Goal: Task Accomplishment & Management: Complete application form

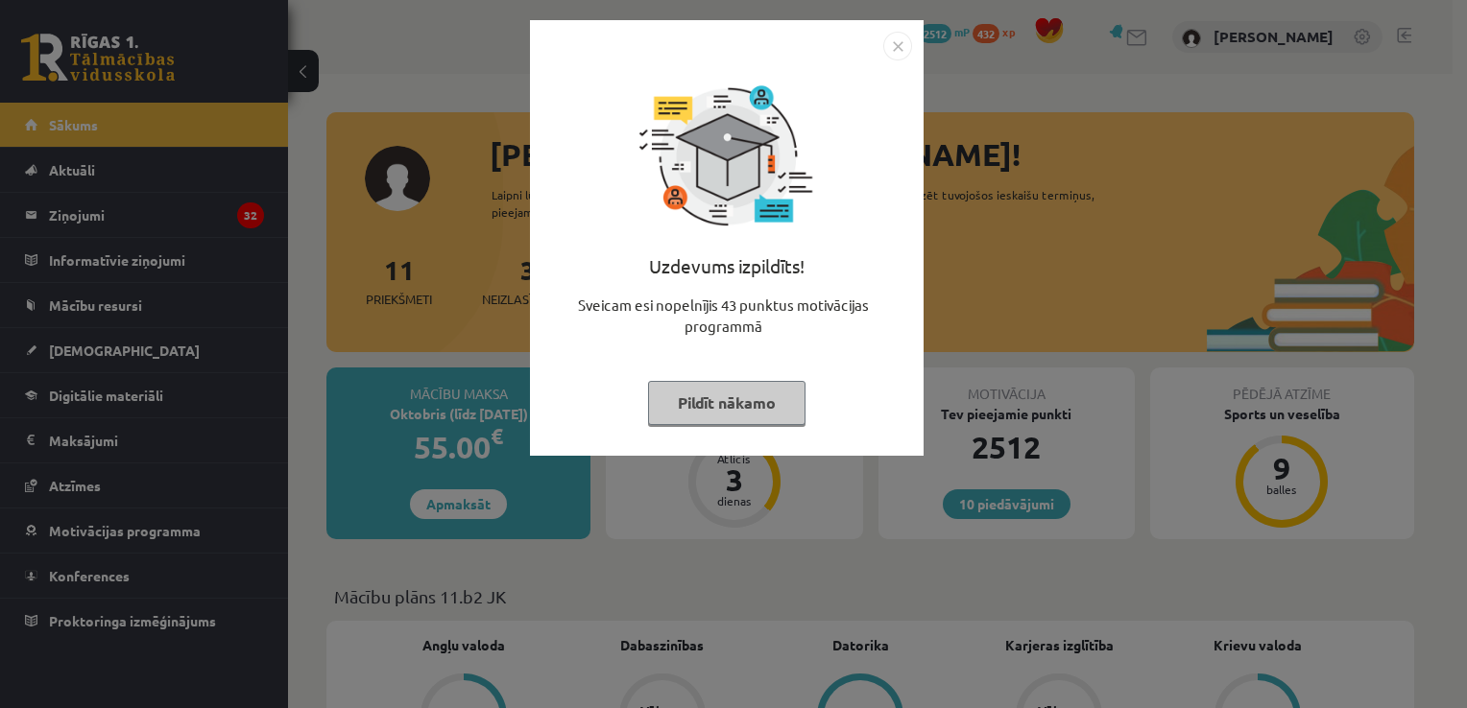
click at [1000, 334] on div "Uzdevums izpildīts! Sveicam esi nopelnījis 43 punktus motivācijas programmā Pil…" at bounding box center [733, 354] width 1467 height 708
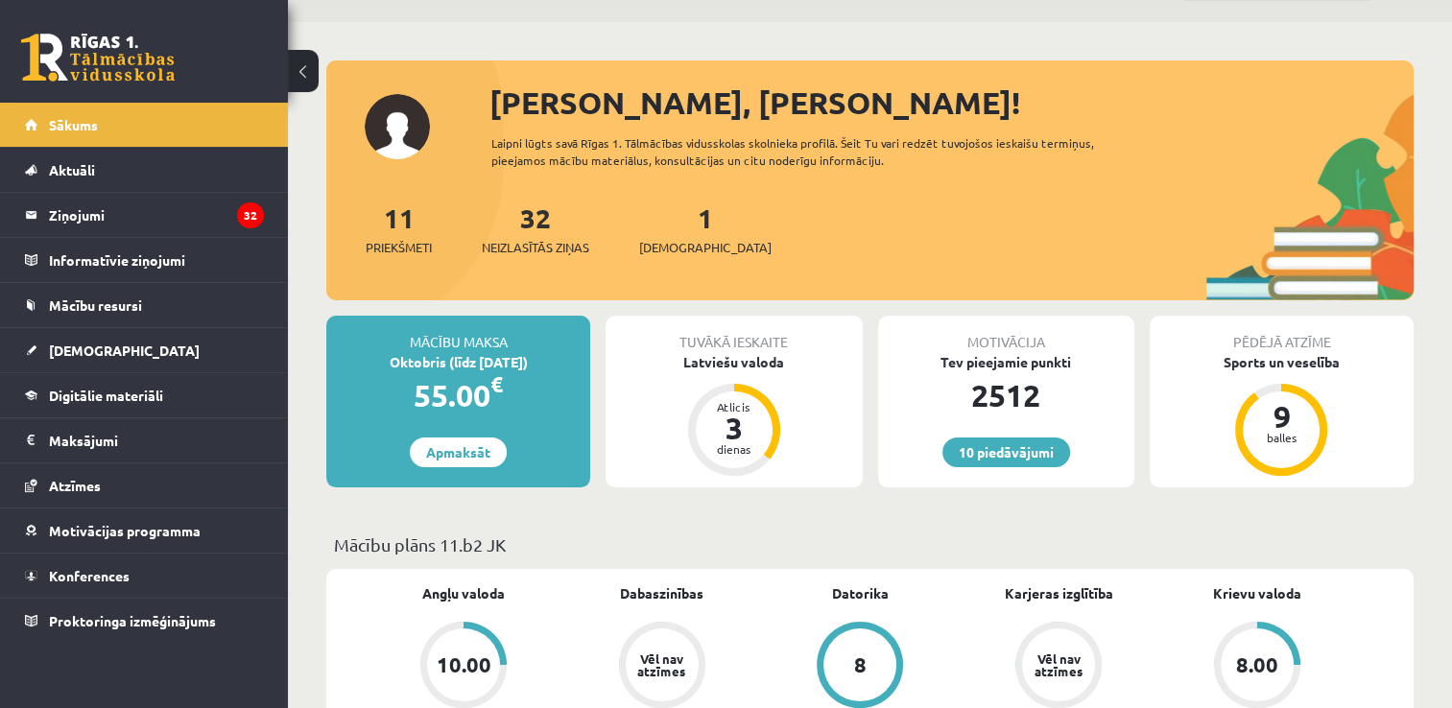
scroll to position [96, 0]
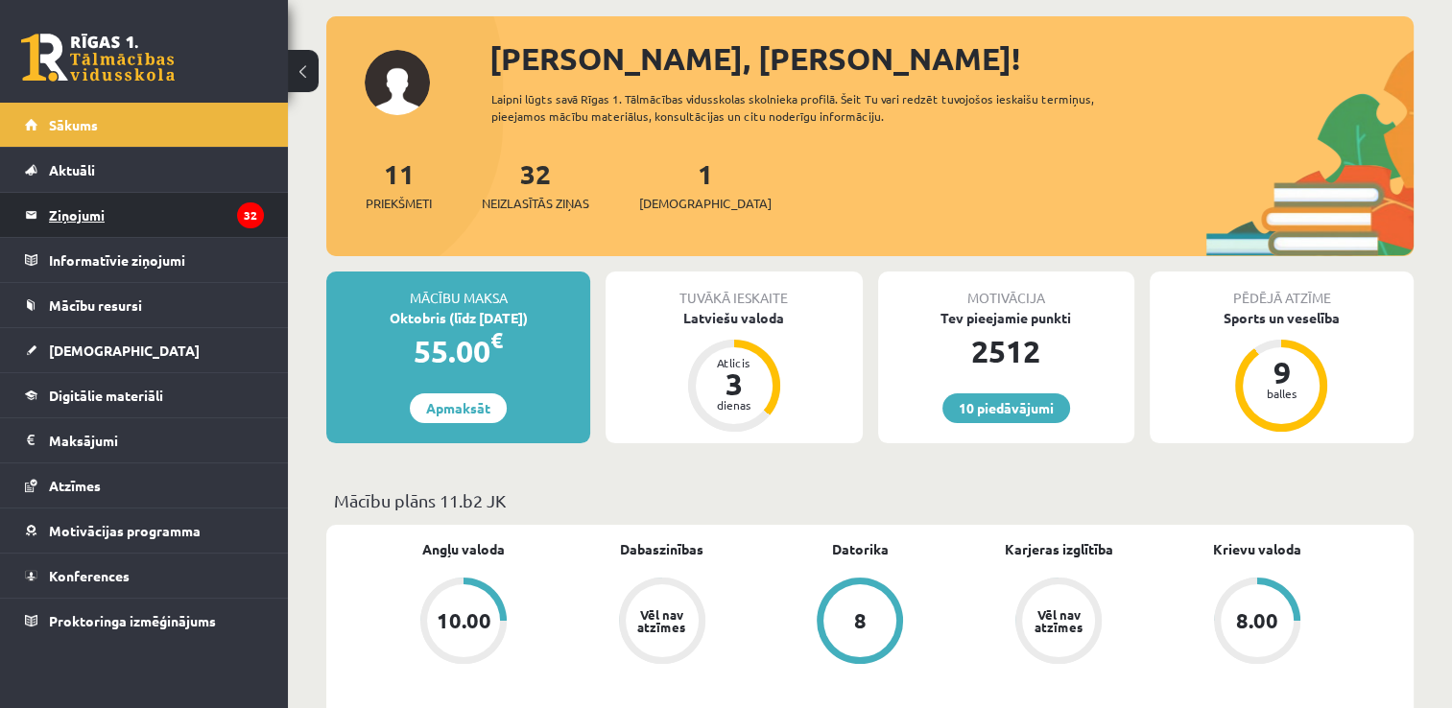
click at [123, 231] on legend "Ziņojumi 32" at bounding box center [156, 215] width 215 height 44
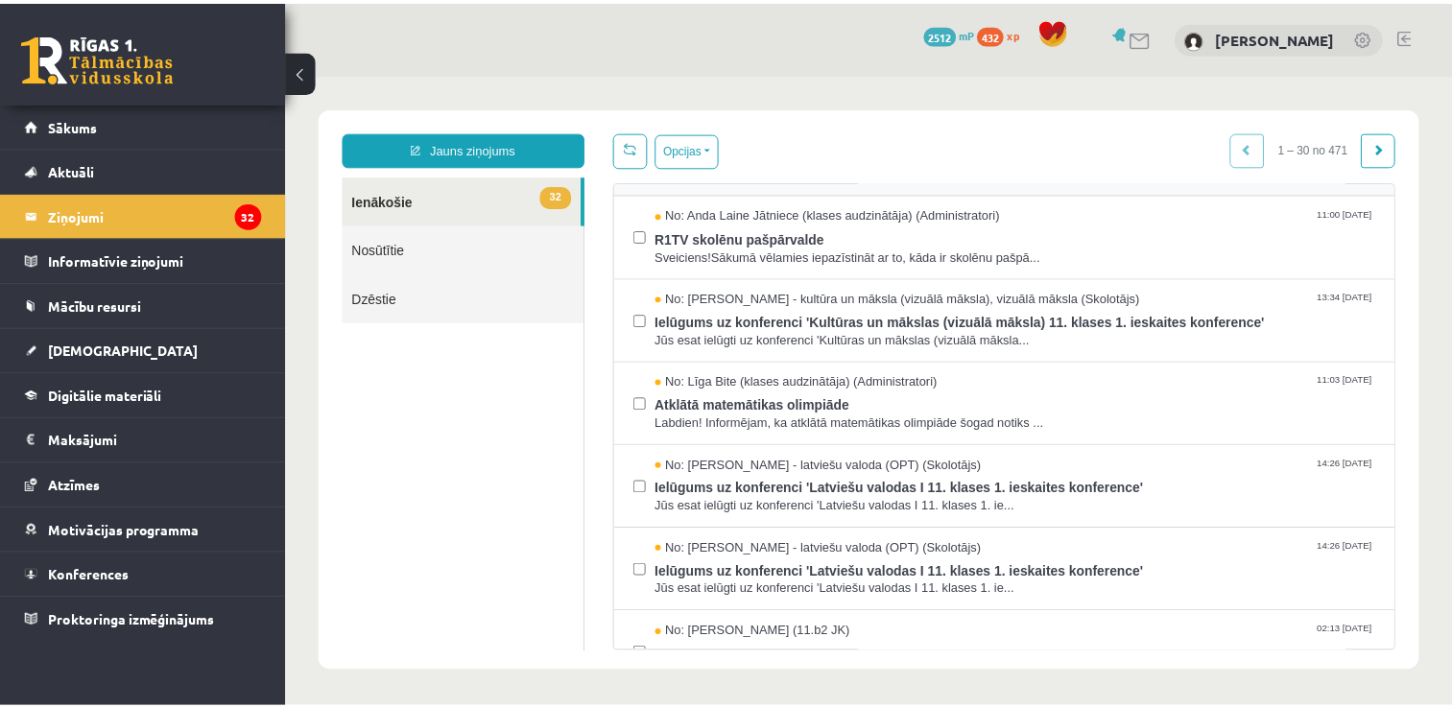
scroll to position [384, 0]
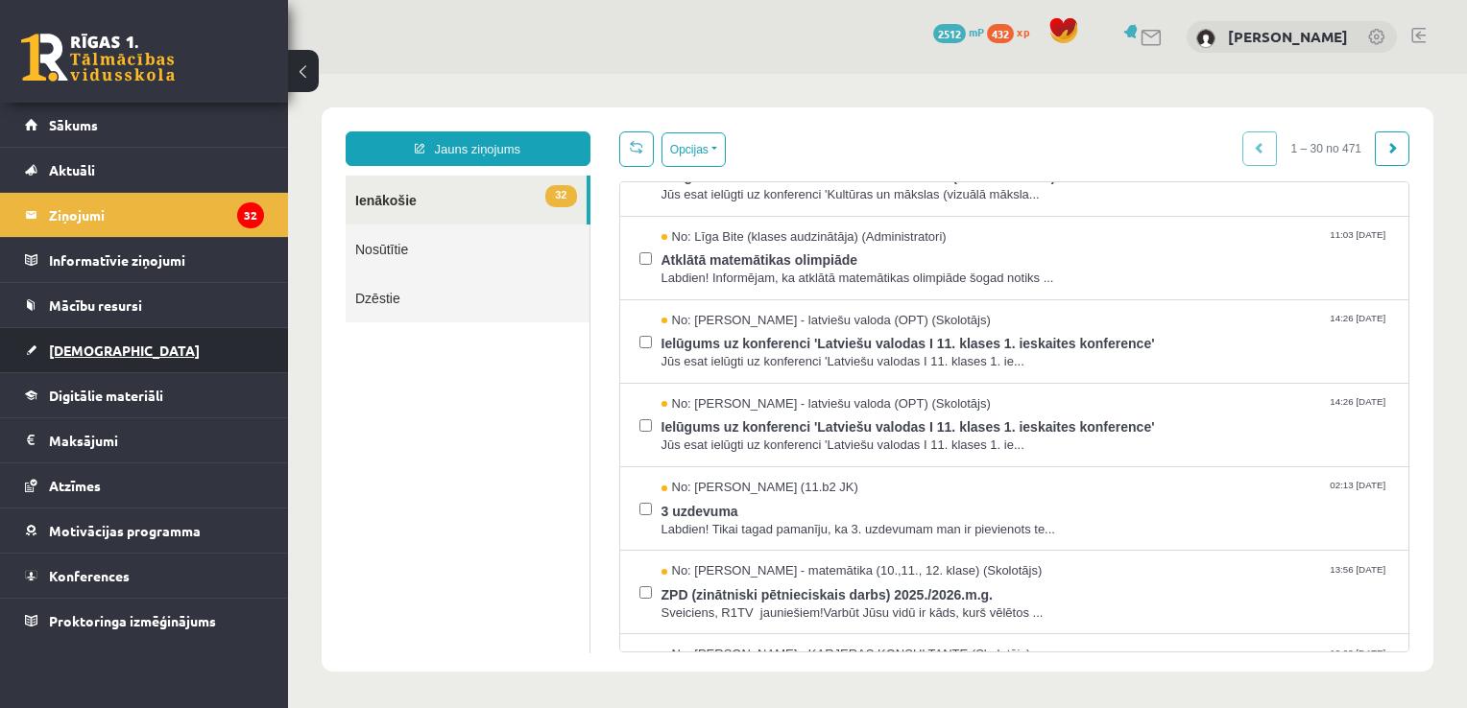
click at [96, 344] on span "[DEMOGRAPHIC_DATA]" at bounding box center [124, 350] width 151 height 17
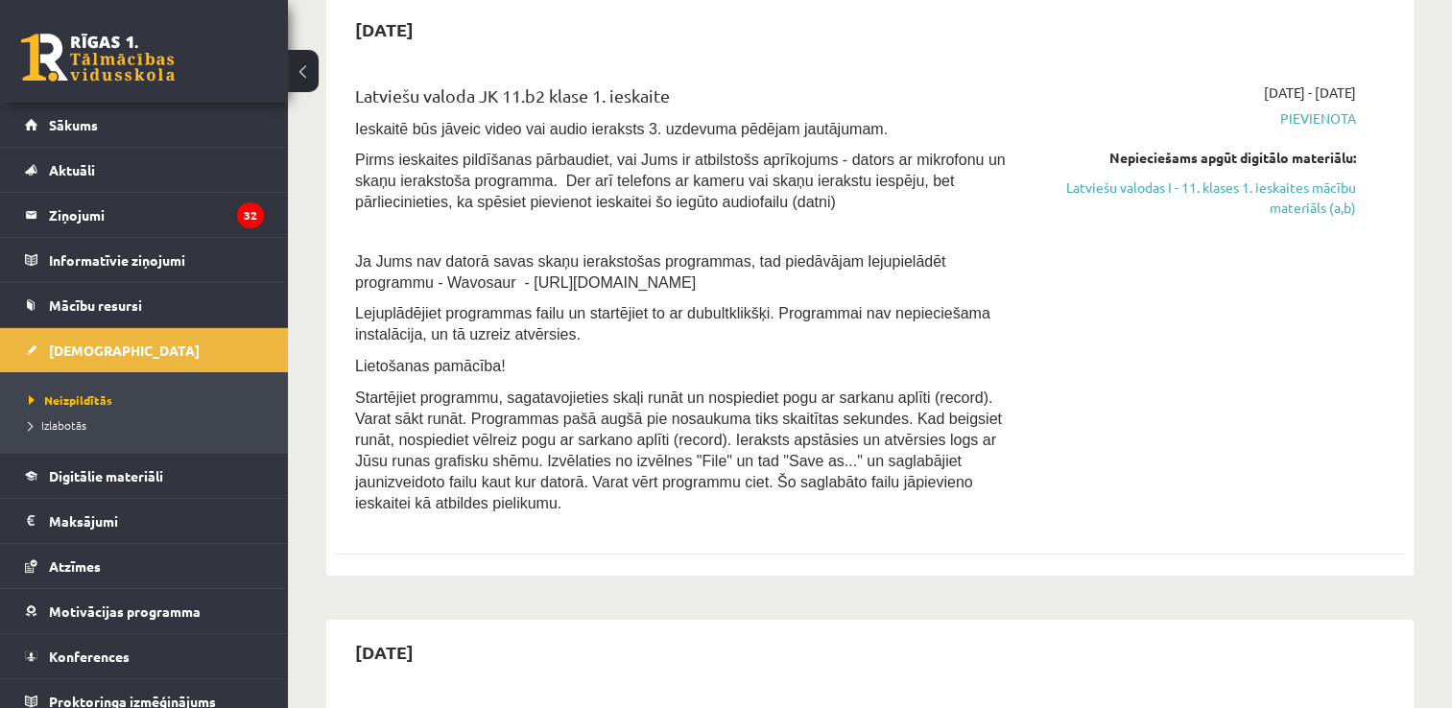
scroll to position [192, 0]
click at [1336, 192] on link "Latviešu valodas I - 11. klases 1. ieskaites mācību materiāls (a,b)" at bounding box center [1199, 198] width 315 height 40
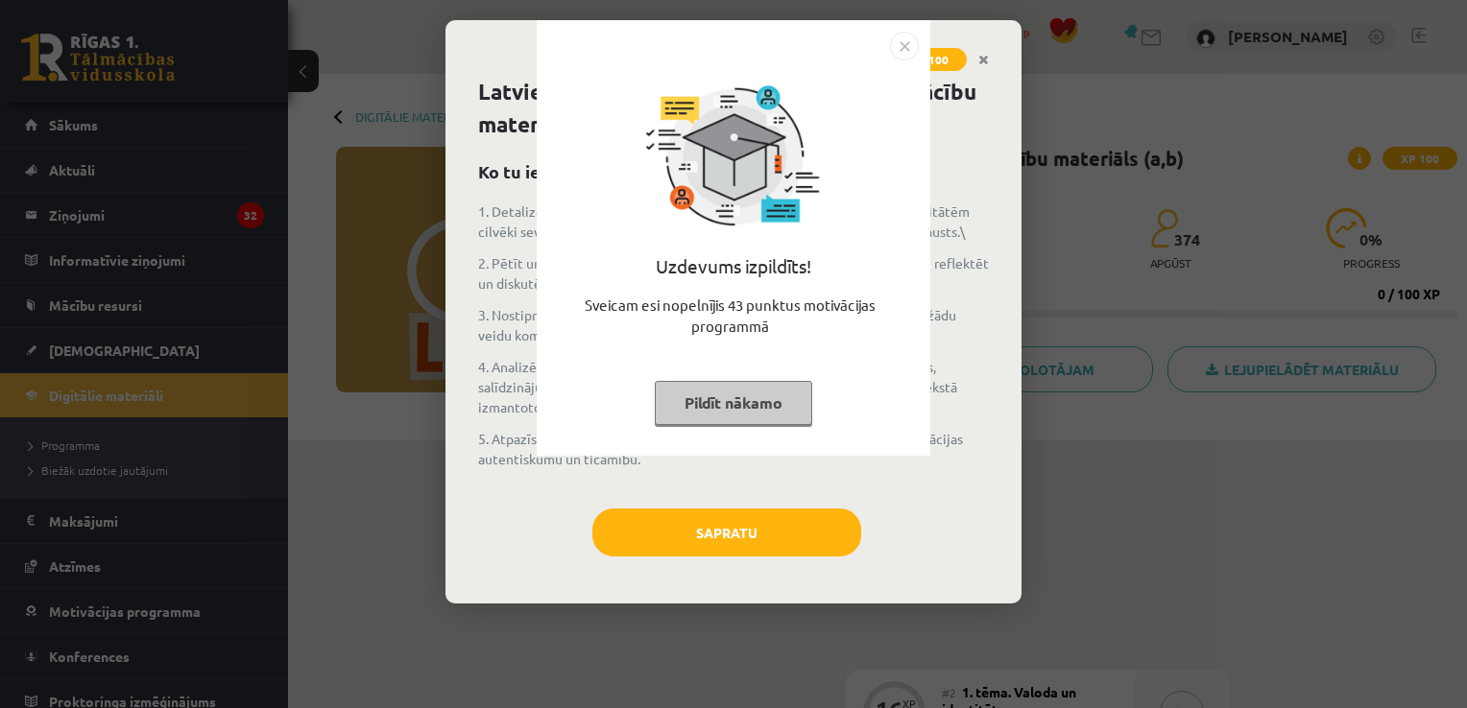
click at [911, 48] on img "Close" at bounding box center [904, 46] width 29 height 29
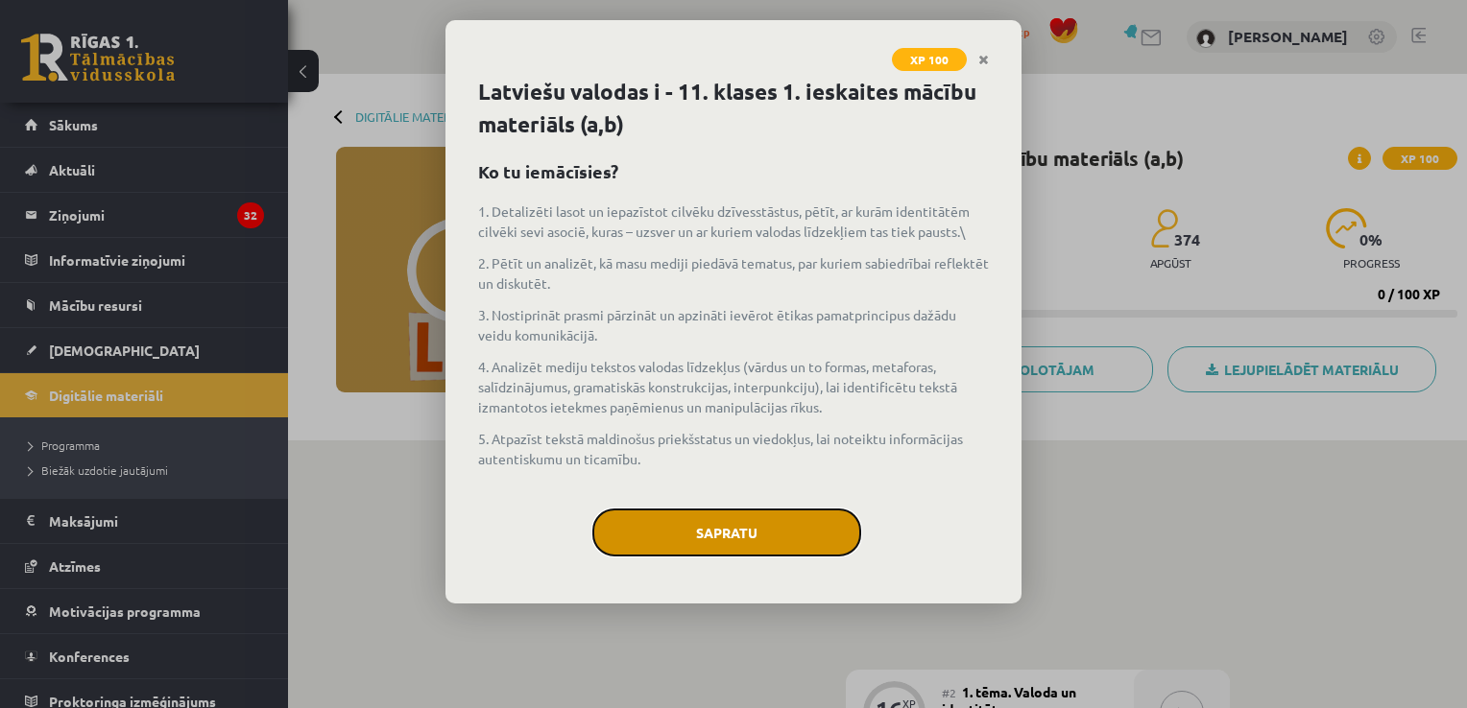
click at [825, 512] on button "Sapratu" at bounding box center [726, 533] width 269 height 48
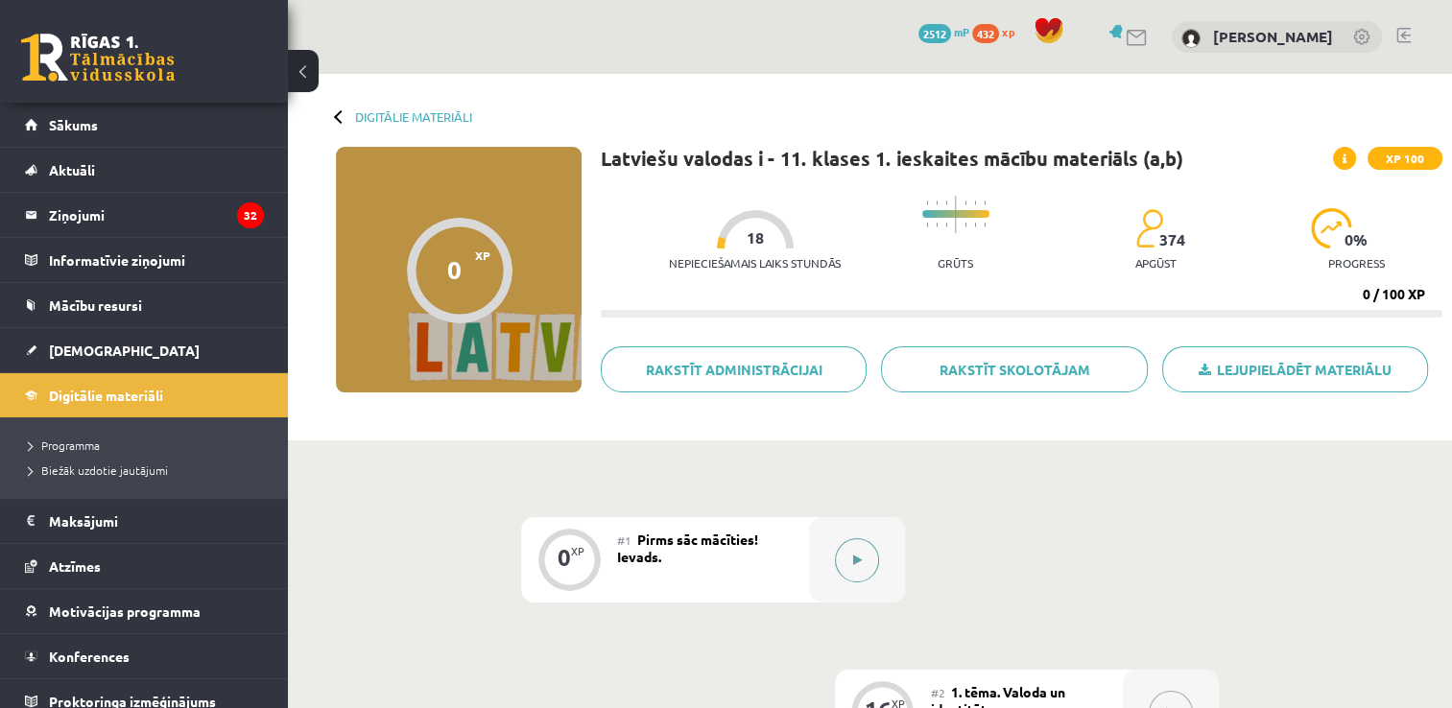
click at [864, 560] on button at bounding box center [857, 561] width 44 height 44
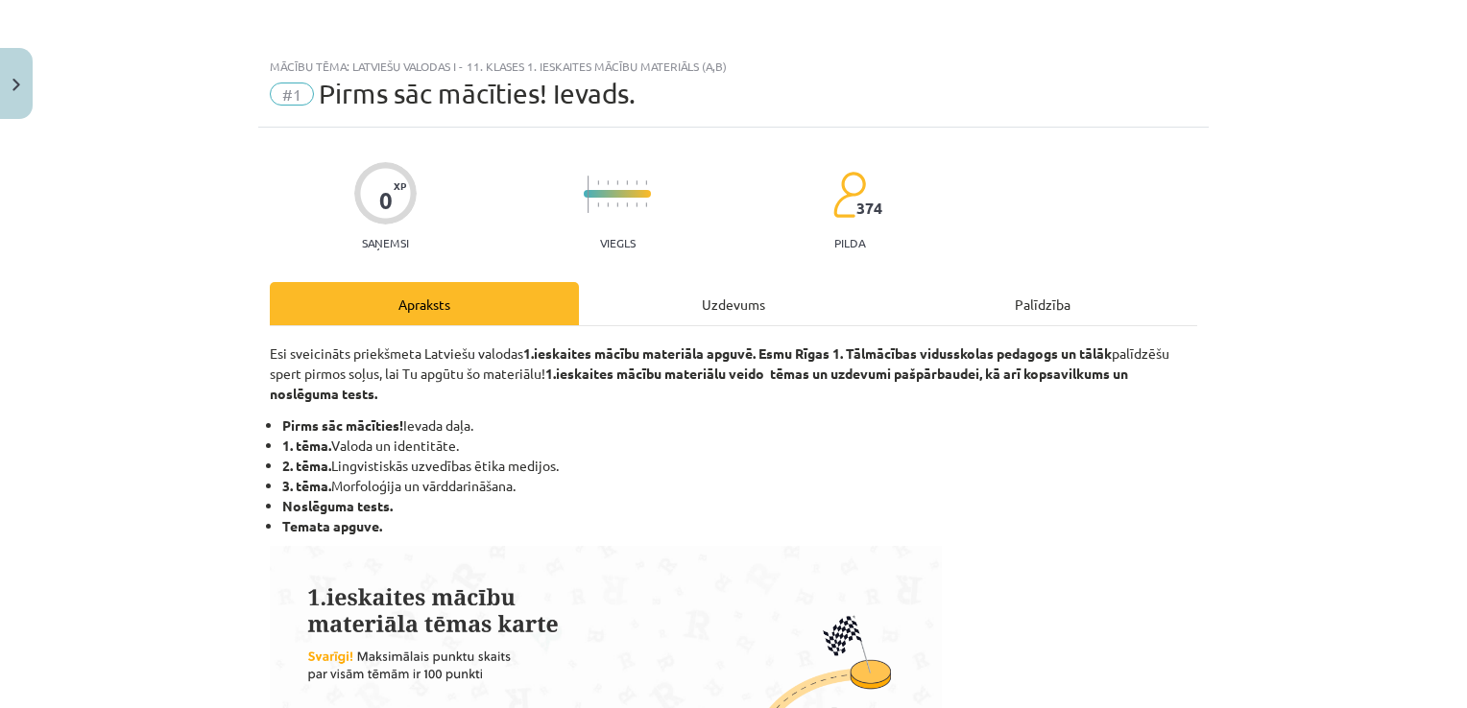
click at [690, 294] on div "Uzdevums" at bounding box center [733, 303] width 309 height 43
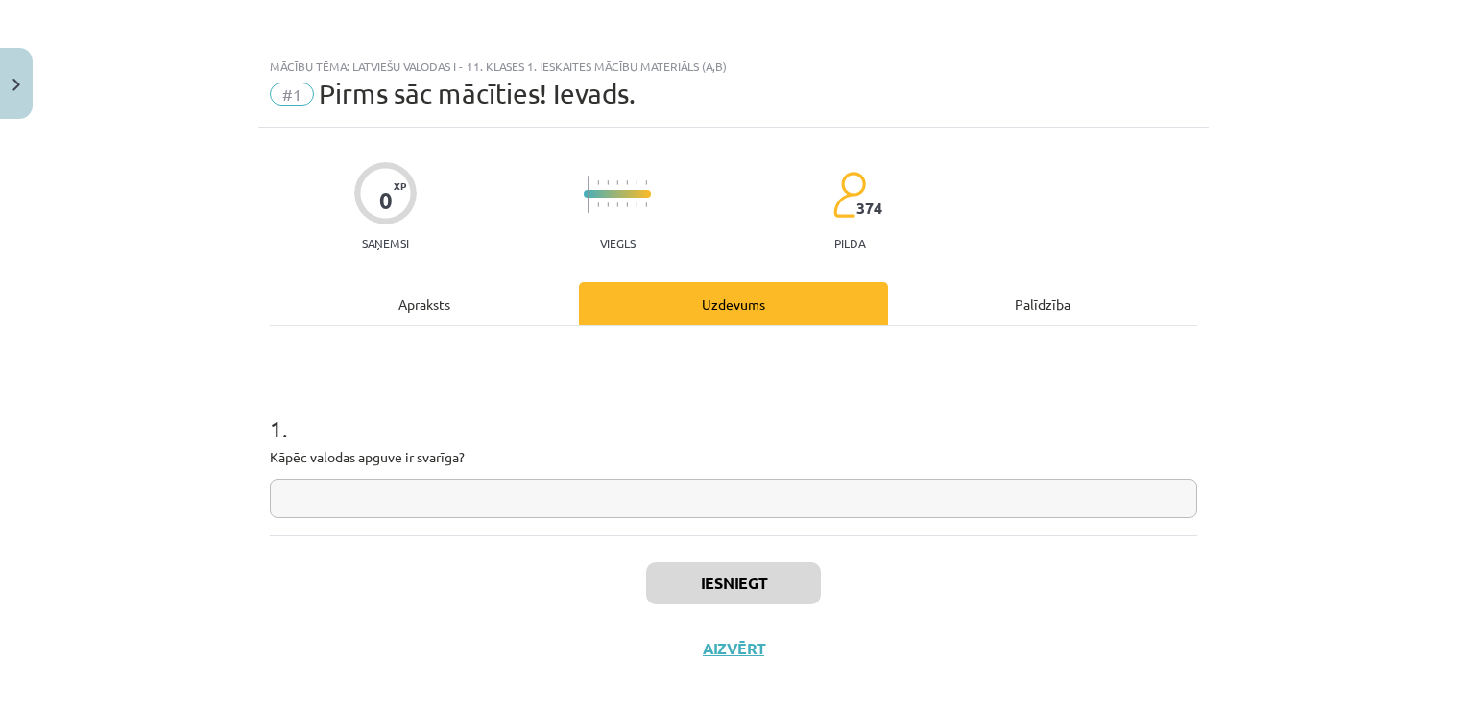
scroll to position [19, 0]
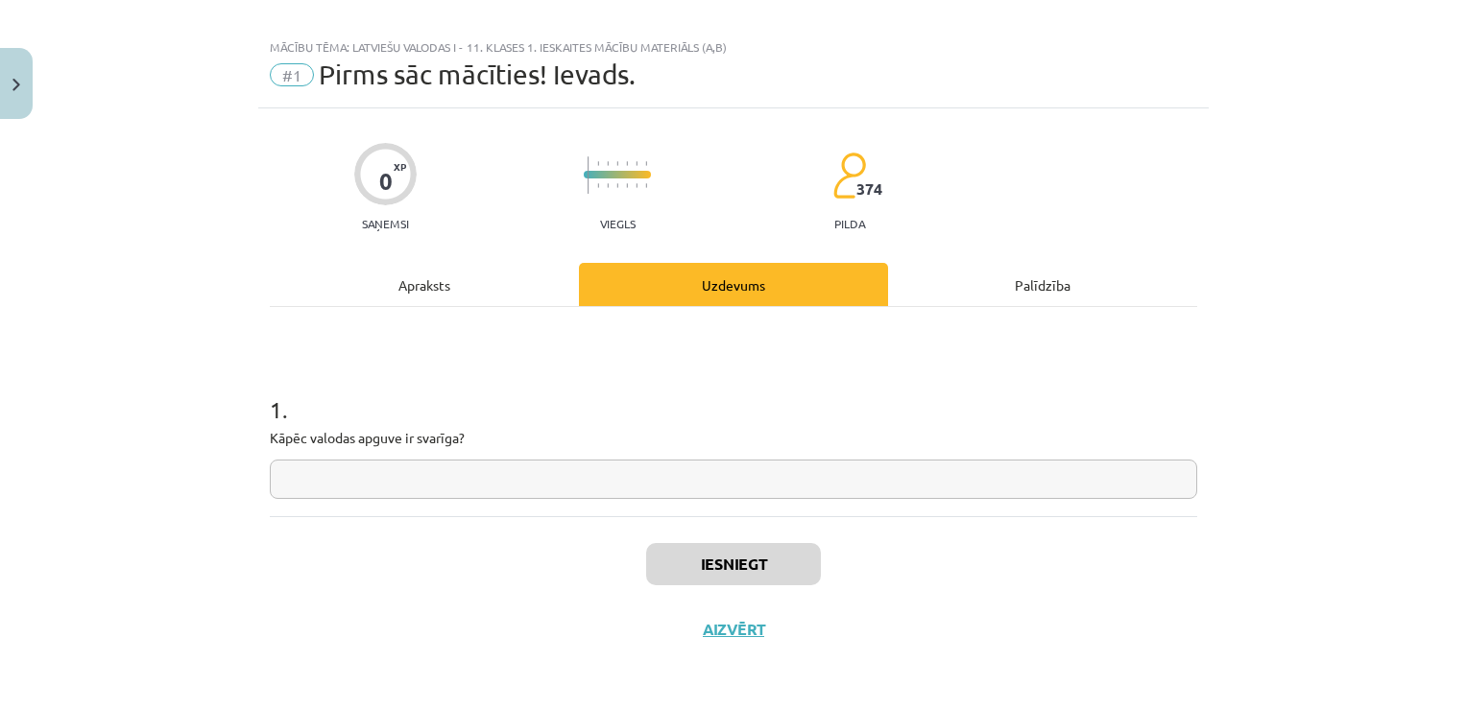
click at [535, 478] on input "text" at bounding box center [733, 479] width 927 height 39
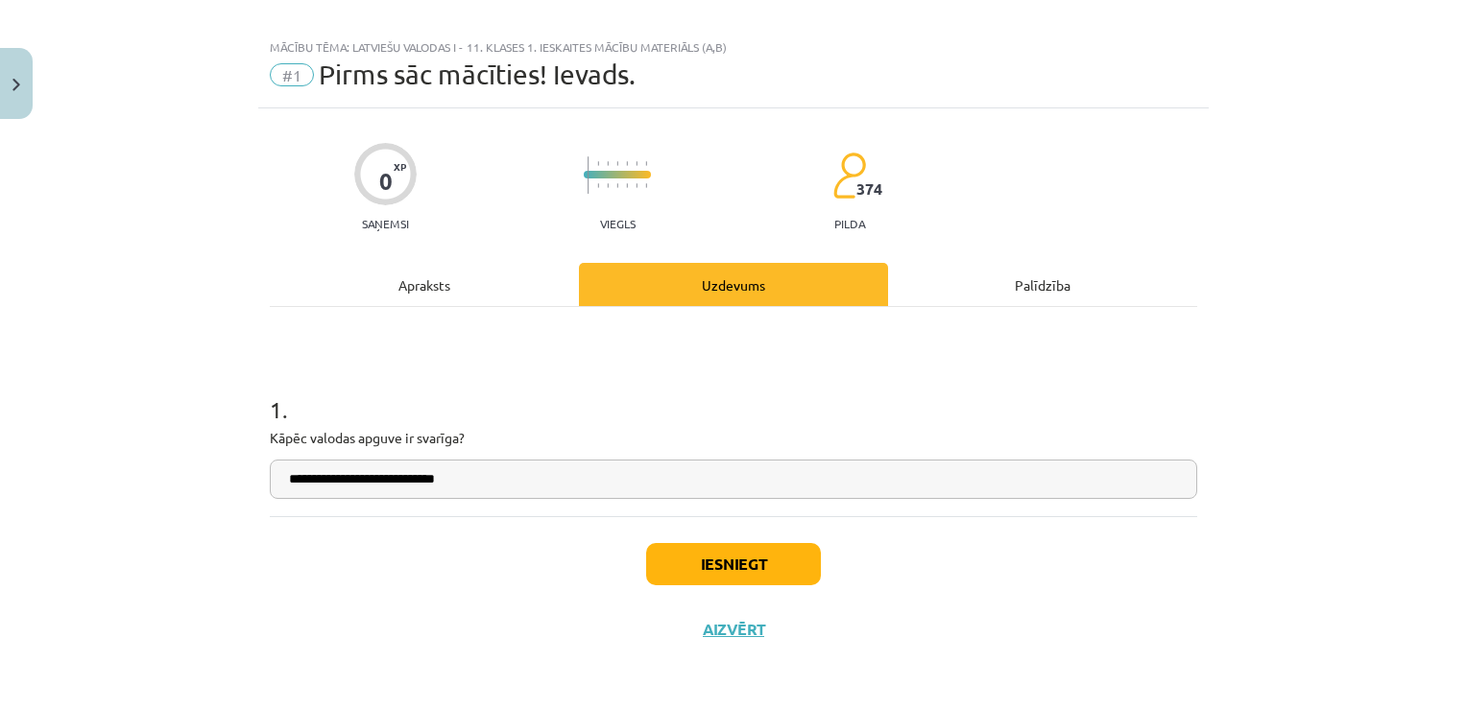
type input "**********"
click at [704, 559] on button "Iesniegt" at bounding box center [733, 564] width 175 height 42
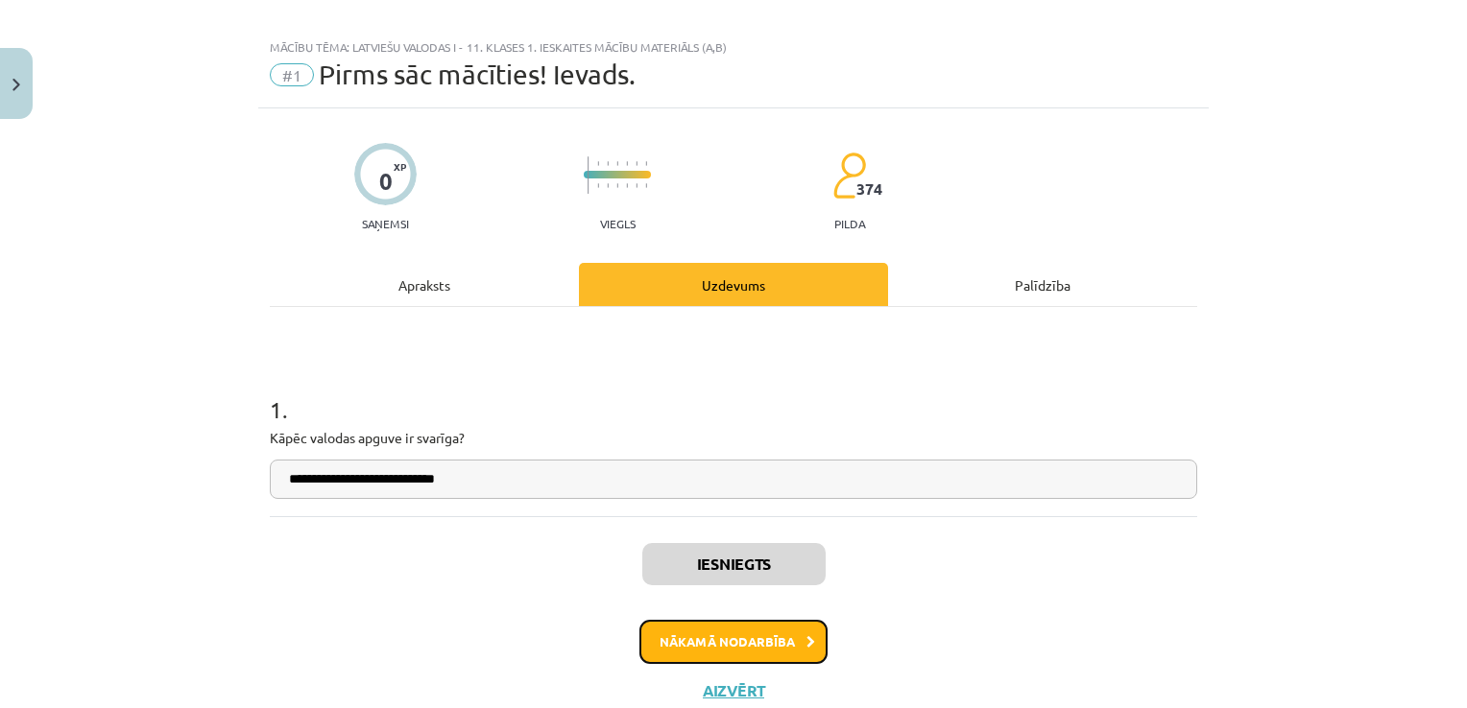
click at [711, 645] on button "Nākamā nodarbība" at bounding box center [733, 642] width 188 height 44
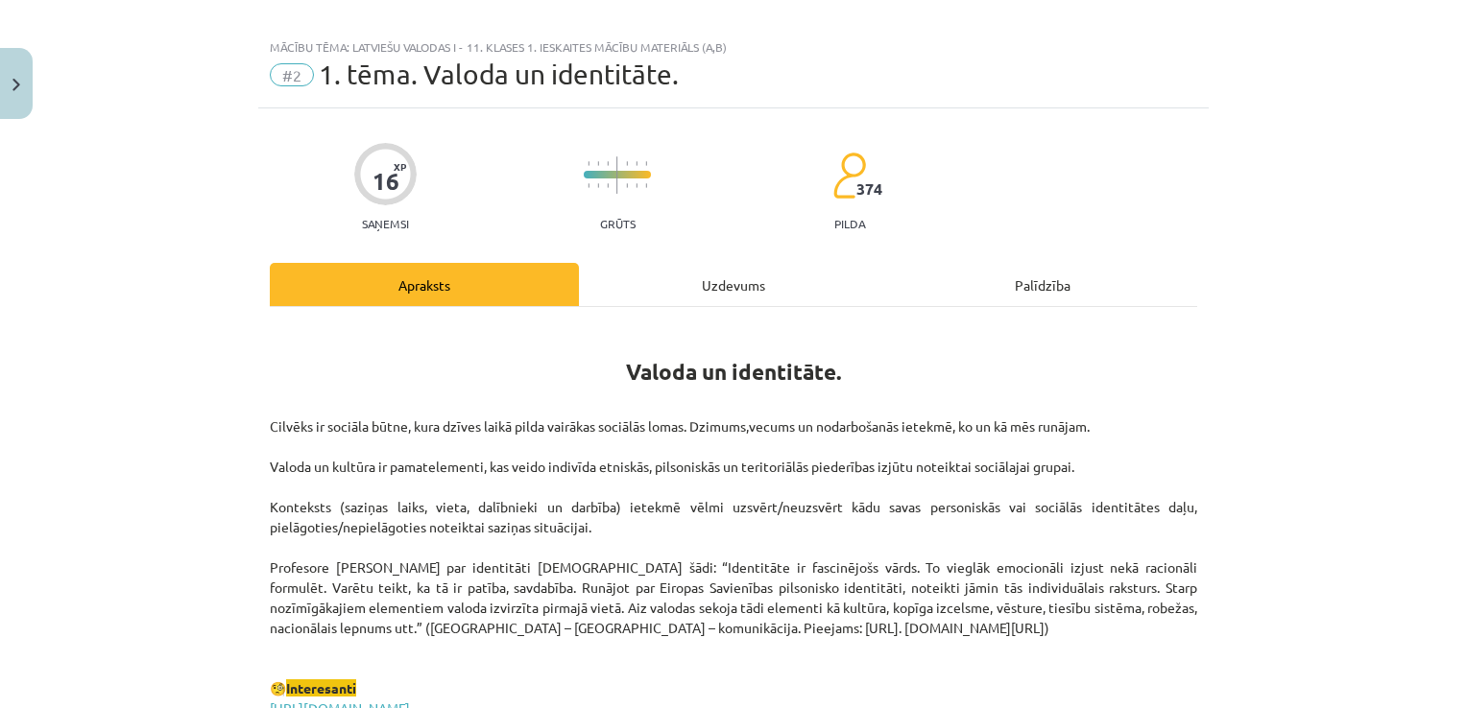
scroll to position [48, 0]
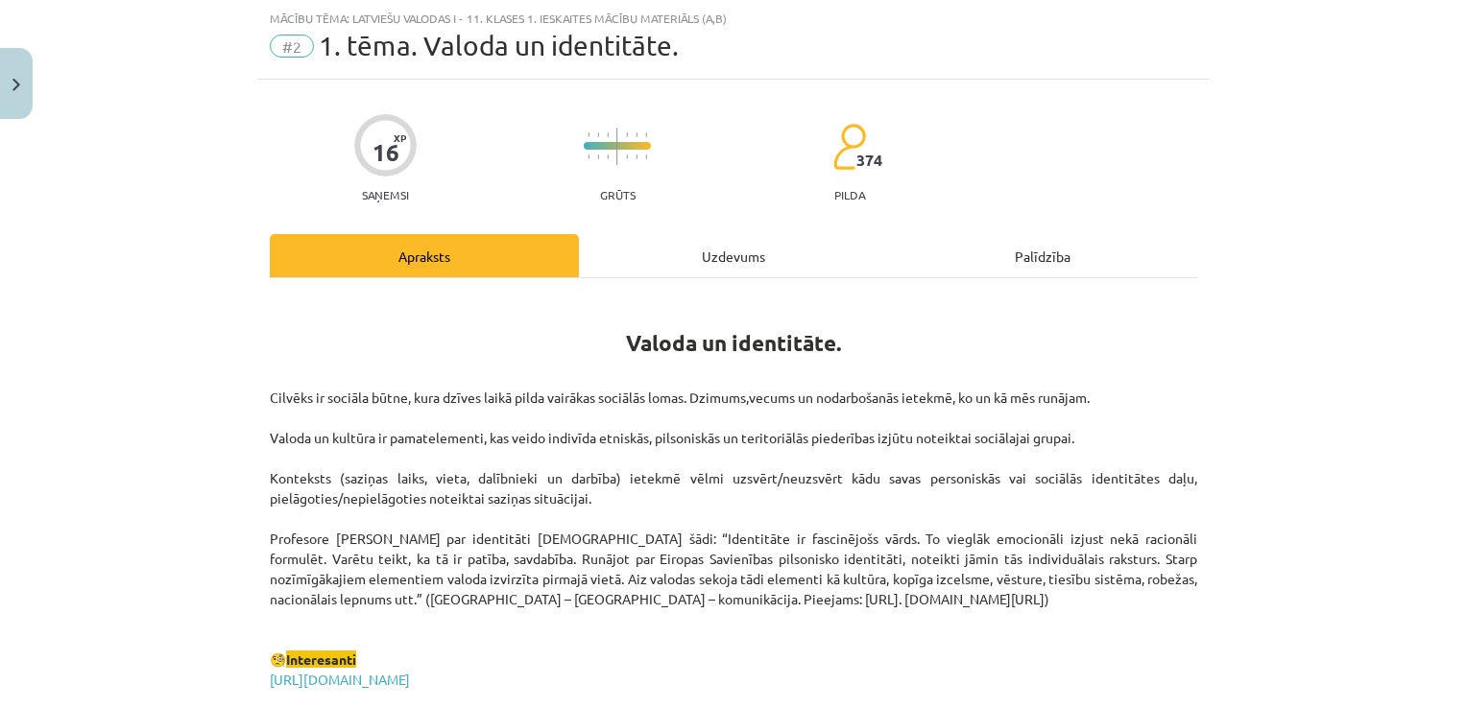
click at [692, 265] on div "Uzdevums" at bounding box center [733, 255] width 309 height 43
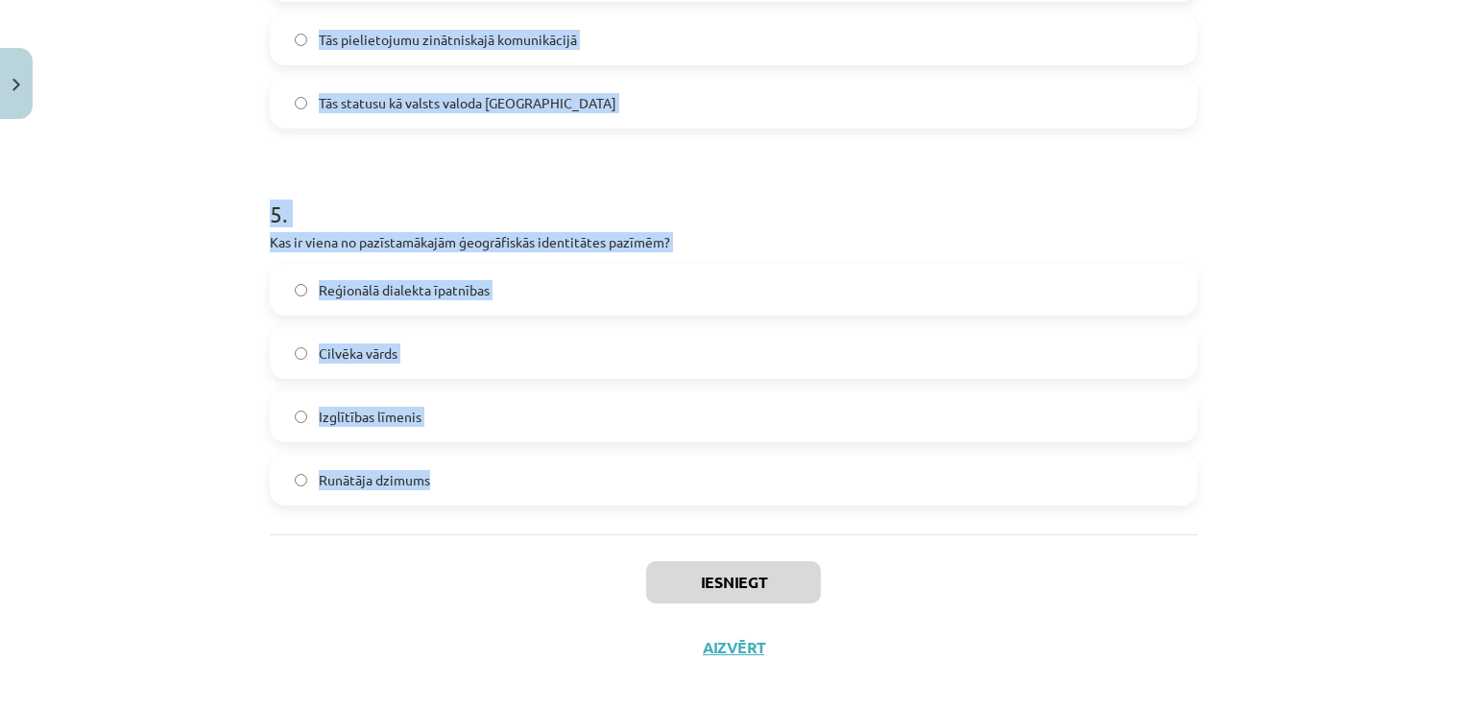
scroll to position [1743, 0]
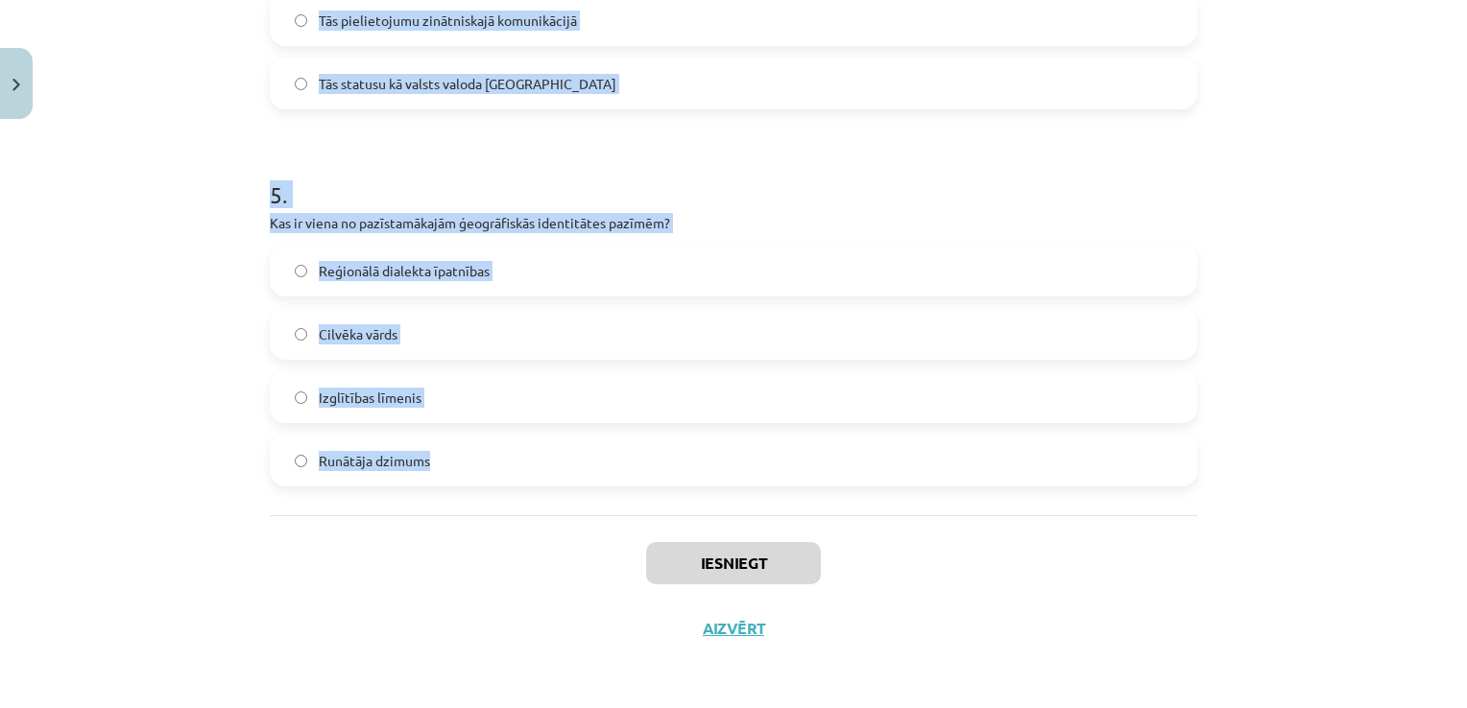
drag, startPoint x: 255, startPoint y: 309, endPoint x: 437, endPoint y: 513, distance: 272.6
copy form "1 . Kura valoda tiek minēta kā tāda, kurā ir atšķirīga vārdu izruna atkarībā no…"
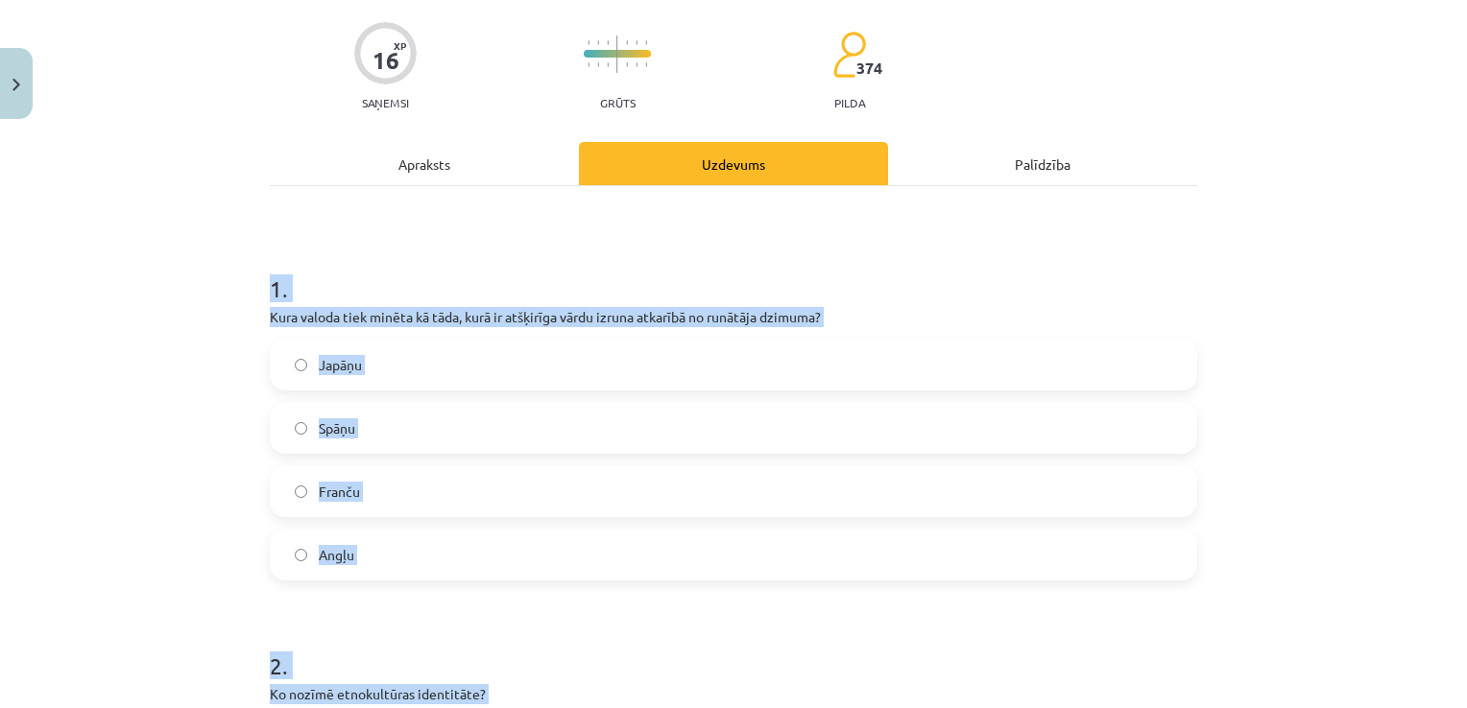
scroll to position [111, 0]
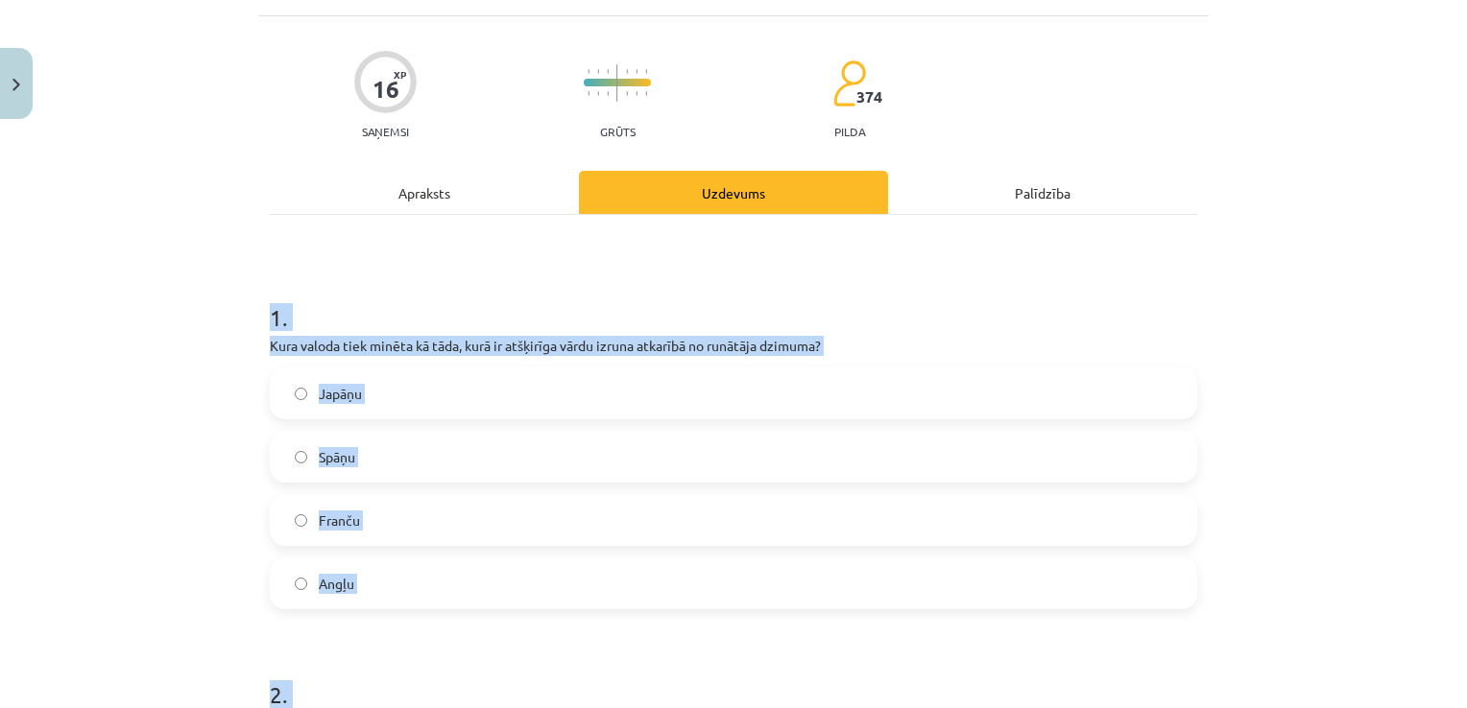
click at [953, 282] on h1 "1 ." at bounding box center [733, 301] width 927 height 60
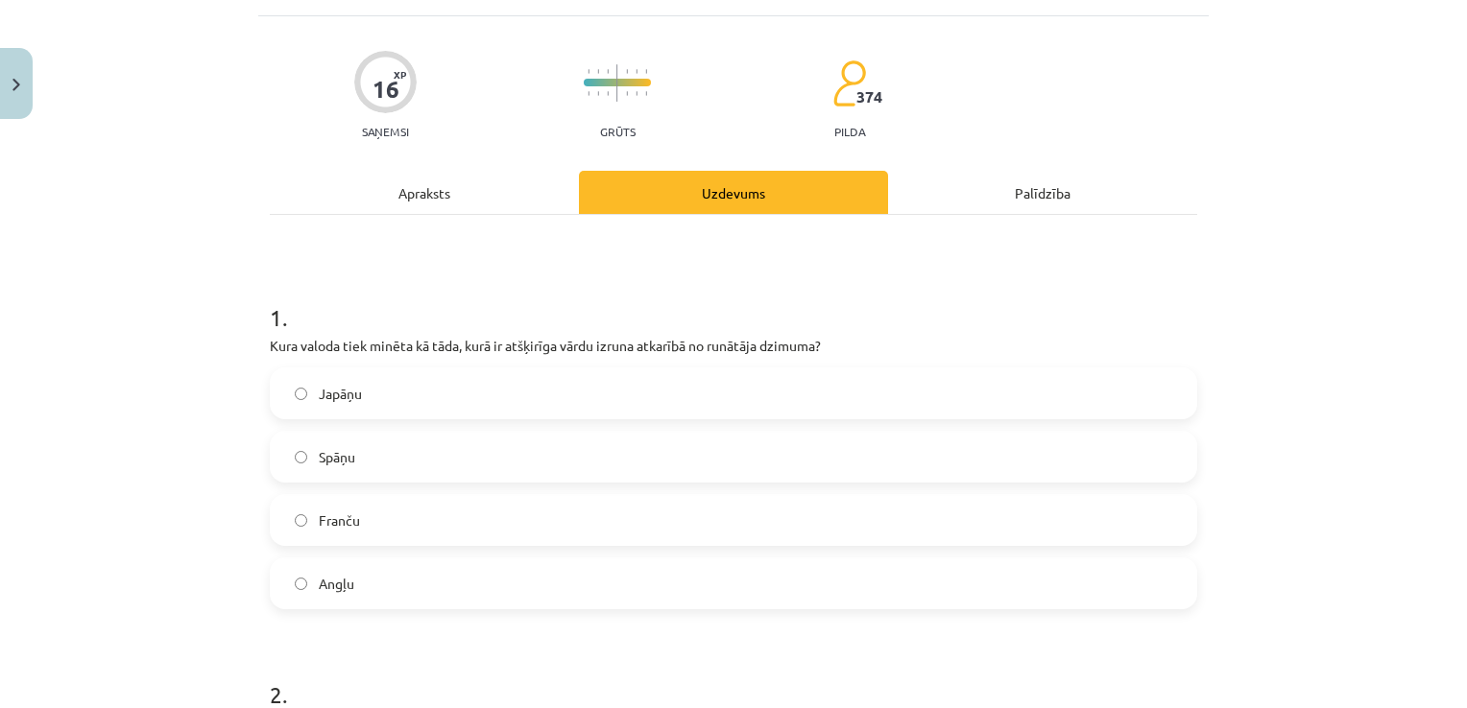
scroll to position [303, 0]
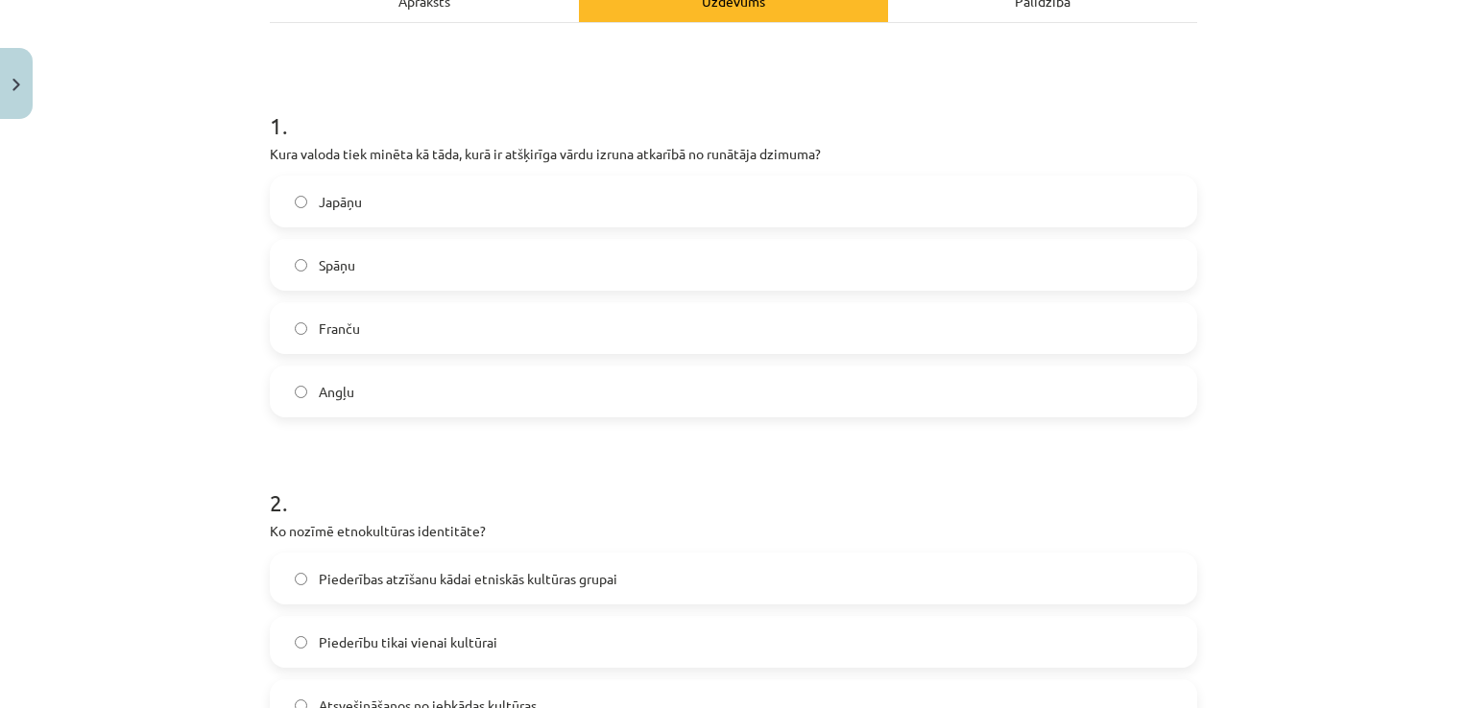
click at [1302, 136] on div "Mācību tēma: Latviešu valodas i - 11. klases 1. ieskaites mācību materiāls (a,b…" at bounding box center [733, 354] width 1467 height 708
click at [387, 212] on label "Japāņu" at bounding box center [733, 202] width 923 height 48
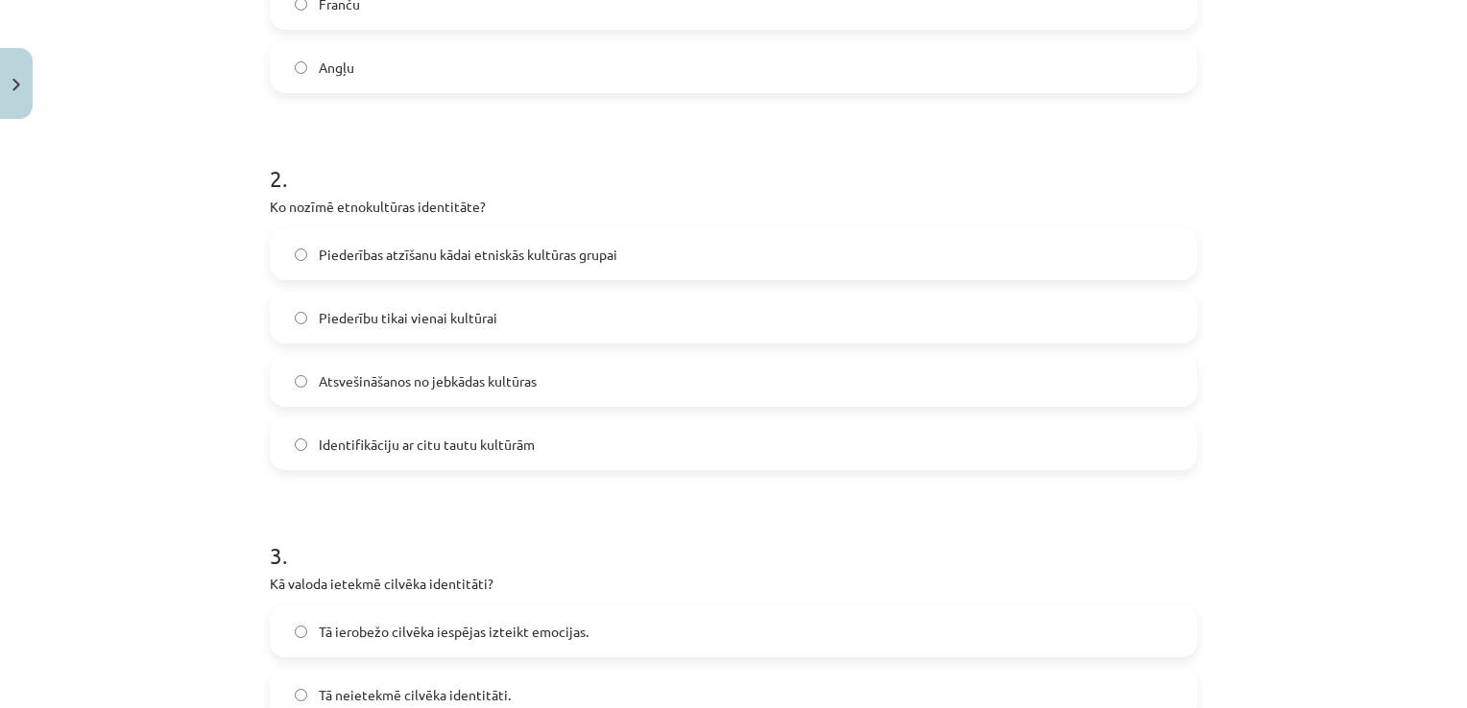
scroll to position [687, 0]
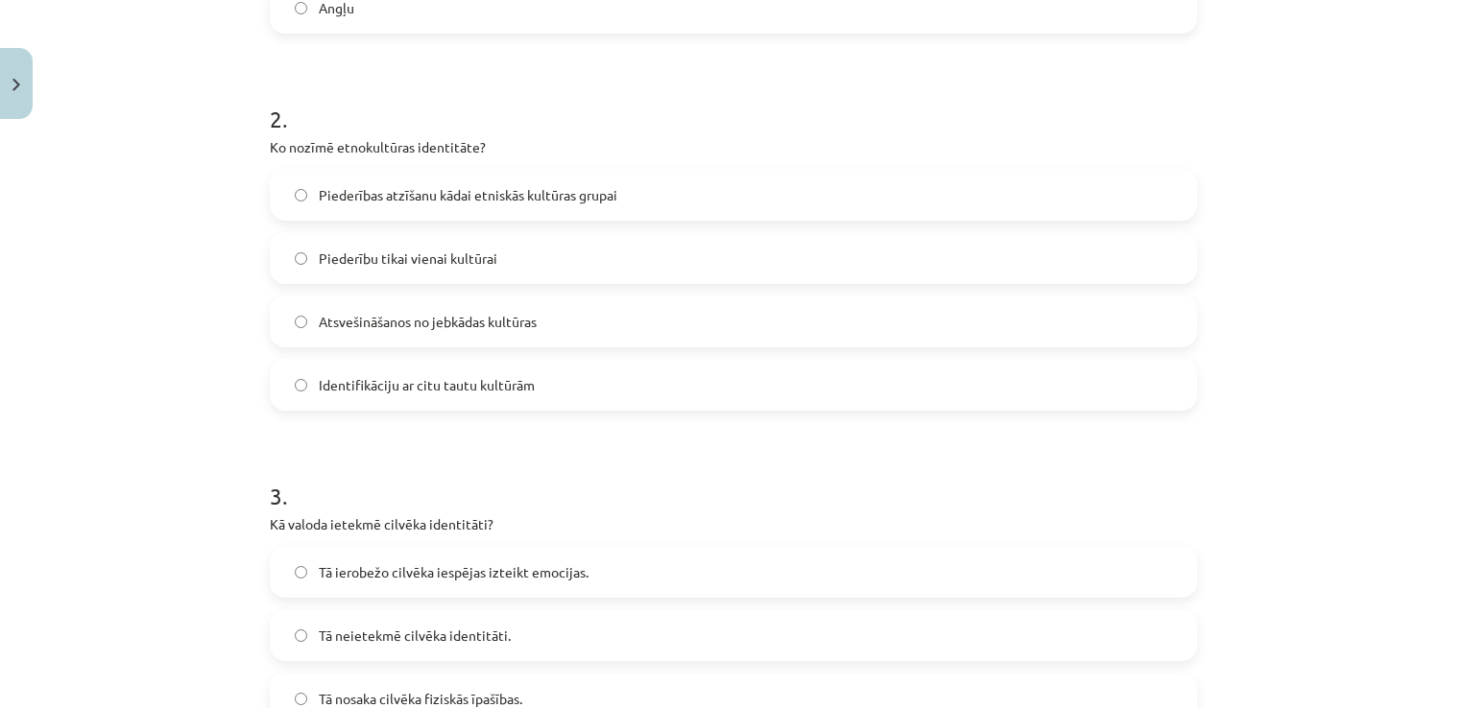
click at [635, 184] on label "Piederības atzīšanu kādai etniskās kultūras grupai" at bounding box center [733, 195] width 923 height 48
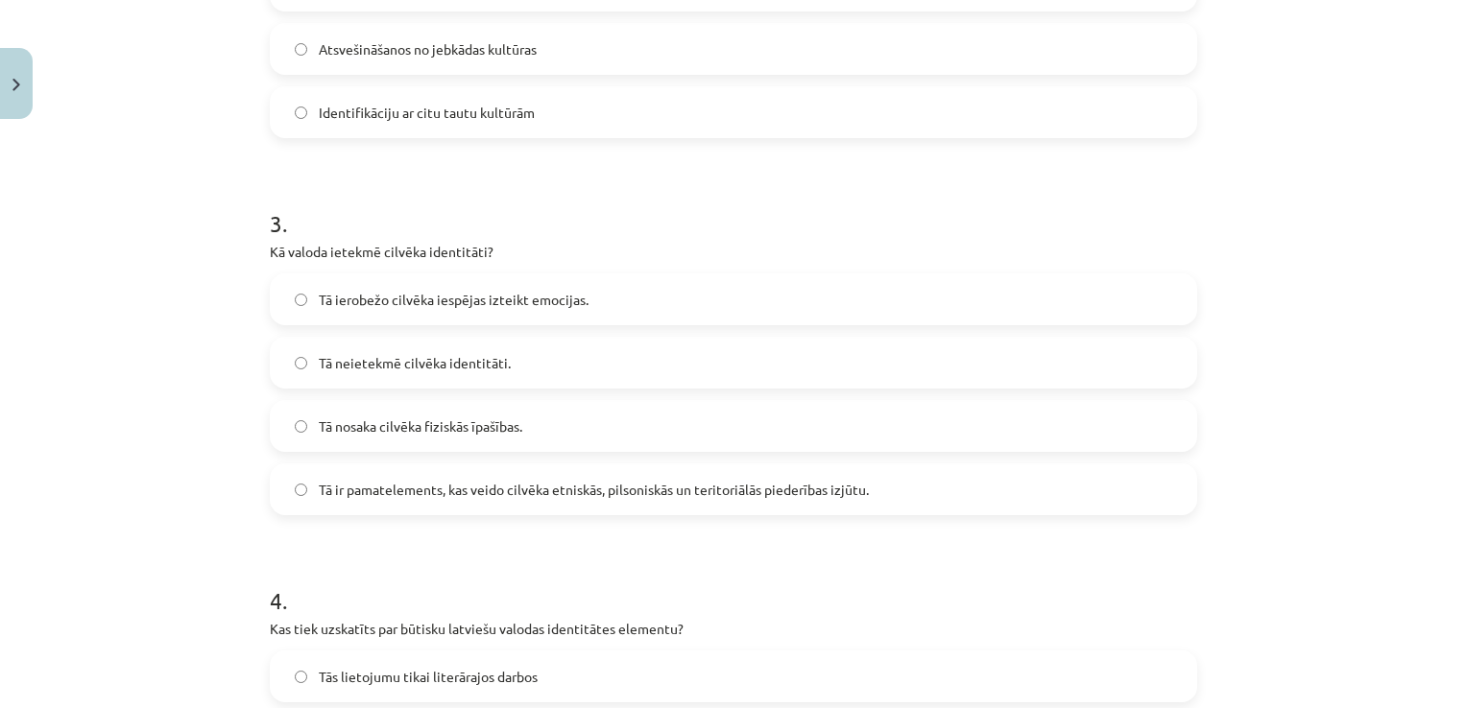
scroll to position [975, 0]
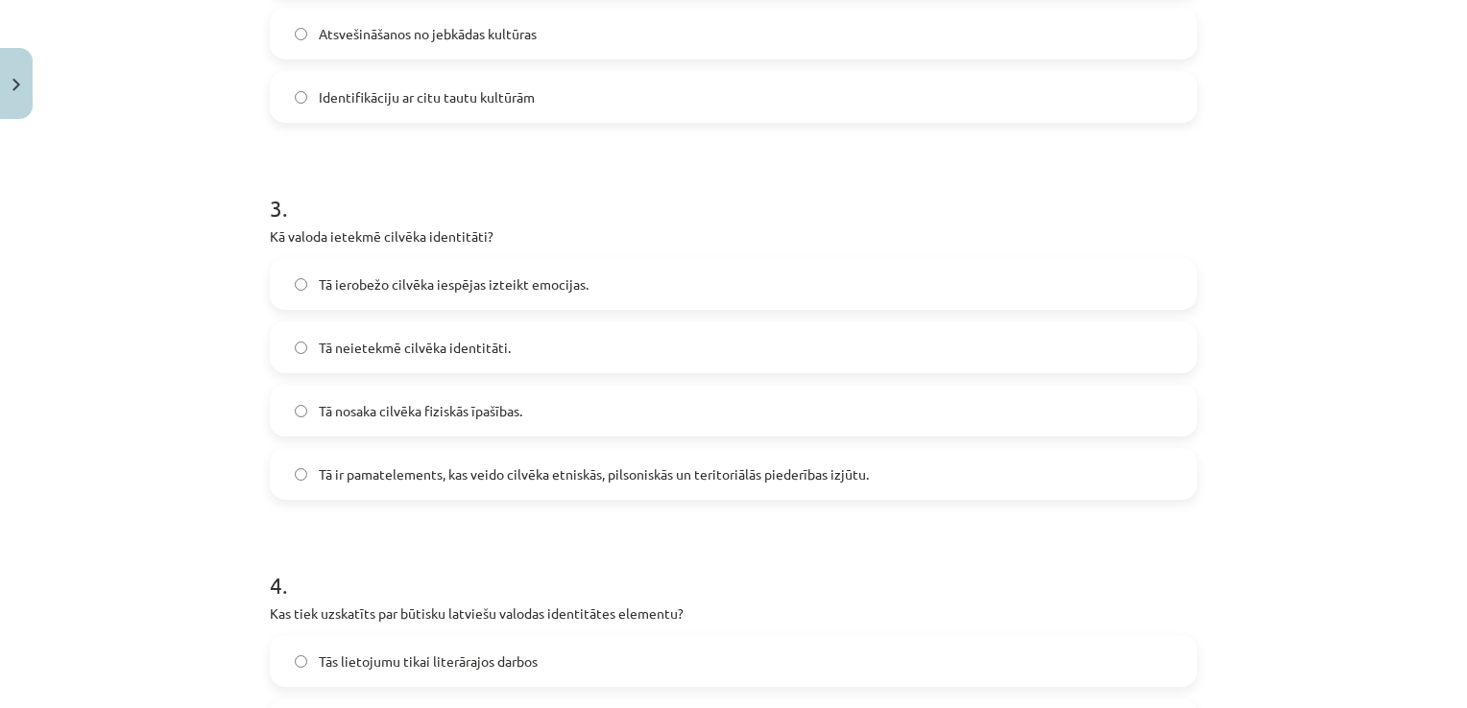
click at [461, 468] on span "Tā ir pamatelements, kas veido cilvēka etniskās, pilsoniskās un teritoriālās pi…" at bounding box center [594, 475] width 550 height 20
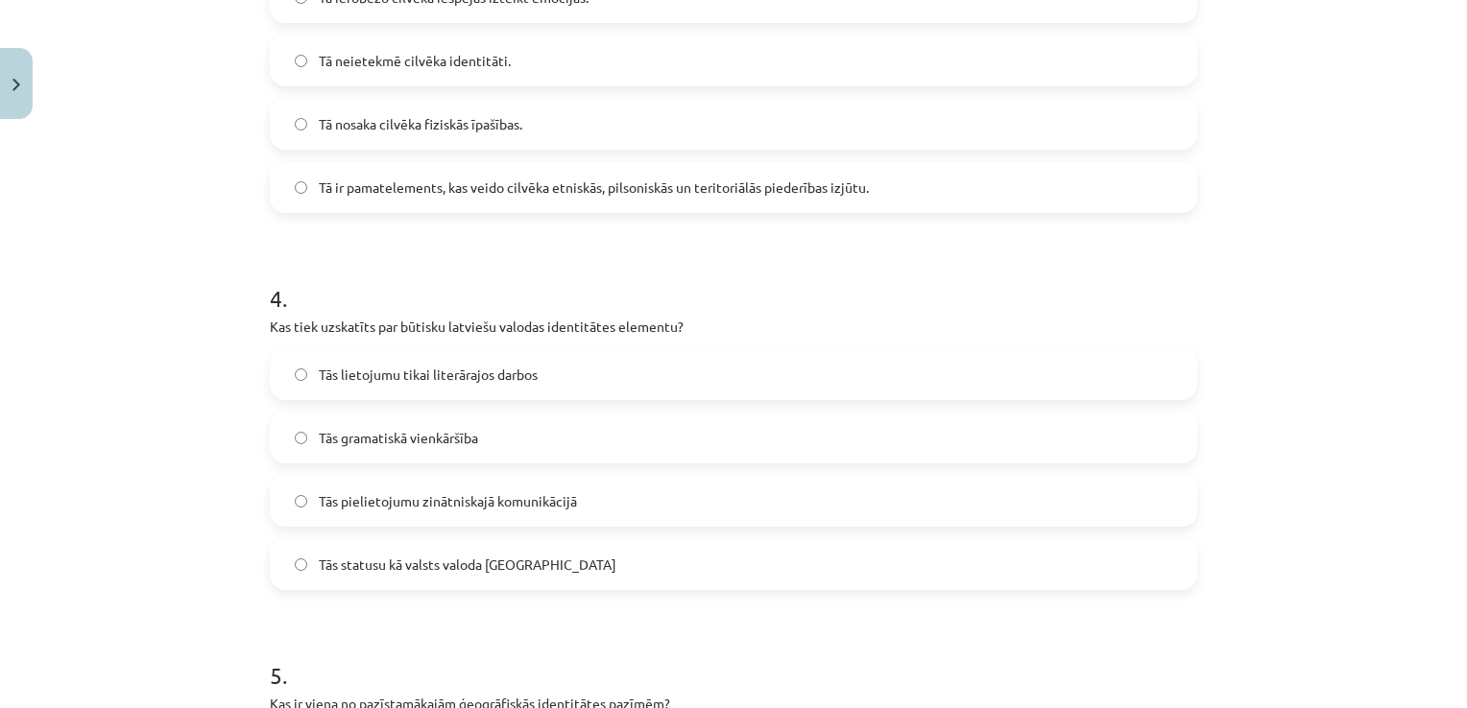
scroll to position [1263, 0]
click at [576, 548] on label "Tās statusu kā valsts valoda Latvijā" at bounding box center [733, 564] width 923 height 48
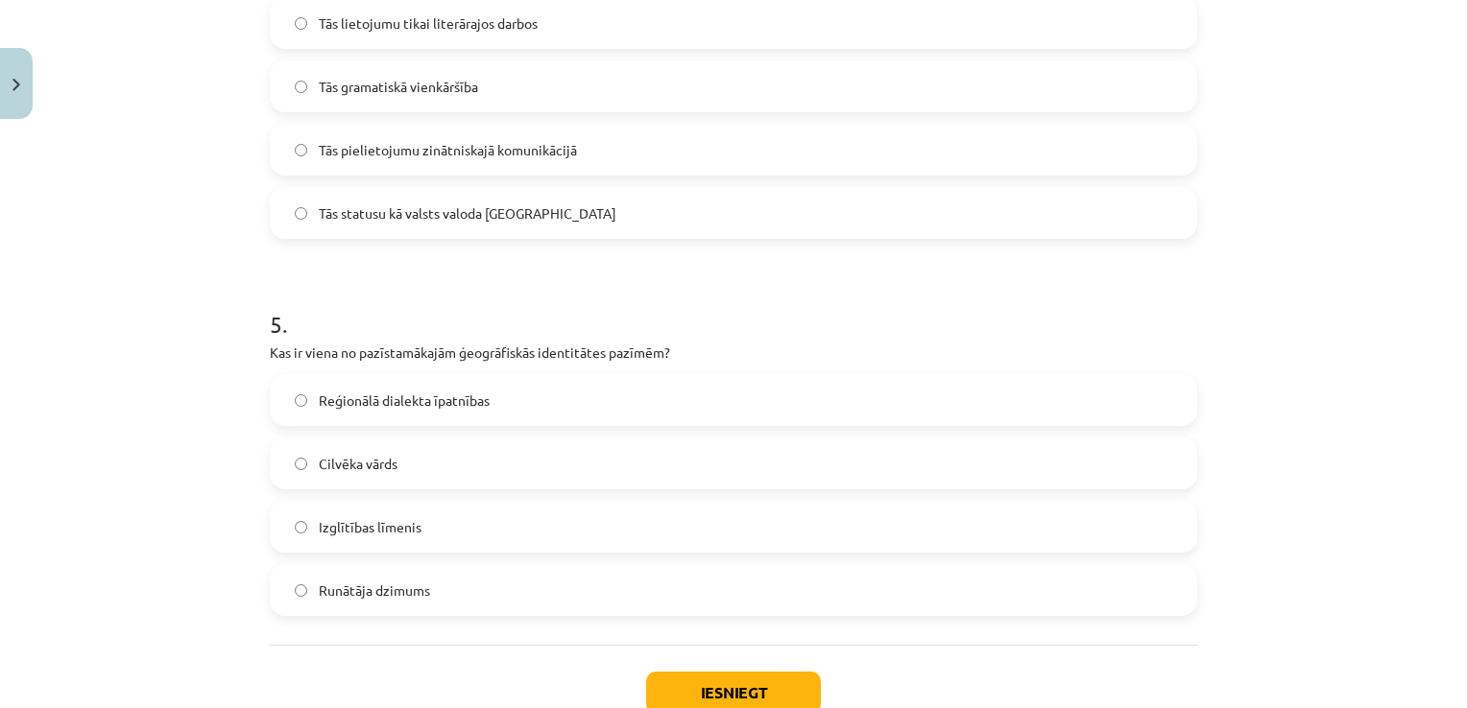
scroll to position [1647, 0]
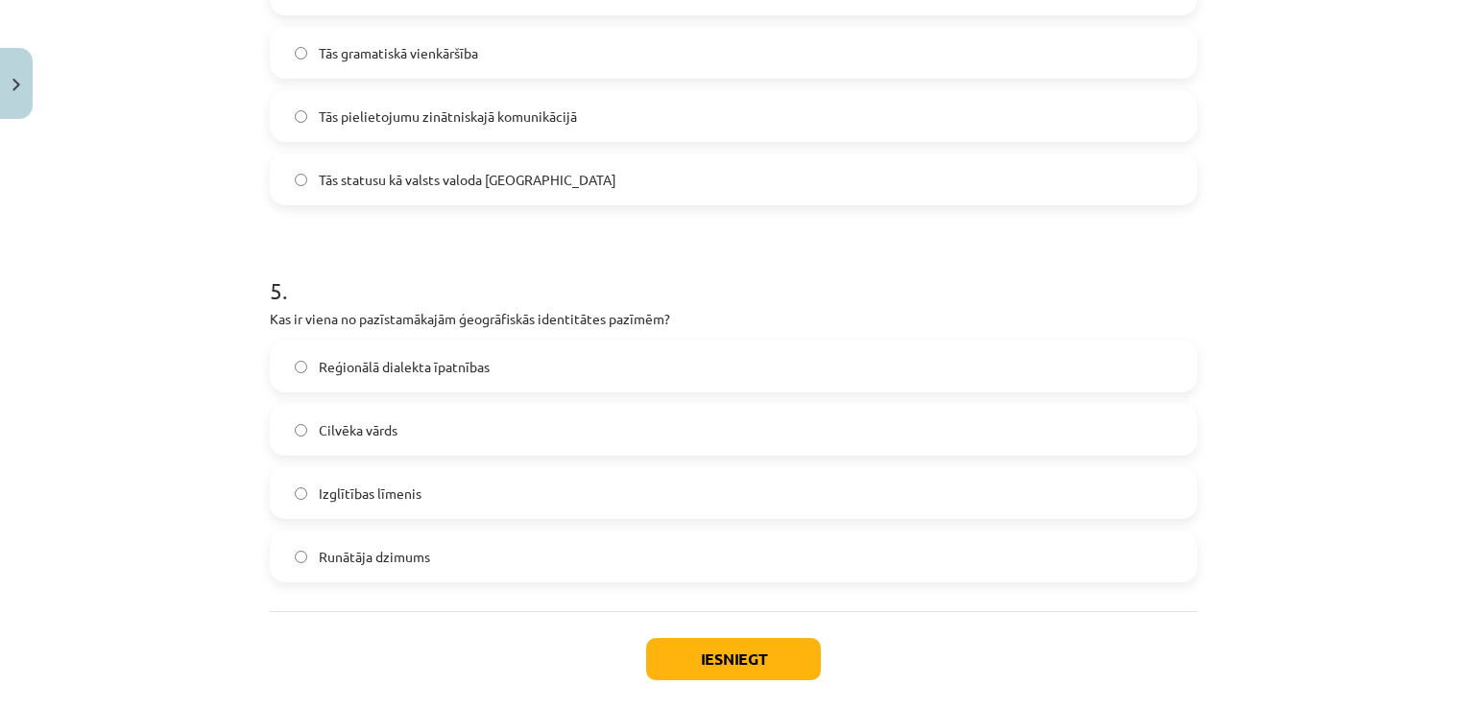
click at [123, 463] on div "Mācību tēma: Latviešu valodas i - 11. klases 1. ieskaites mācību materiāls (a,b…" at bounding box center [733, 354] width 1467 height 708
click at [353, 354] on label "Reģionālā dialekta īpatnības" at bounding box center [733, 367] width 923 height 48
click at [676, 659] on button "Iesniegt" at bounding box center [733, 659] width 175 height 42
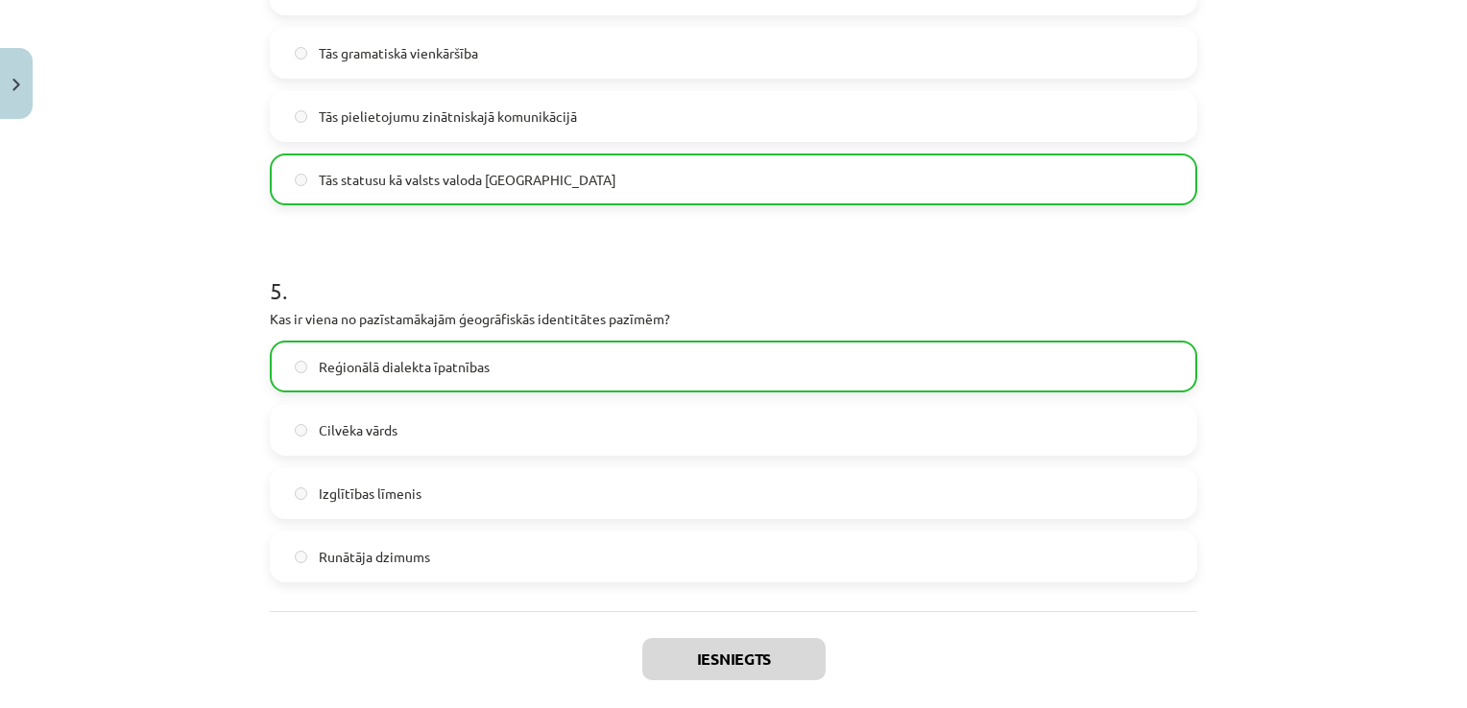
scroll to position [1804, 0]
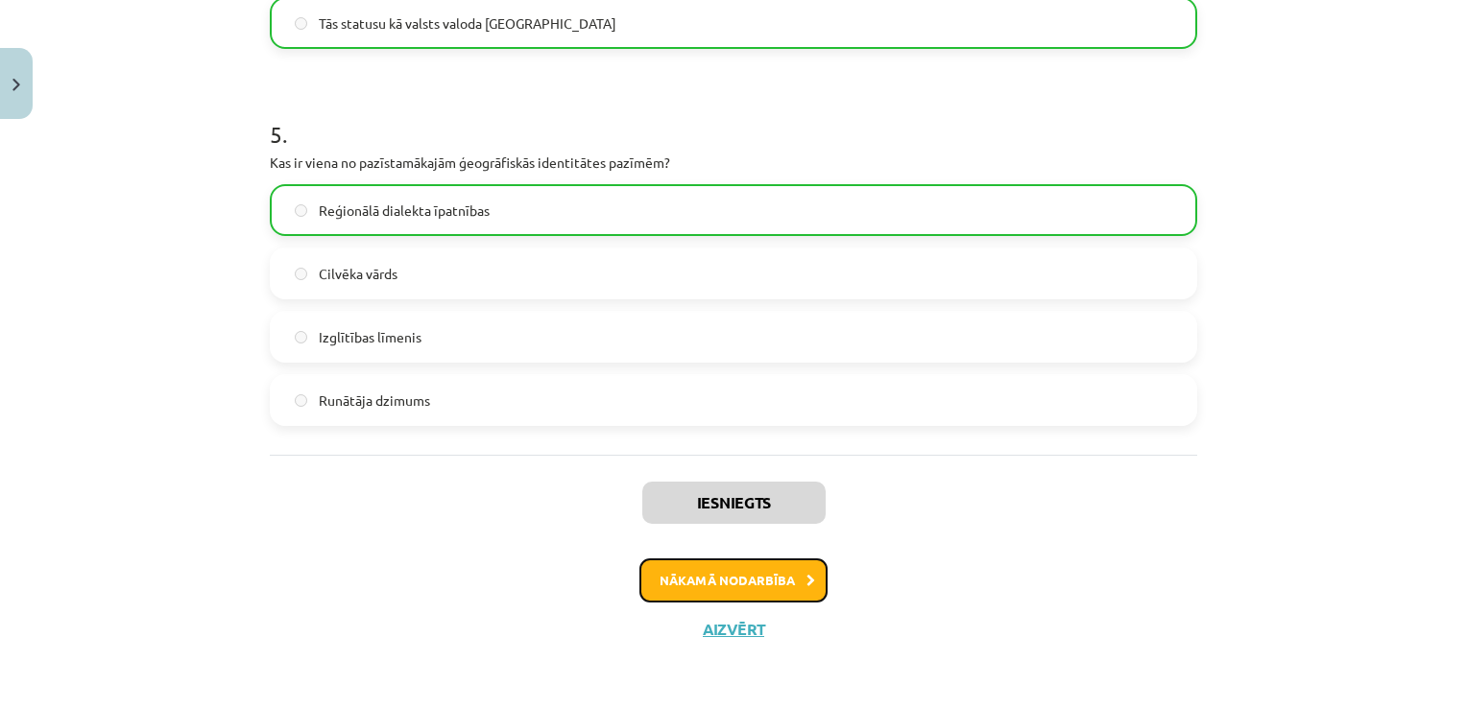
click at [728, 559] on button "Nākamā nodarbība" at bounding box center [733, 581] width 188 height 44
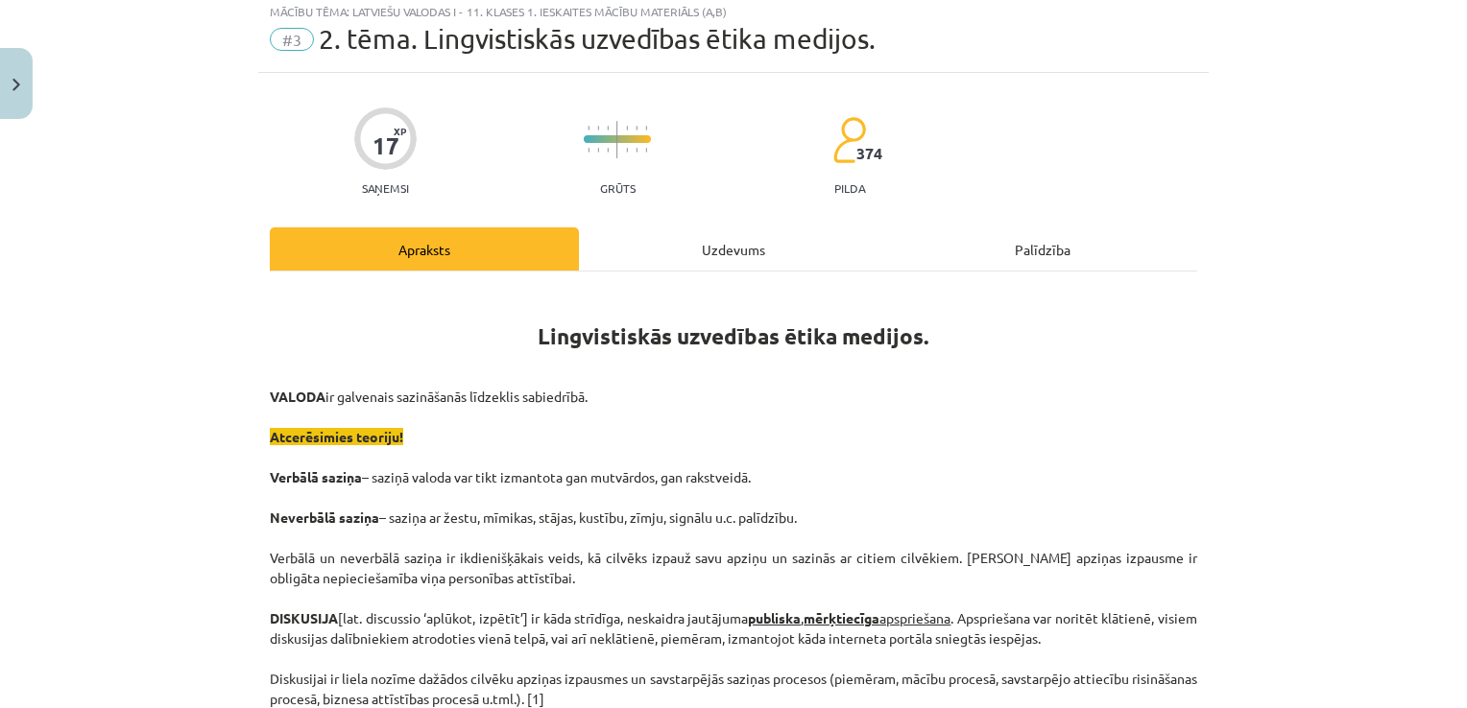
scroll to position [48, 0]
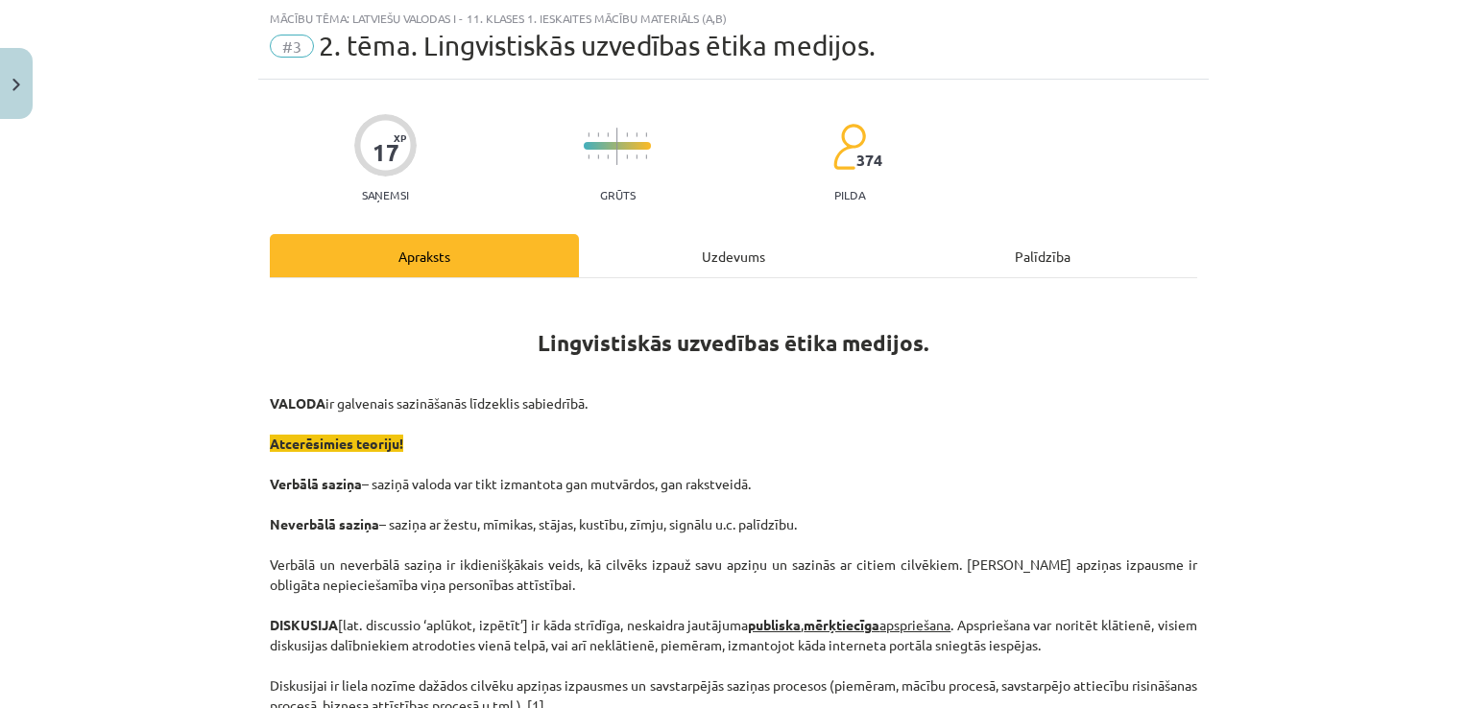
click at [718, 251] on div "Uzdevums" at bounding box center [733, 255] width 309 height 43
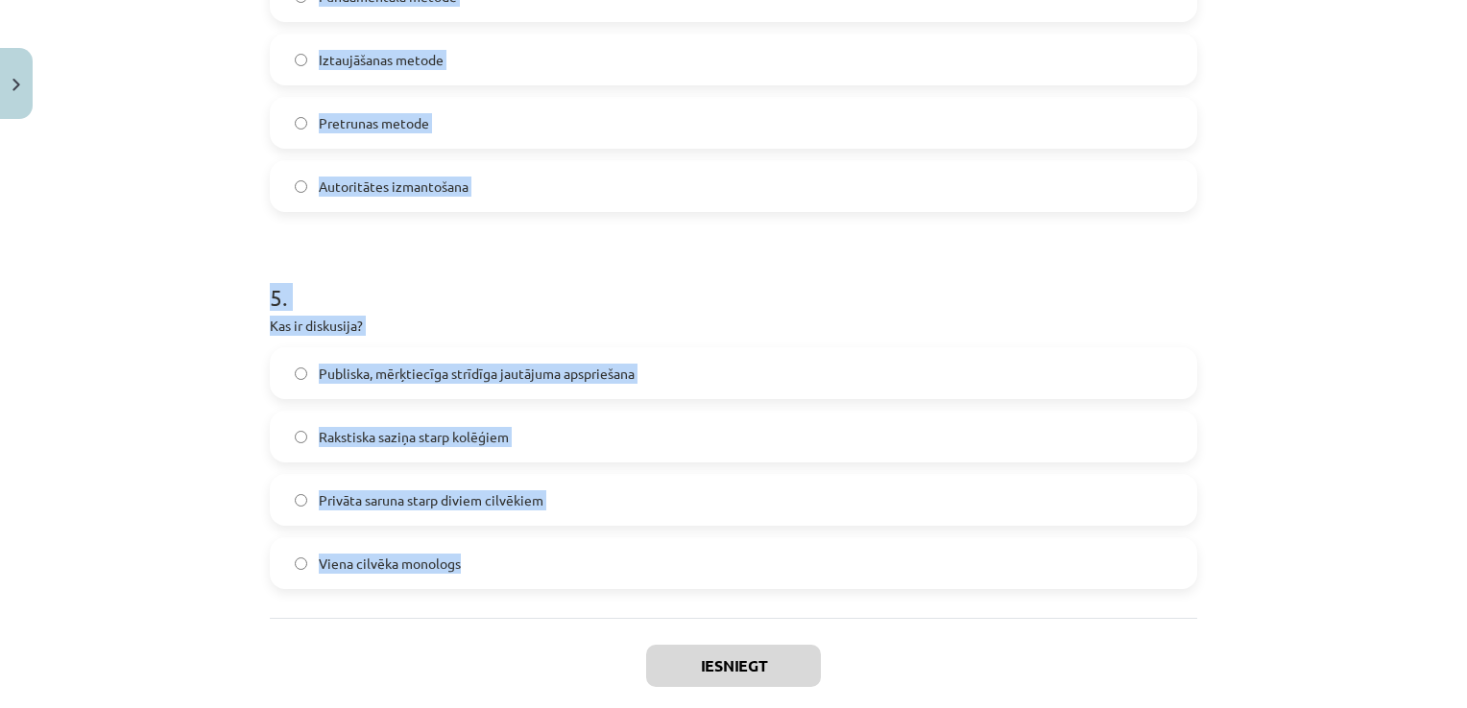
scroll to position [1743, 0]
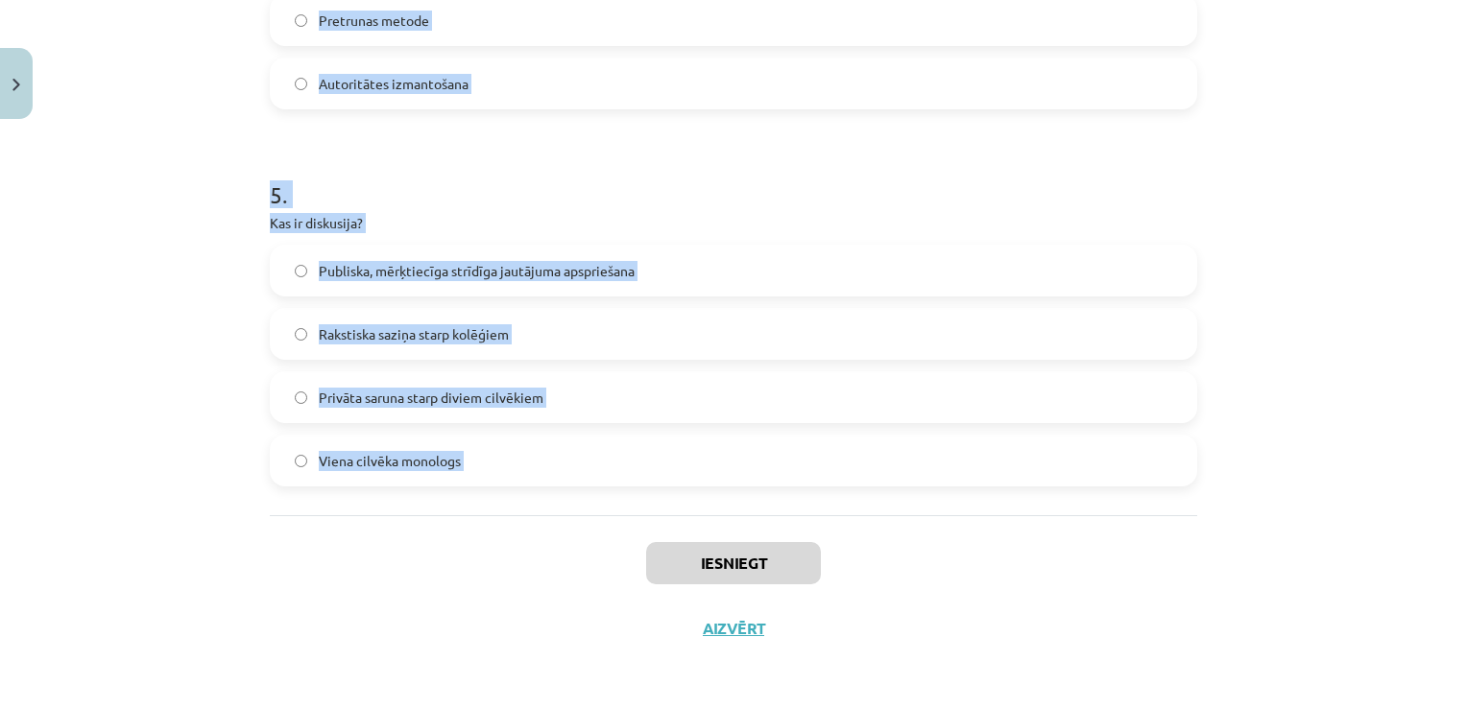
drag, startPoint x: 228, startPoint y: 407, endPoint x: 451, endPoint y: 550, distance: 265.5
click at [451, 550] on div "Mācību tēma: Latviešu valodas i - 11. klases 1. ieskaites mācību materiāls (a,b…" at bounding box center [733, 354] width 1467 height 708
copy form "1 . Kāds ir viens no galvenajiem diskusijas kultūras principiem? Pieprasīt, lai…"
click at [1348, 272] on div "Mācību tēma: Latviešu valodas i - 11. klases 1. ieskaites mācību materiāls (a,b…" at bounding box center [733, 354] width 1467 height 708
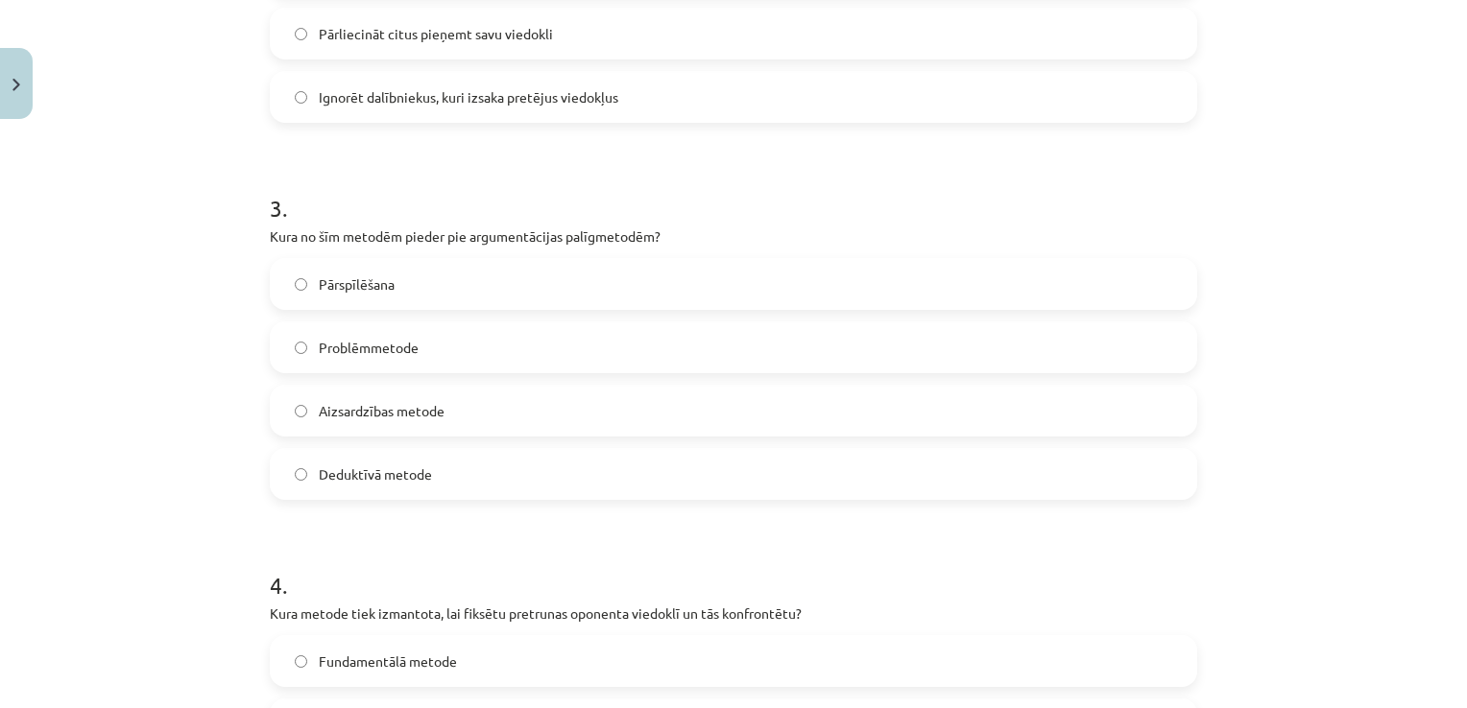
scroll to position [399, 0]
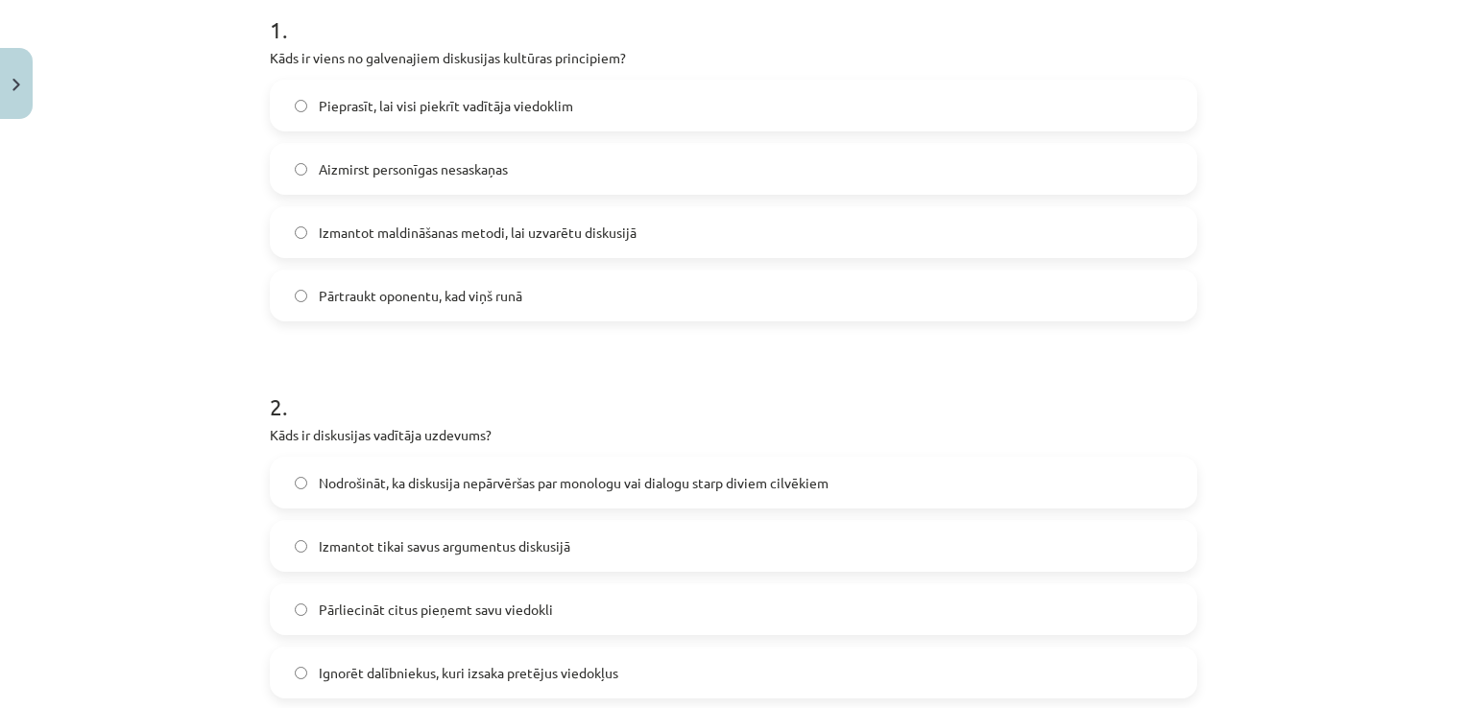
click at [823, 159] on label "Aizmirst personīgas nesaskaņas" at bounding box center [733, 169] width 923 height 48
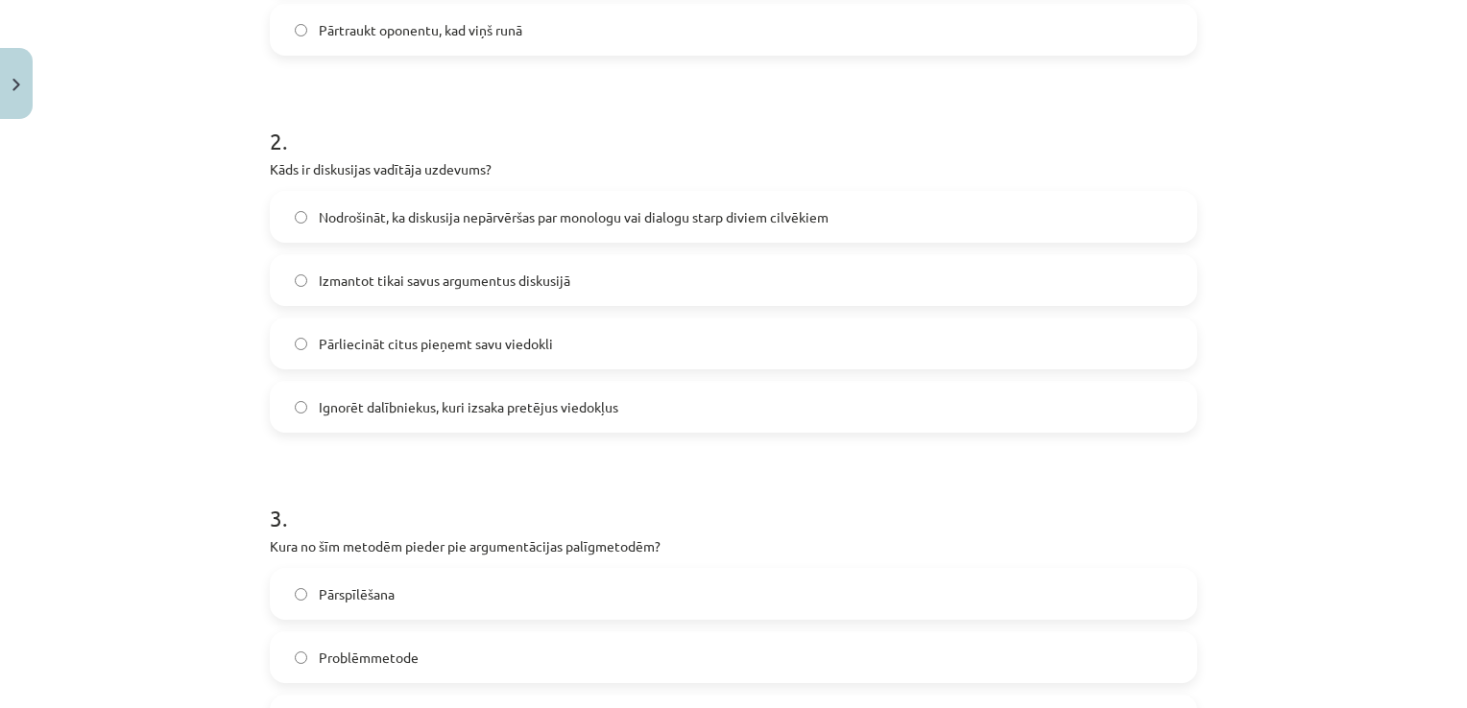
scroll to position [687, 0]
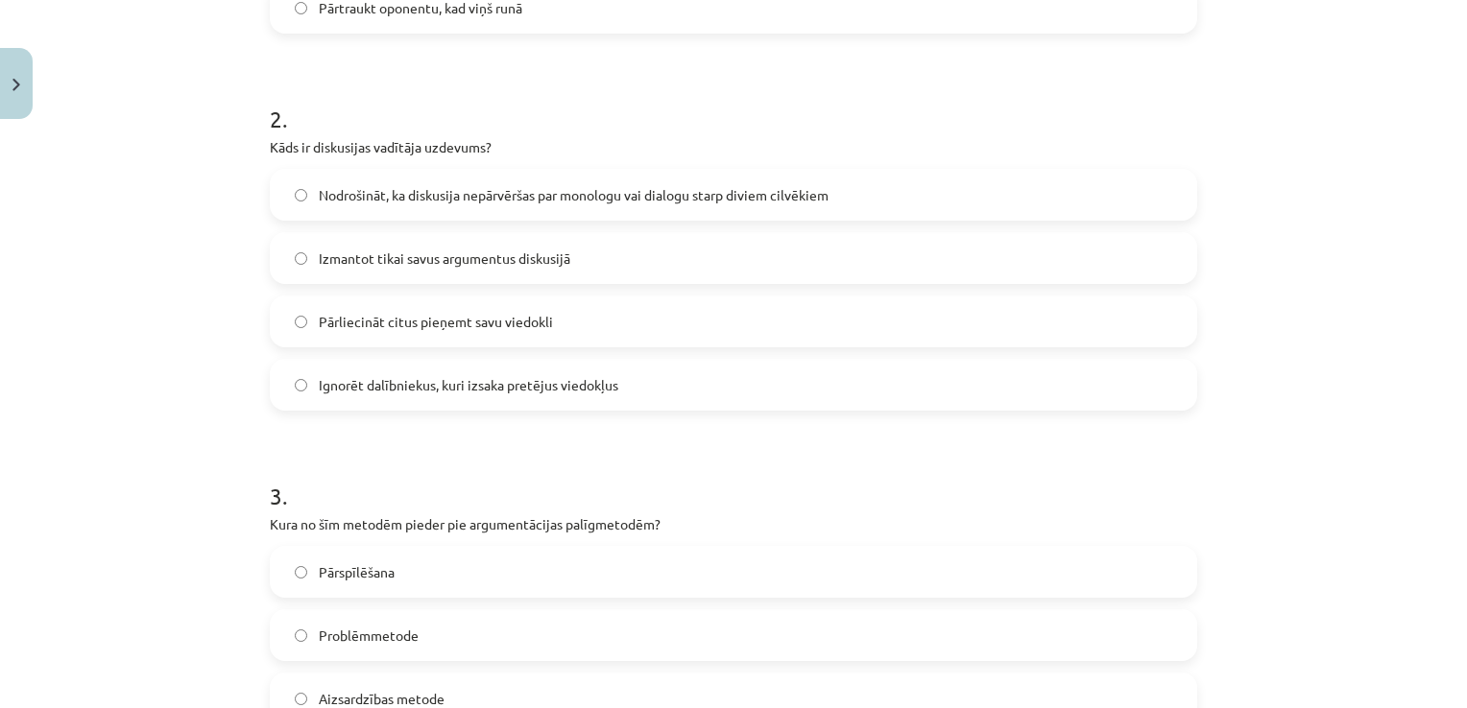
click at [541, 183] on label "Nodrošināt, ka diskusija nepārvēršas par monologu vai dialogu starp diviem cilv…" at bounding box center [733, 195] width 923 height 48
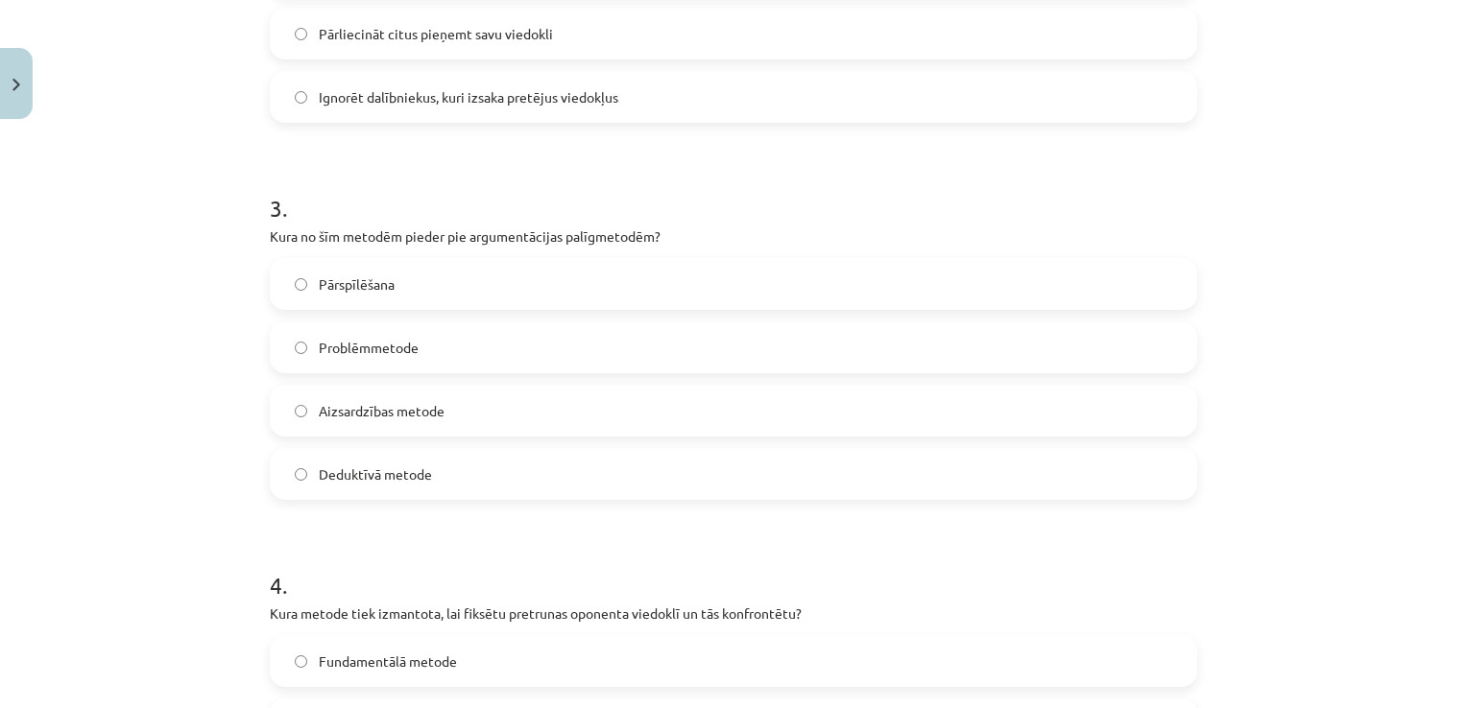
scroll to position [1071, 0]
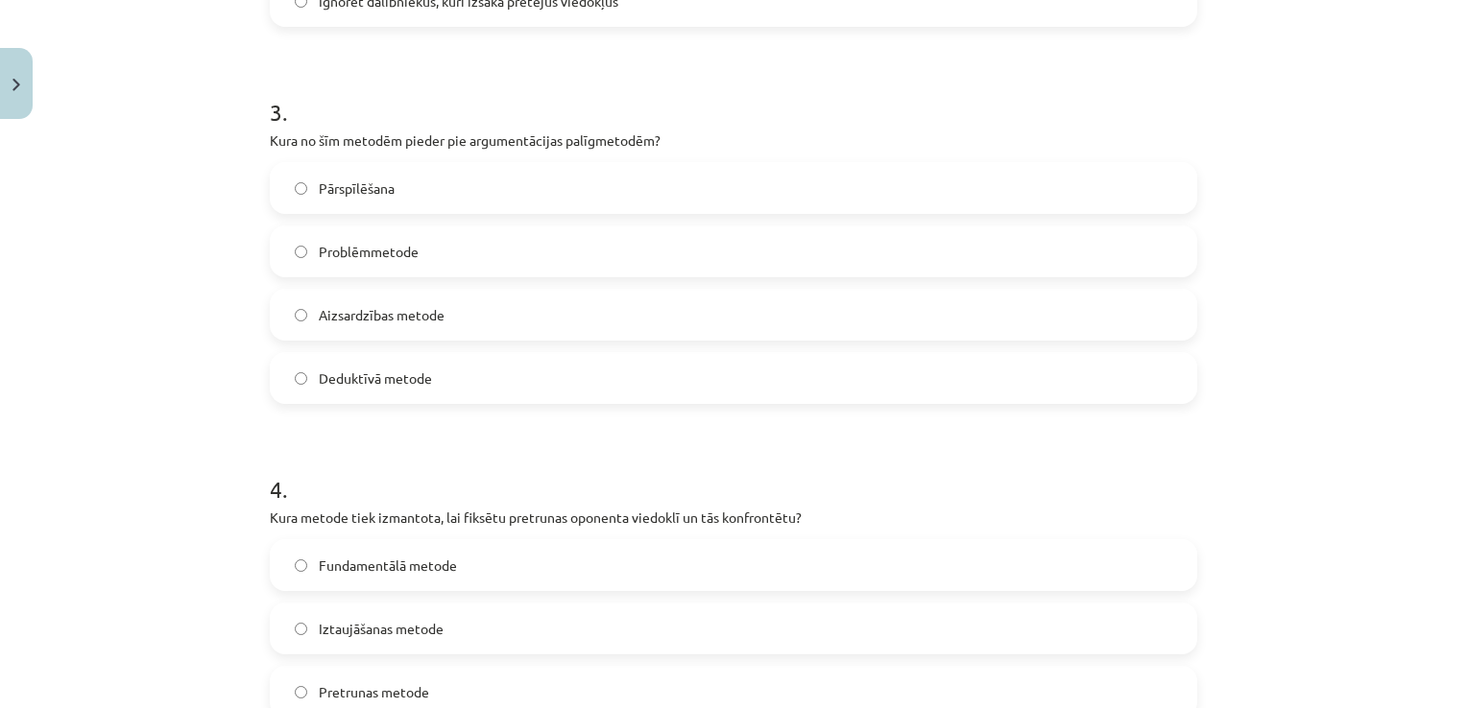
click at [469, 242] on label "Problēmmetode" at bounding box center [733, 252] width 923 height 48
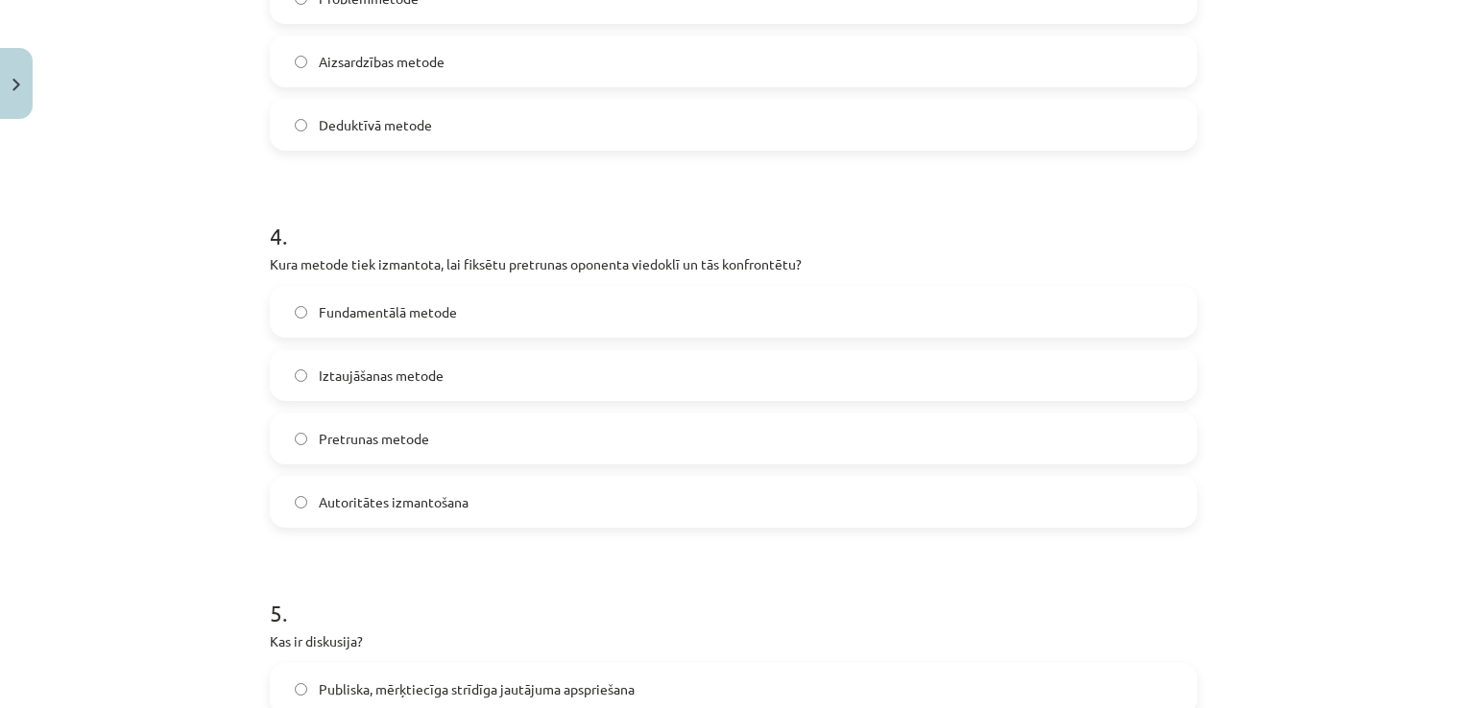
scroll to position [1359, 0]
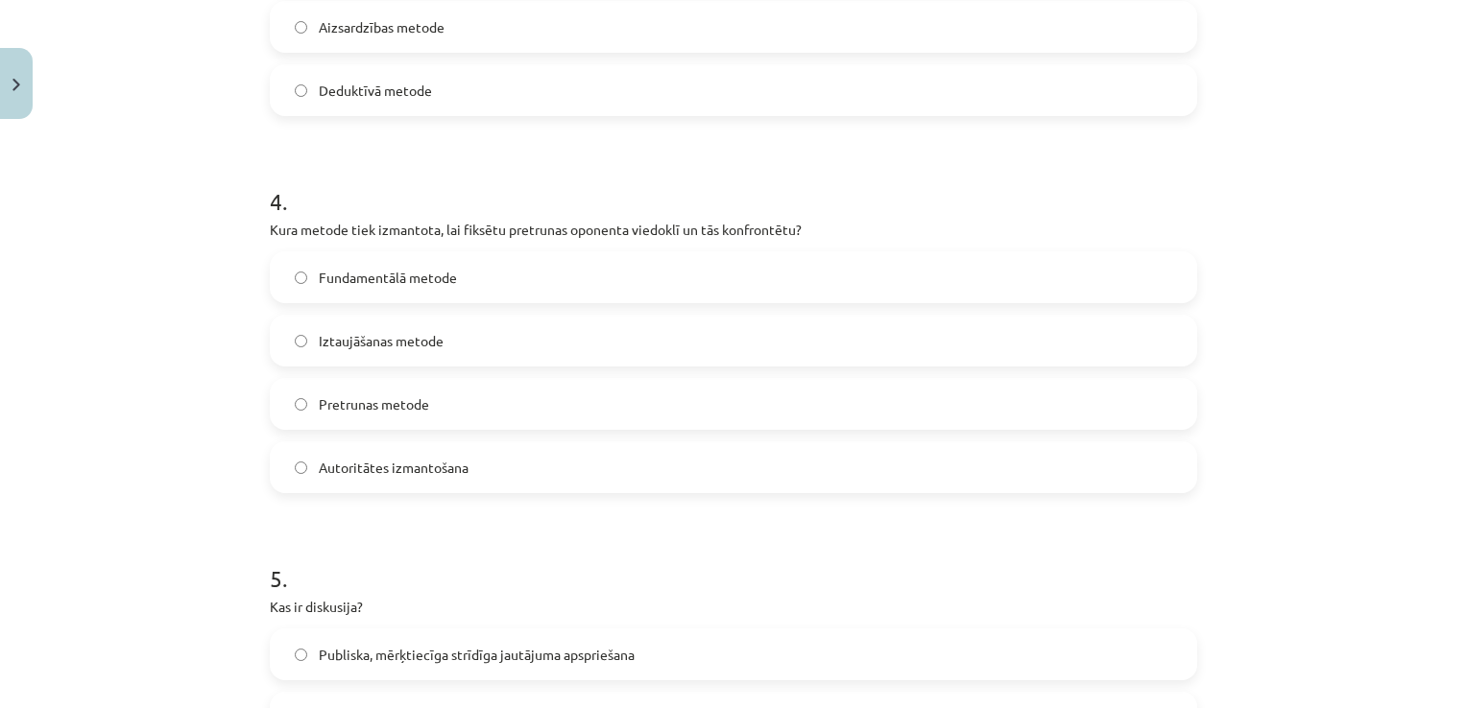
click at [572, 420] on label "Pretrunas metode" at bounding box center [733, 404] width 923 height 48
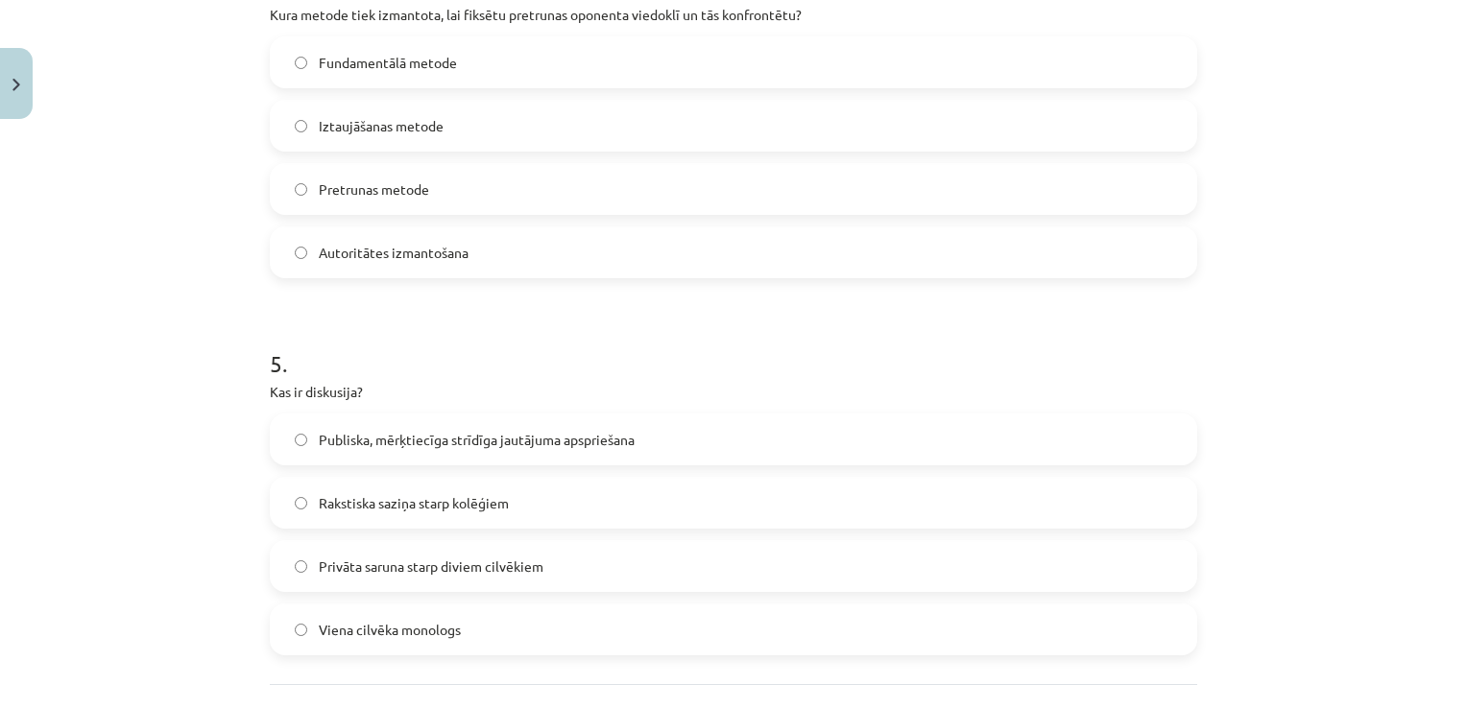
scroll to position [1647, 0]
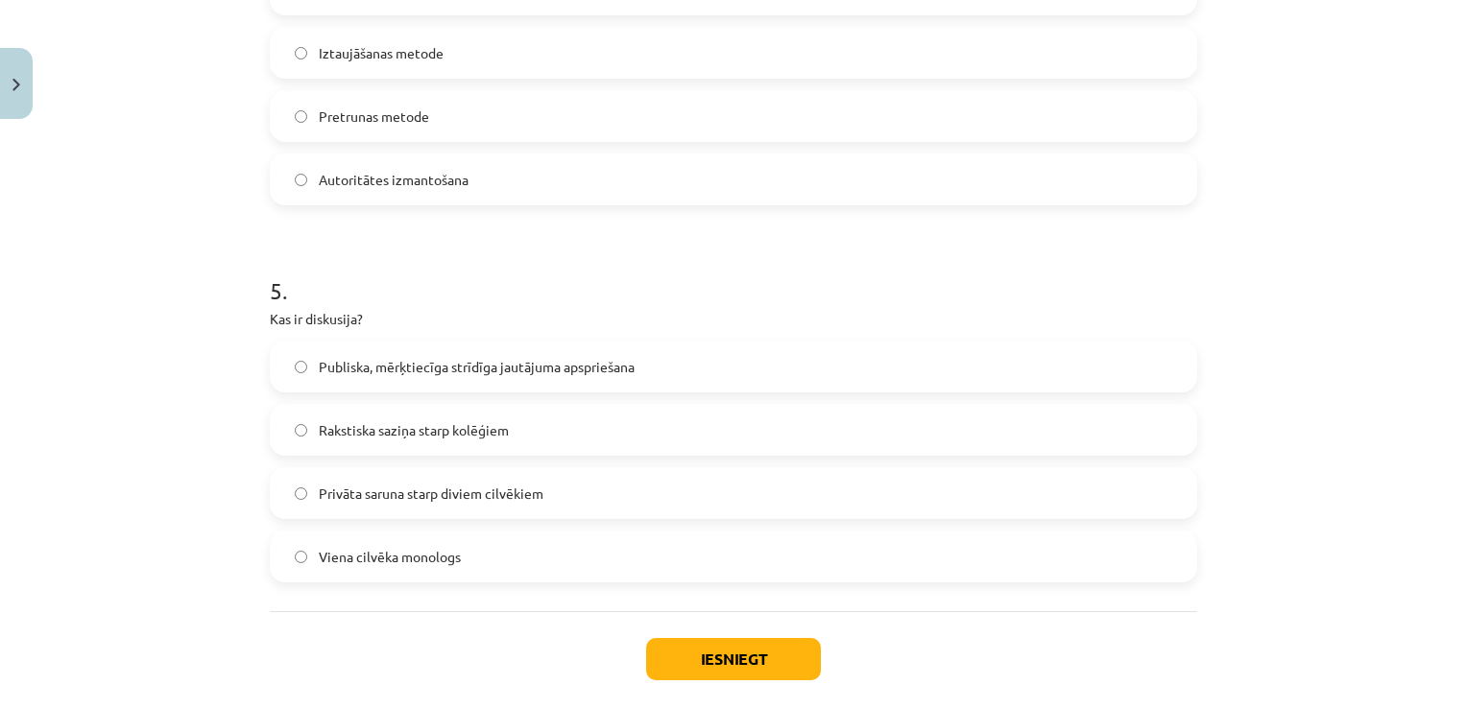
click at [205, 425] on div "Mācību tēma: Latviešu valodas i - 11. klases 1. ieskaites mācību materiāls (a,b…" at bounding box center [733, 354] width 1467 height 708
click at [394, 370] on span "Publiska, mērķtiecīga strīdīga jautājuma apspriešana" at bounding box center [477, 367] width 316 height 20
click at [804, 648] on button "Iesniegt" at bounding box center [733, 659] width 175 height 42
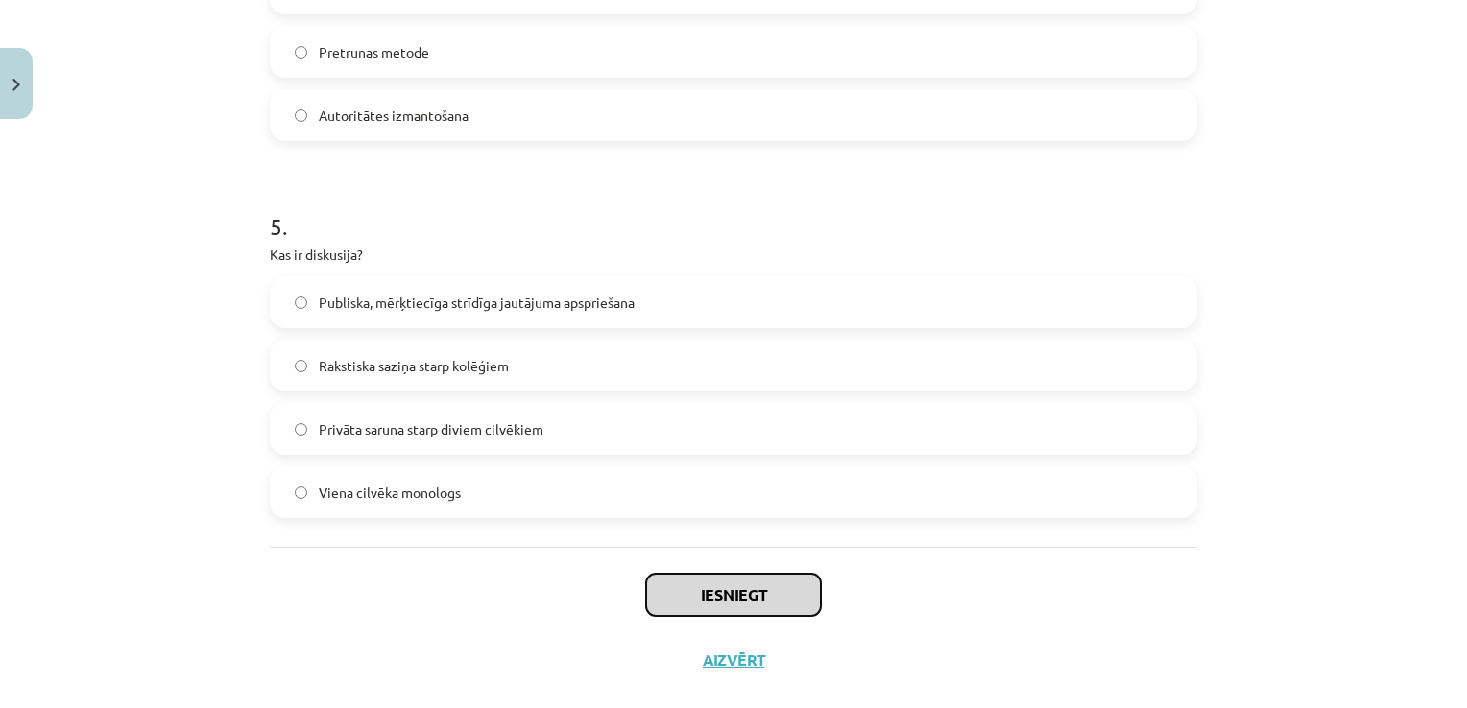
scroll to position [1743, 0]
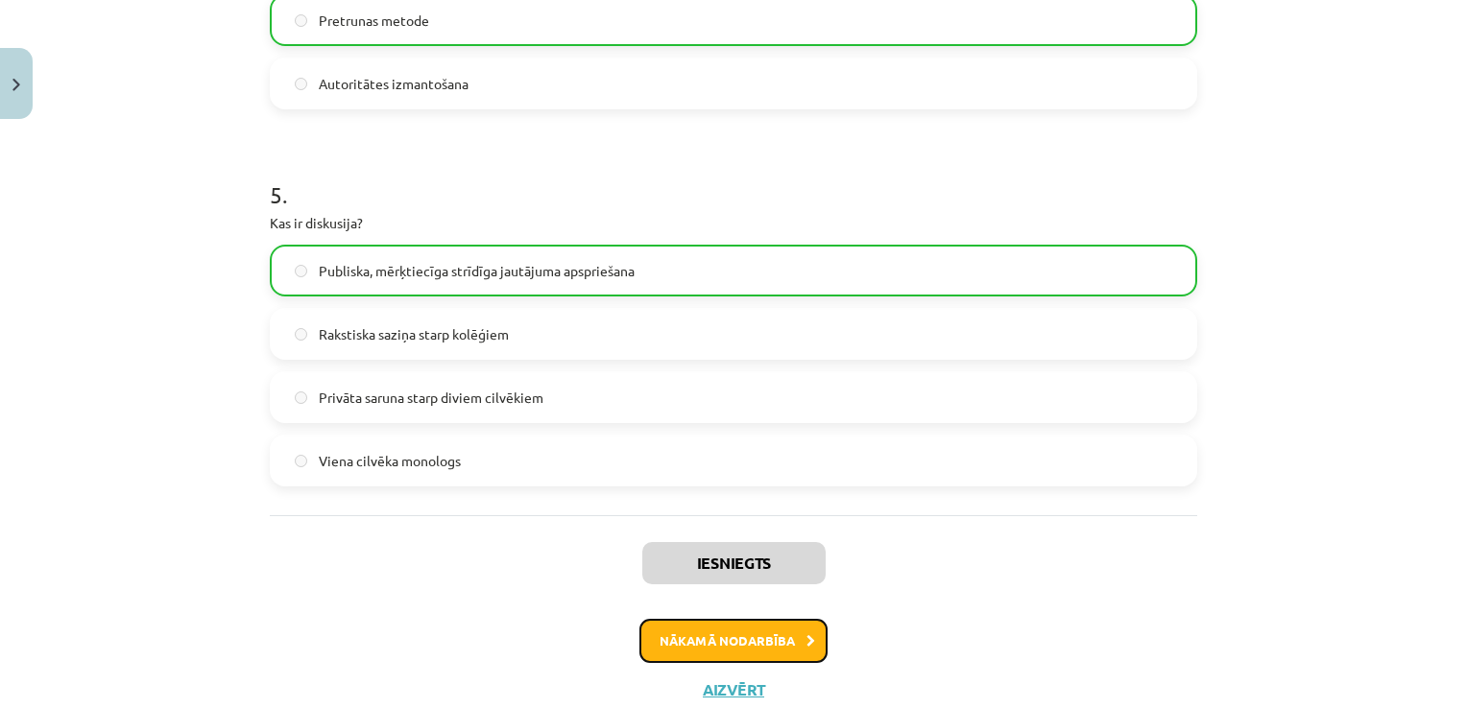
click at [696, 635] on button "Nākamā nodarbība" at bounding box center [733, 641] width 188 height 44
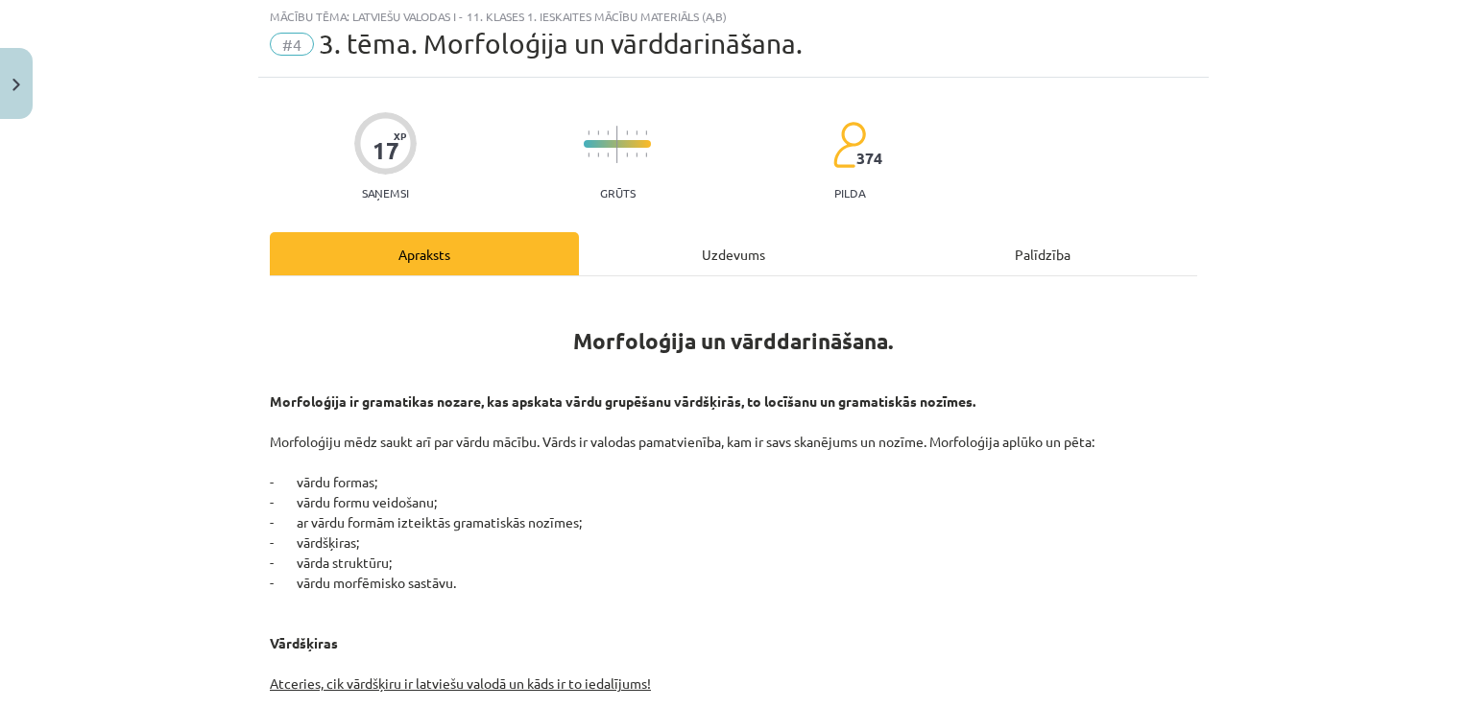
scroll to position [48, 0]
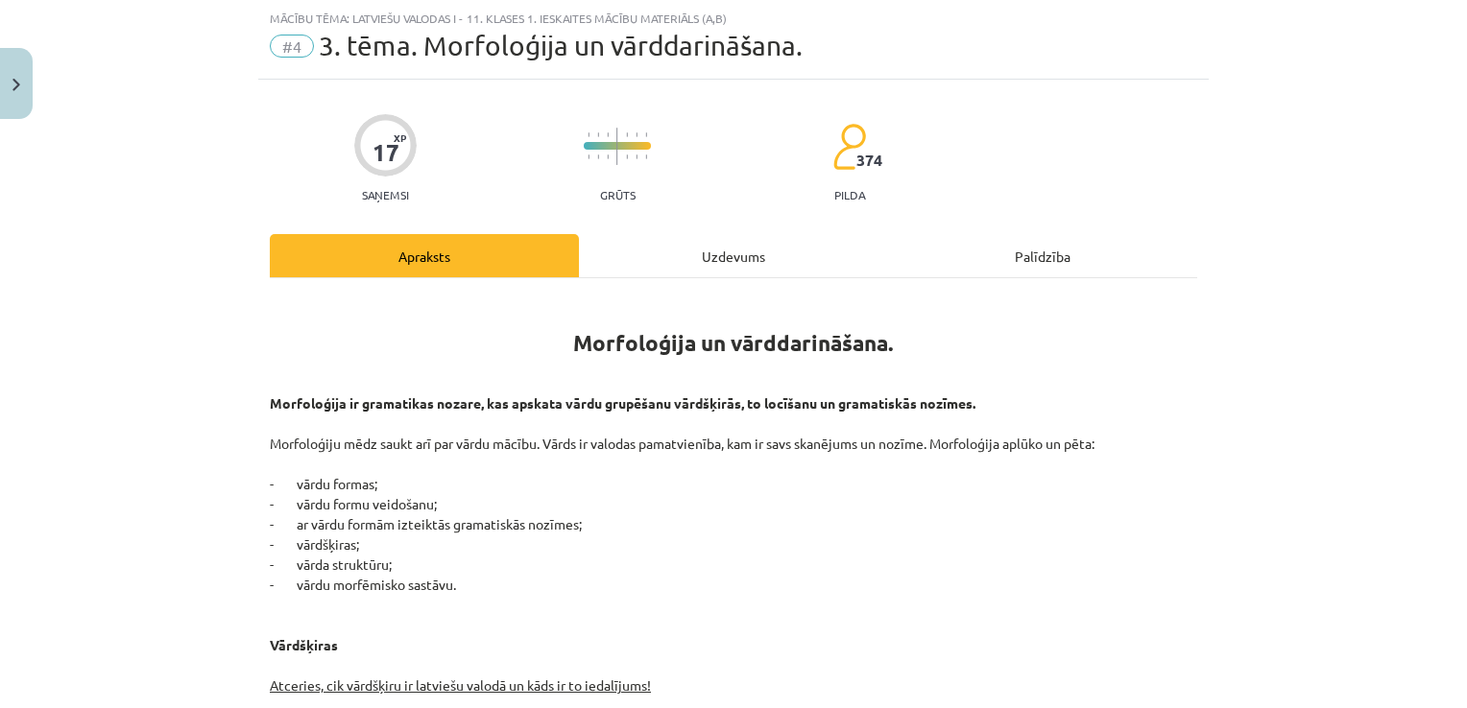
drag, startPoint x: 697, startPoint y: 253, endPoint x: 692, endPoint y: 262, distance: 9.9
click at [695, 258] on div "Uzdevums" at bounding box center [733, 255] width 309 height 43
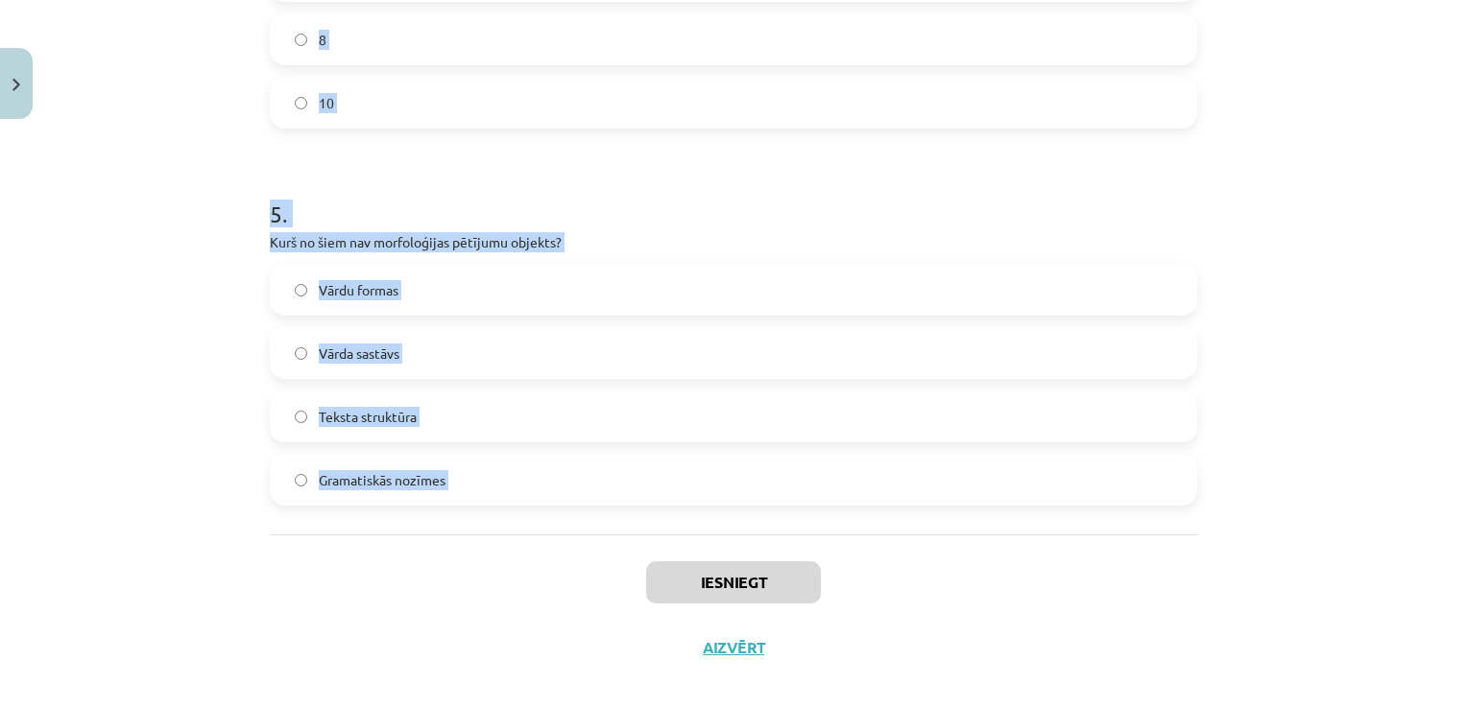
scroll to position [1743, 0]
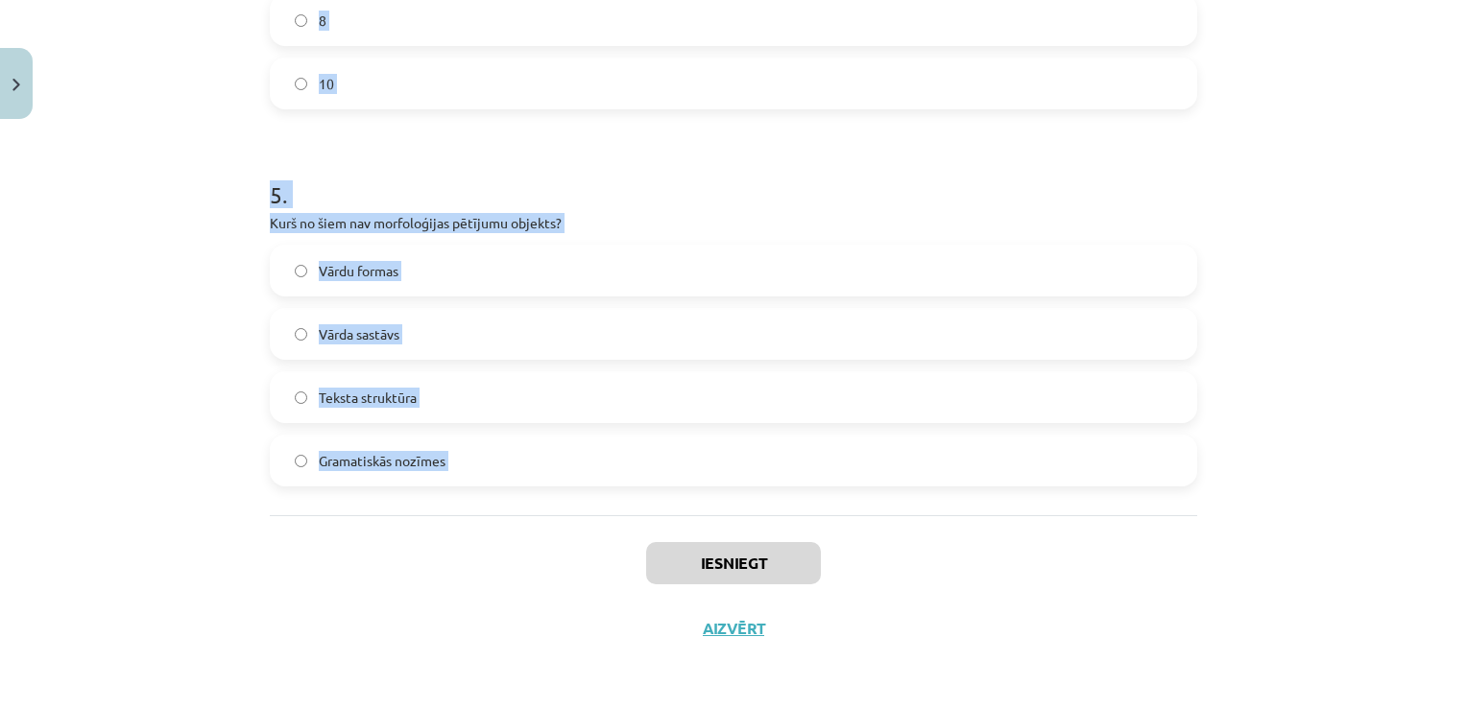
drag, startPoint x: 257, startPoint y: 344, endPoint x: 481, endPoint y: 532, distance: 292.3
copy form "1 . Kas ir vārddarināšanas līdzeklis, kas pievienojas vārda saknei un veido jau…"
click at [1331, 383] on div "Mācību tēma: Latviešu valodas i - 11. klases 1. ieskaites mācību materiāls (a,b…" at bounding box center [733, 354] width 1467 height 708
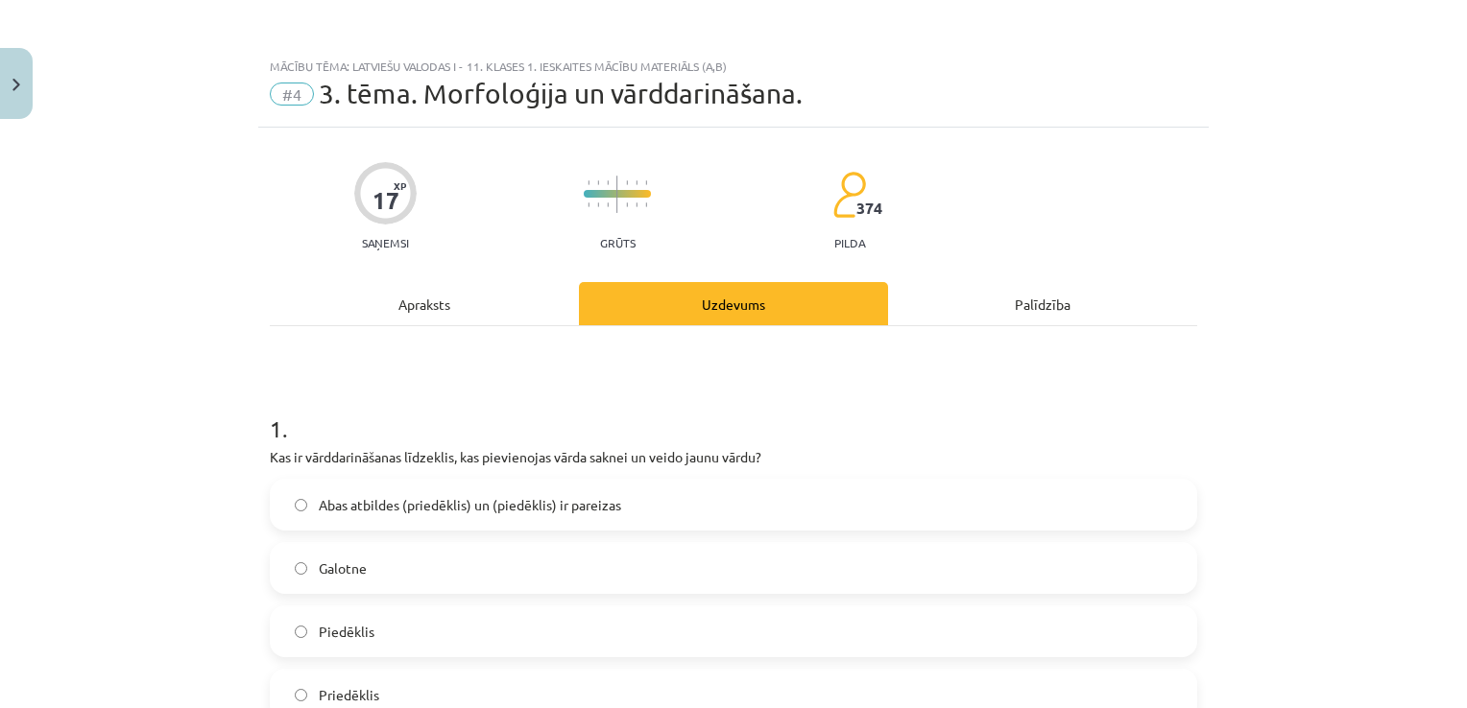
scroll to position [288, 0]
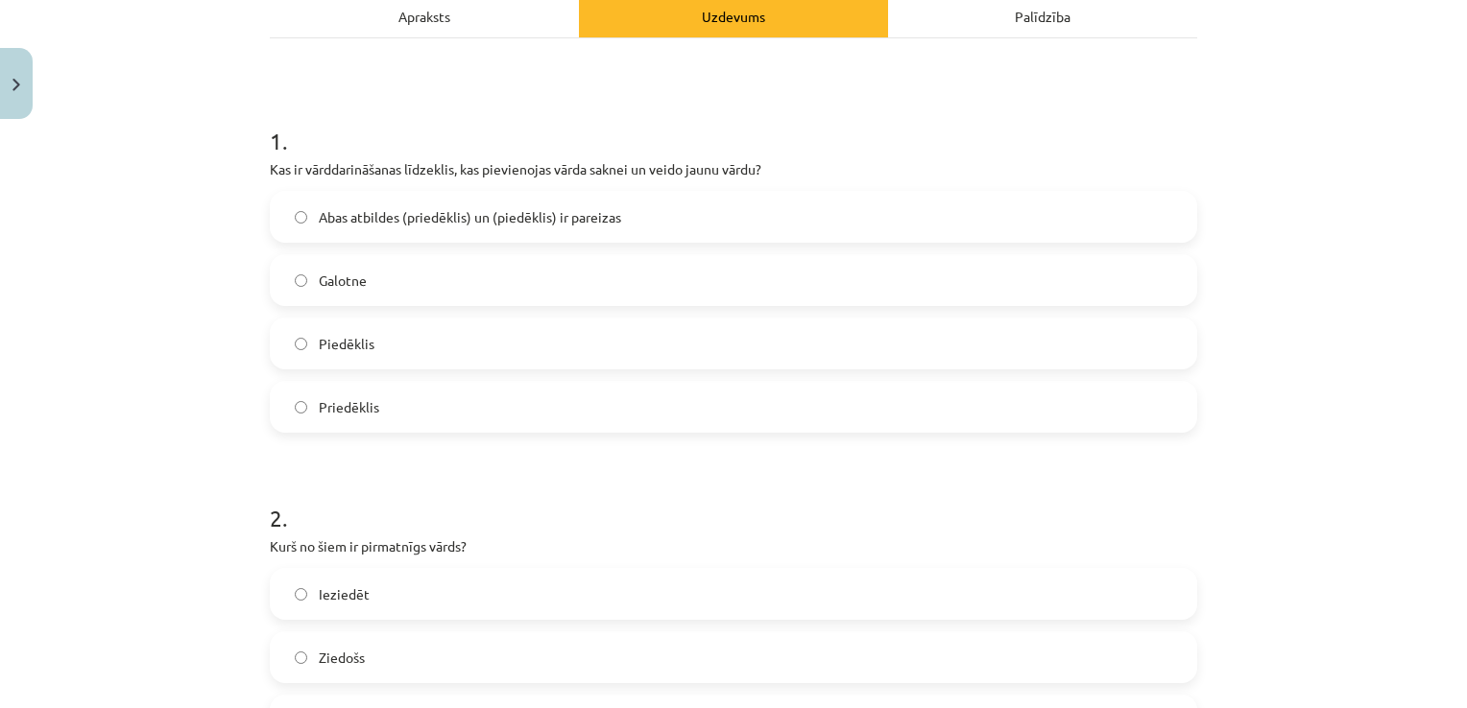
click at [415, 216] on span "Abas atbildes (priedēklis) un (piedēklis) ir pareizas" at bounding box center [470, 217] width 302 height 20
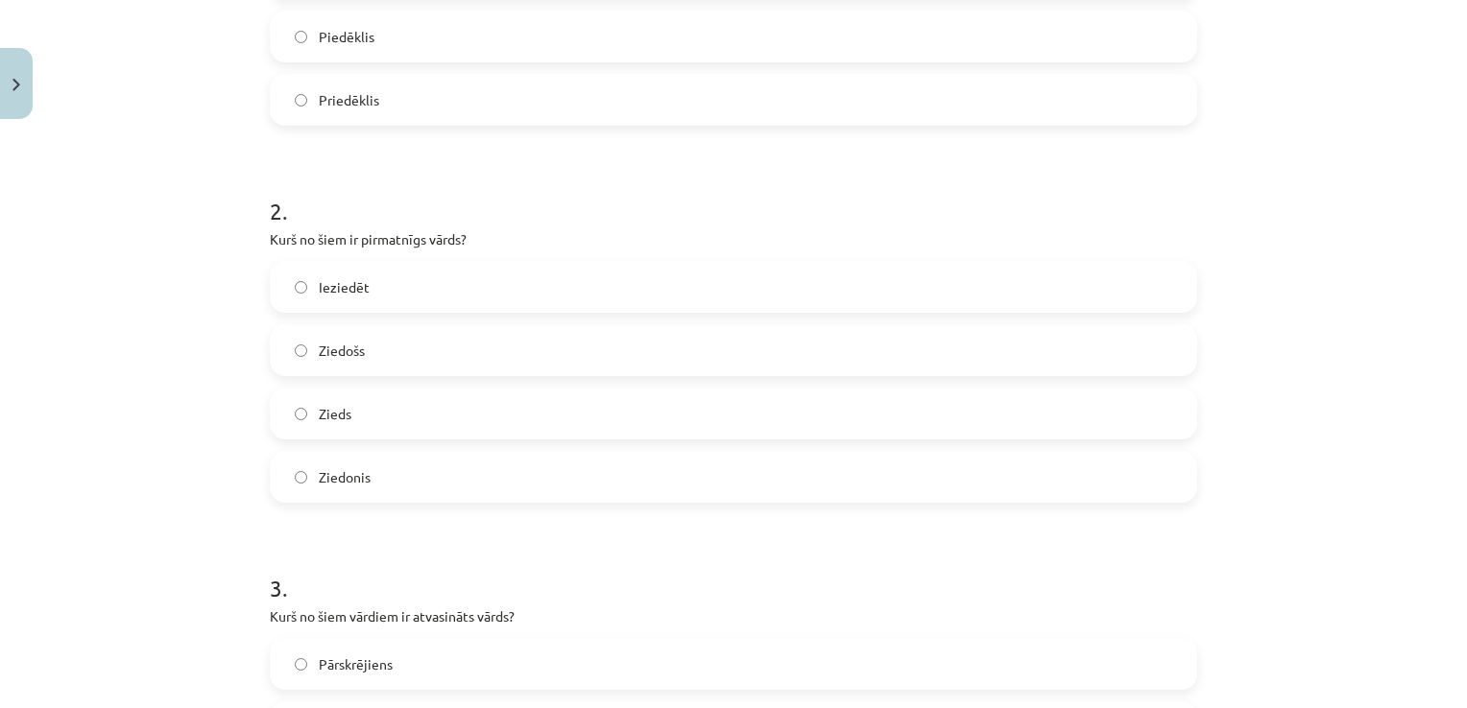
scroll to position [672, 0]
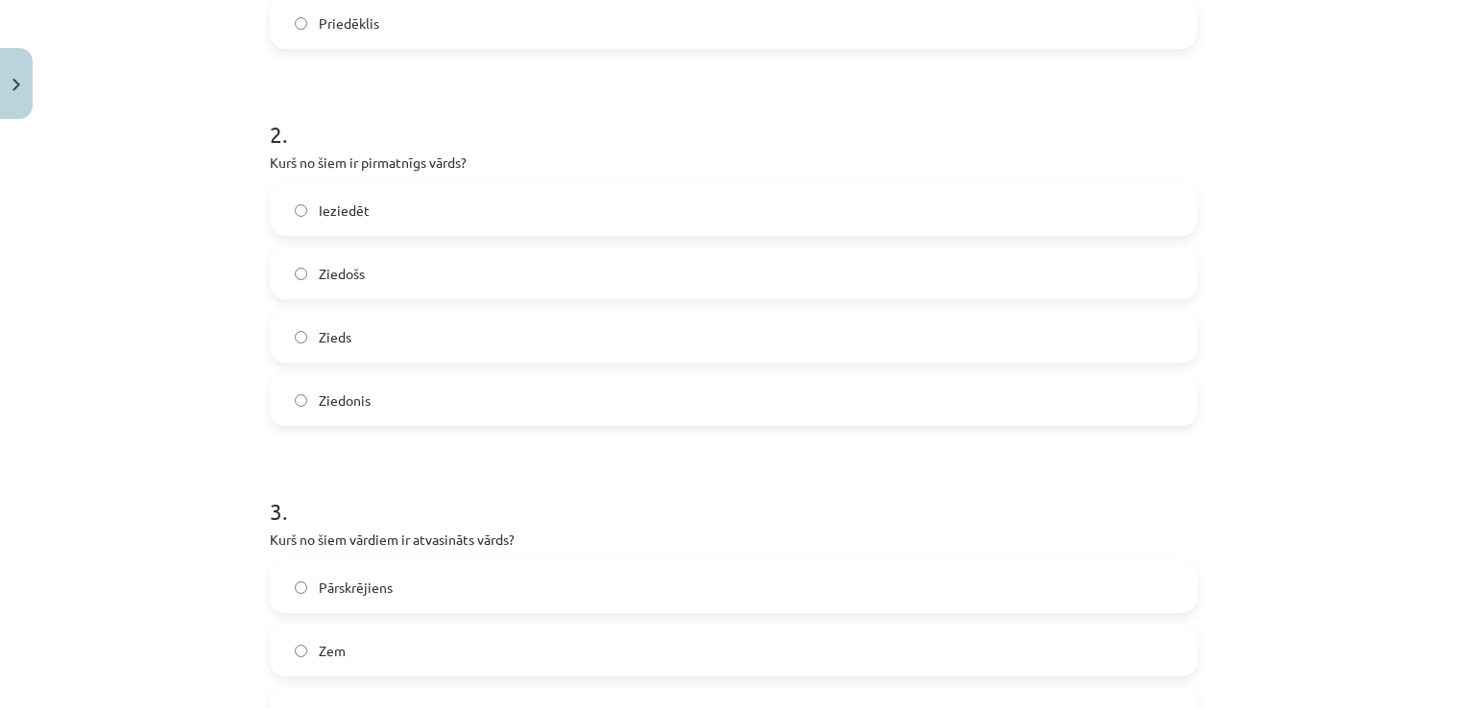
click at [353, 327] on label "Zieds" at bounding box center [733, 337] width 923 height 48
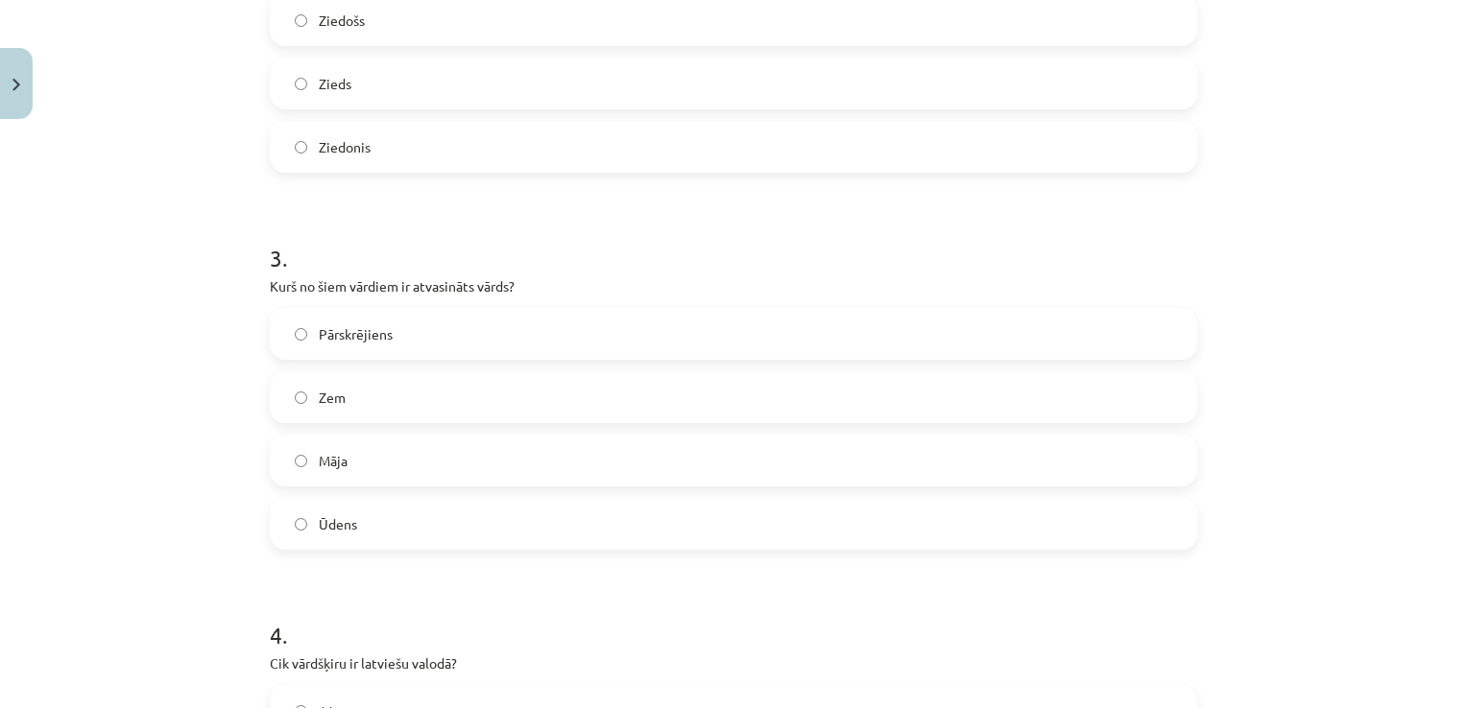
scroll to position [960, 0]
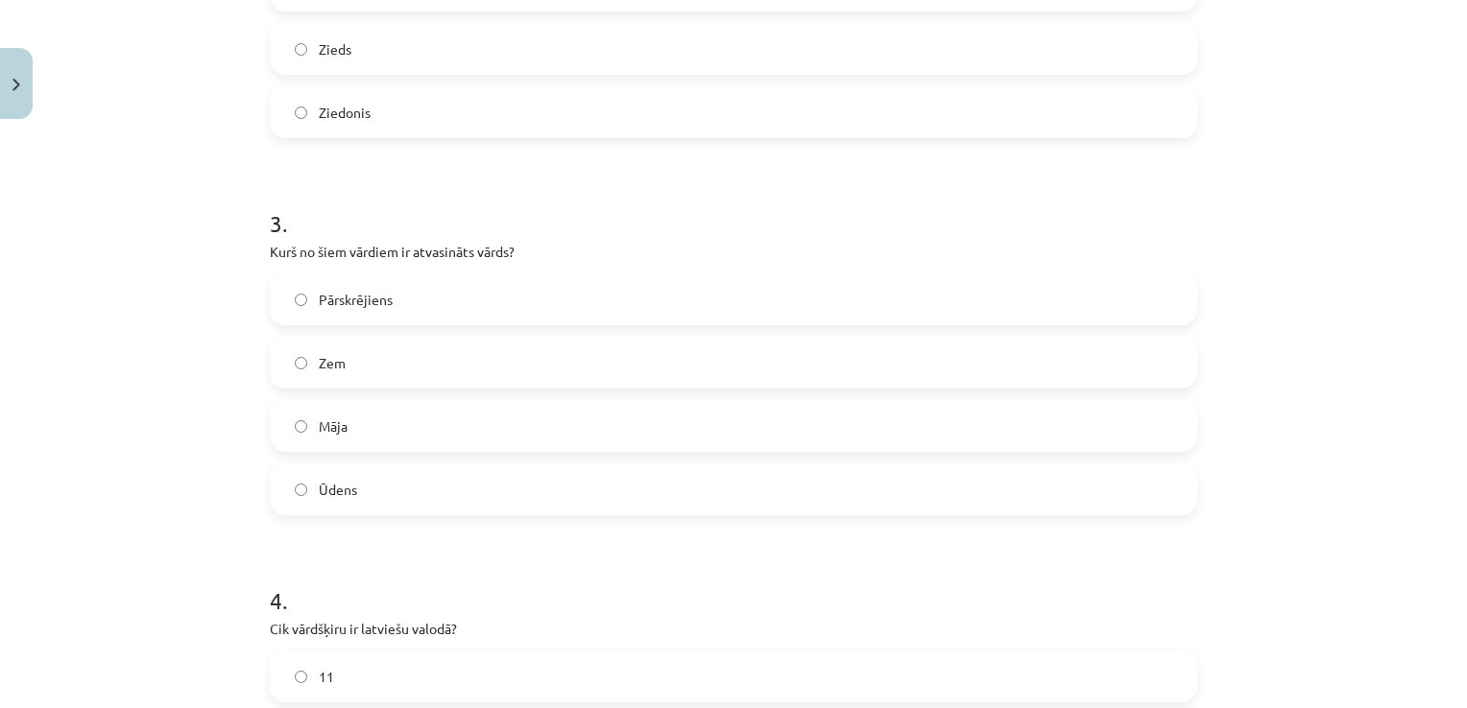
click at [444, 278] on label "Pārskrējiens" at bounding box center [733, 300] width 923 height 48
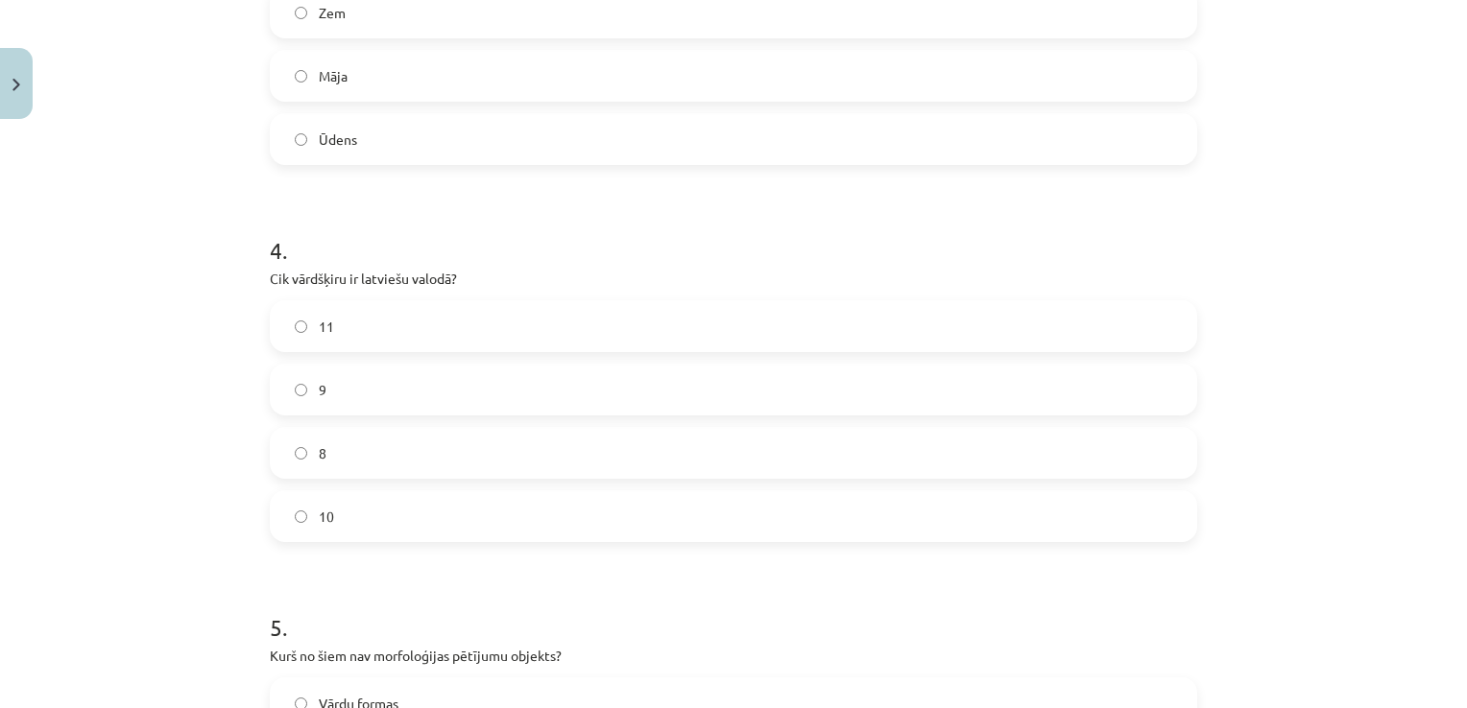
scroll to position [1344, 0]
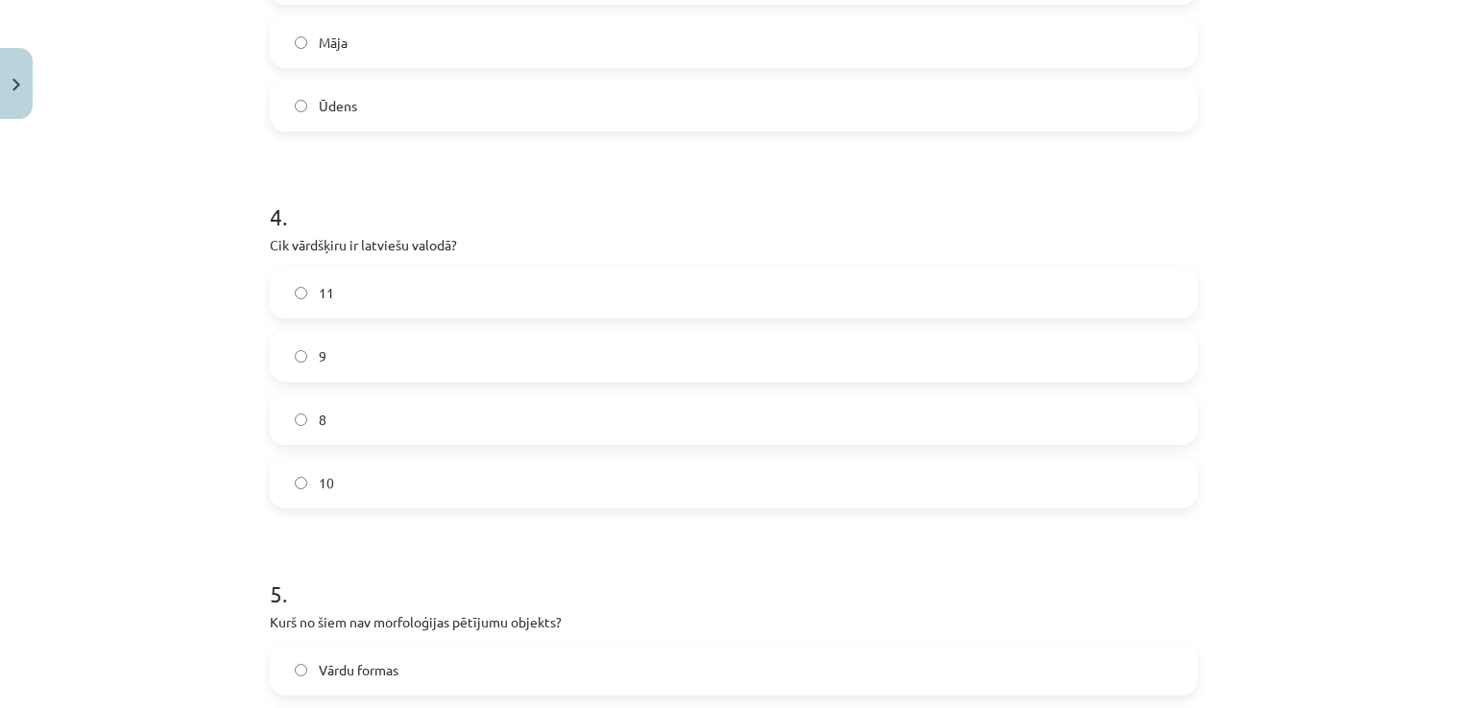
click at [722, 663] on label "Vārdu formas" at bounding box center [733, 670] width 923 height 48
click at [381, 463] on label "10" at bounding box center [733, 483] width 923 height 48
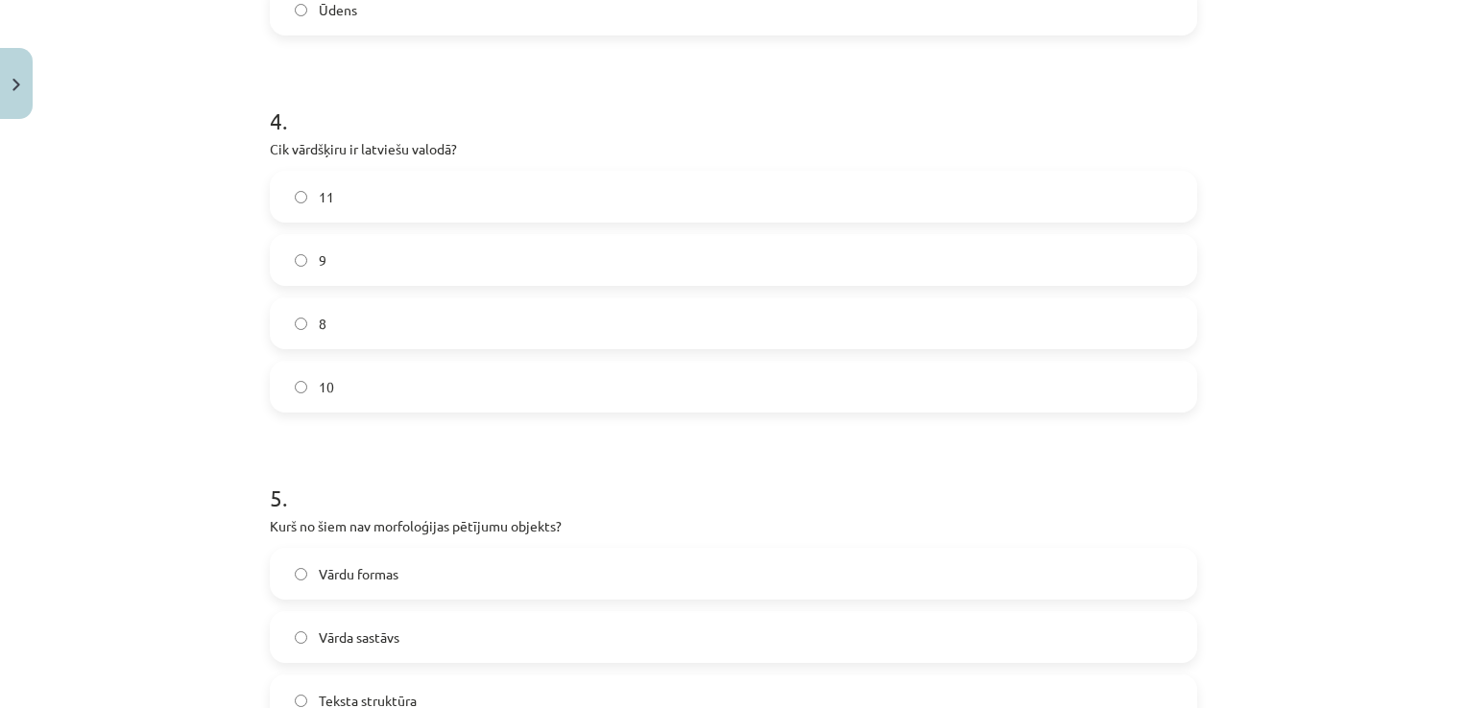
scroll to position [1632, 0]
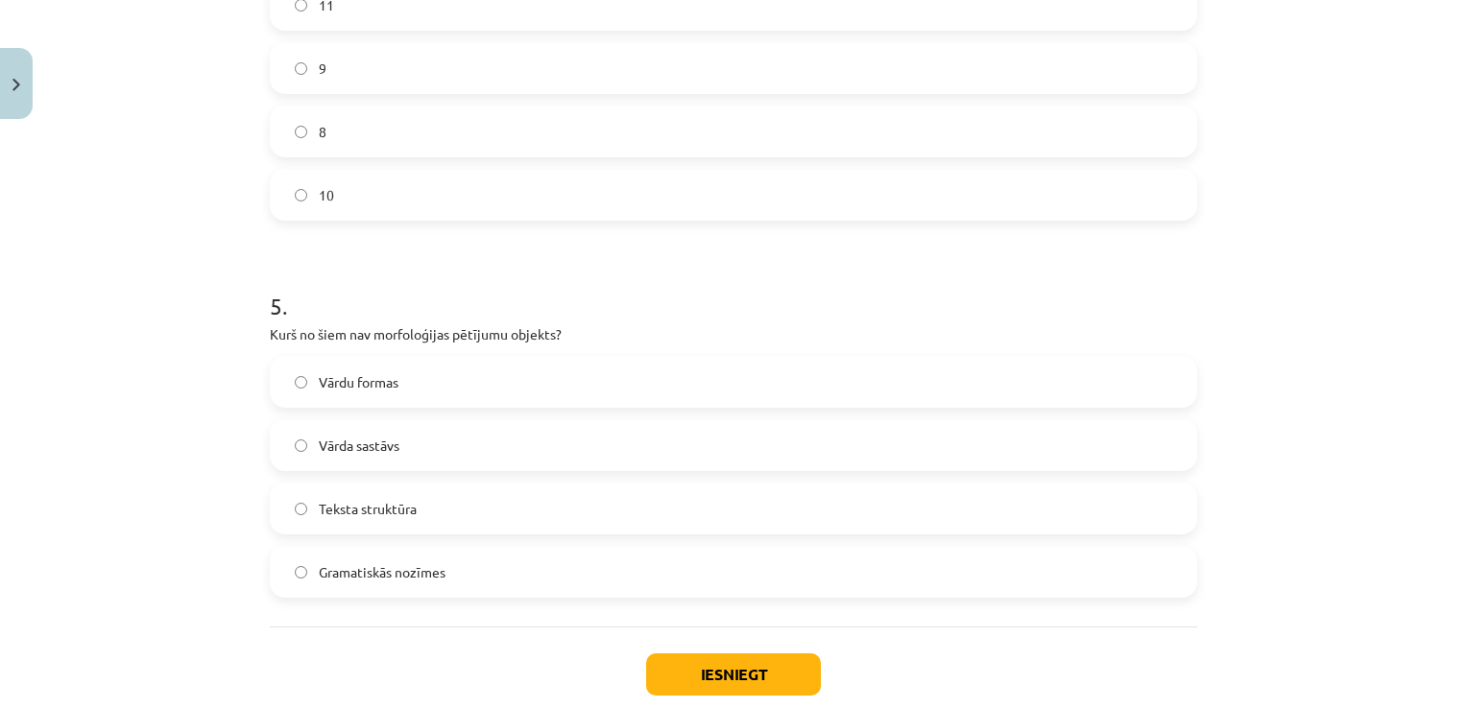
click at [399, 514] on span "Teksta struktūra" at bounding box center [368, 509] width 98 height 20
click at [690, 674] on button "Iesniegt" at bounding box center [733, 675] width 175 height 42
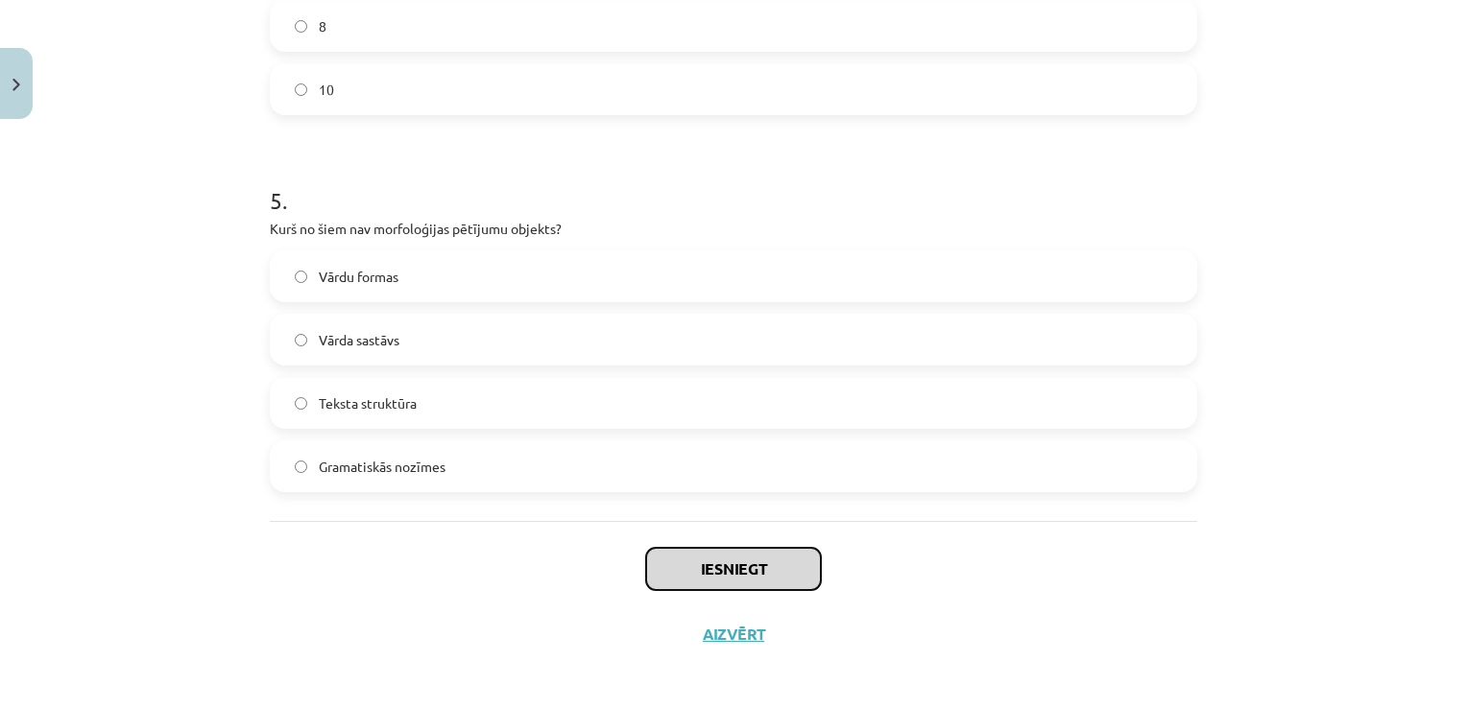
scroll to position [1743, 0]
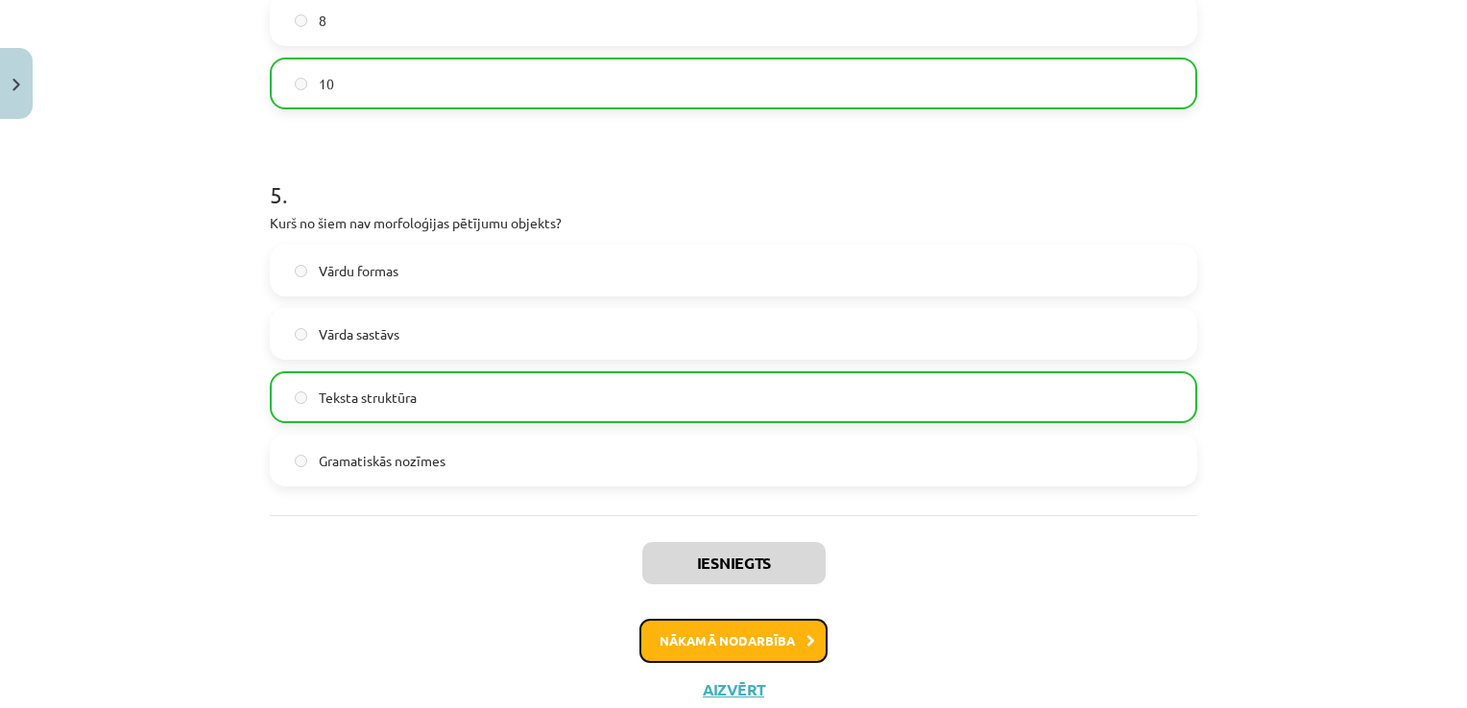
click at [806, 636] on icon at bounding box center [810, 642] width 9 height 12
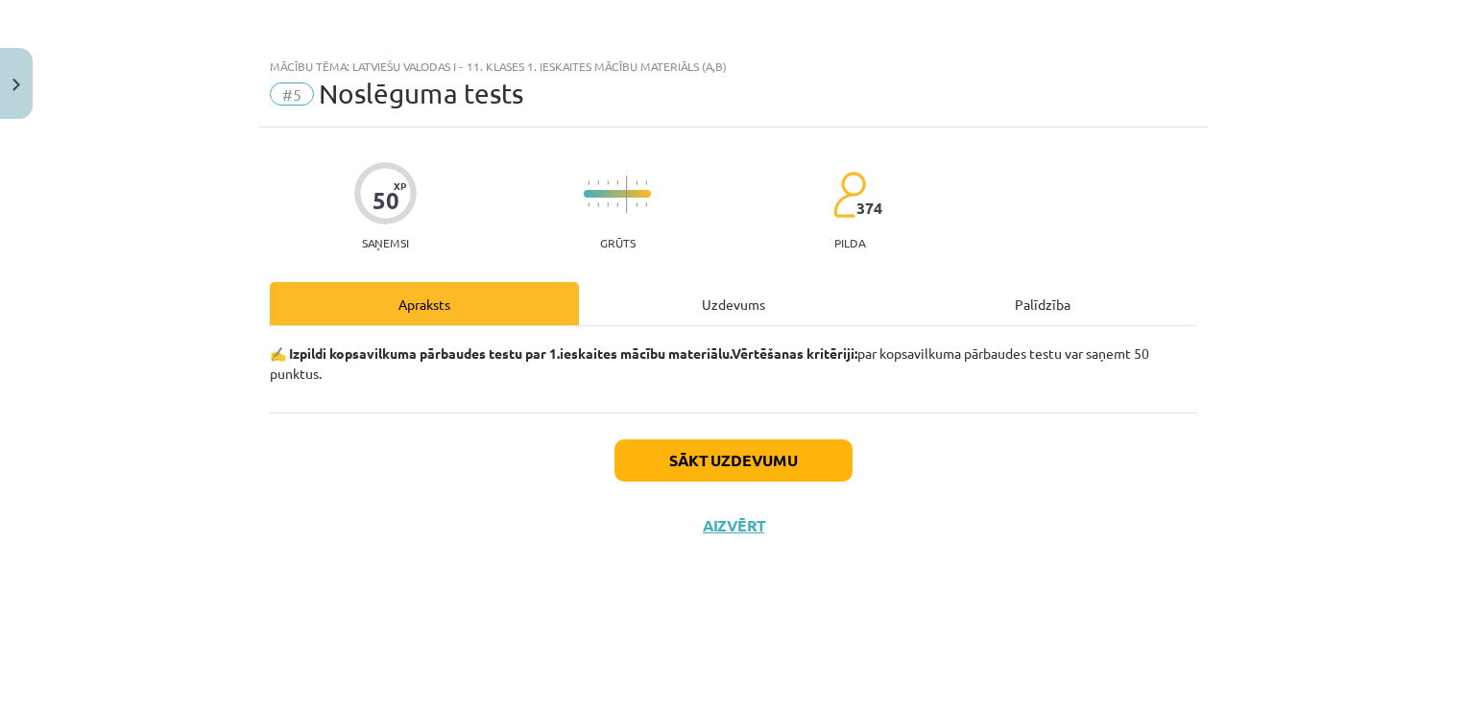
click at [733, 301] on div "Uzdevums" at bounding box center [733, 303] width 309 height 43
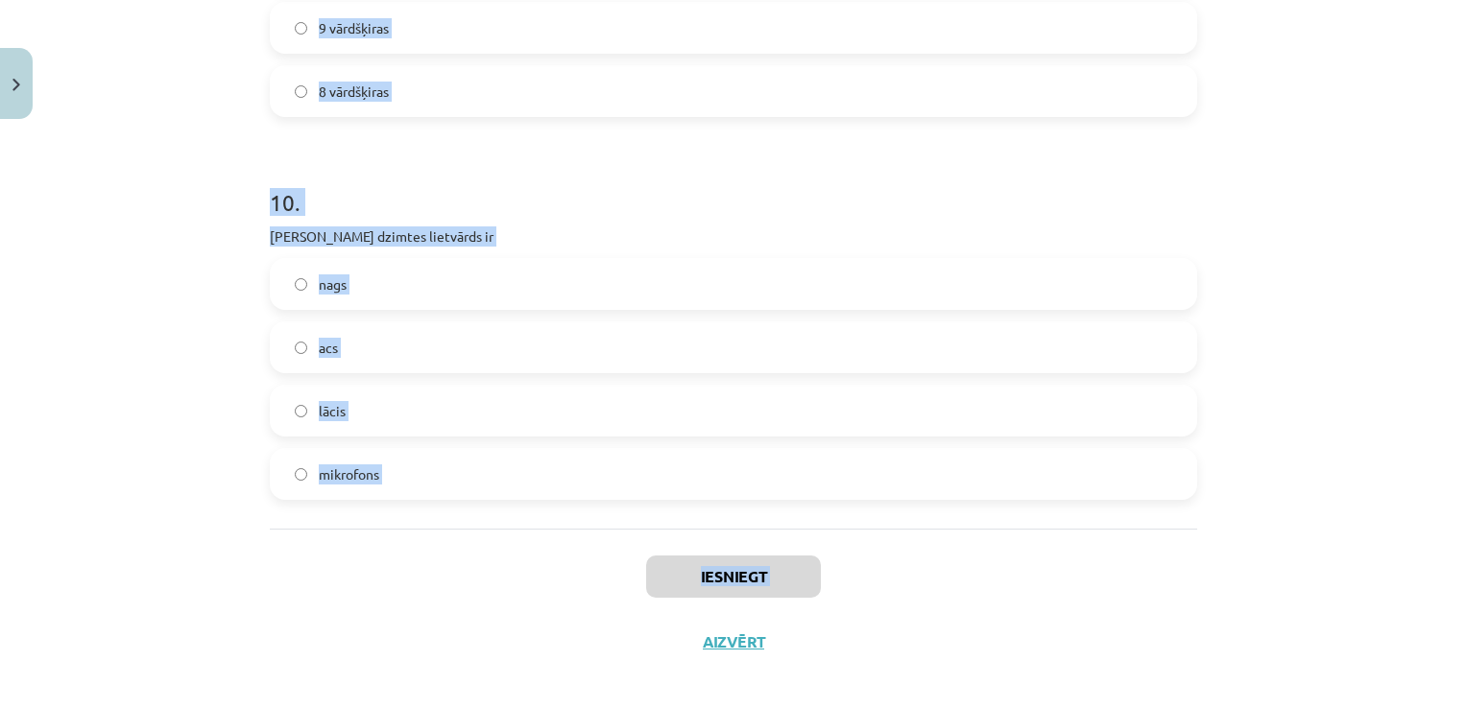
scroll to position [3329, 0]
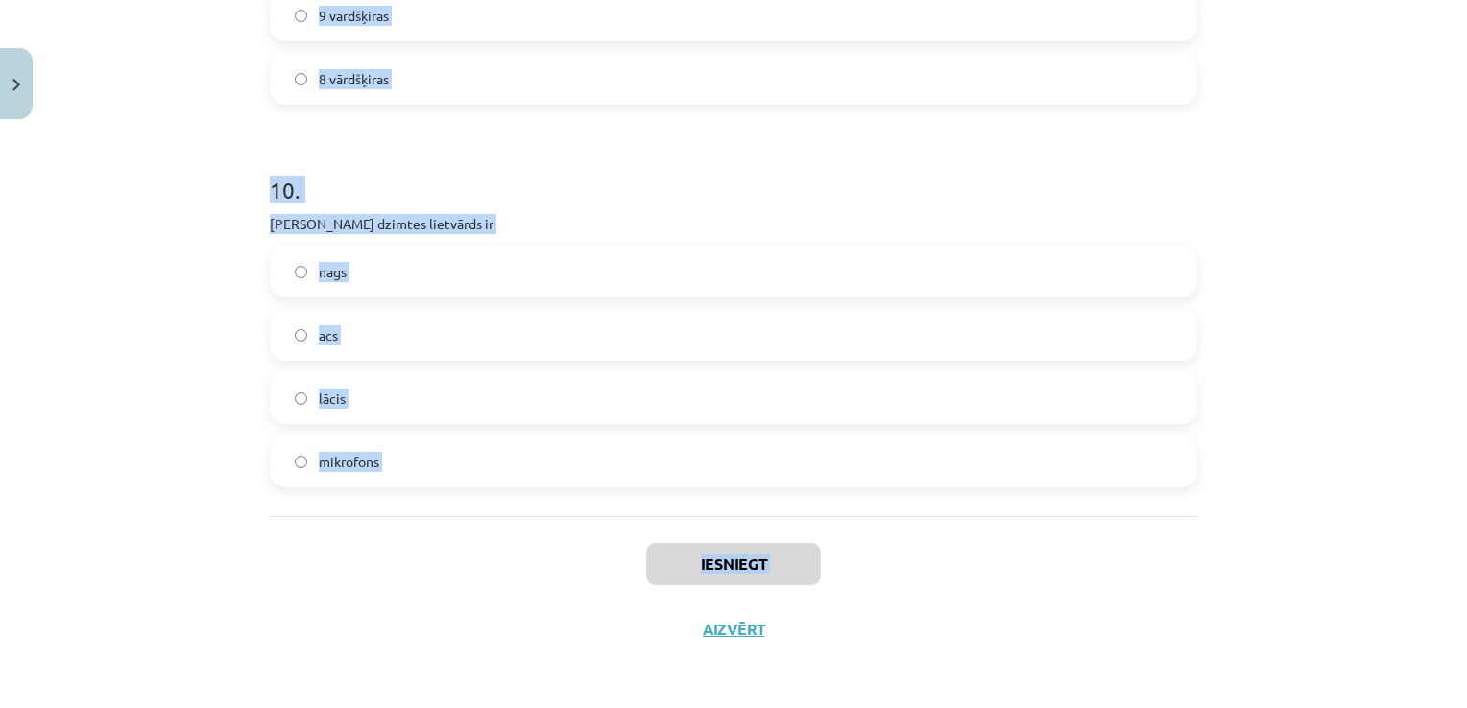
drag, startPoint x: 253, startPoint y: 378, endPoint x: 445, endPoint y: 608, distance: 299.2
copy div "1 . Kura ir neiederīgā vārdšķira? īpašības vārds vietniekvārds darbības vārds i…"
click at [1228, 523] on div "Mācību tēma: Latviešu valodas i - 11. klases 1. ieskaites mācību materiāls (a,b…" at bounding box center [733, 354] width 1467 height 708
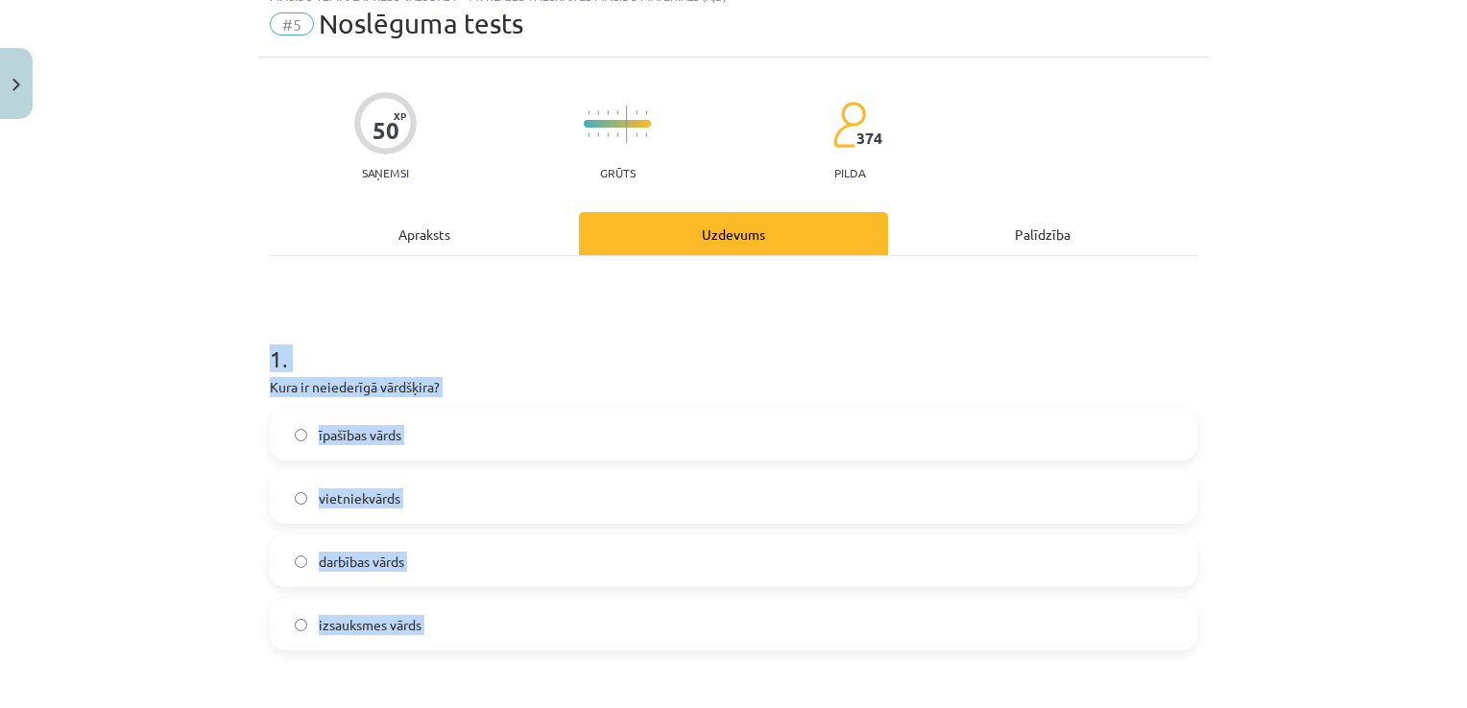
scroll to position [0, 0]
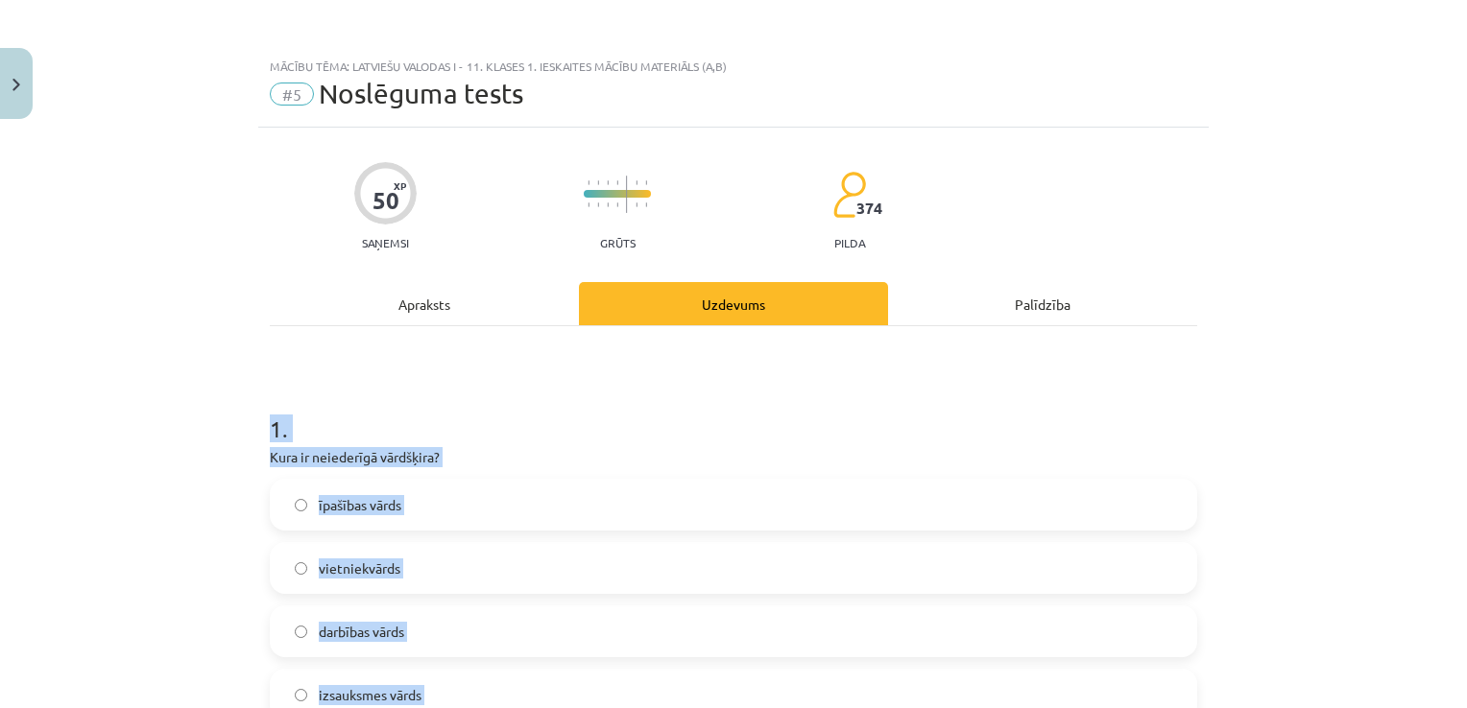
drag, startPoint x: 1041, startPoint y: 396, endPoint x: 1028, endPoint y: 412, distance: 19.8
click at [1041, 396] on h1 "1 ." at bounding box center [733, 412] width 927 height 60
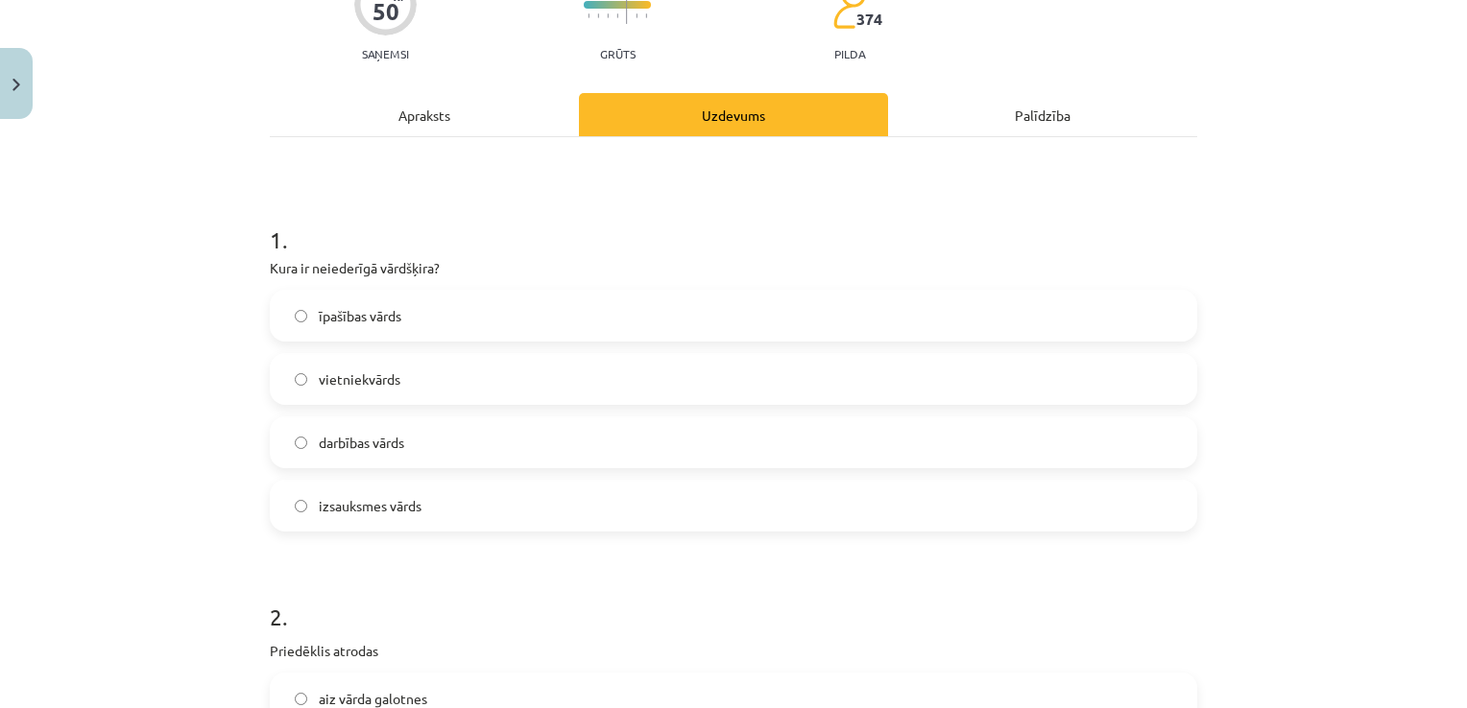
scroll to position [192, 0]
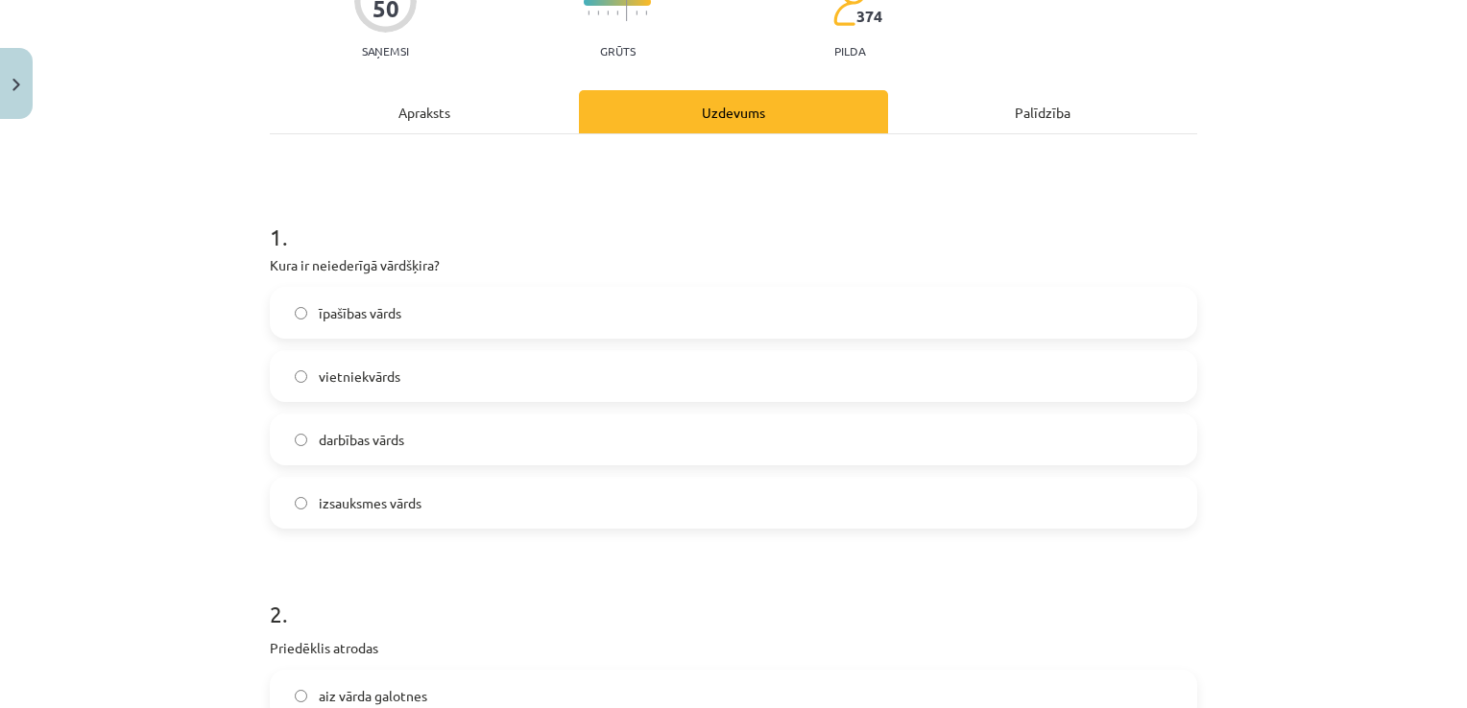
drag, startPoint x: 530, startPoint y: 321, endPoint x: 532, endPoint y: 444, distance: 122.9
click at [530, 321] on label "īpašības vārds" at bounding box center [733, 313] width 923 height 48
click at [496, 501] on label "izsauksmes vārds" at bounding box center [733, 503] width 923 height 48
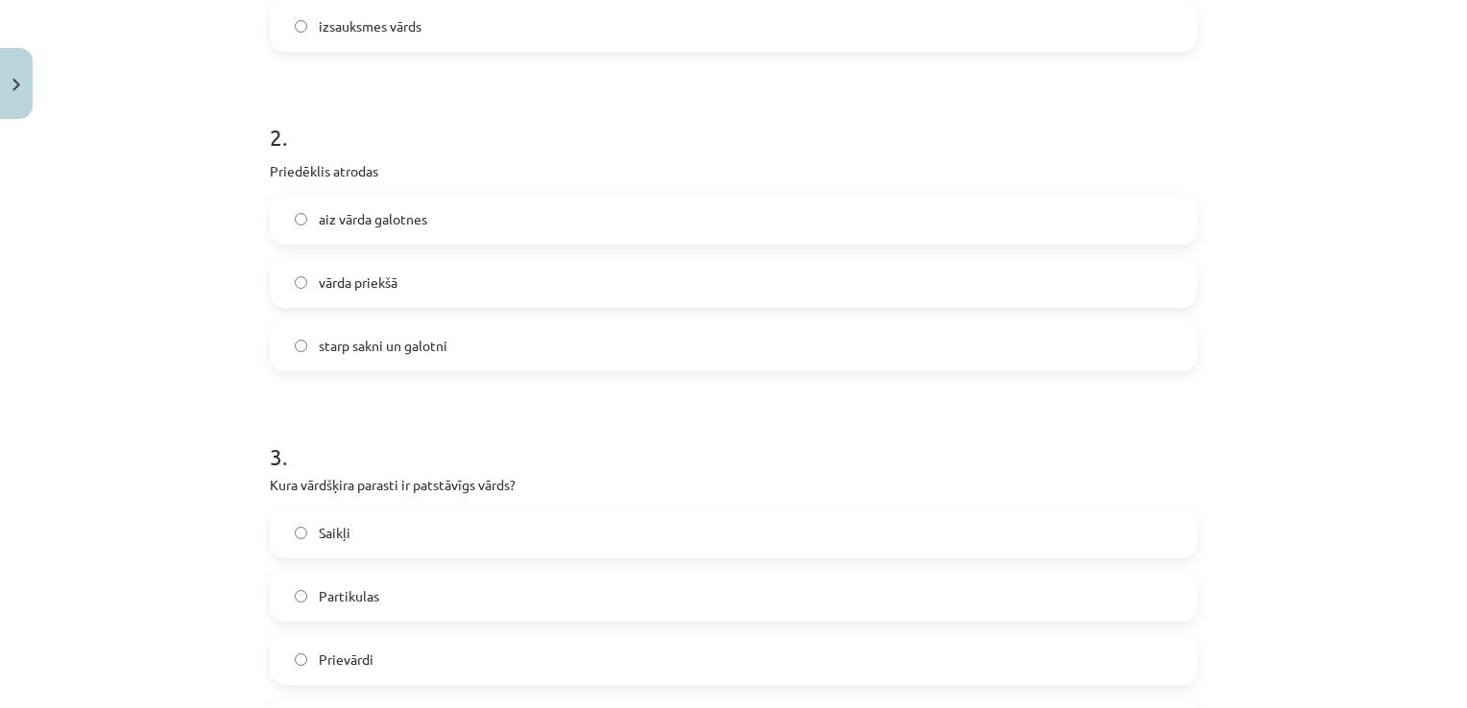
scroll to position [672, 0]
drag, startPoint x: 397, startPoint y: 277, endPoint x: 390, endPoint y: 300, distance: 24.3
click at [396, 277] on label "vārda priekšā" at bounding box center [733, 279] width 923 height 48
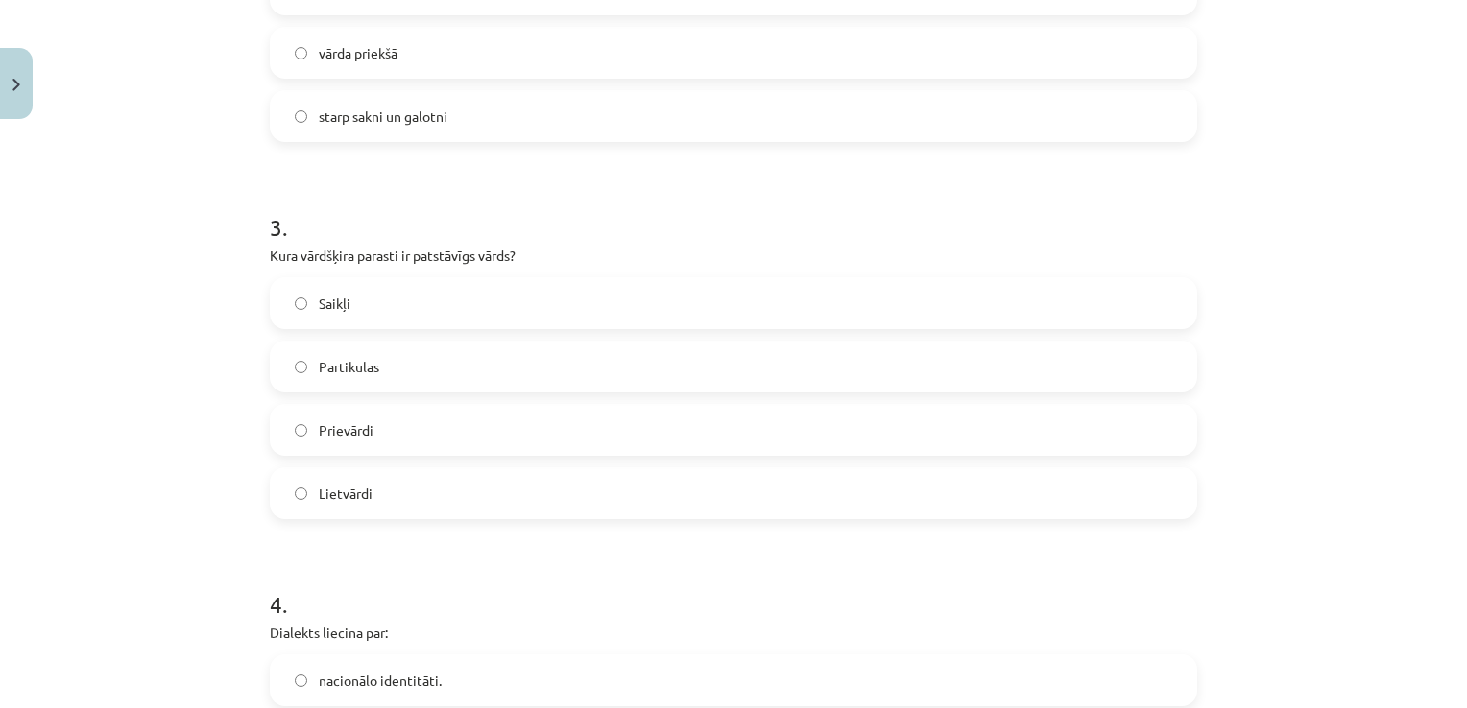
scroll to position [960, 0]
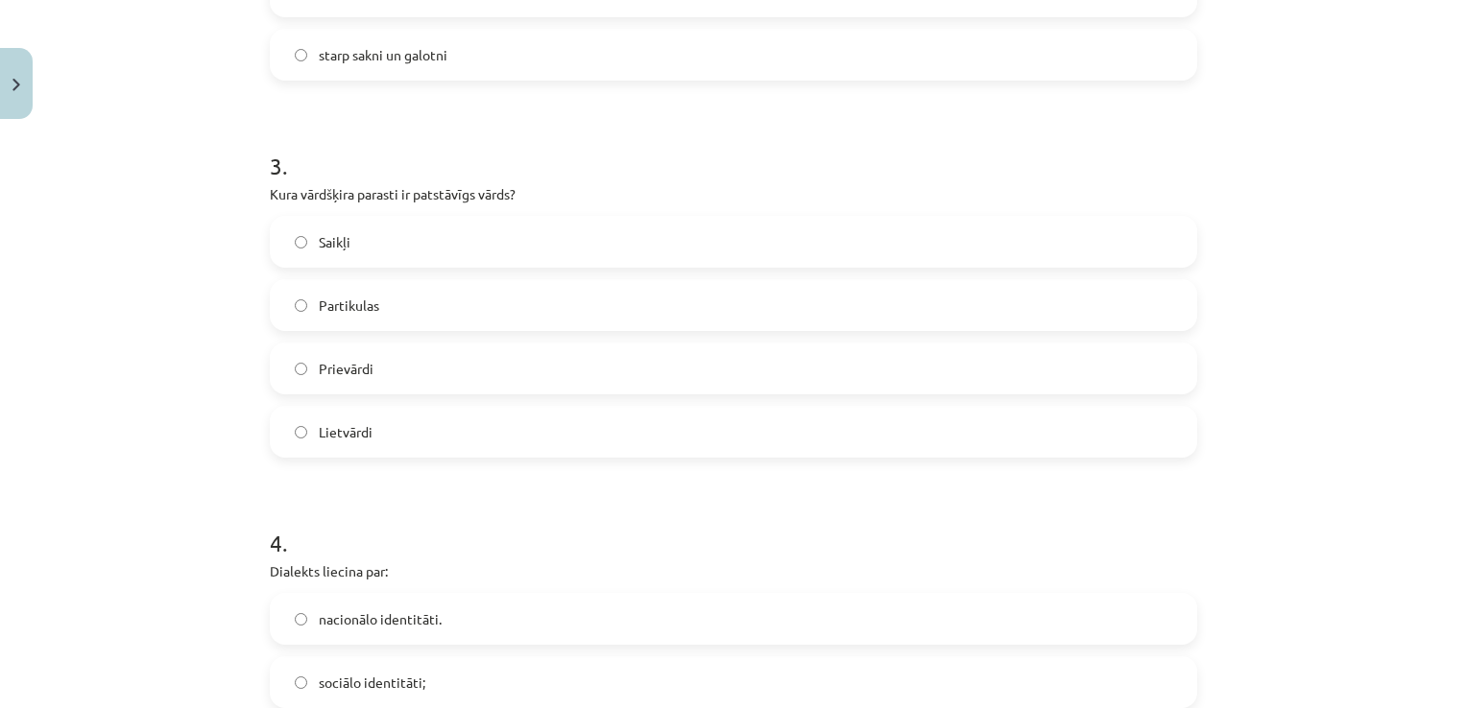
click at [355, 451] on label "Lietvārdi" at bounding box center [733, 432] width 923 height 48
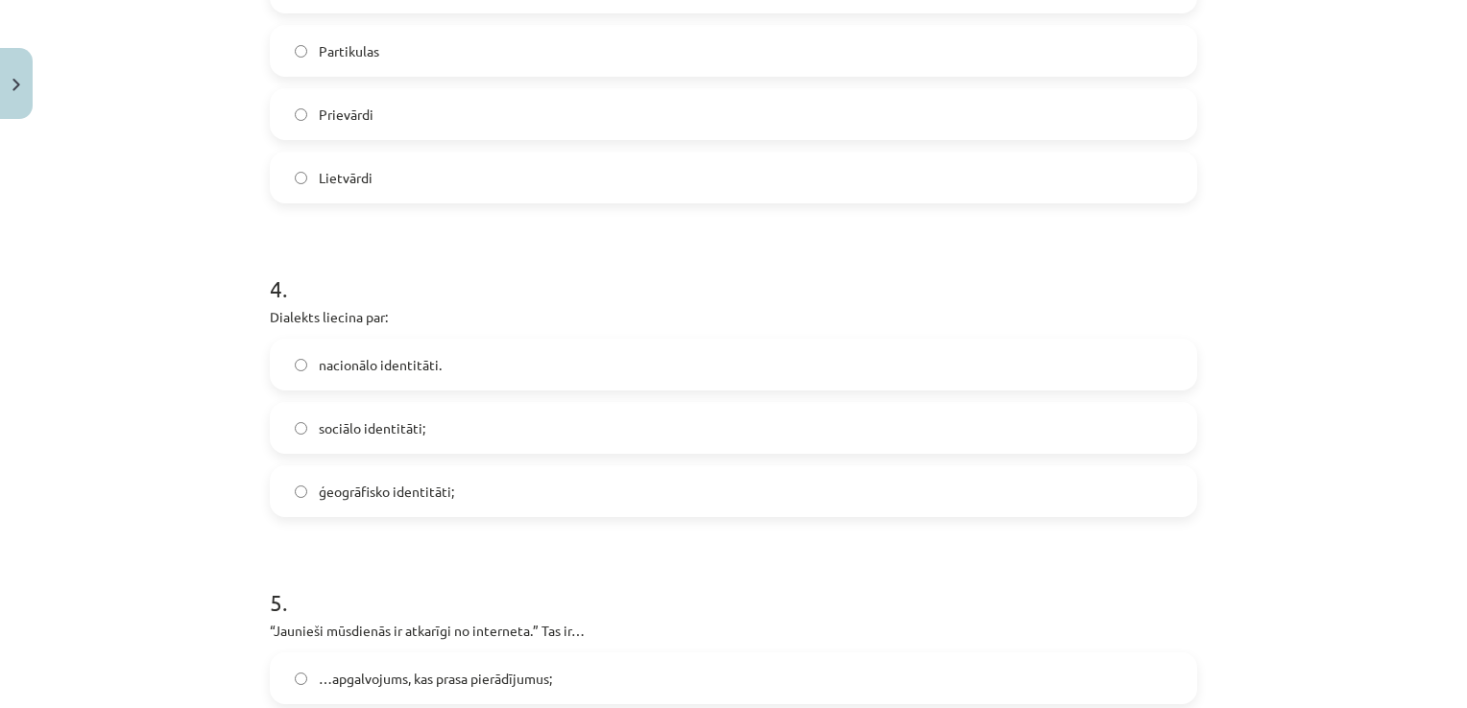
scroll to position [1248, 0]
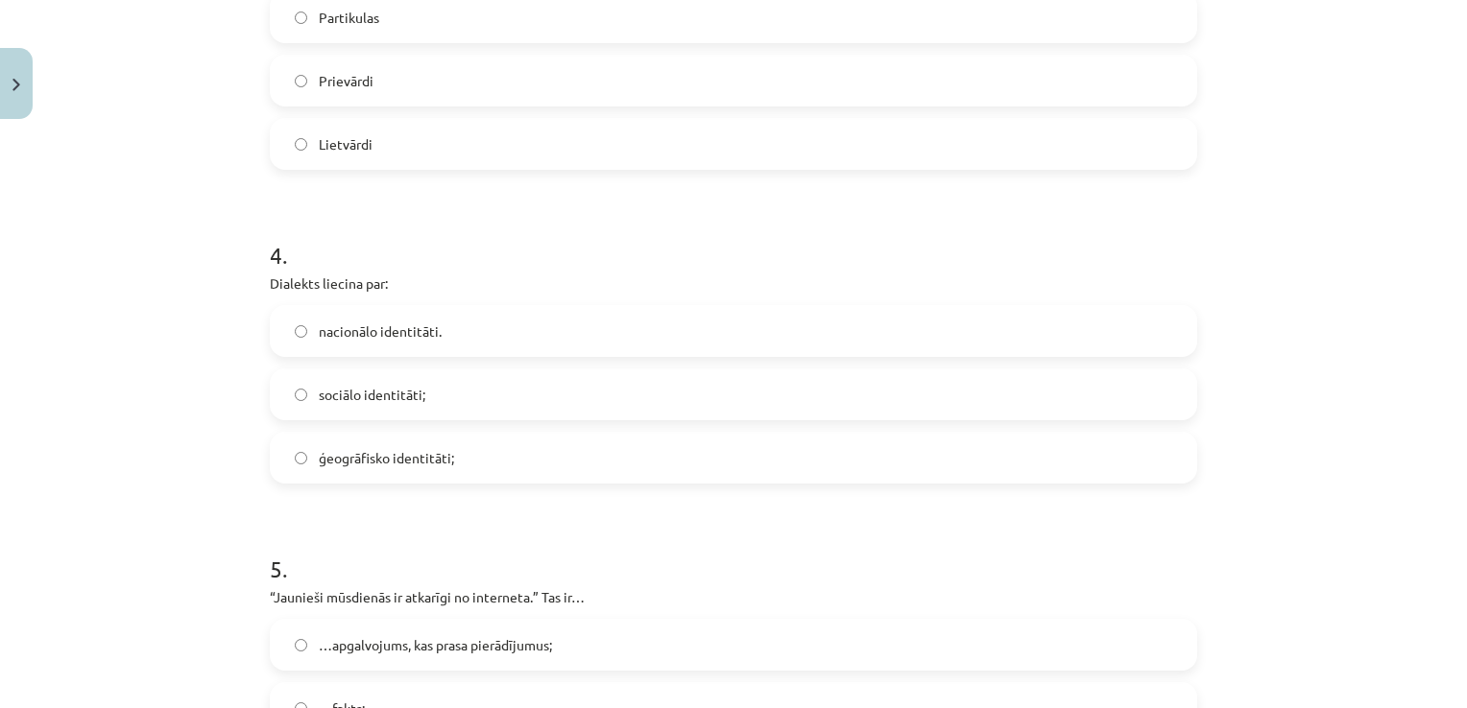
click at [483, 471] on label "ģeogrāfisko identitāti;" at bounding box center [733, 458] width 923 height 48
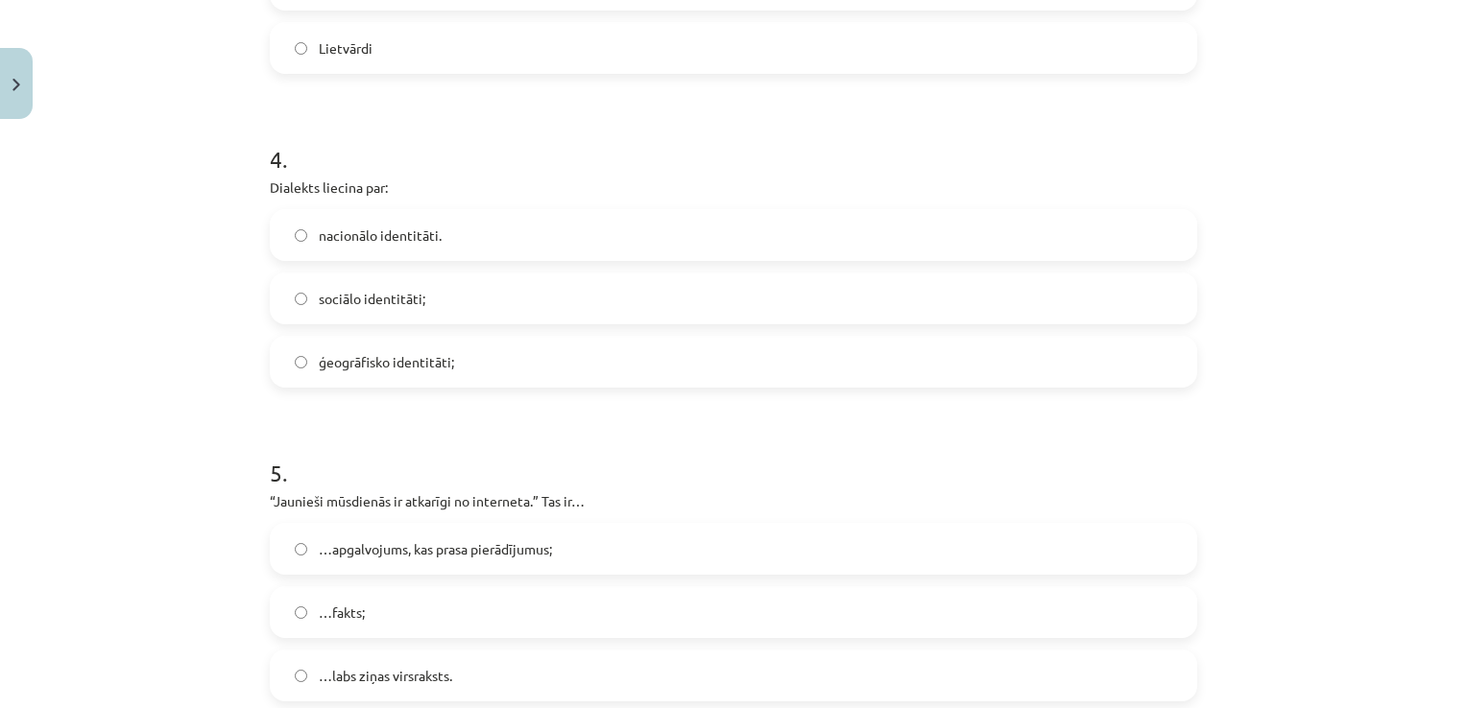
scroll to position [1440, 0]
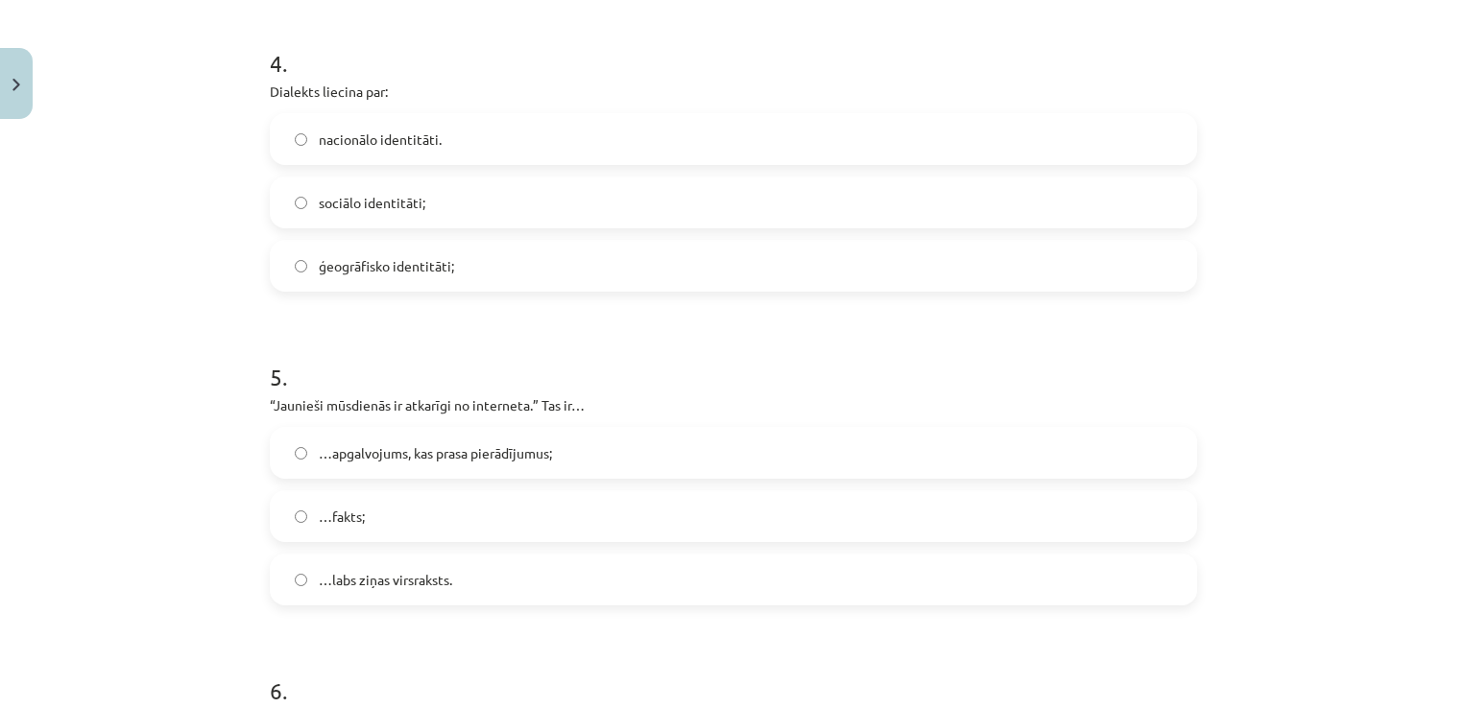
click at [134, 340] on div "Mācību tēma: Latviešu valodas i - 11. klases 1. ieskaites mācību materiāls (a,b…" at bounding box center [733, 354] width 1467 height 708
click at [361, 470] on label "…apgalvojums, kas prasa pierādījumus;" at bounding box center [733, 453] width 923 height 48
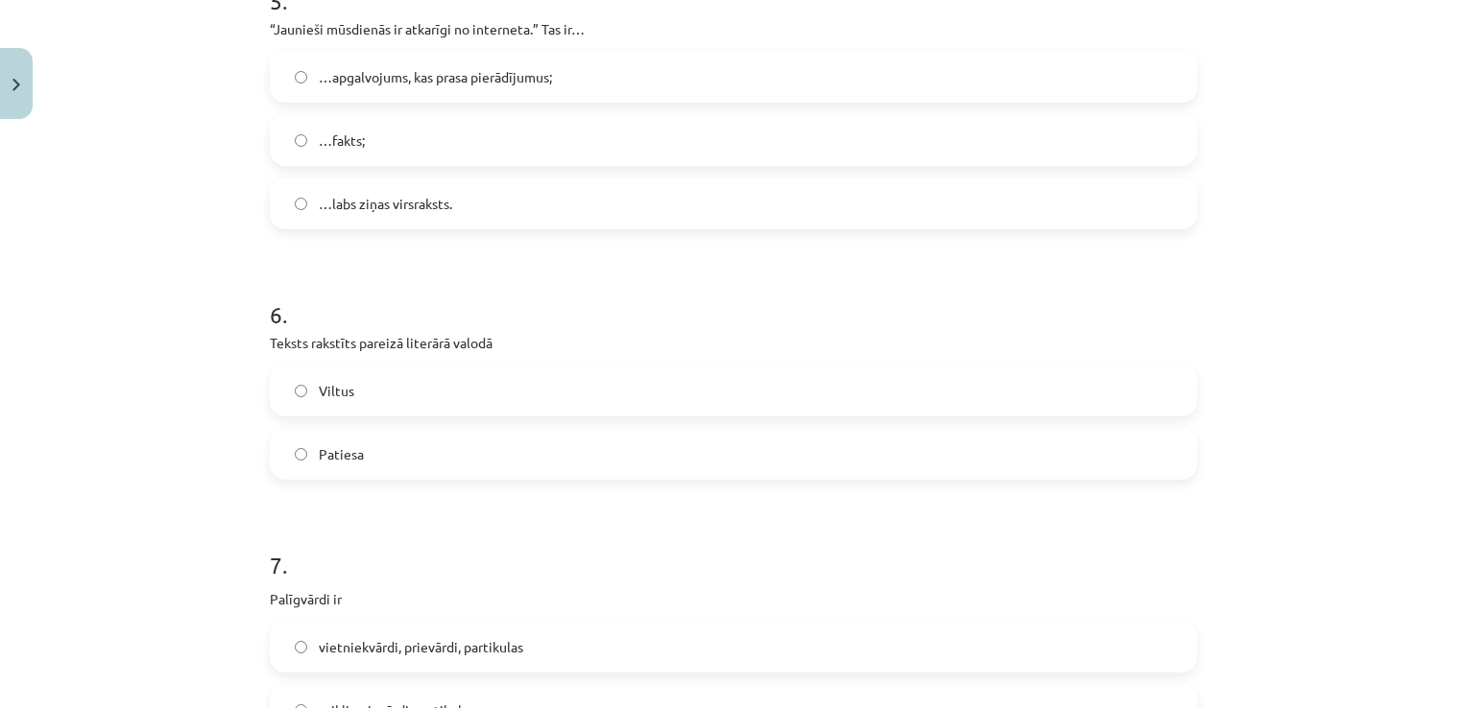
scroll to position [1920, 0]
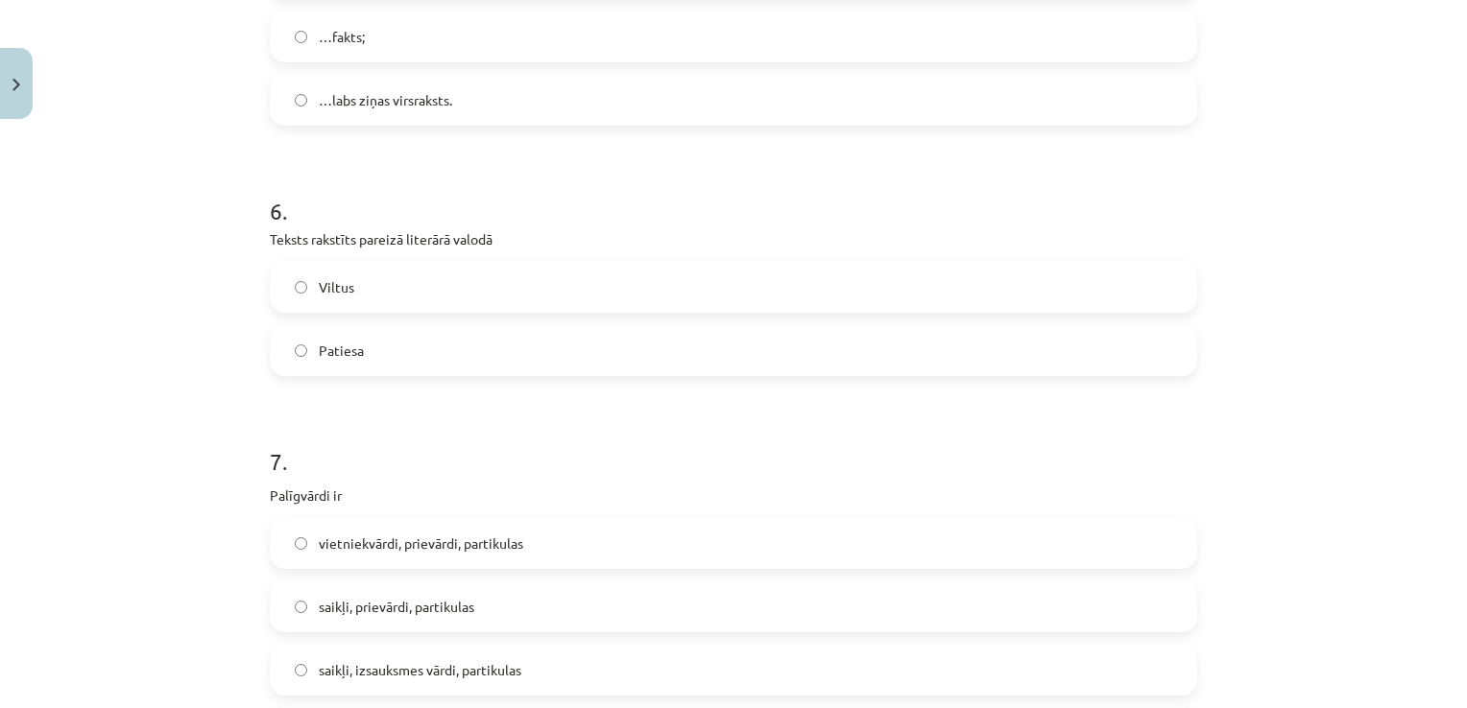
click at [453, 365] on label "Patiesa" at bounding box center [733, 350] width 923 height 48
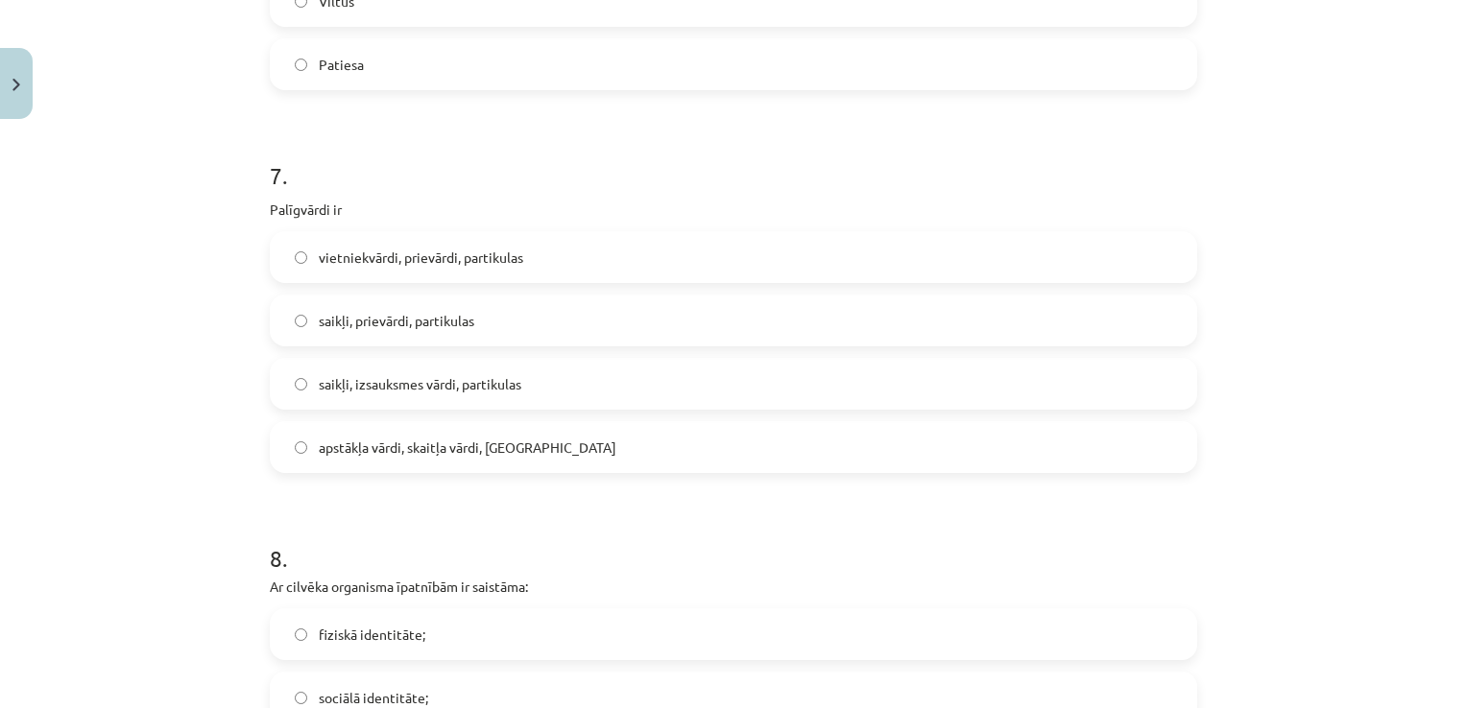
scroll to position [2208, 0]
click at [453, 318] on span "saikļi, prievārdi, partikulas" at bounding box center [397, 319] width 156 height 20
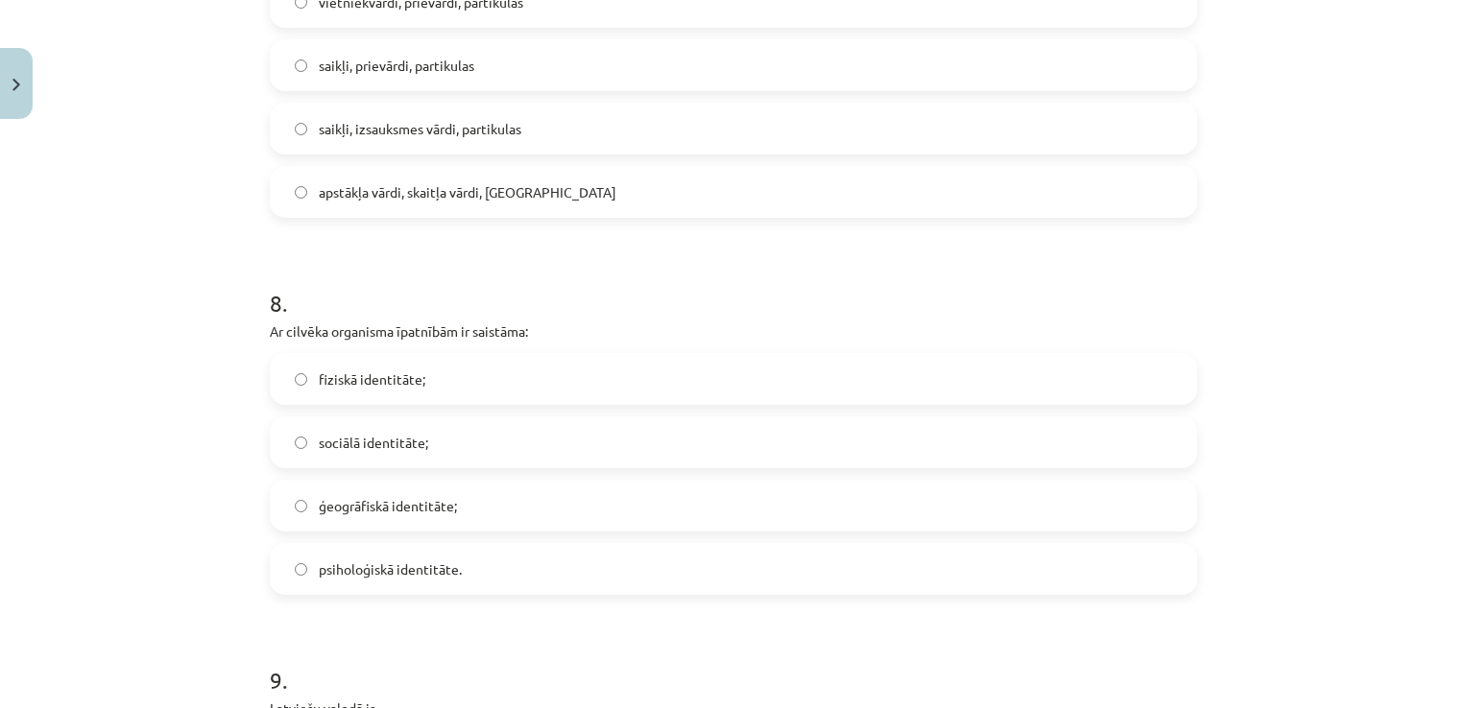
scroll to position [2496, 0]
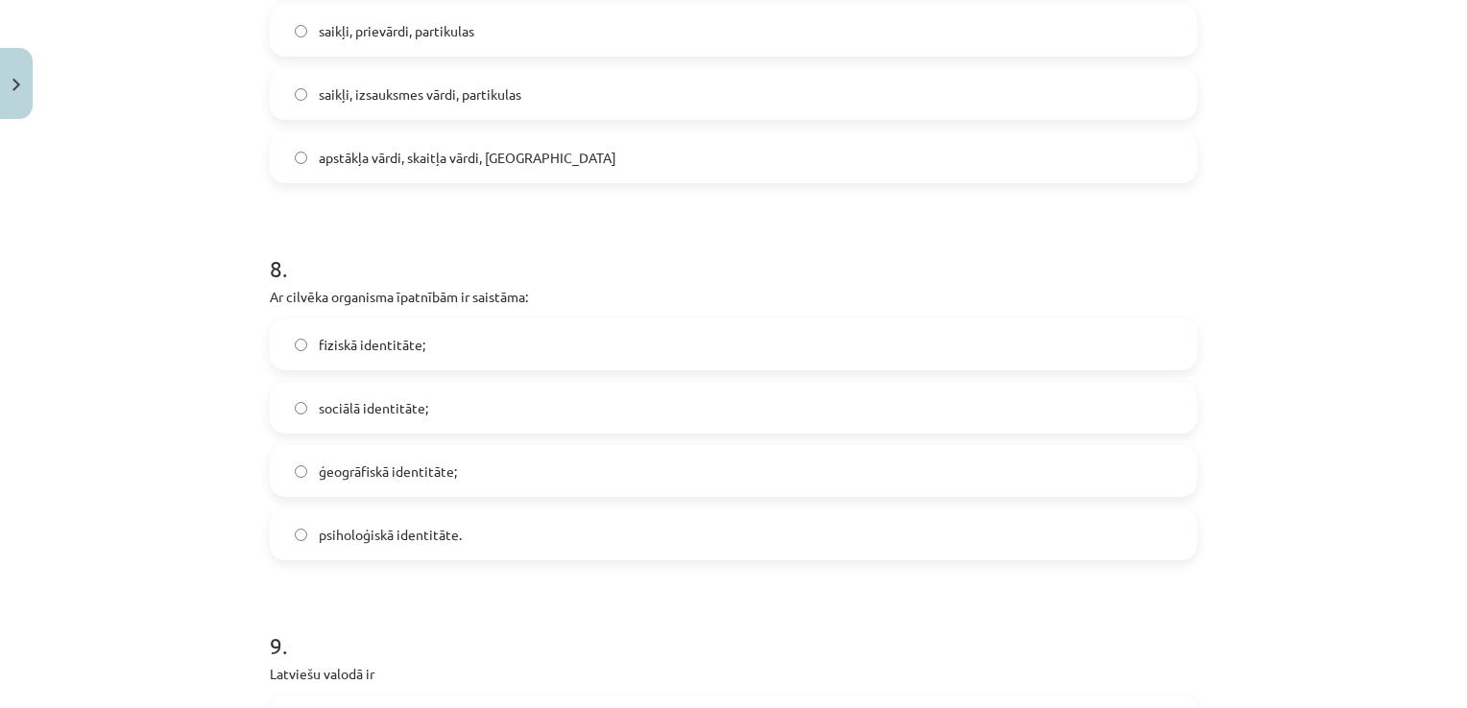
click at [400, 360] on label "fiziskā identitāte;" at bounding box center [733, 345] width 923 height 48
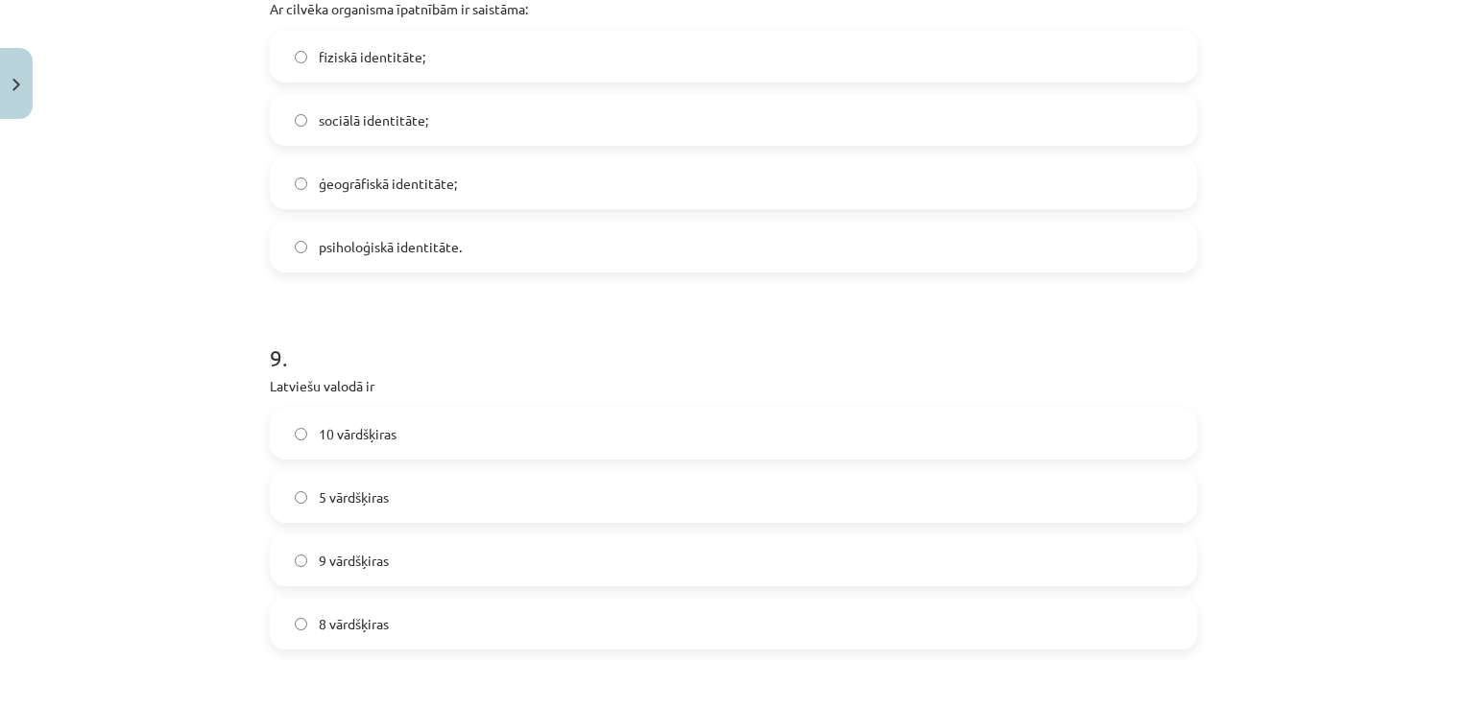
scroll to position [2880, 0]
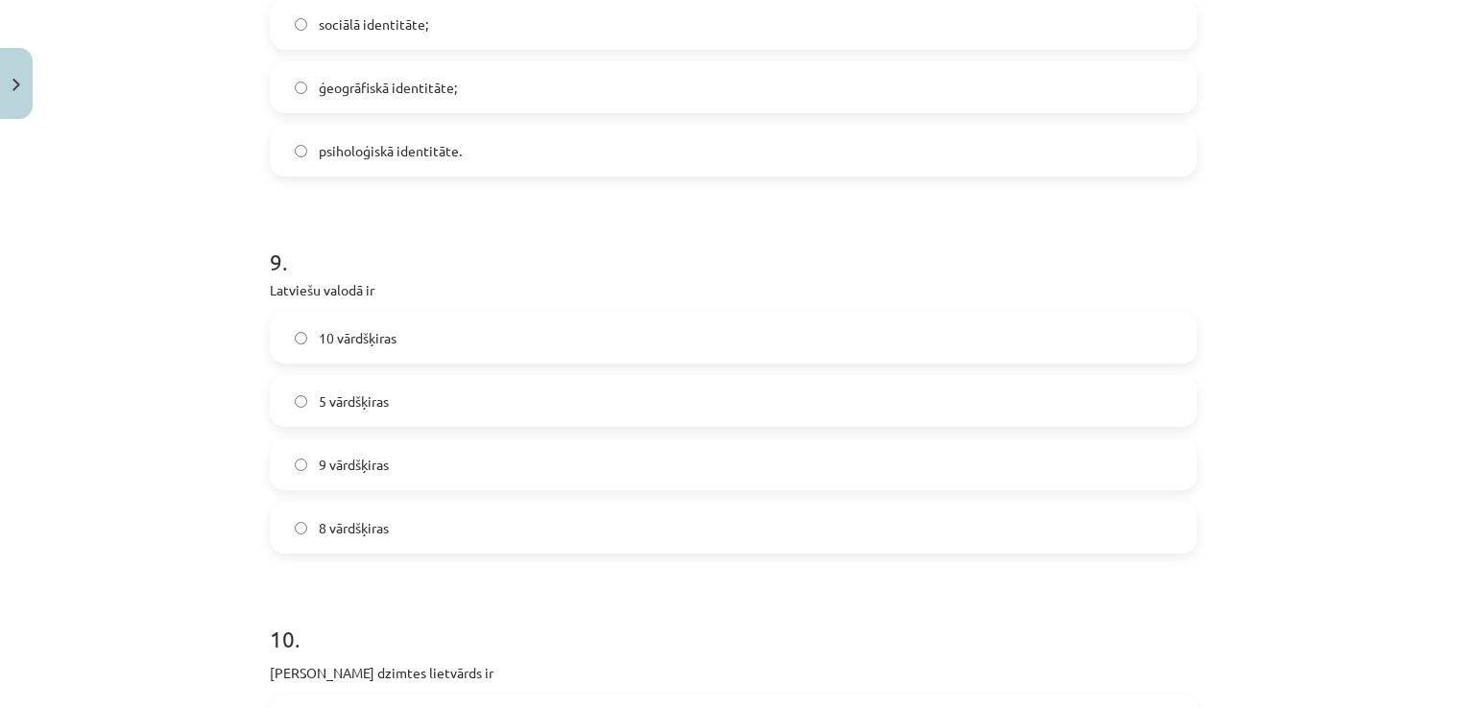
click at [407, 337] on label "10 vārdšķiras" at bounding box center [733, 338] width 923 height 48
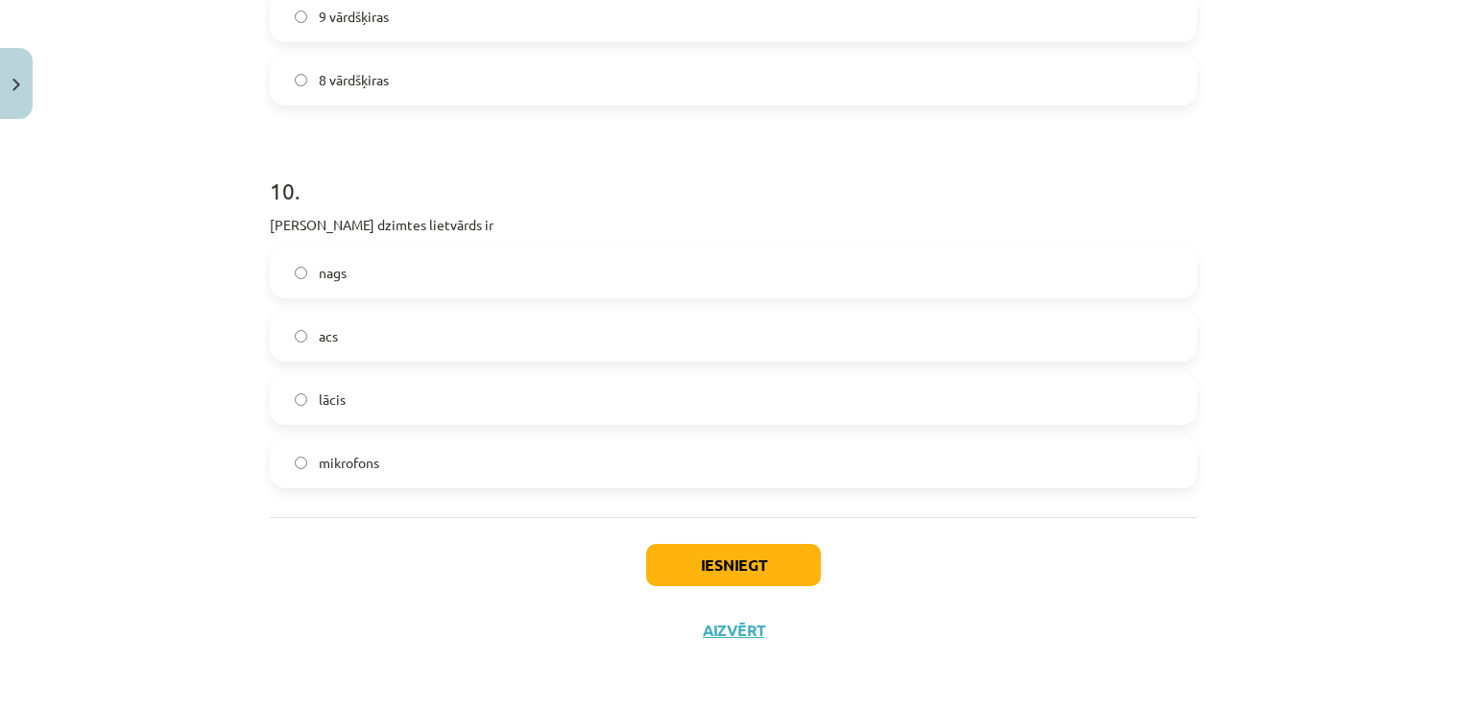
scroll to position [3329, 0]
click at [353, 332] on label "acs" at bounding box center [733, 335] width 923 height 48
click at [653, 569] on button "Iesniegt" at bounding box center [733, 564] width 175 height 42
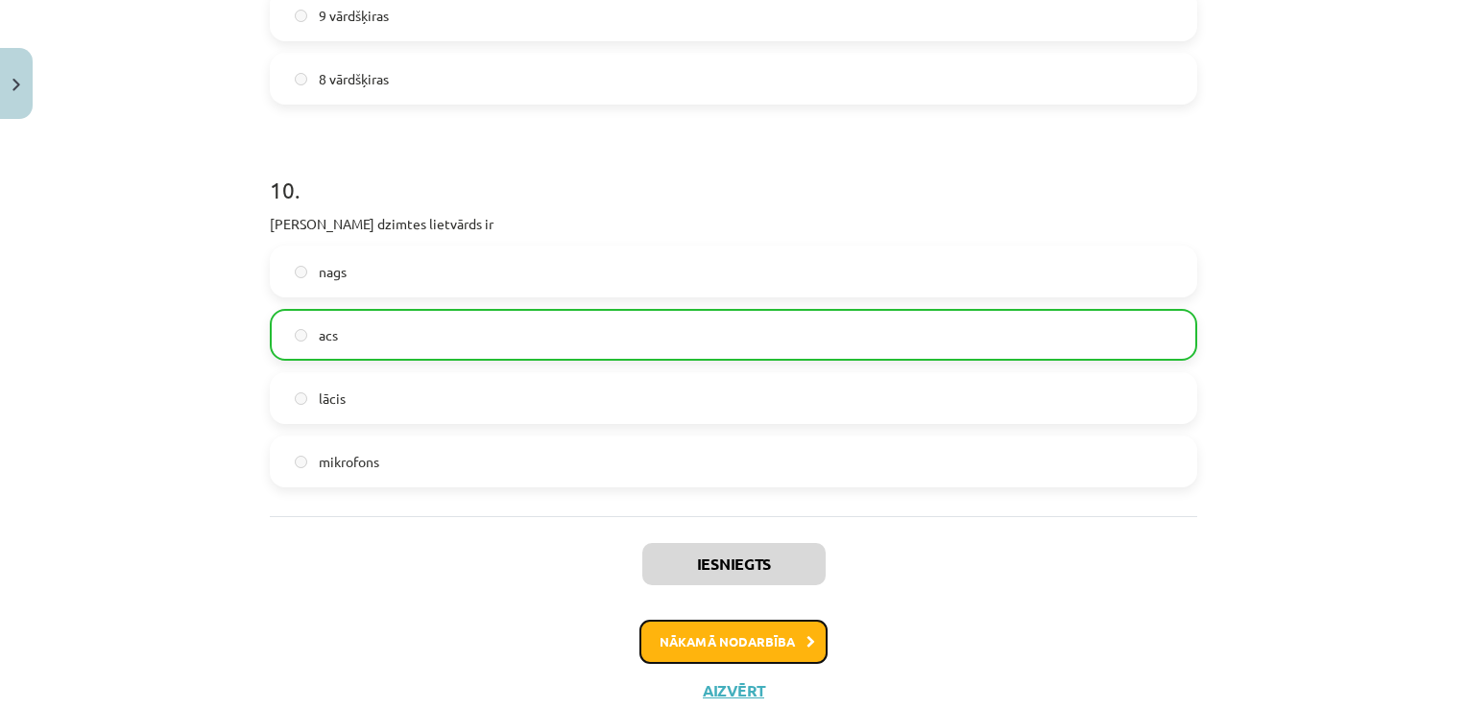
click at [724, 641] on button "Nākamā nodarbība" at bounding box center [733, 642] width 188 height 44
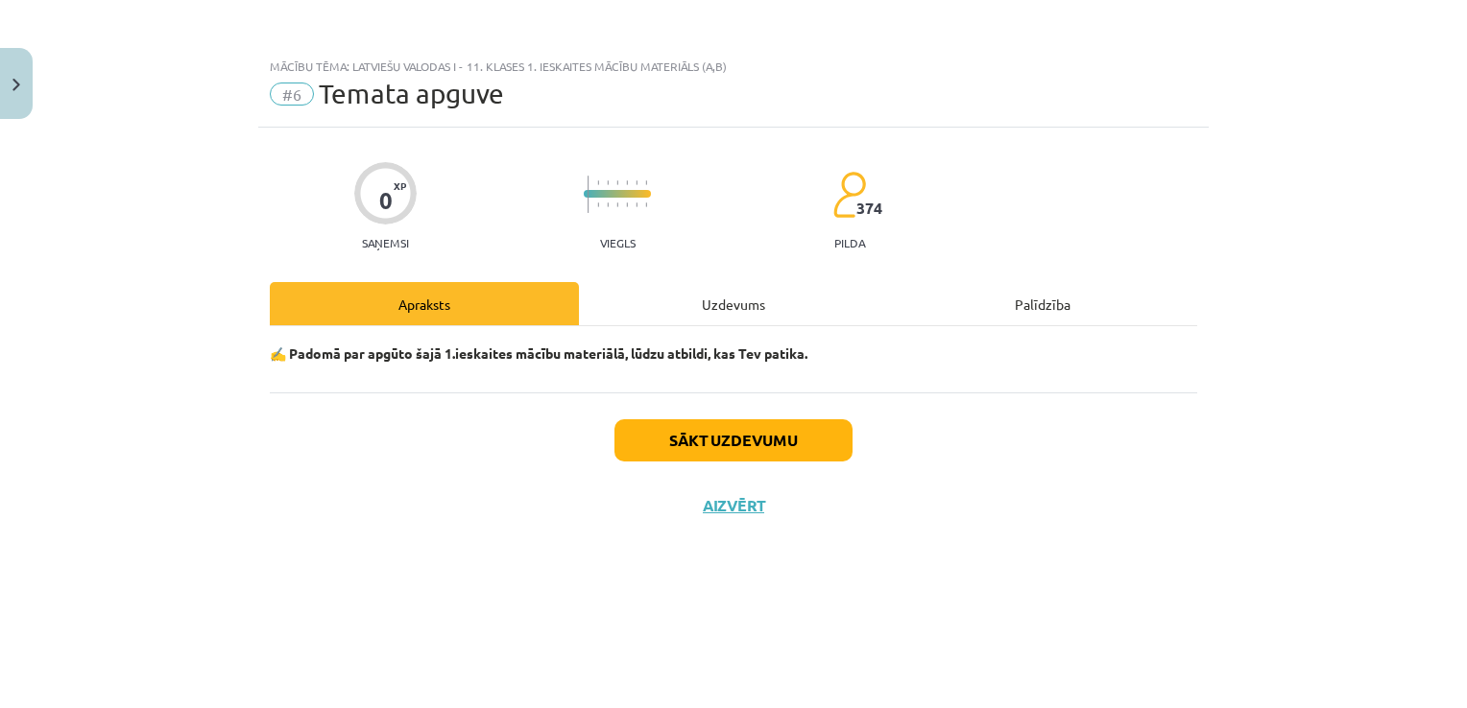
click at [769, 313] on div "Uzdevums" at bounding box center [733, 303] width 309 height 43
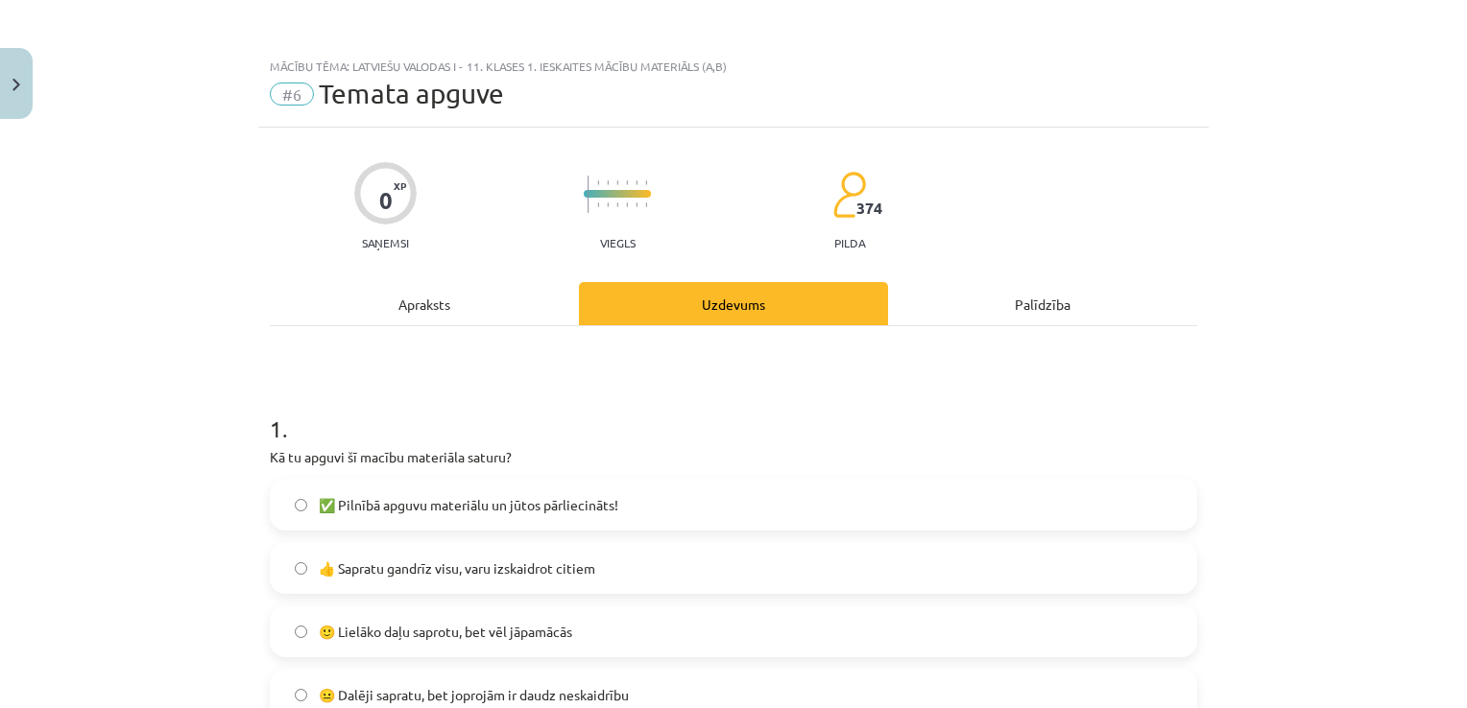
scroll to position [192, 0]
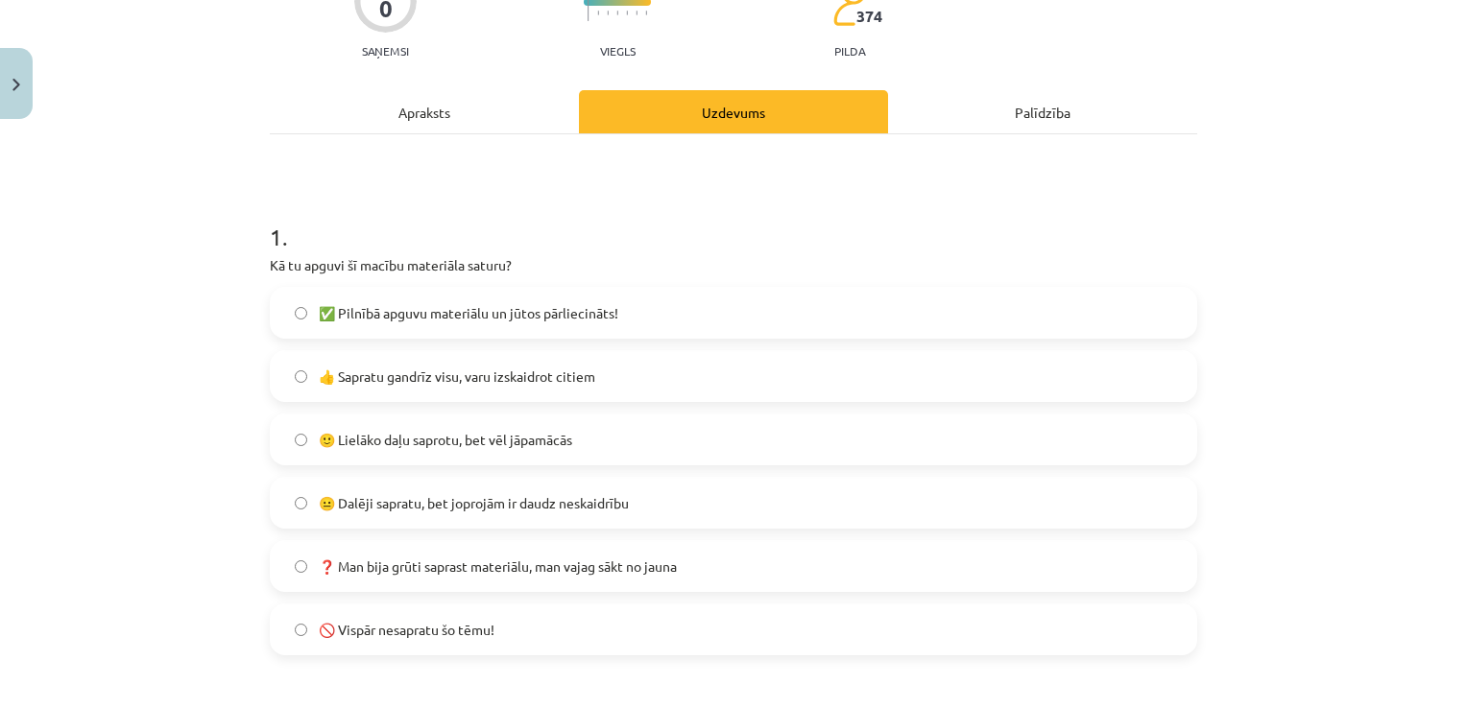
click at [593, 424] on label "🙂 Lielāko daļu saprotu, bet vēl jāpamācās" at bounding box center [733, 440] width 923 height 48
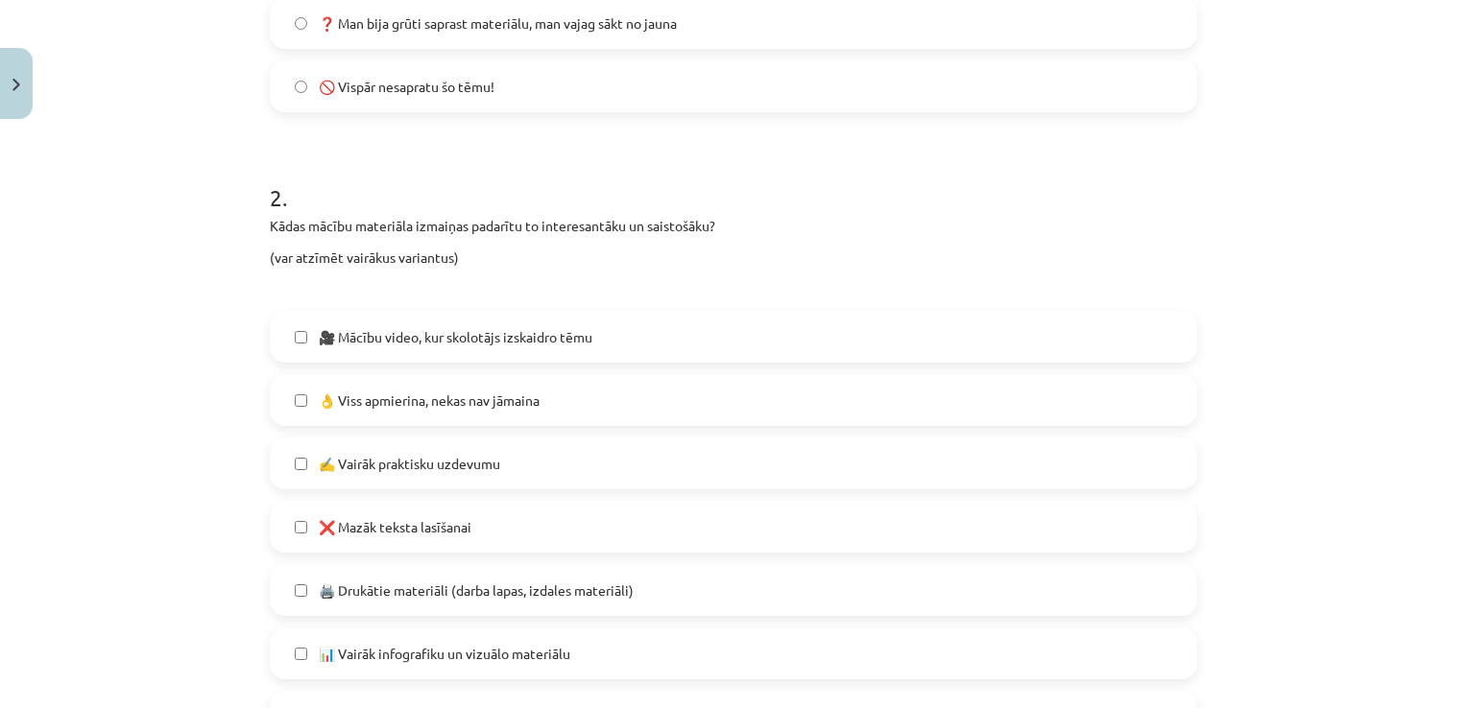
scroll to position [768, 0]
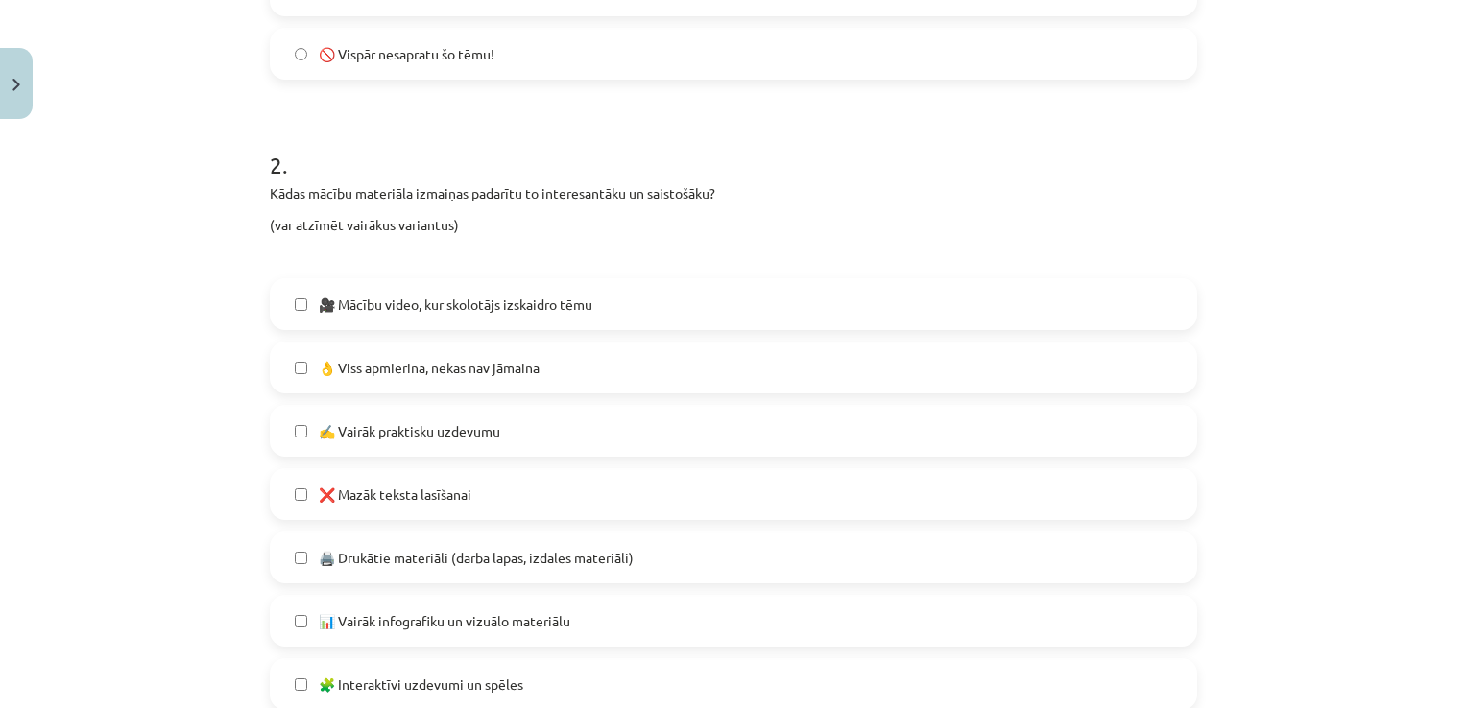
click at [603, 367] on label "👌 Viss apmierina, nekas nav jāmaina" at bounding box center [733, 368] width 923 height 48
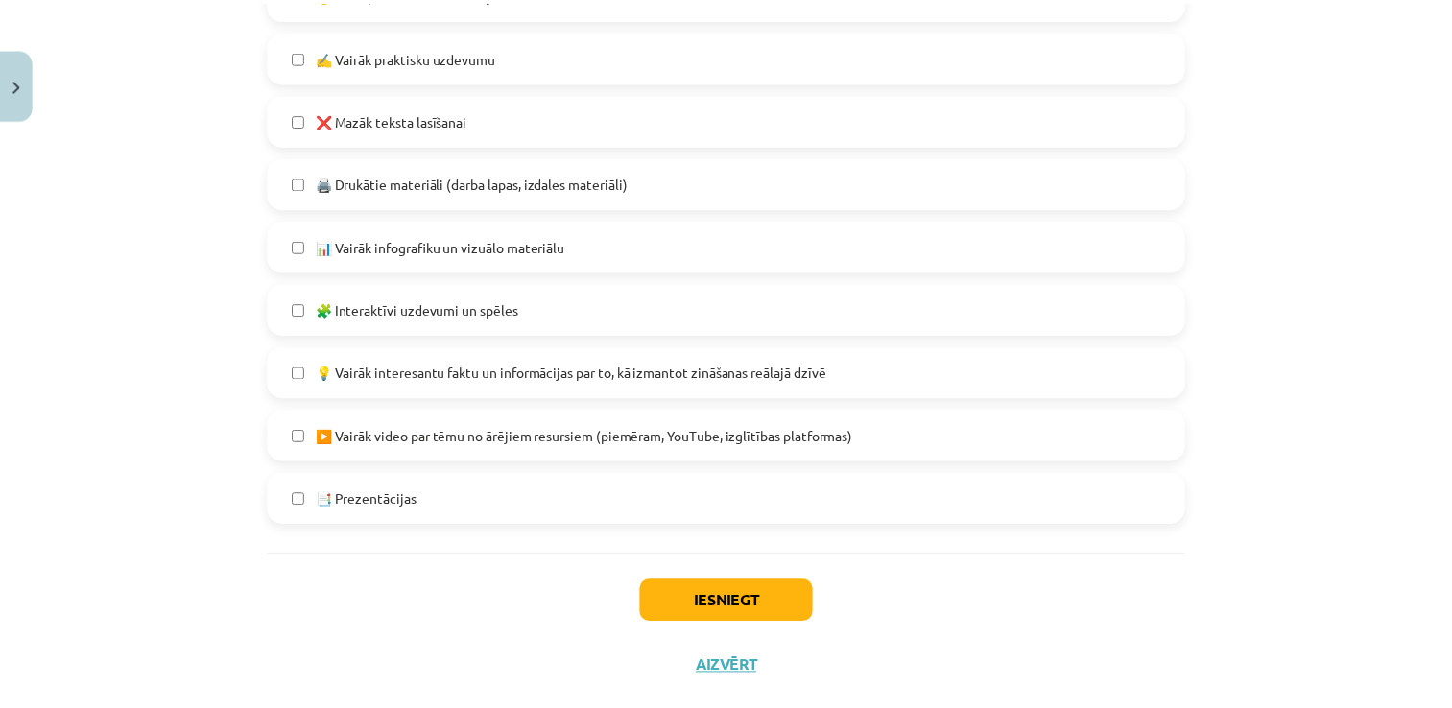
scroll to position [1152, 0]
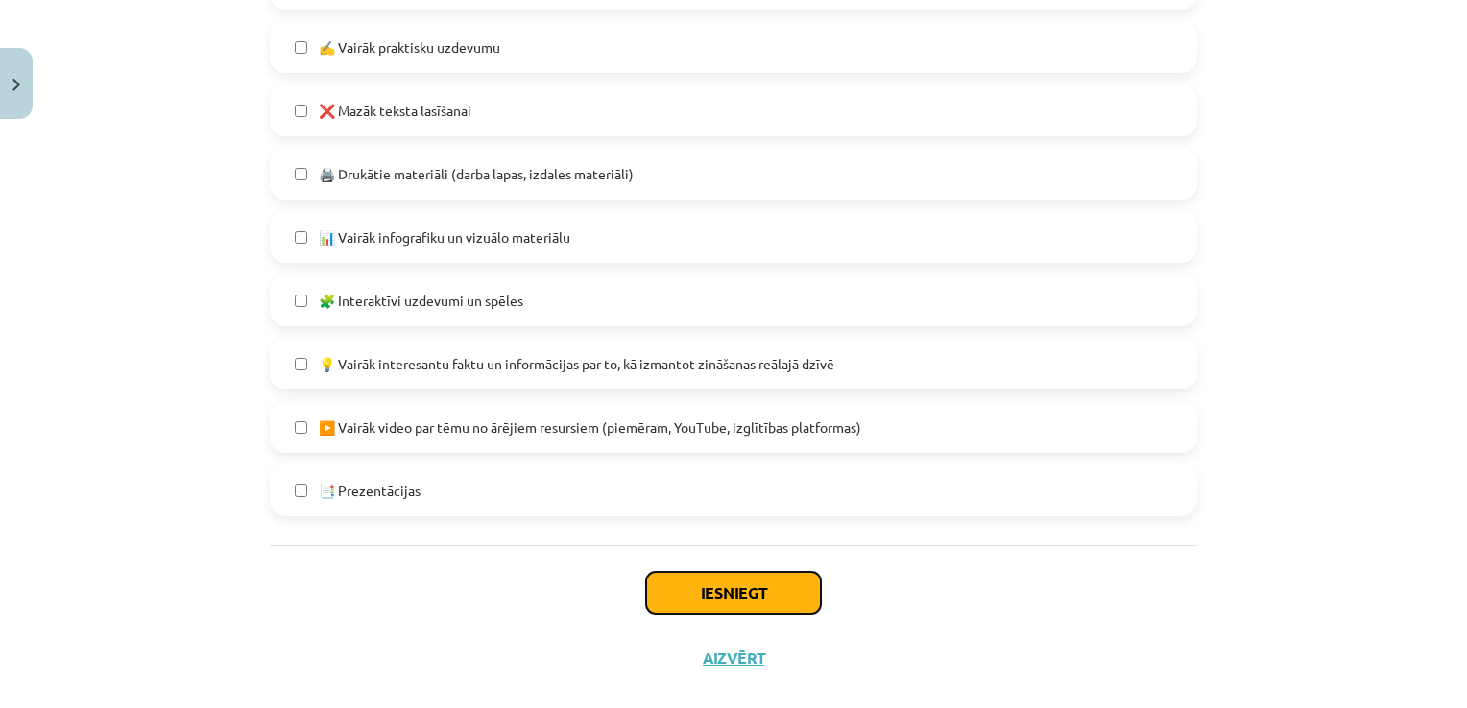
click at [724, 600] on button "Iesniegt" at bounding box center [733, 593] width 175 height 42
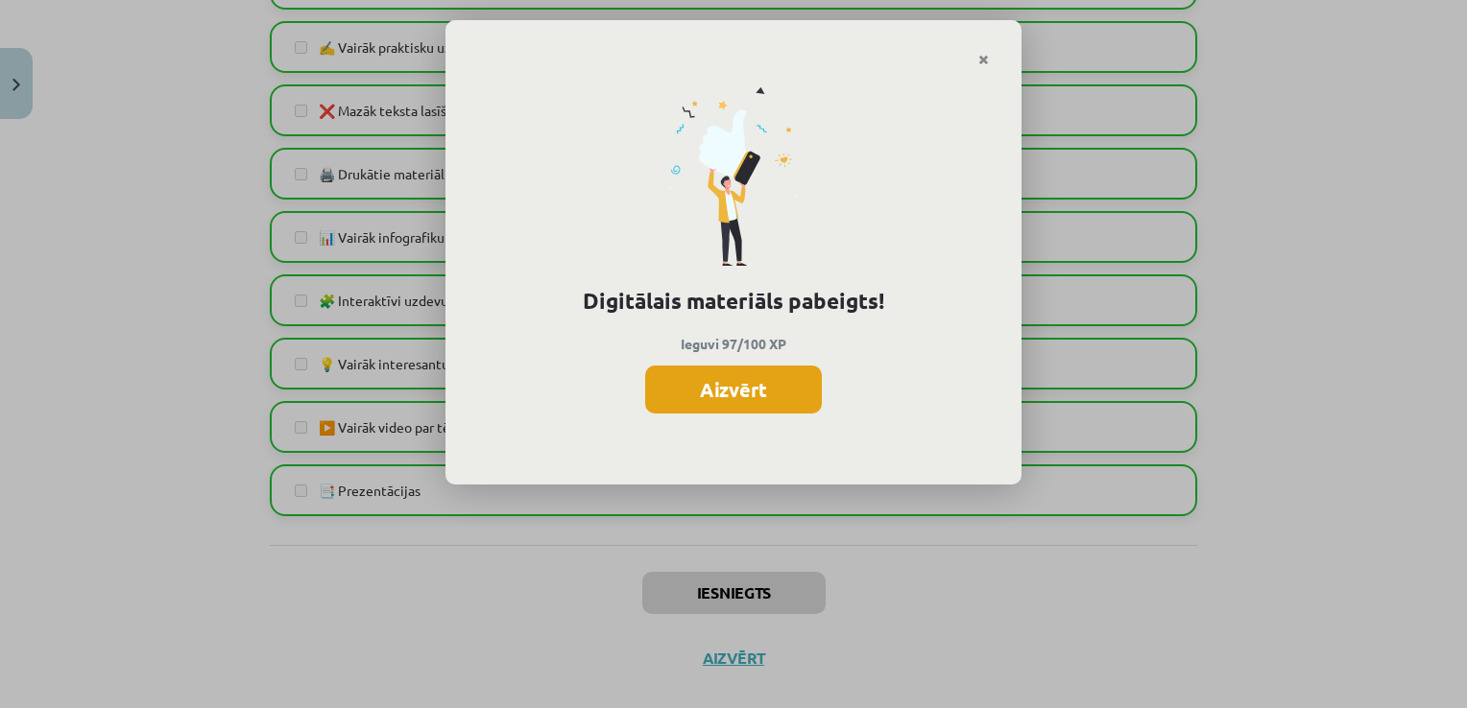
click at [781, 375] on button "Aizvērt" at bounding box center [733, 390] width 177 height 48
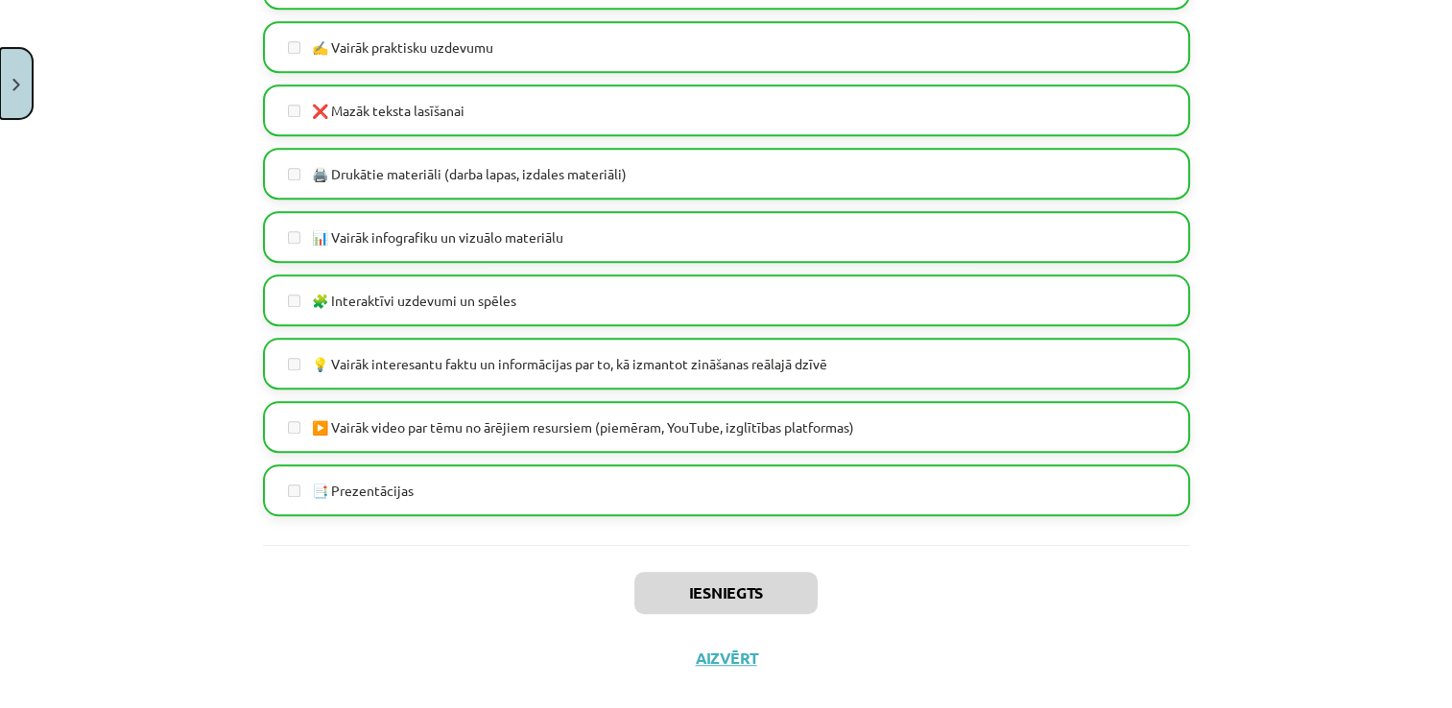
click at [31, 77] on button "Close" at bounding box center [16, 83] width 33 height 71
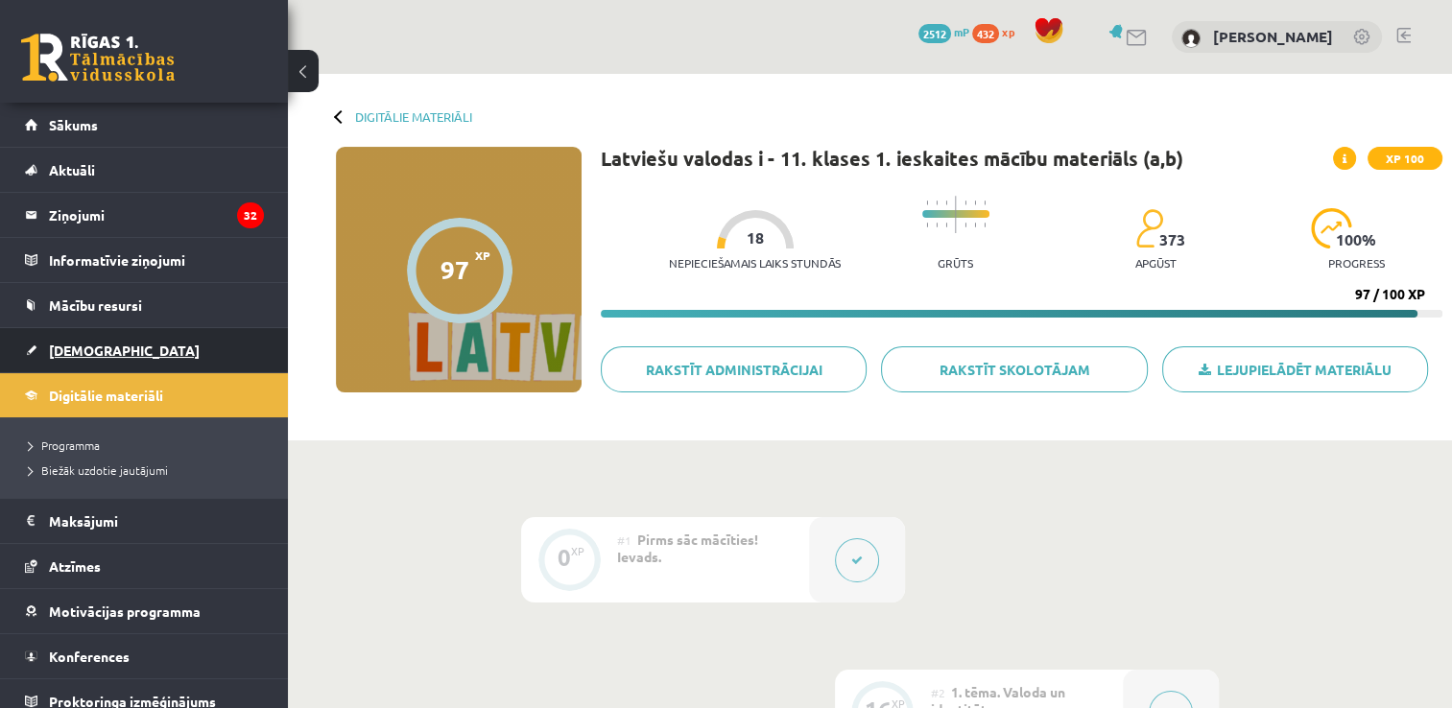
click at [116, 355] on link "[DEMOGRAPHIC_DATA]" at bounding box center [144, 350] width 239 height 44
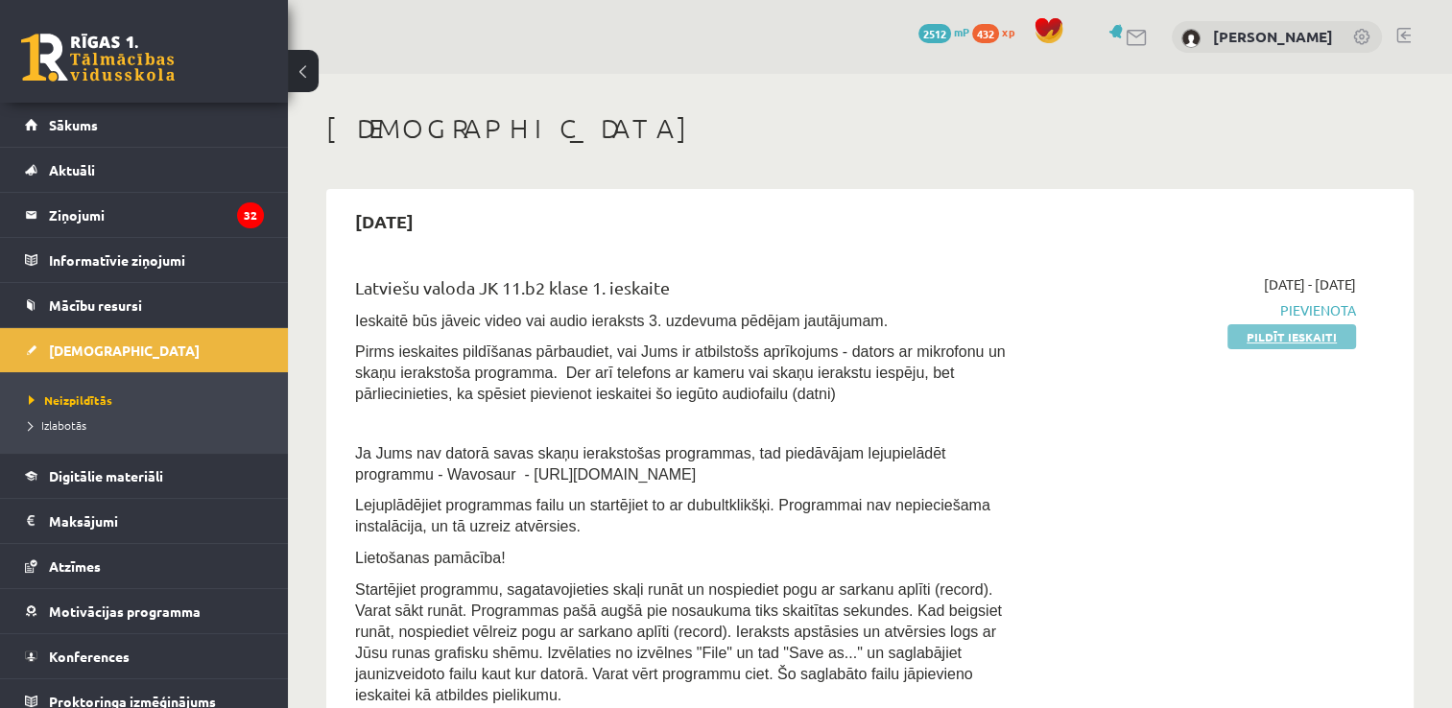
click at [1233, 343] on link "Pildīt ieskaiti" at bounding box center [1292, 336] width 129 height 25
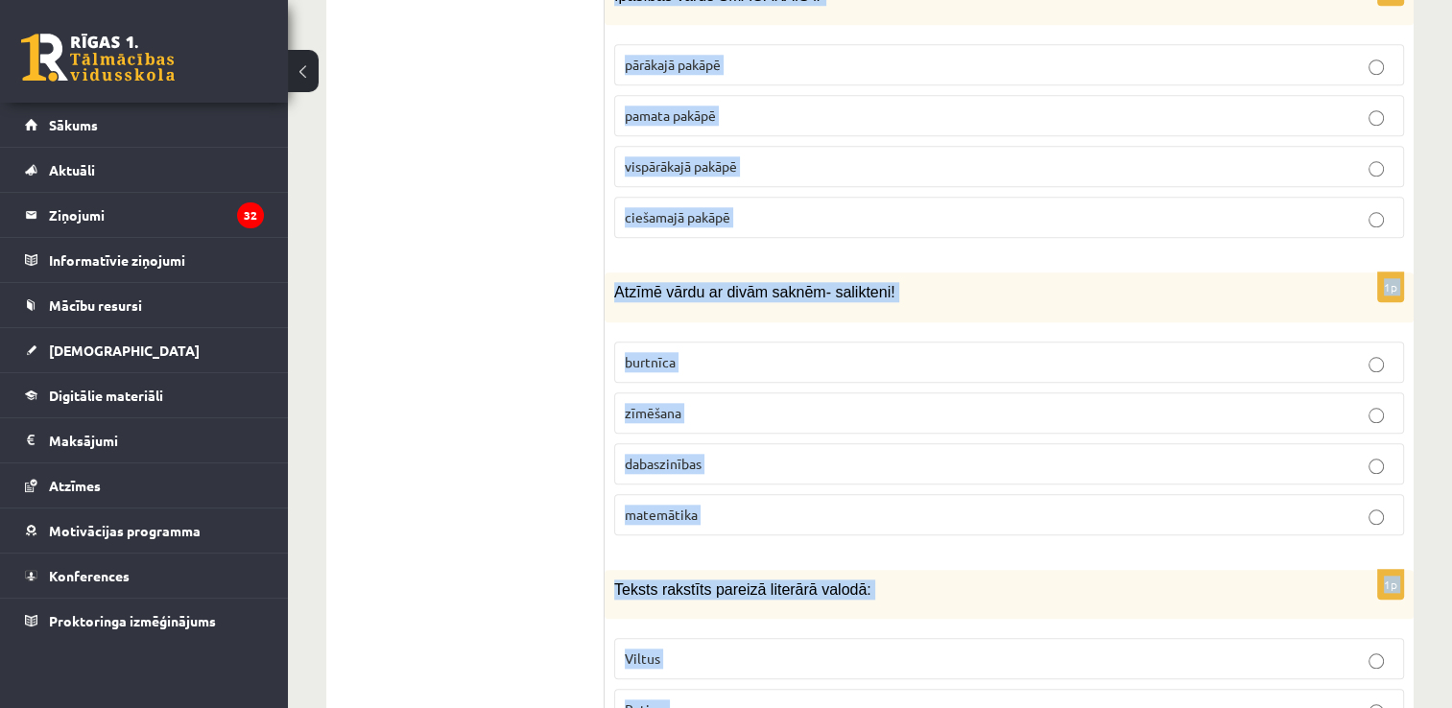
scroll to position [9208, 0]
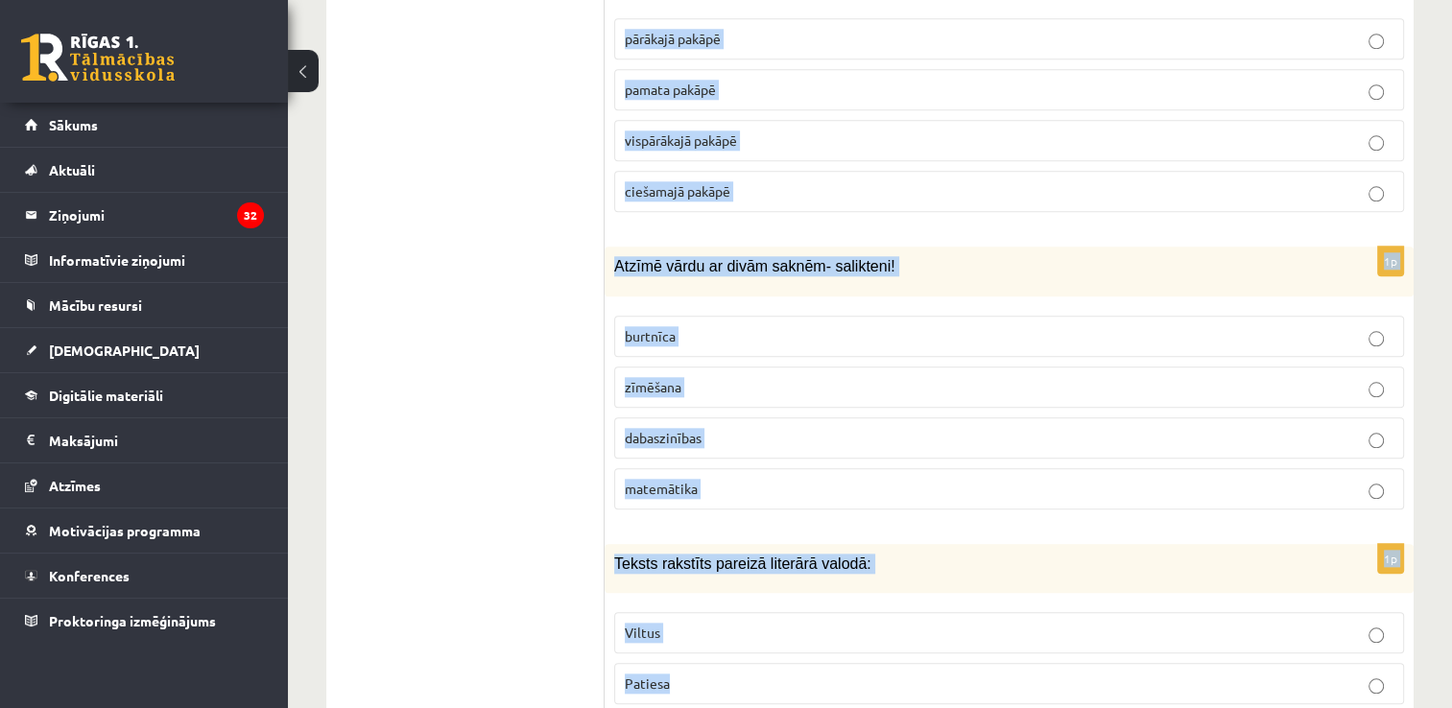
drag, startPoint x: 609, startPoint y: 259, endPoint x: 811, endPoint y: 705, distance: 489.3
copy form "Sieviešu dzimtes lietvārds ir briedis uguns rags diktofons 1p Atzīmē teikumu, k…"
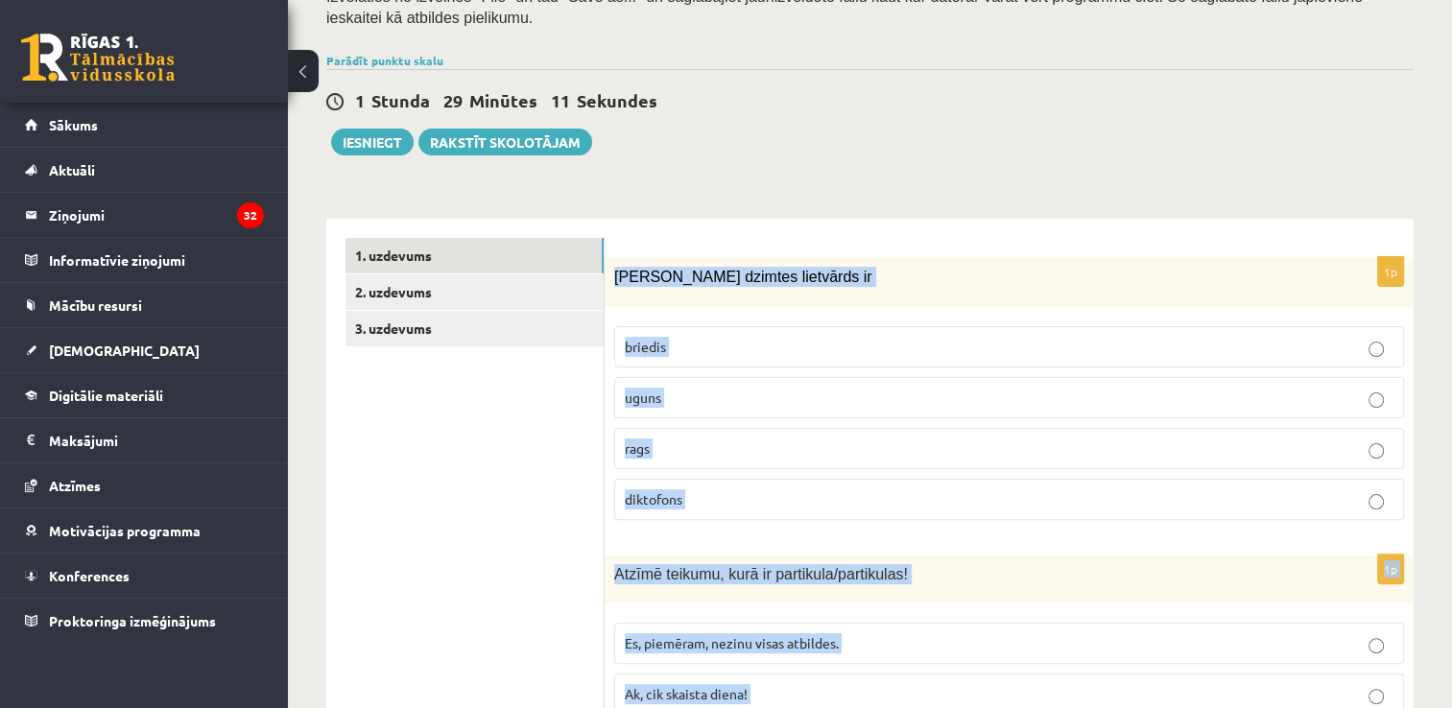
scroll to position [376, 0]
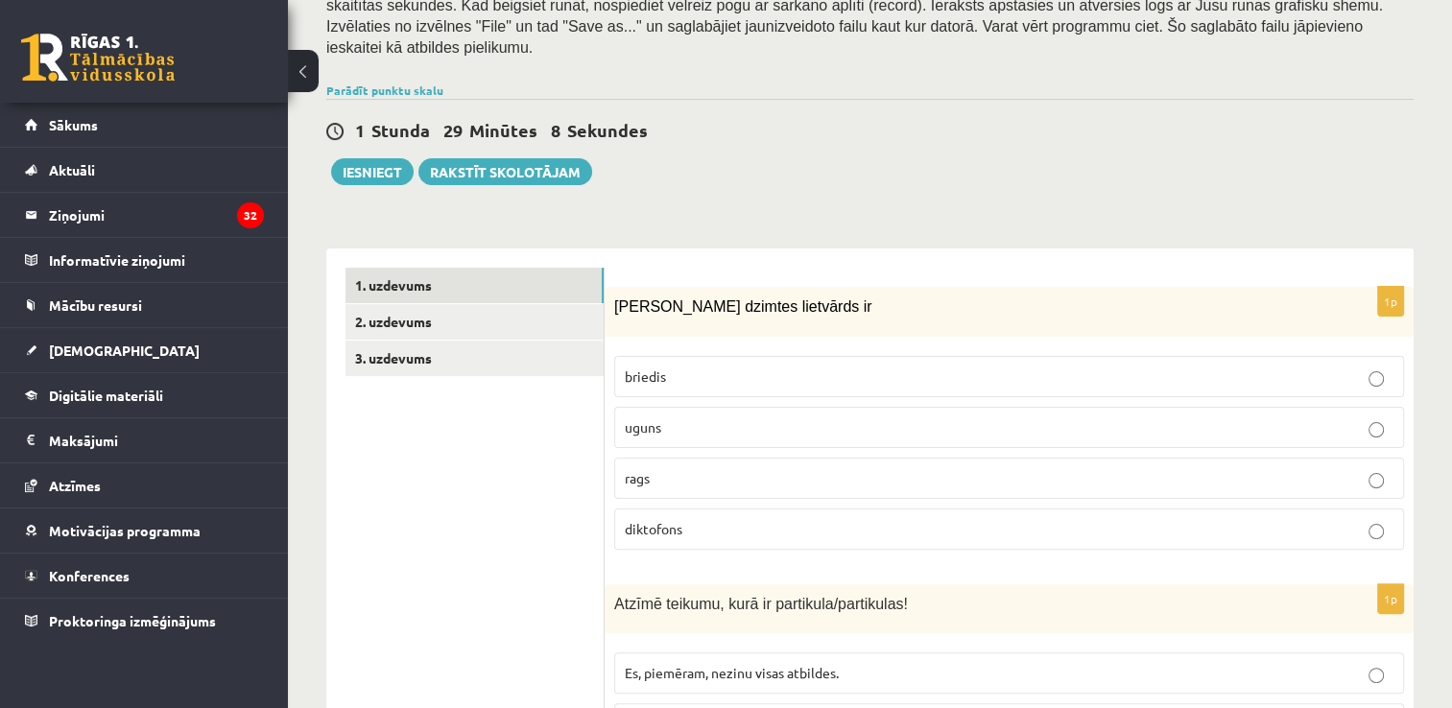
click at [757, 418] on p "uguns" at bounding box center [1009, 428] width 769 height 20
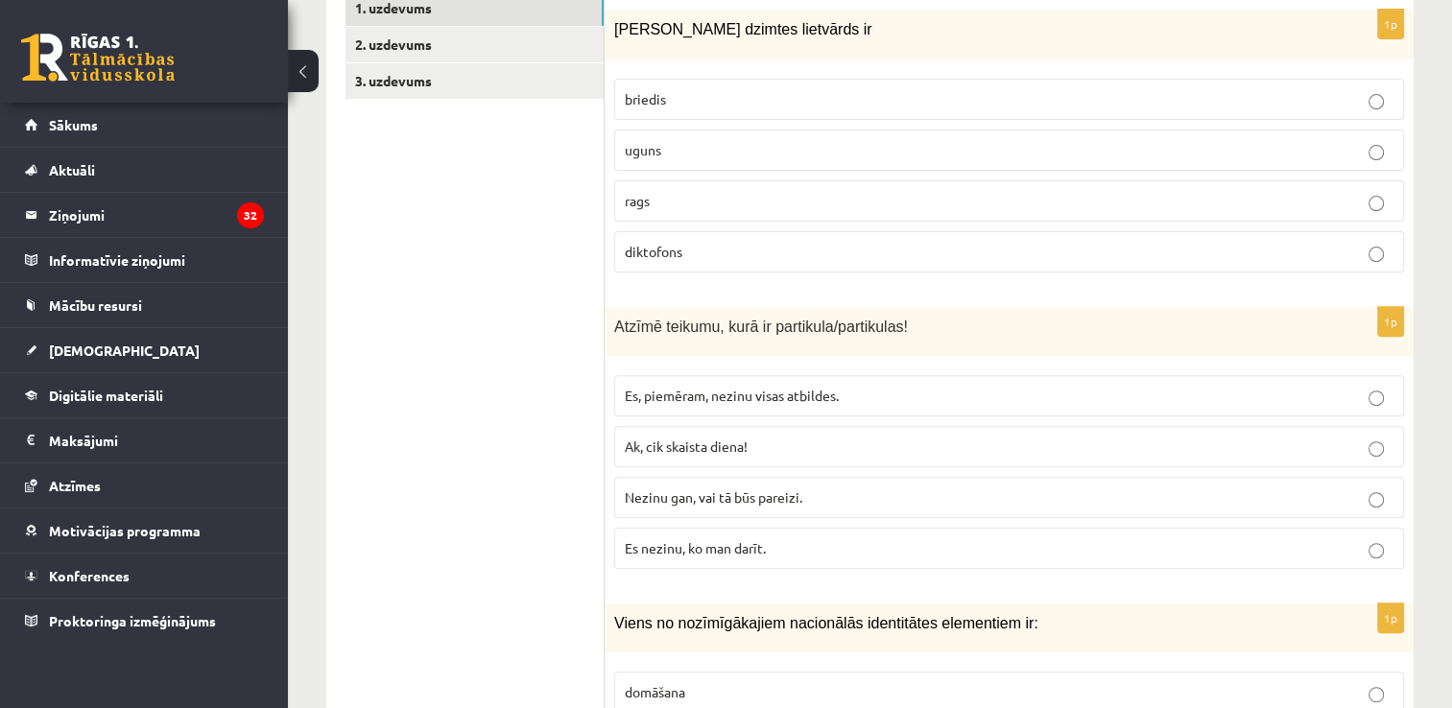
scroll to position [664, 0]
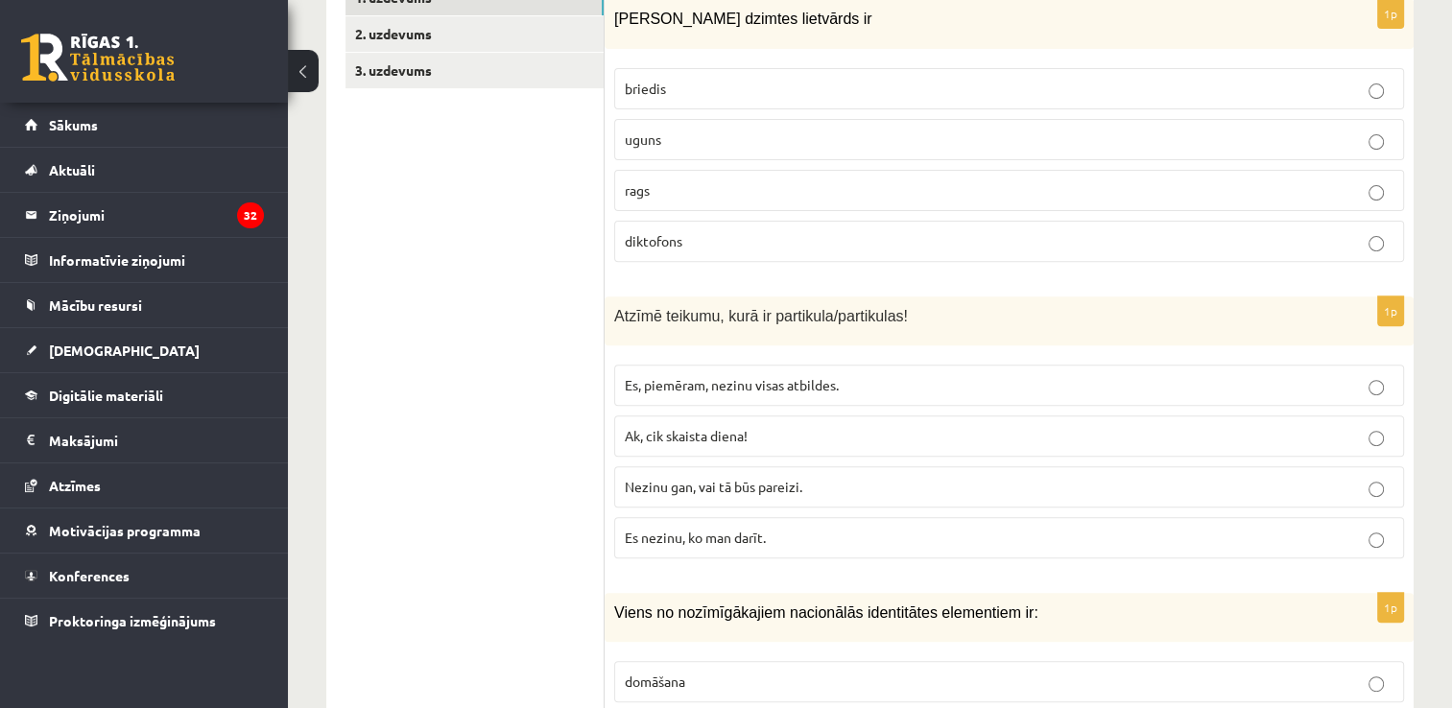
click at [803, 365] on label "Es, piemēram, nezinu visas atbildes." at bounding box center [1009, 385] width 790 height 41
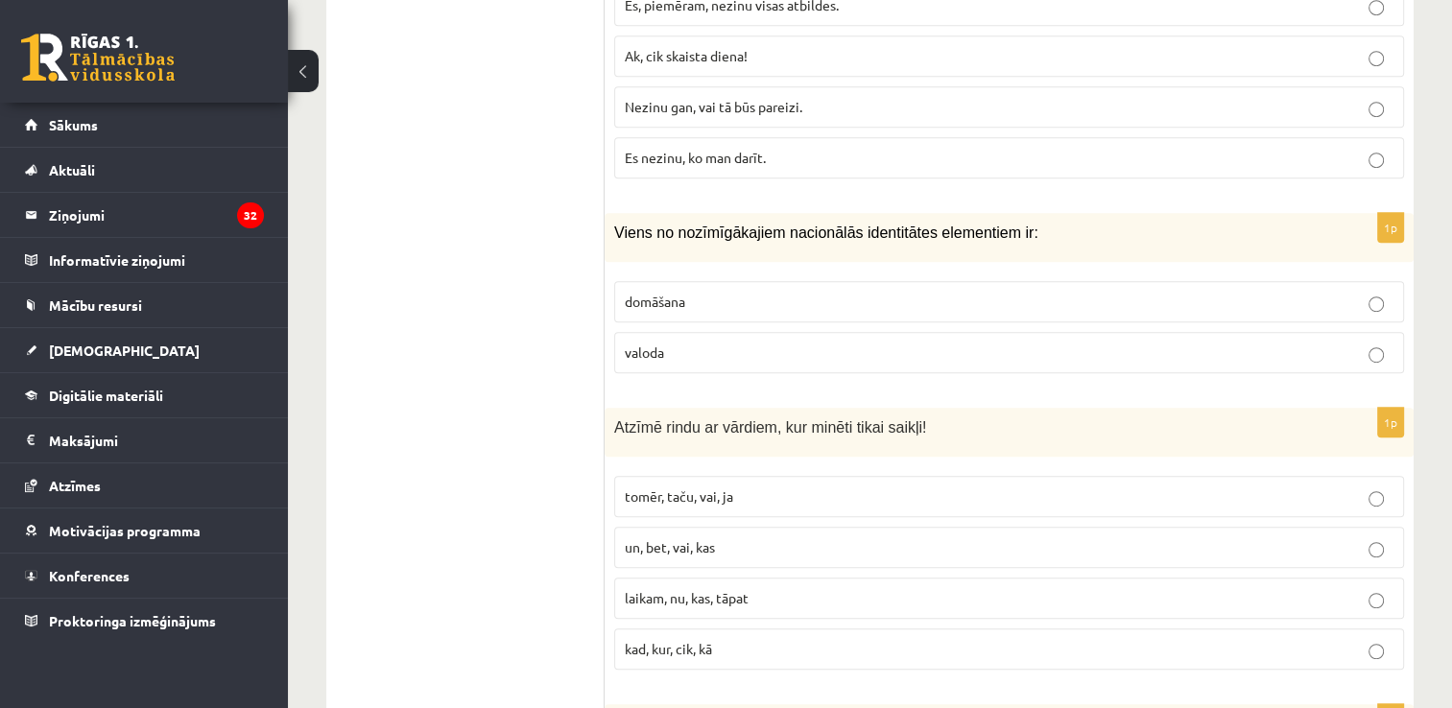
scroll to position [1048, 0]
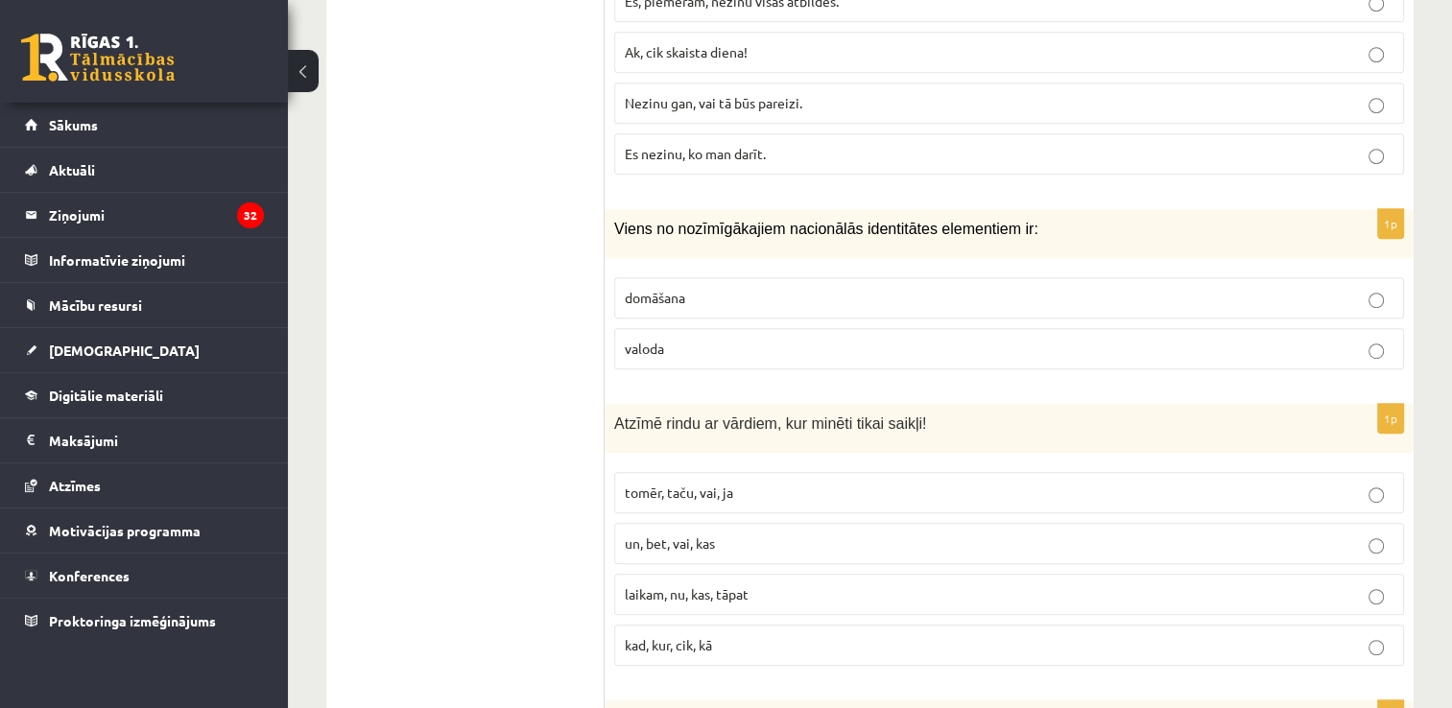
click at [745, 339] on p "valoda" at bounding box center [1009, 349] width 769 height 20
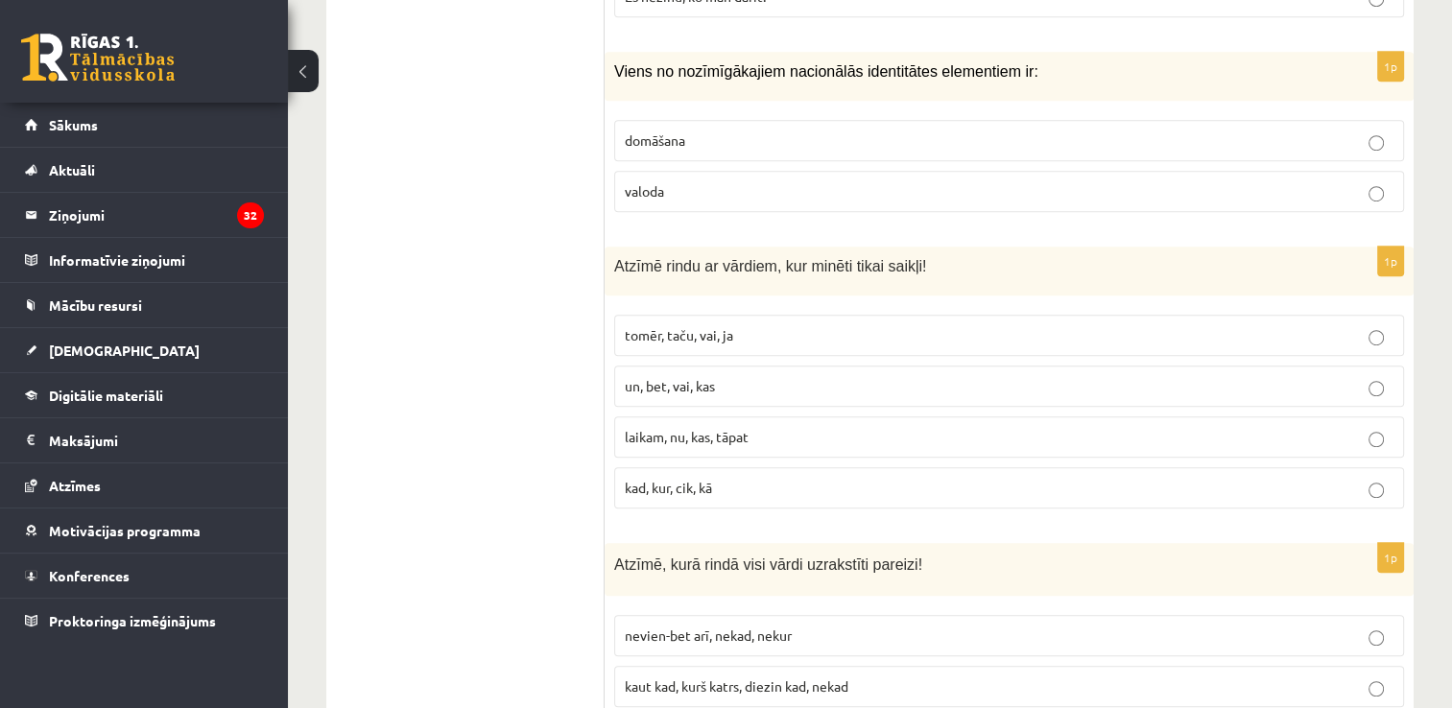
scroll to position [1240, 0]
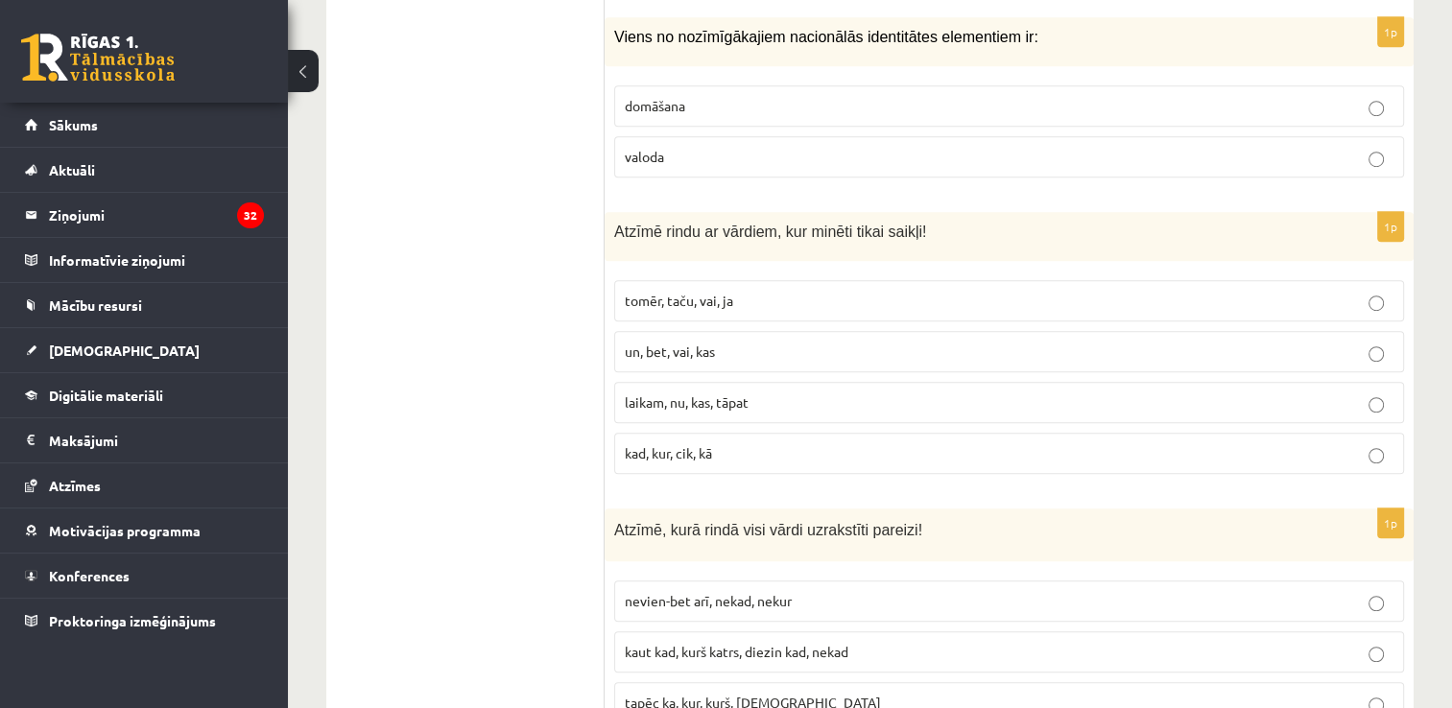
click at [795, 291] on p "tomēr, taču, vai, ja" at bounding box center [1009, 301] width 769 height 20
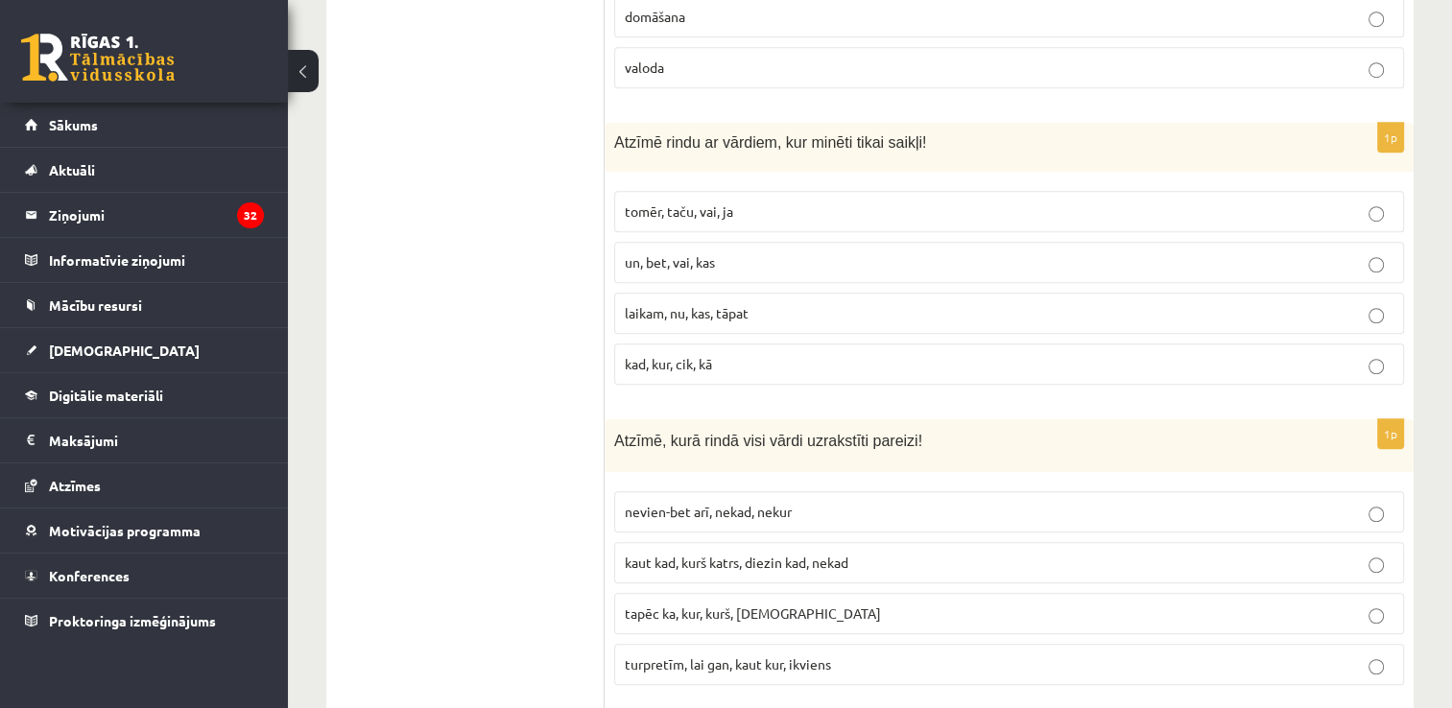
scroll to position [1432, 0]
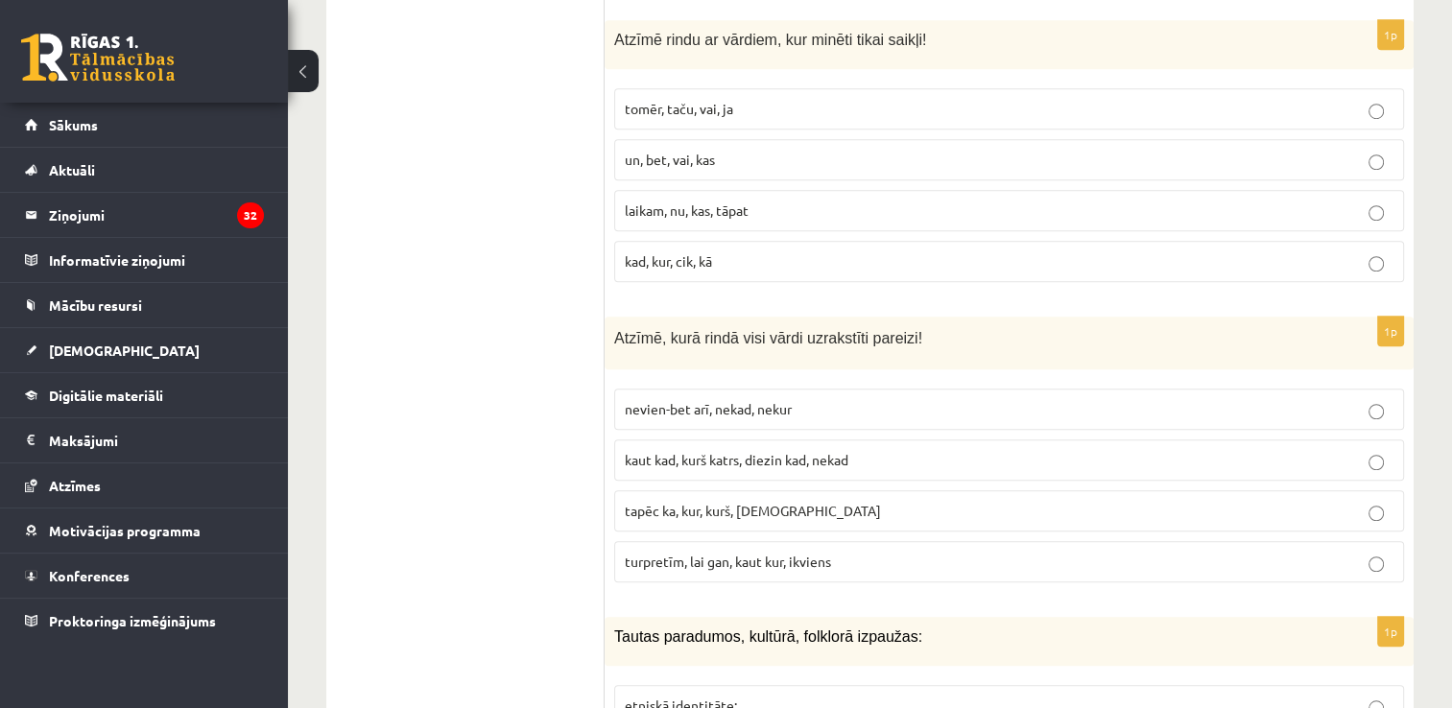
click at [749, 541] on label "turpretīm, lai gan, kaut kur, ikviens" at bounding box center [1009, 561] width 790 height 41
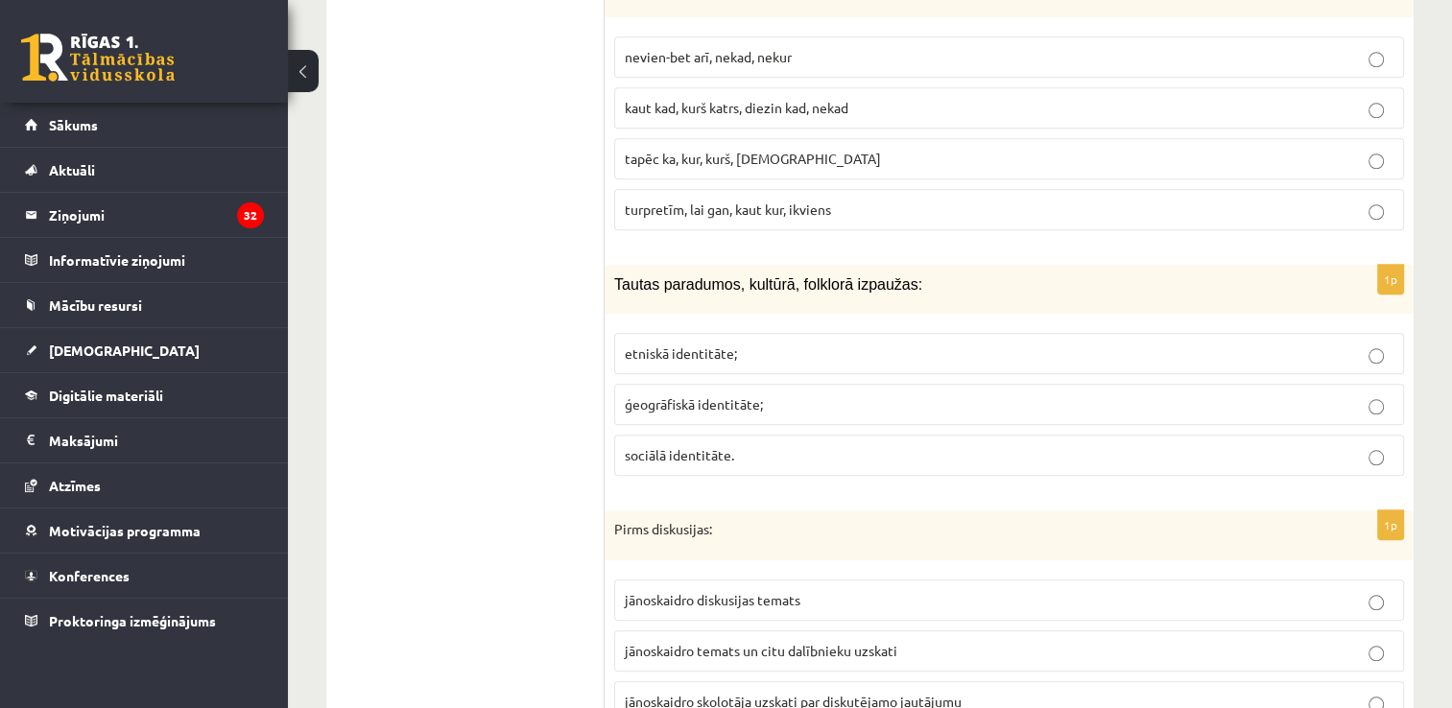
scroll to position [1816, 0]
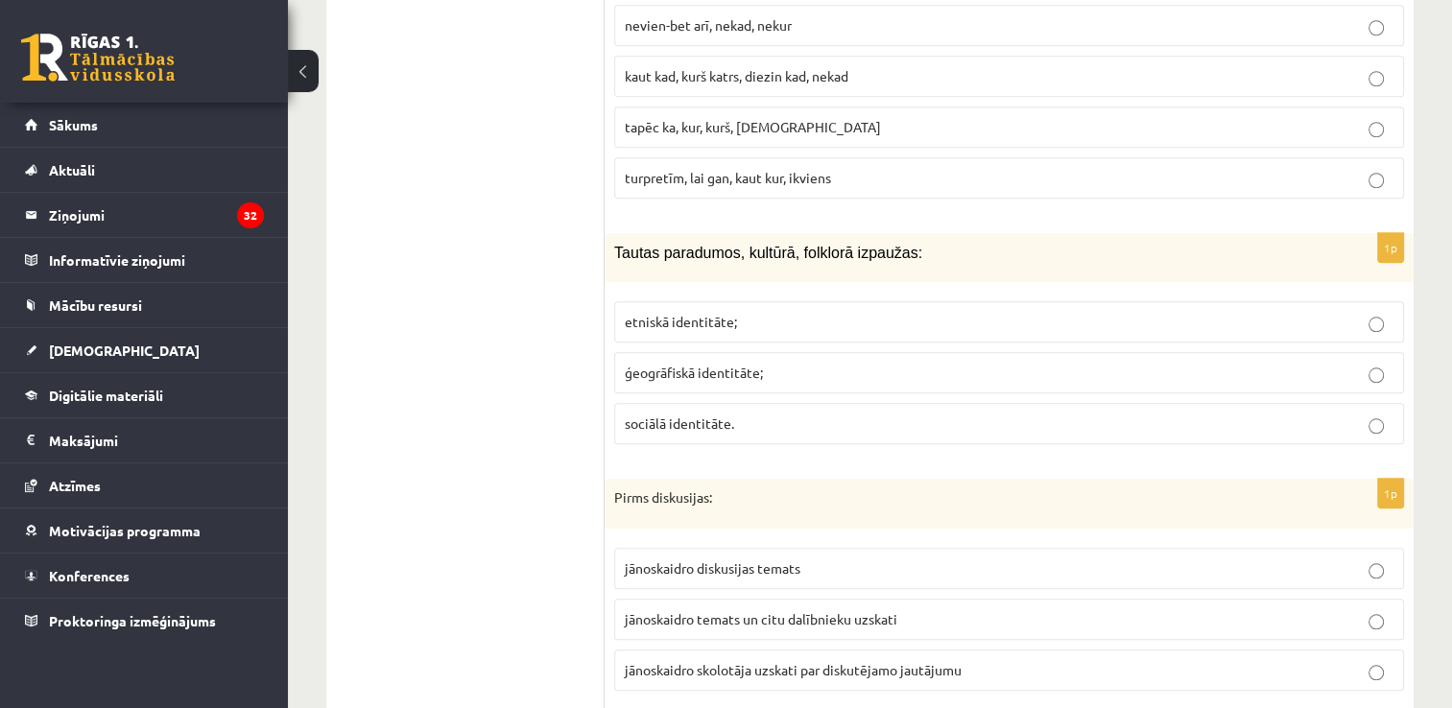
click at [668, 313] on span "etniskā identitāte;" at bounding box center [681, 321] width 112 height 17
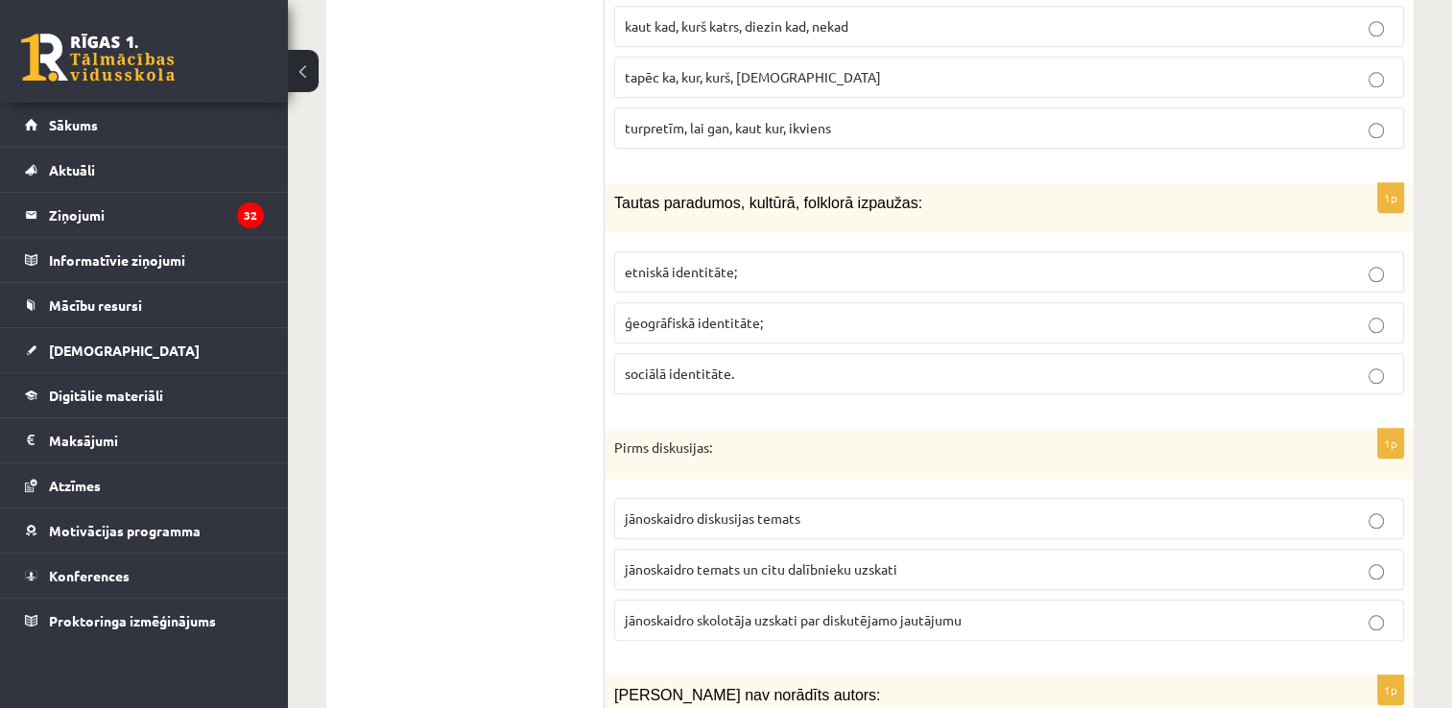
scroll to position [2008, 0]
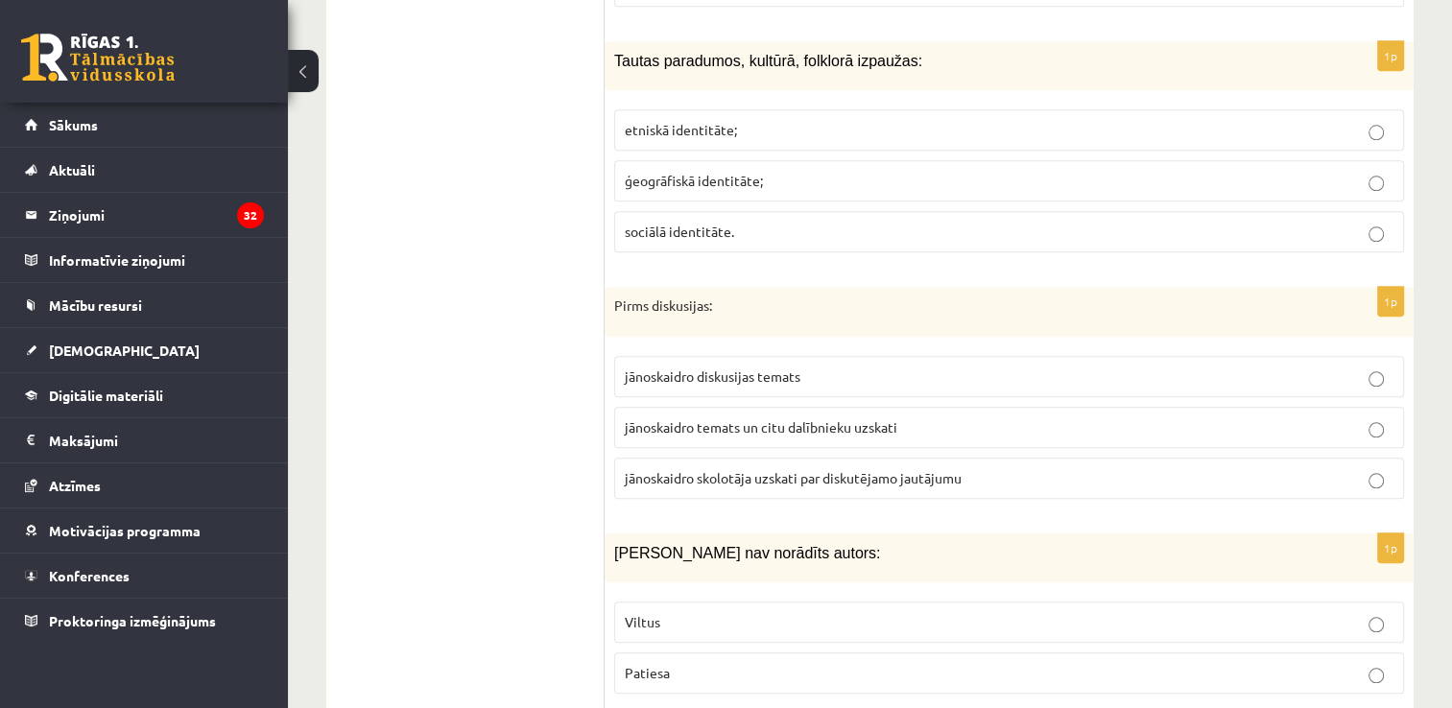
click at [806, 418] on p "jānoskaidro temats un citu dalībnieku uzskati" at bounding box center [1009, 428] width 769 height 20
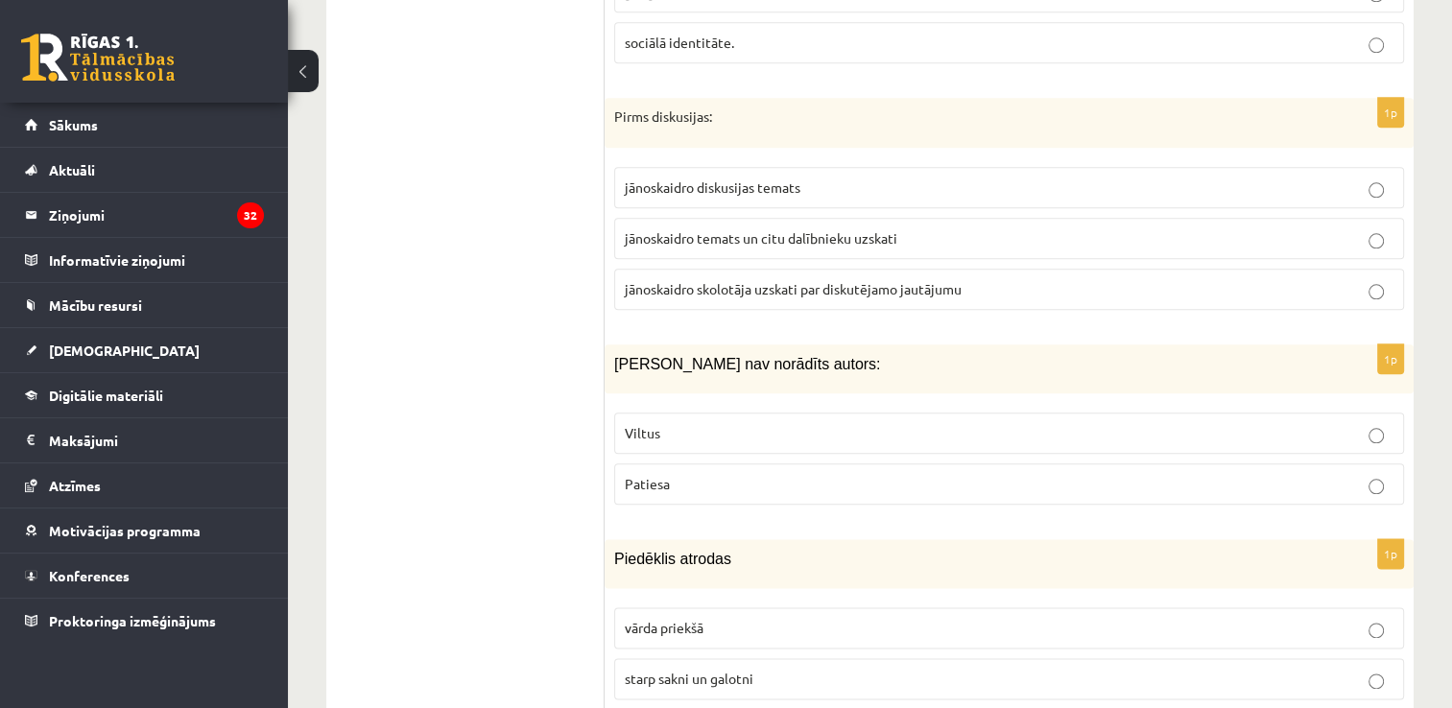
scroll to position [2200, 0]
click at [789, 420] on p "Viltus" at bounding box center [1009, 430] width 769 height 20
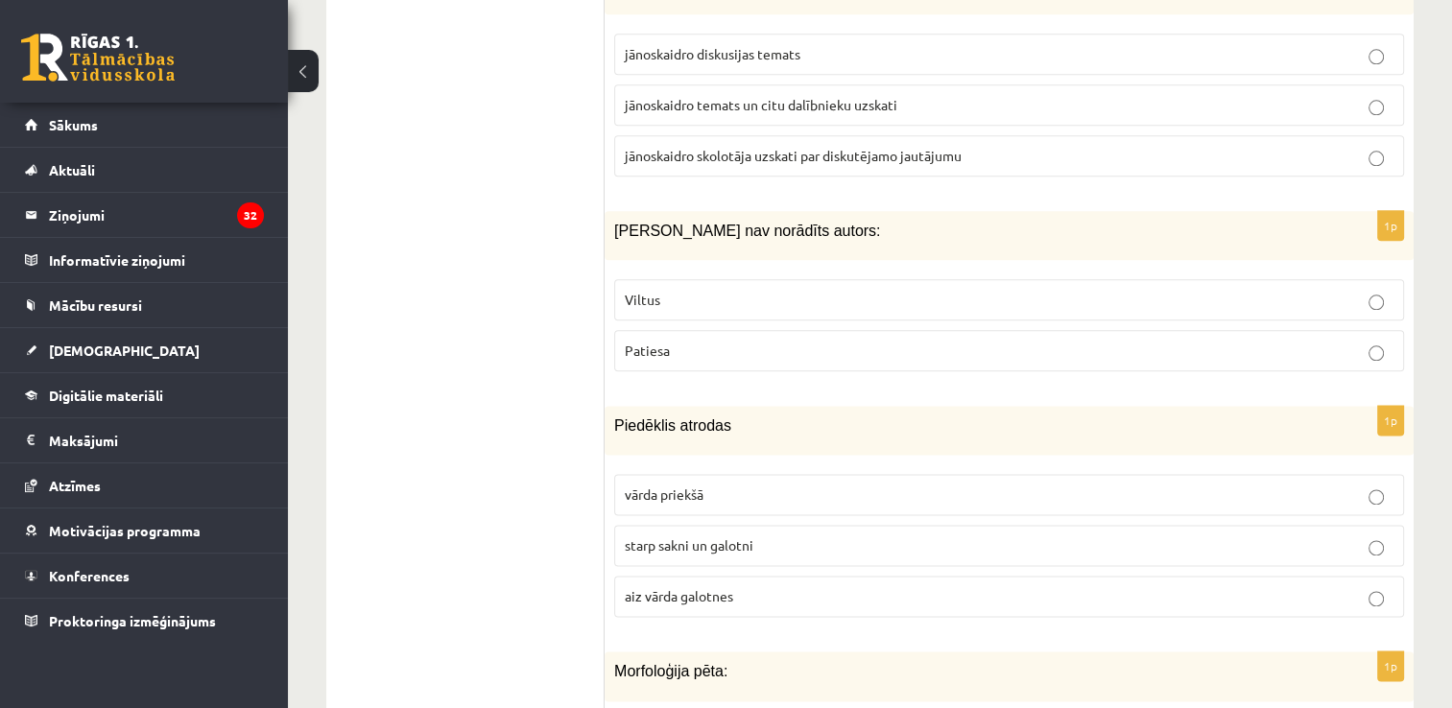
scroll to position [2392, 0]
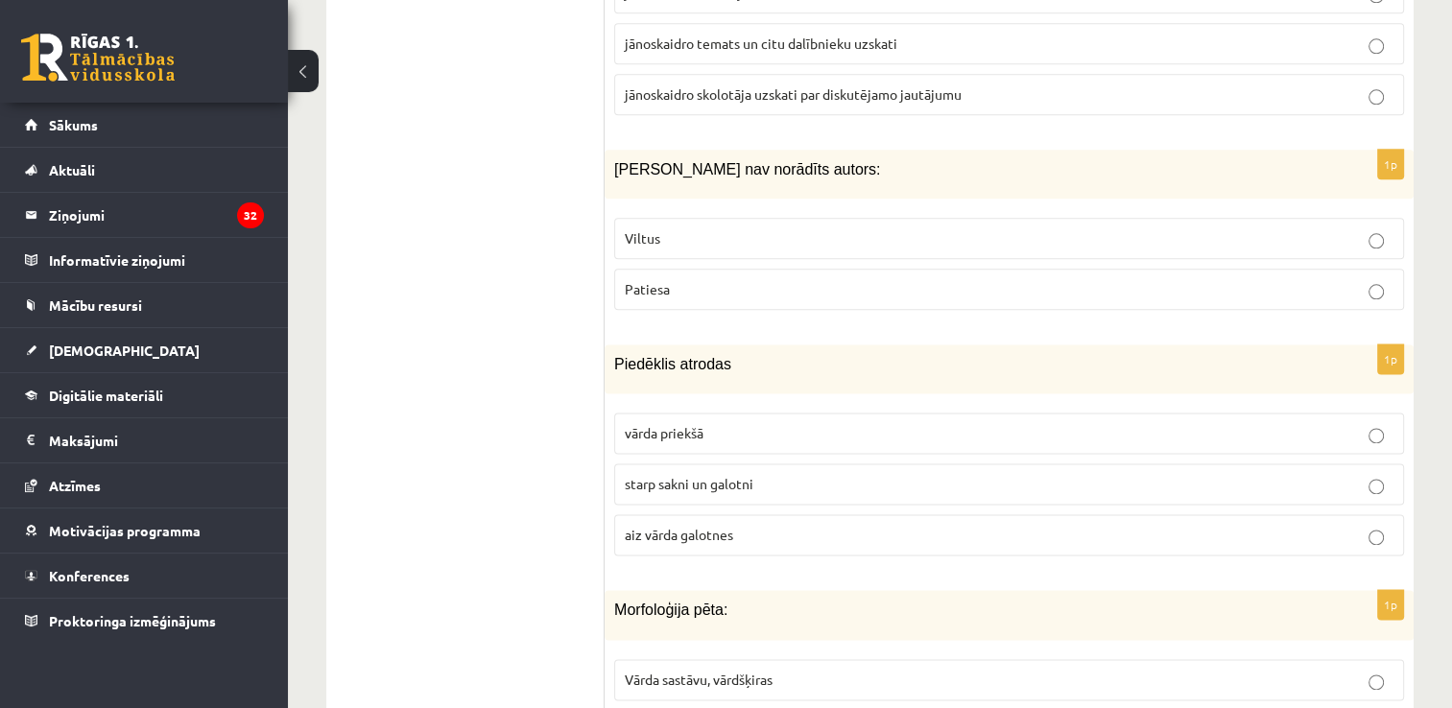
click at [766, 464] on label "starp sakni un galotni" at bounding box center [1009, 484] width 790 height 41
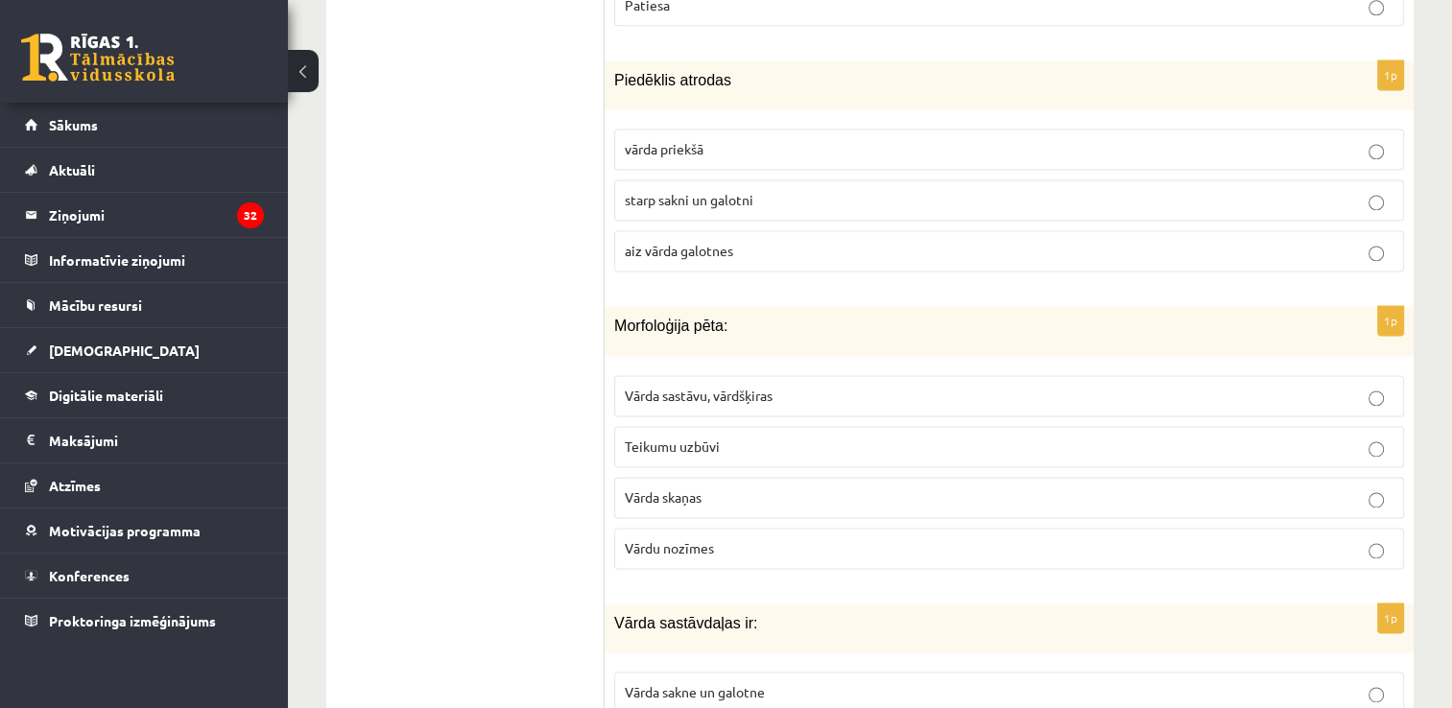
scroll to position [2680, 0]
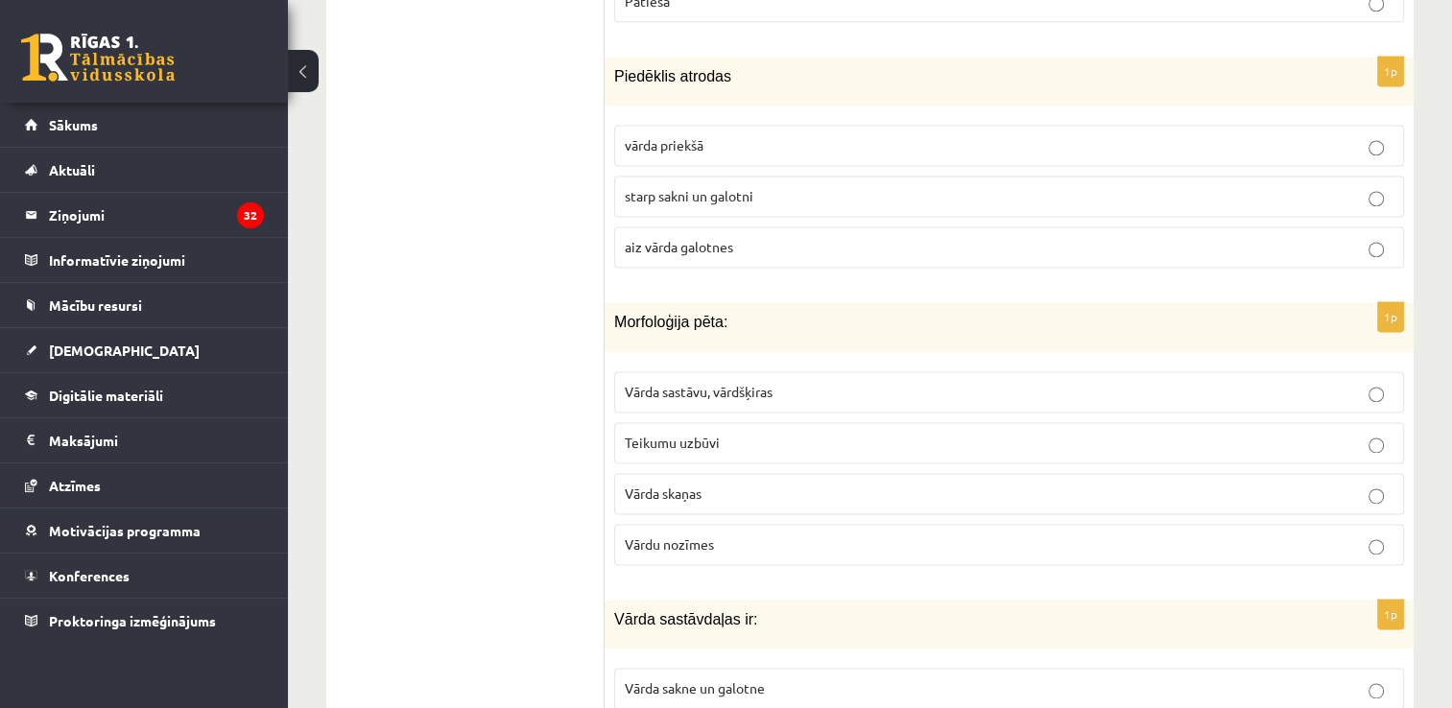
click at [746, 375] on label "Vārda sastāvu, vārdšķiras" at bounding box center [1009, 392] width 790 height 41
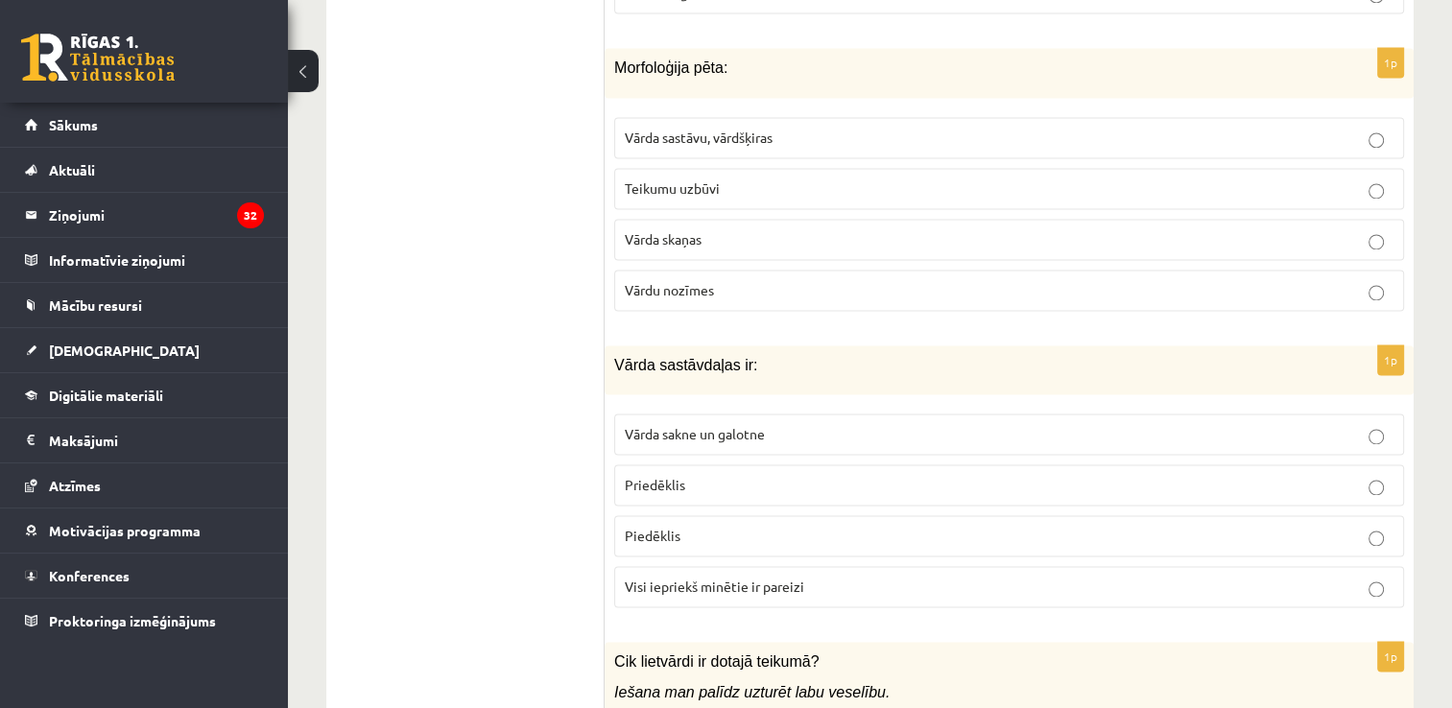
scroll to position [2968, 0]
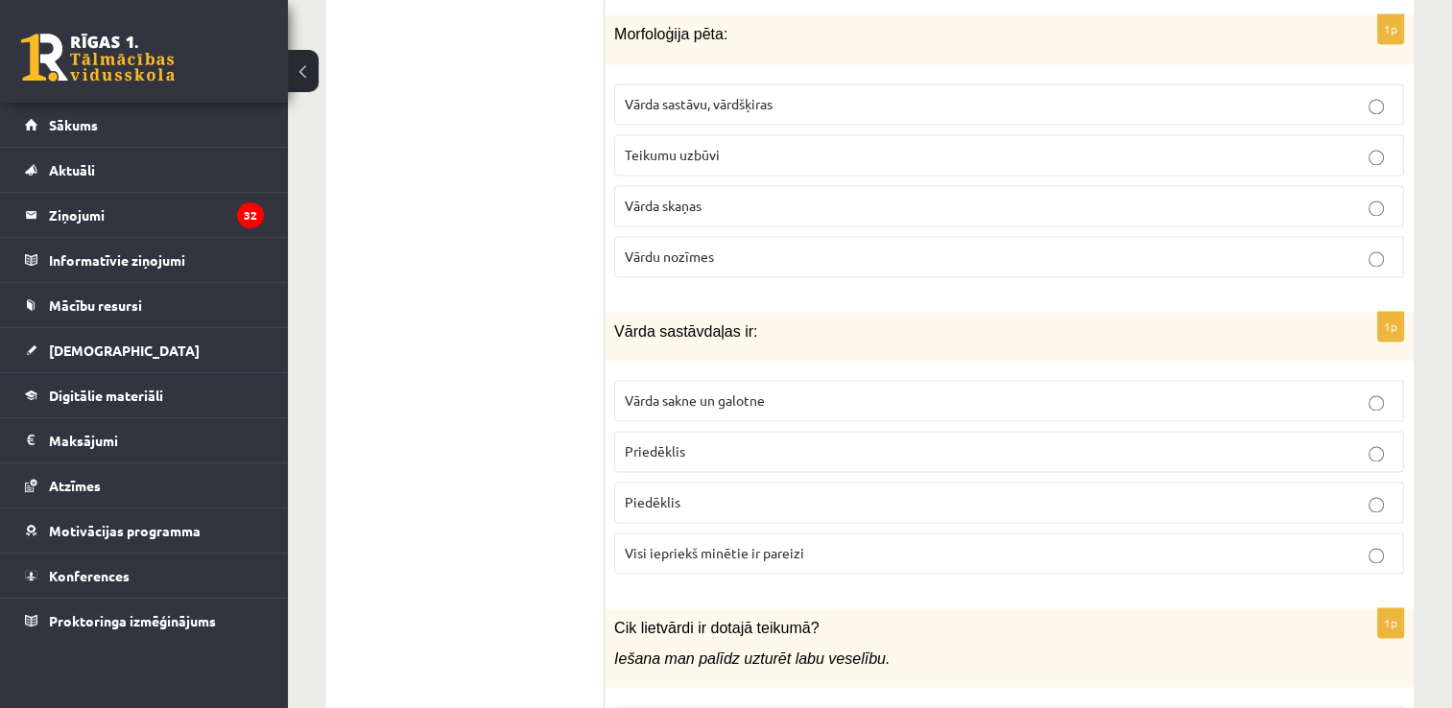
click at [746, 533] on label "Visi iepriekš minētie ir pareizi" at bounding box center [1009, 553] width 790 height 41
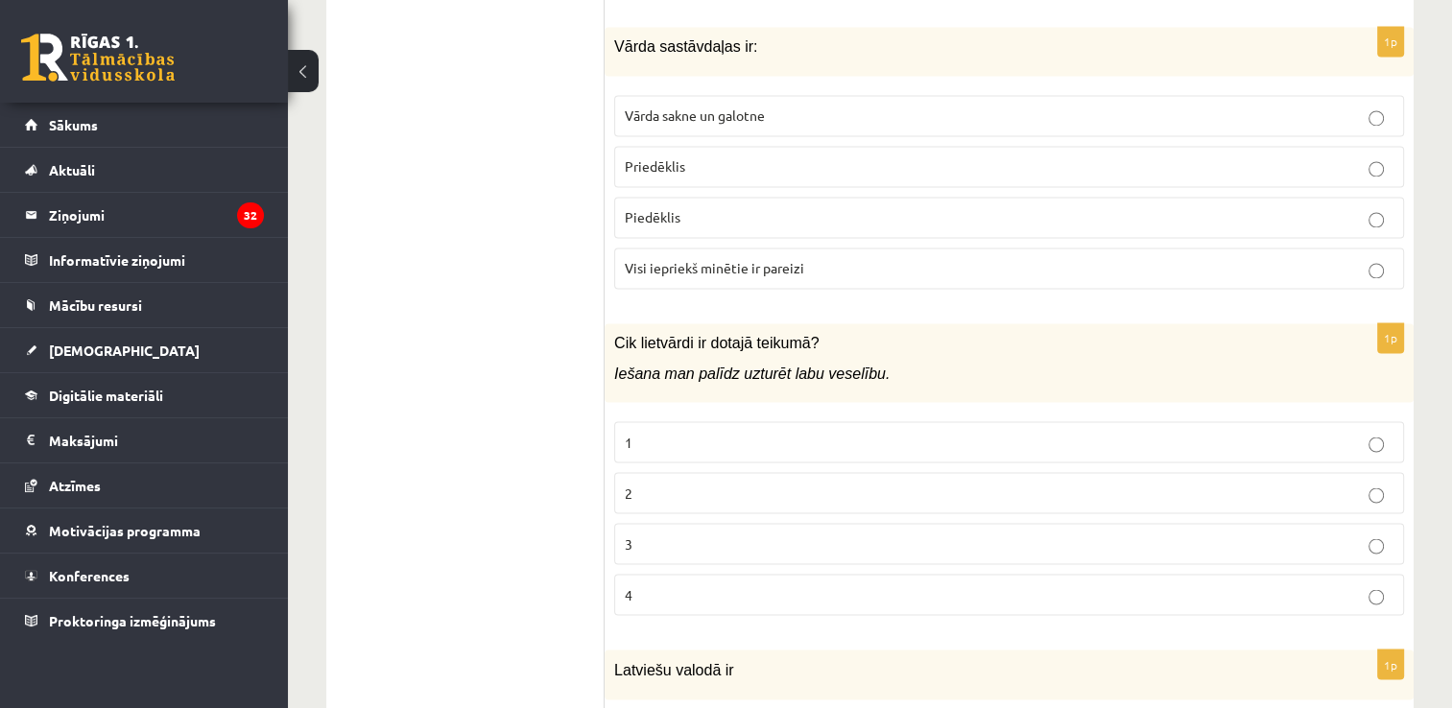
scroll to position [3256, 0]
click at [692, 520] on label "3" at bounding box center [1009, 540] width 790 height 41
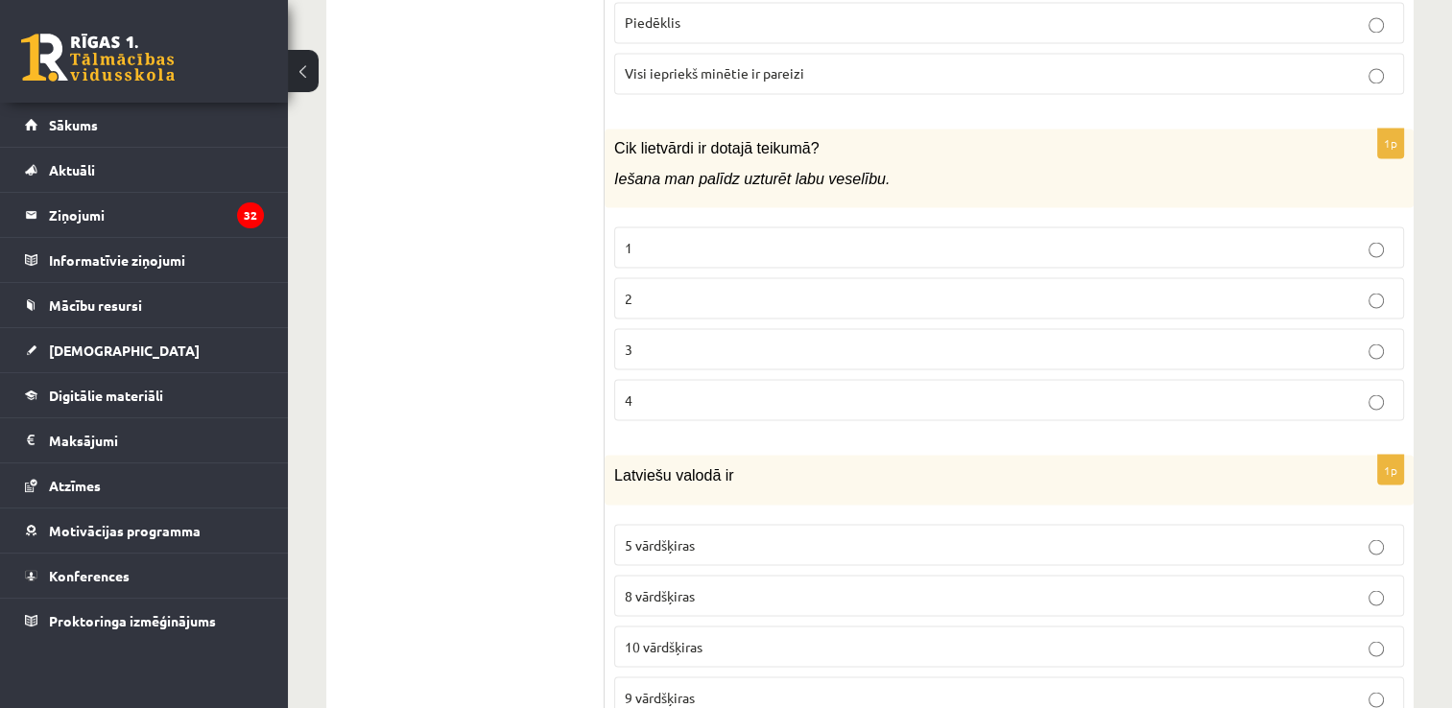
scroll to position [3544, 0]
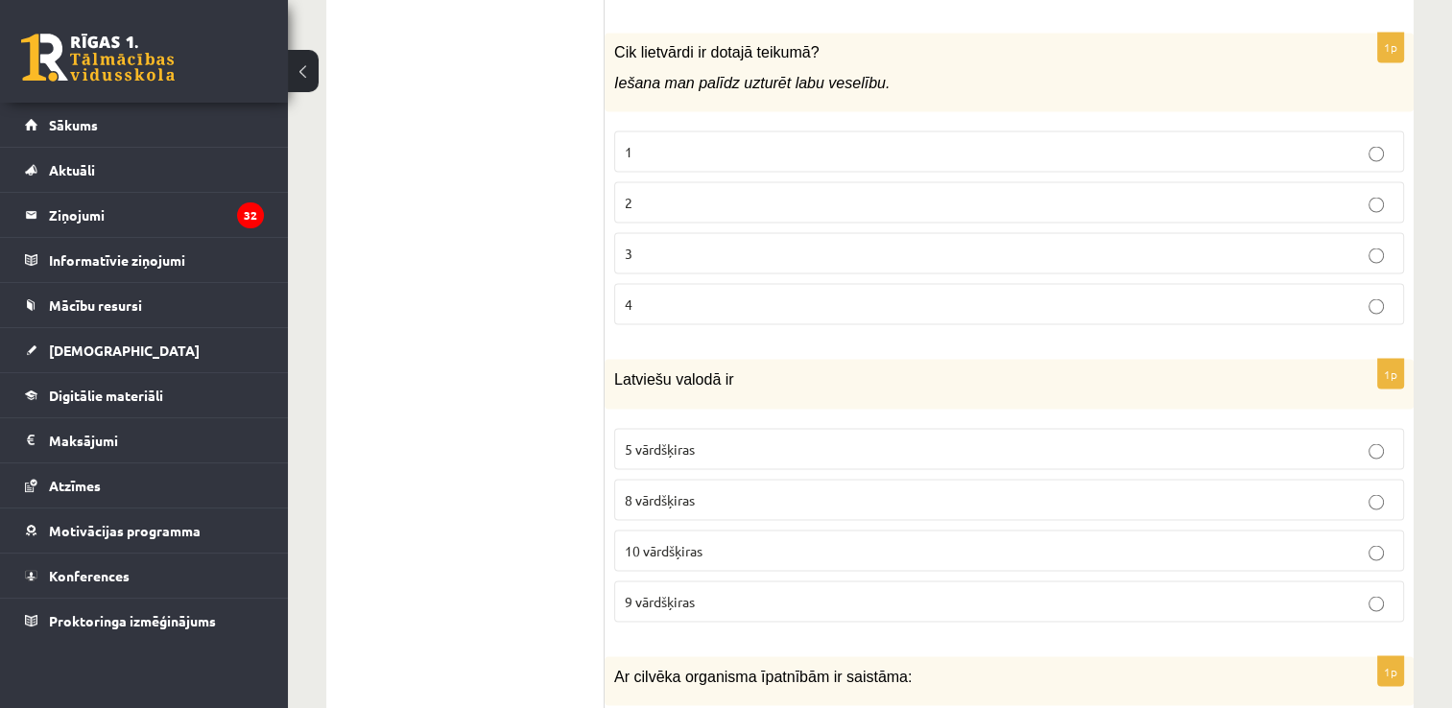
click at [700, 538] on fieldset "5 vārdšķiras 8 vārdšķiras 10 vārdšķiras 9 vārdšķiras" at bounding box center [1009, 523] width 790 height 209
click at [705, 530] on label "10 vārdšķiras" at bounding box center [1009, 550] width 790 height 41
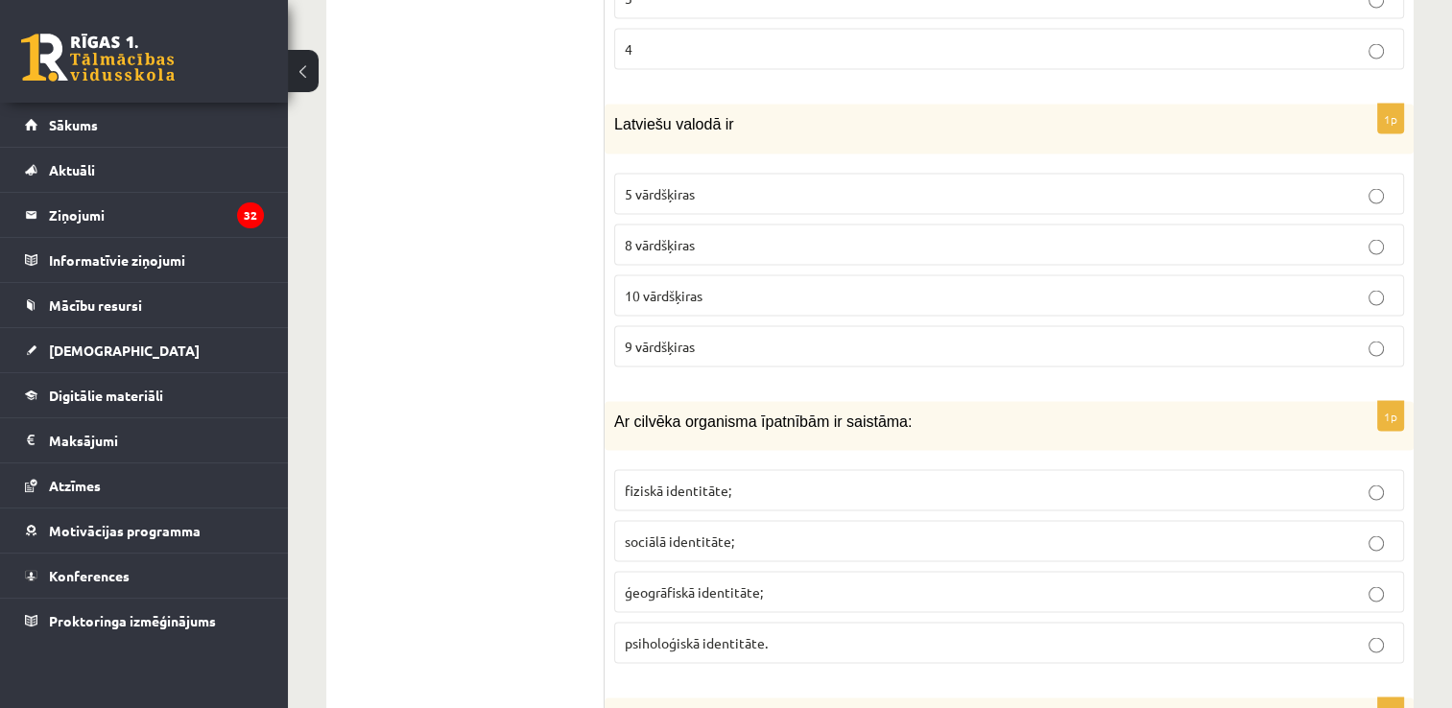
scroll to position [3832, 0]
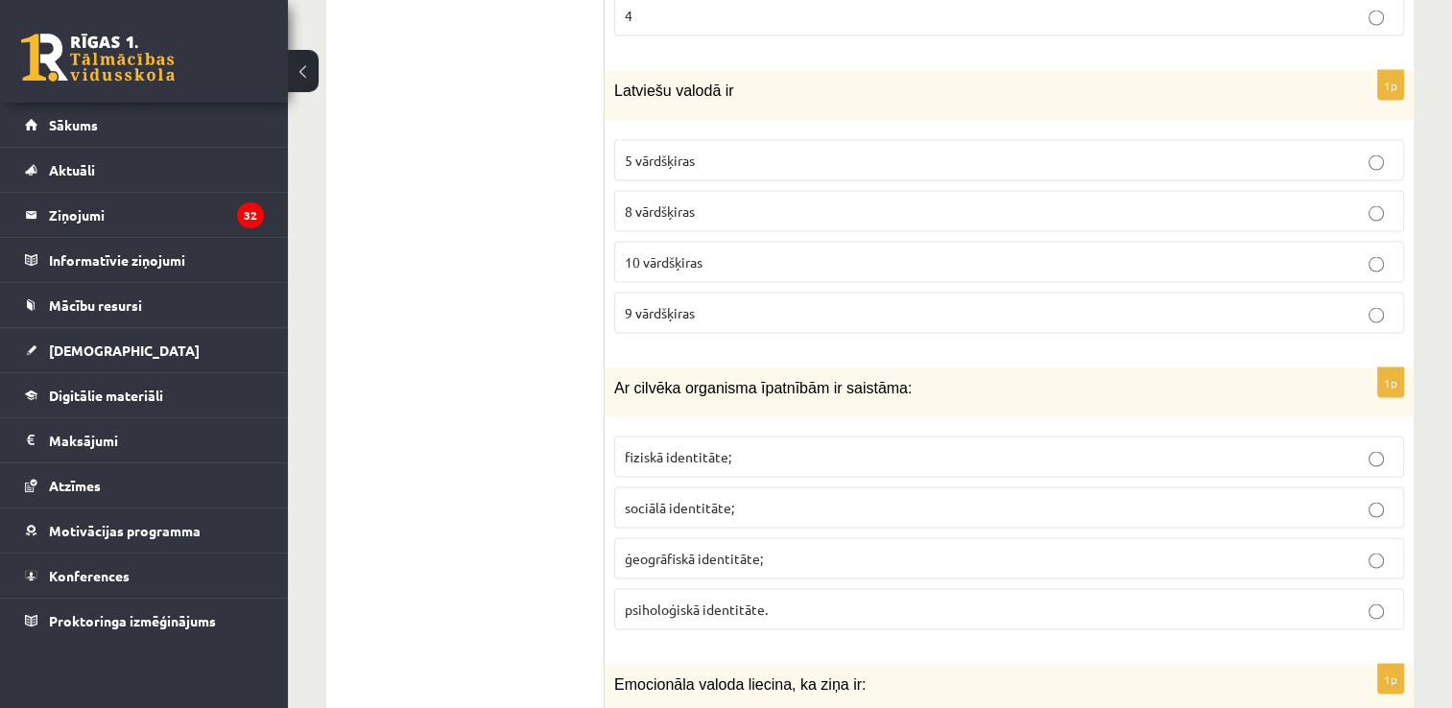
click at [700, 447] on p "fiziskā identitāte;" at bounding box center [1009, 457] width 769 height 20
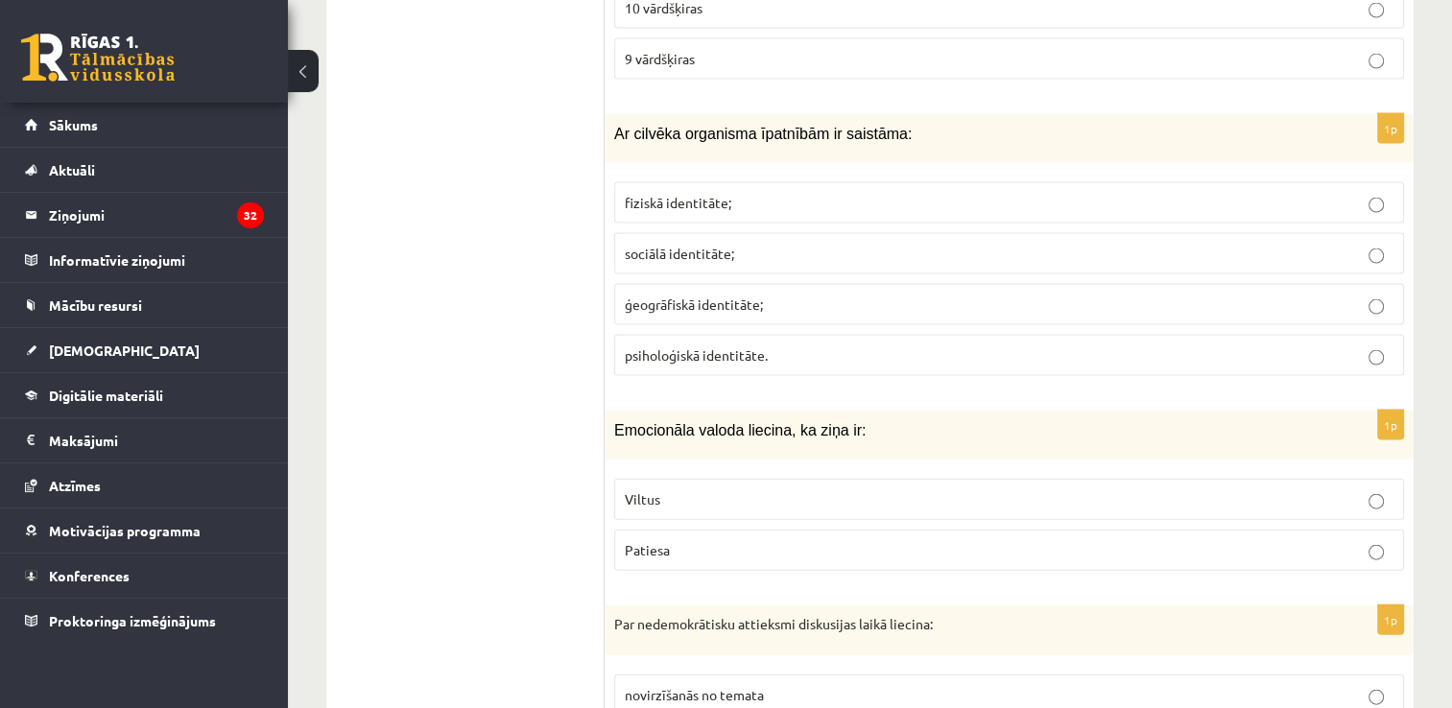
scroll to position [4120, 0]
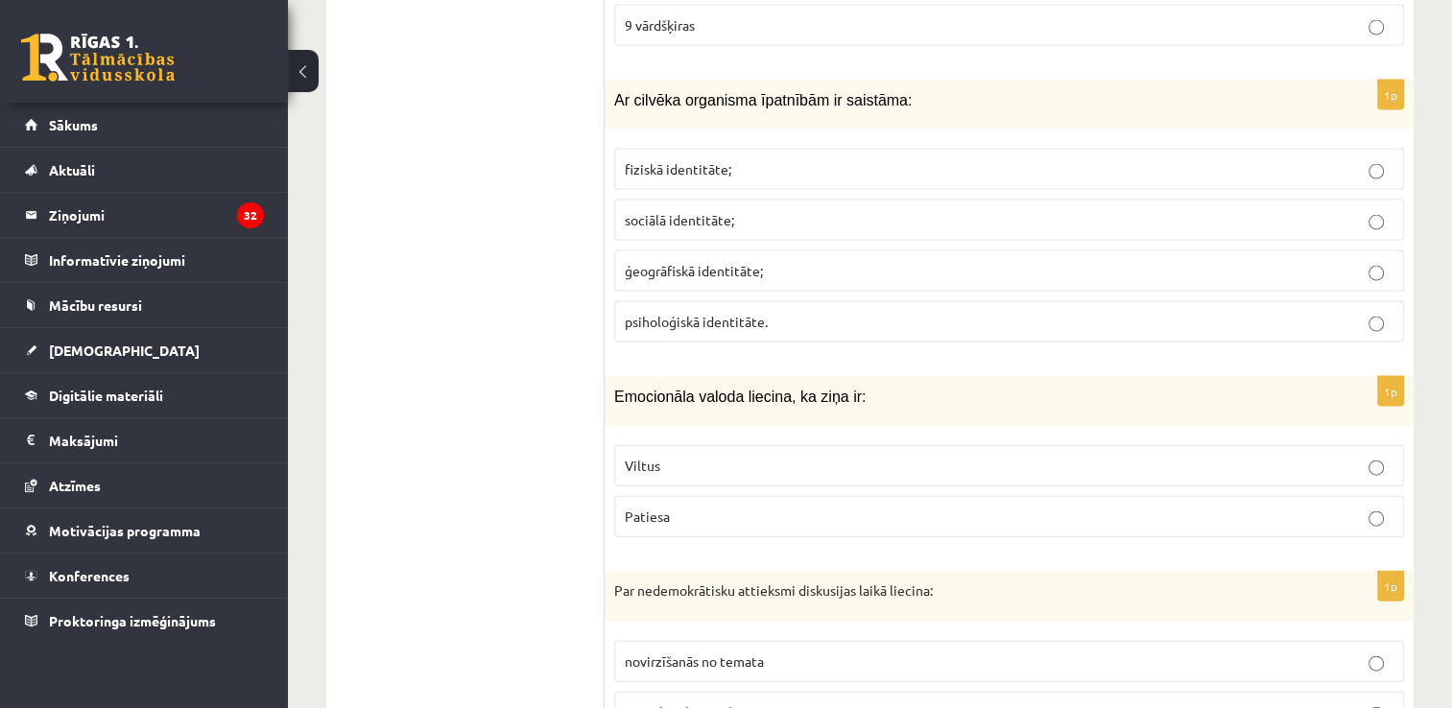
click at [657, 445] on label "Viltus" at bounding box center [1009, 465] width 790 height 41
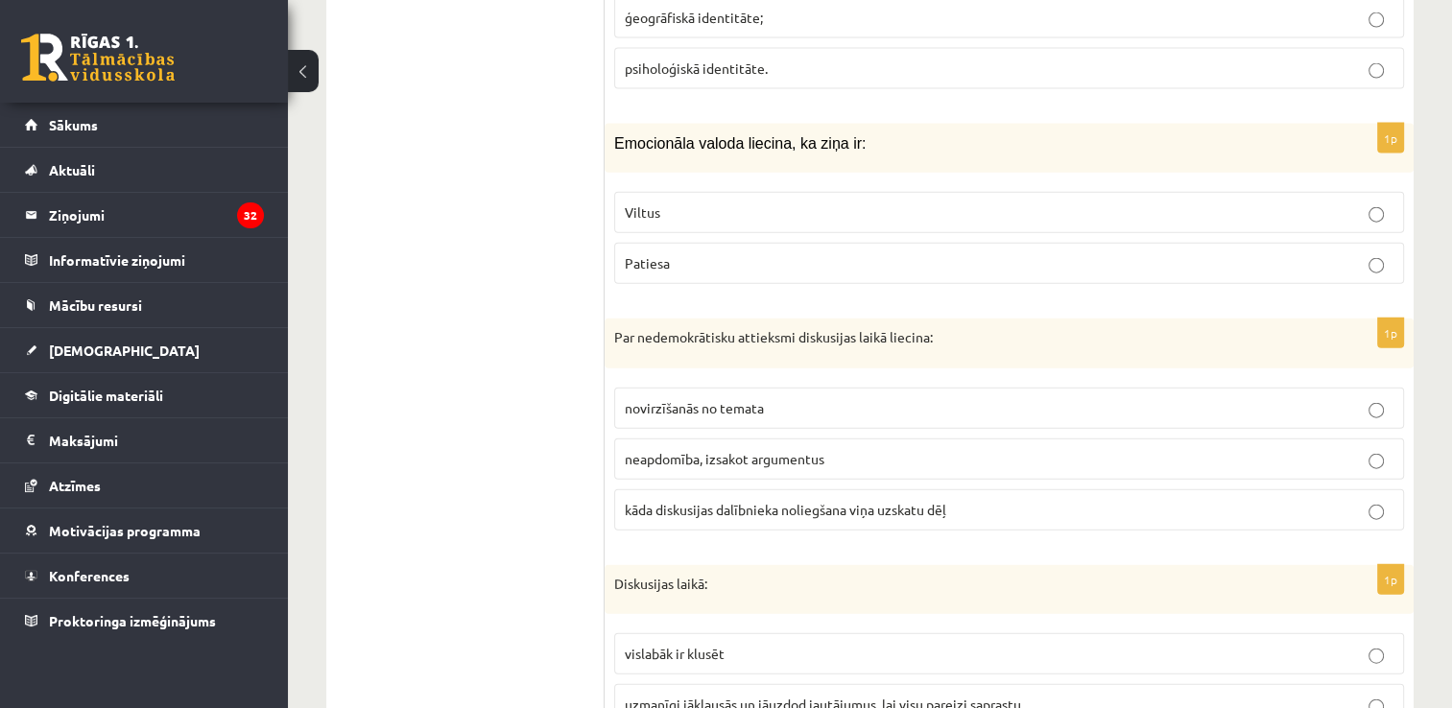
scroll to position [4408, 0]
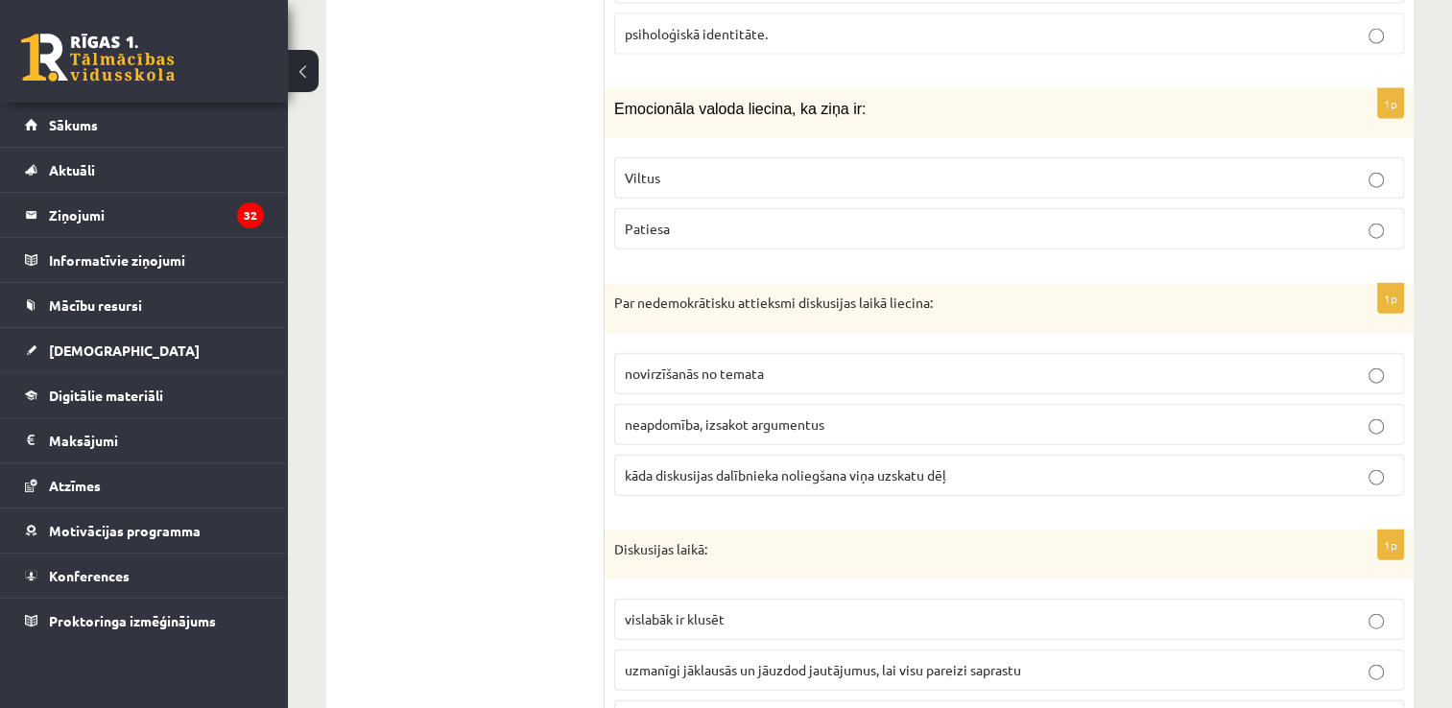
click at [734, 467] on span "kāda diskusijas dalībnieka noliegšana viņa uzskatu dēļ" at bounding box center [786, 475] width 322 height 17
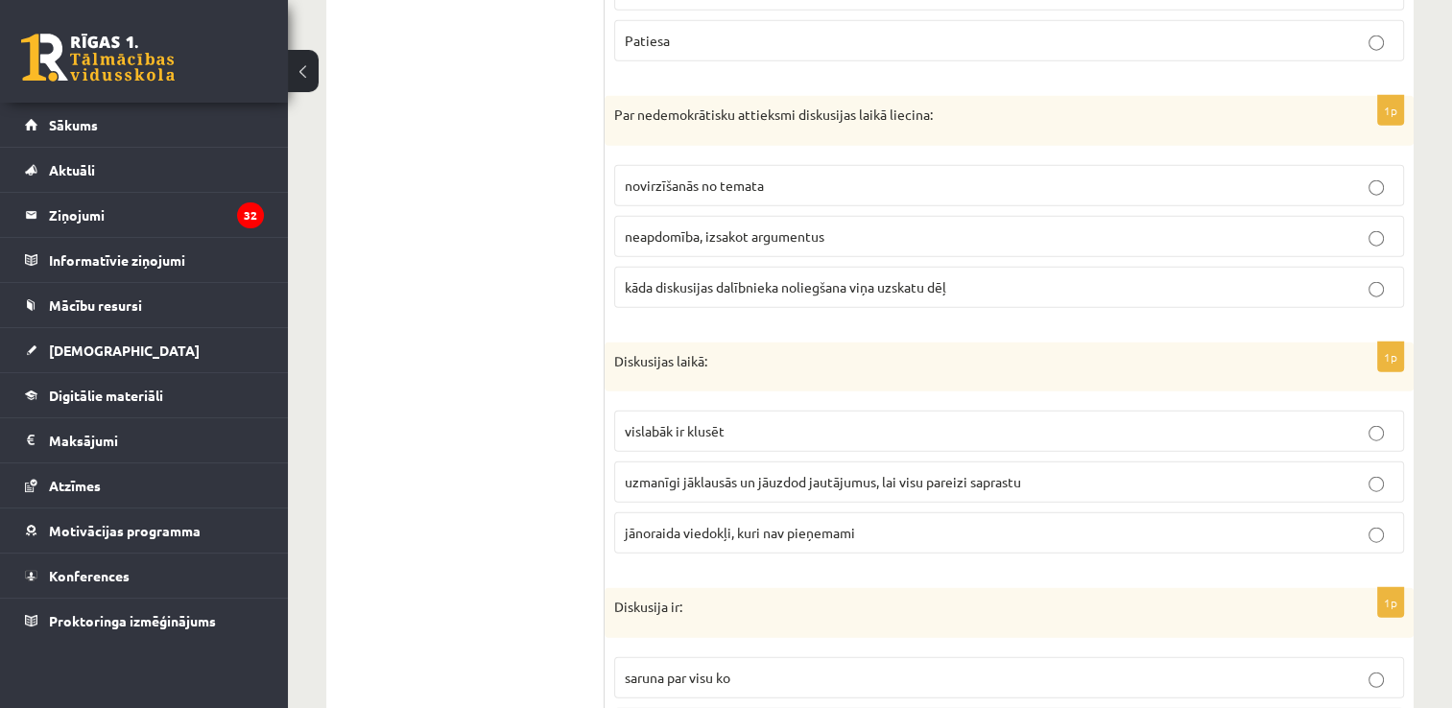
scroll to position [4600, 0]
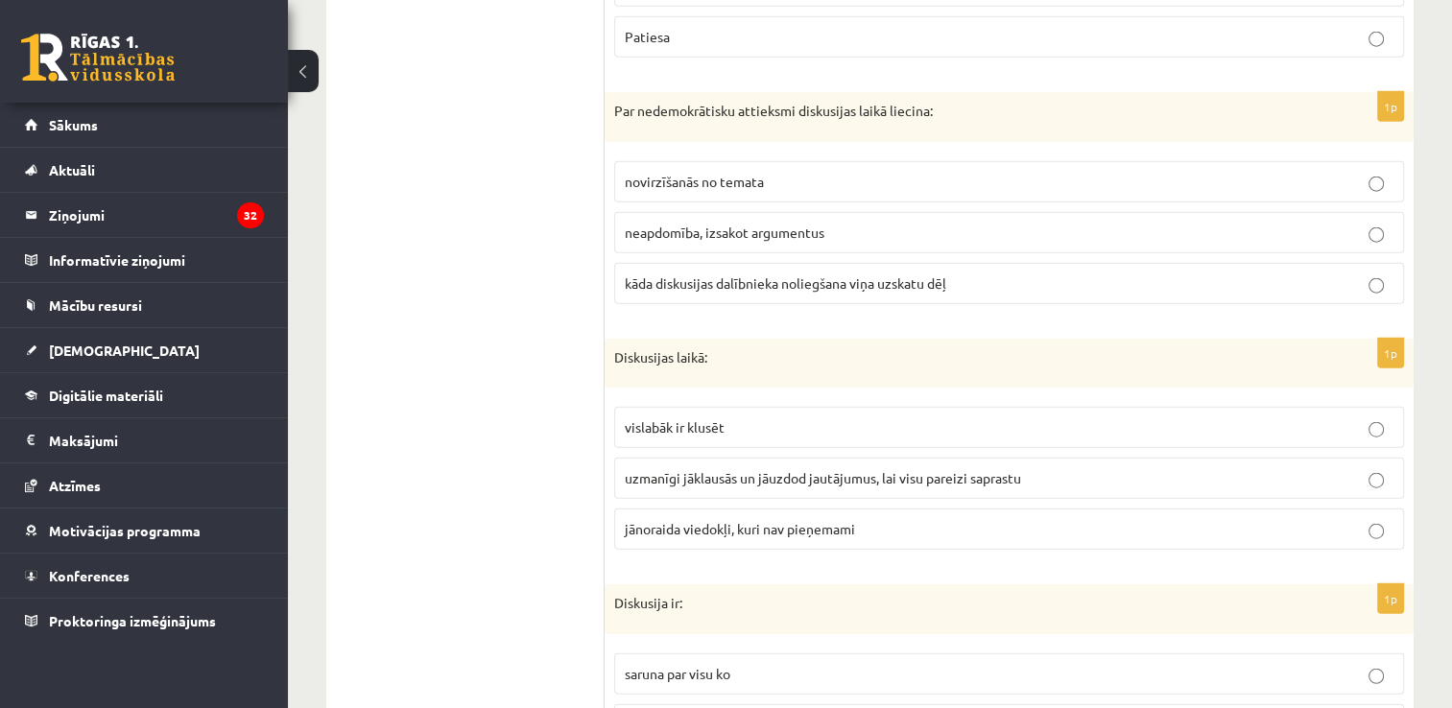
click at [794, 458] on label "uzmanīgi jāklausās un jāuzdod jautājumus, lai visu pareizi saprastu" at bounding box center [1009, 478] width 790 height 41
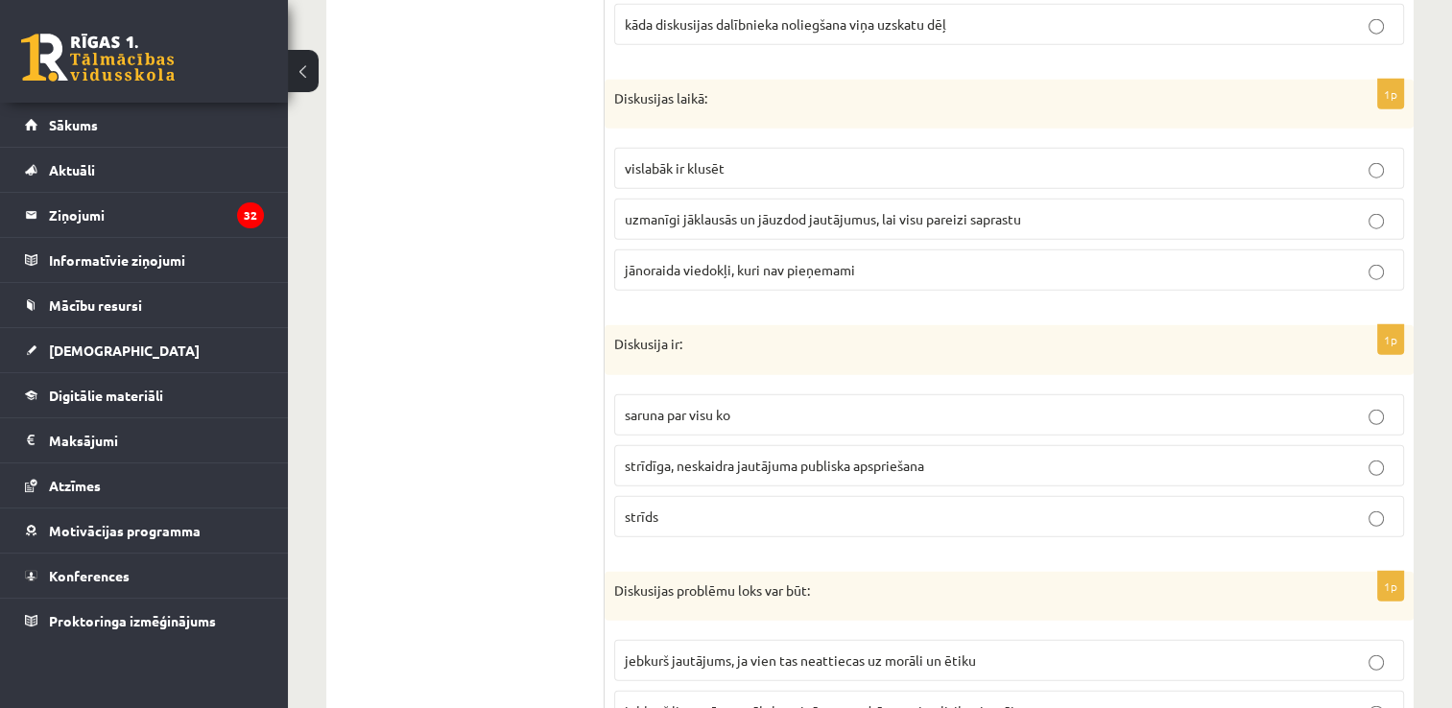
scroll to position [4888, 0]
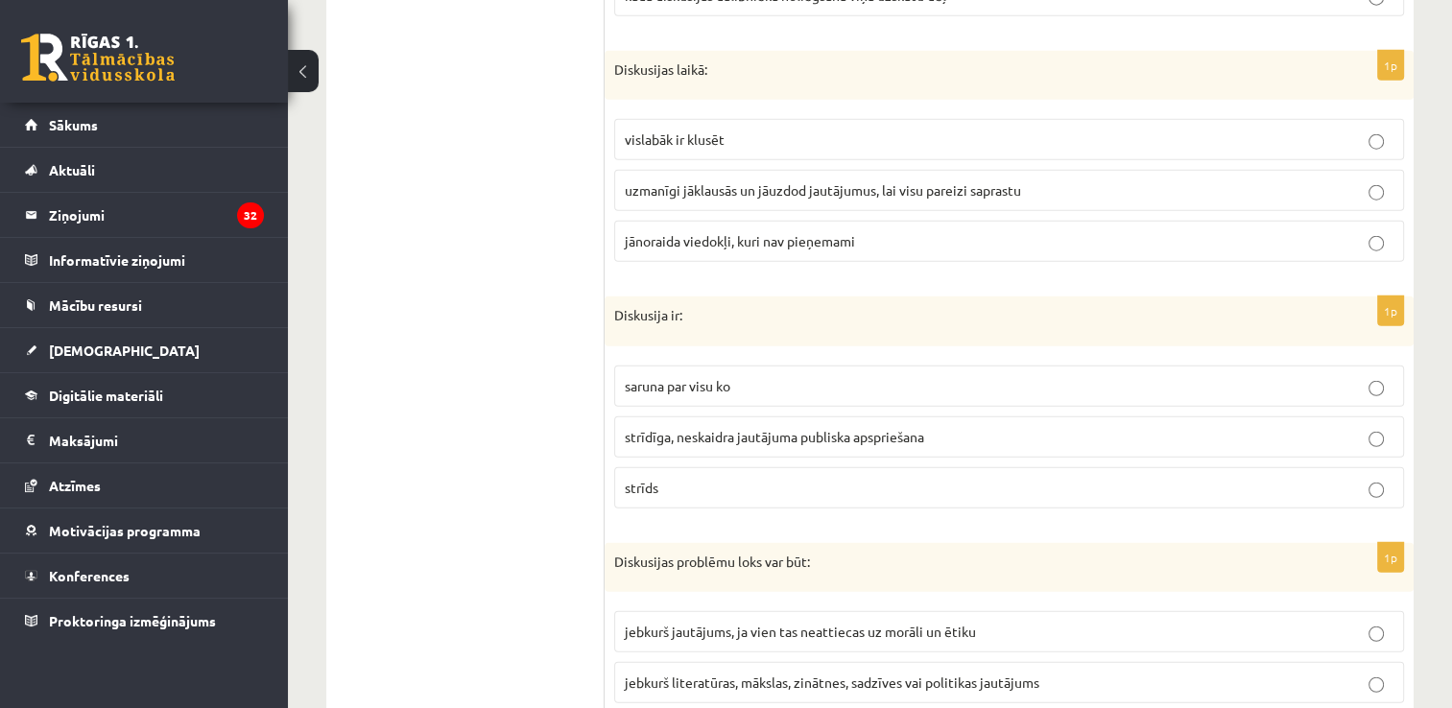
click at [771, 428] on span "strīdīga, neskaidra jautājuma publiska apspriešana" at bounding box center [775, 436] width 300 height 17
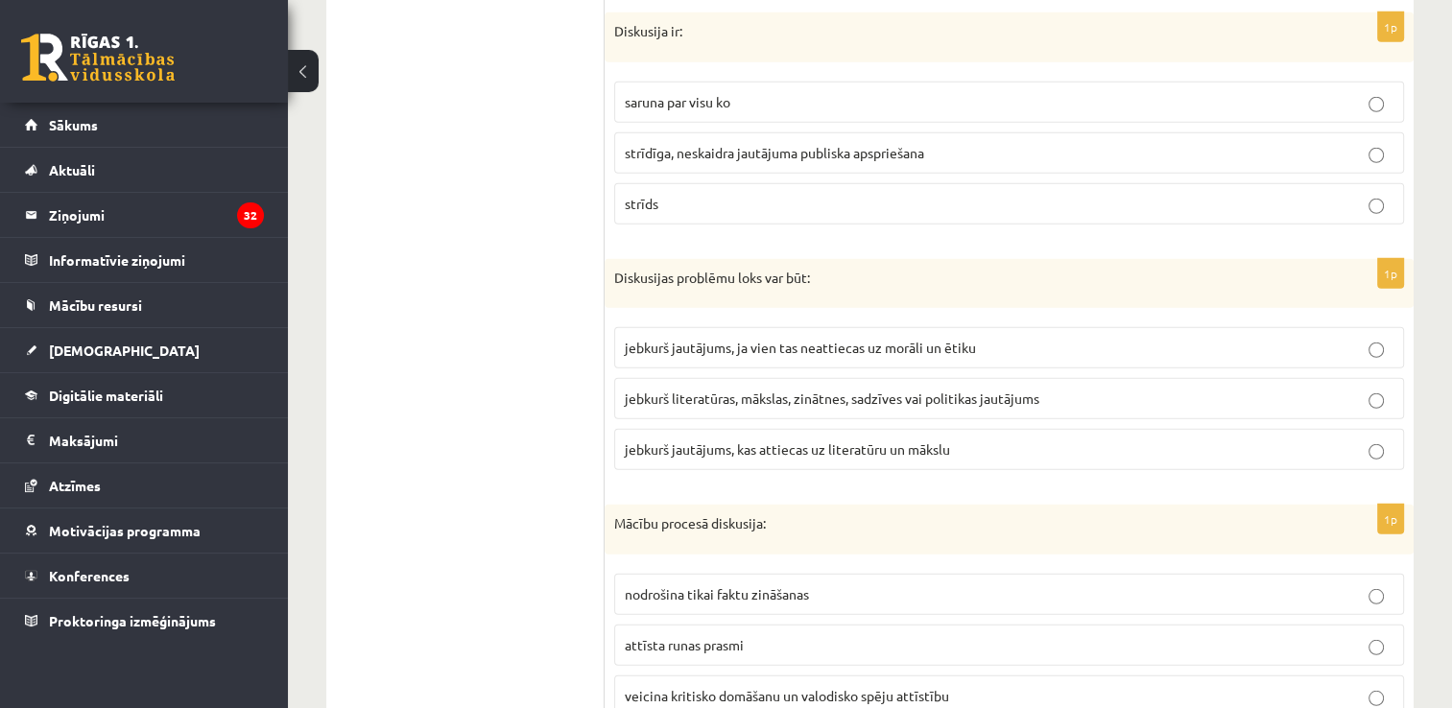
scroll to position [5176, 0]
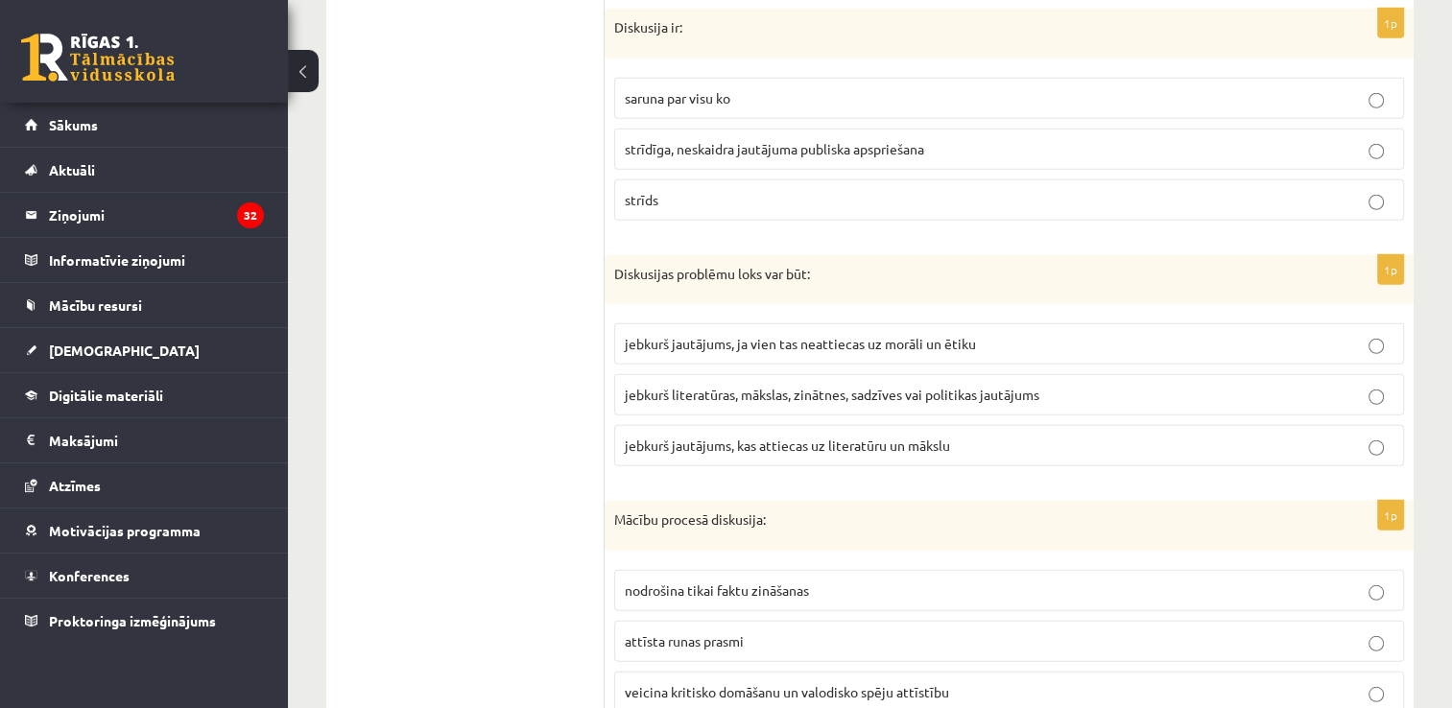
click at [750, 386] on span "jebkurš literatūras, mākslas, zinātnes, sadzīves vai politikas jautājums" at bounding box center [832, 394] width 415 height 17
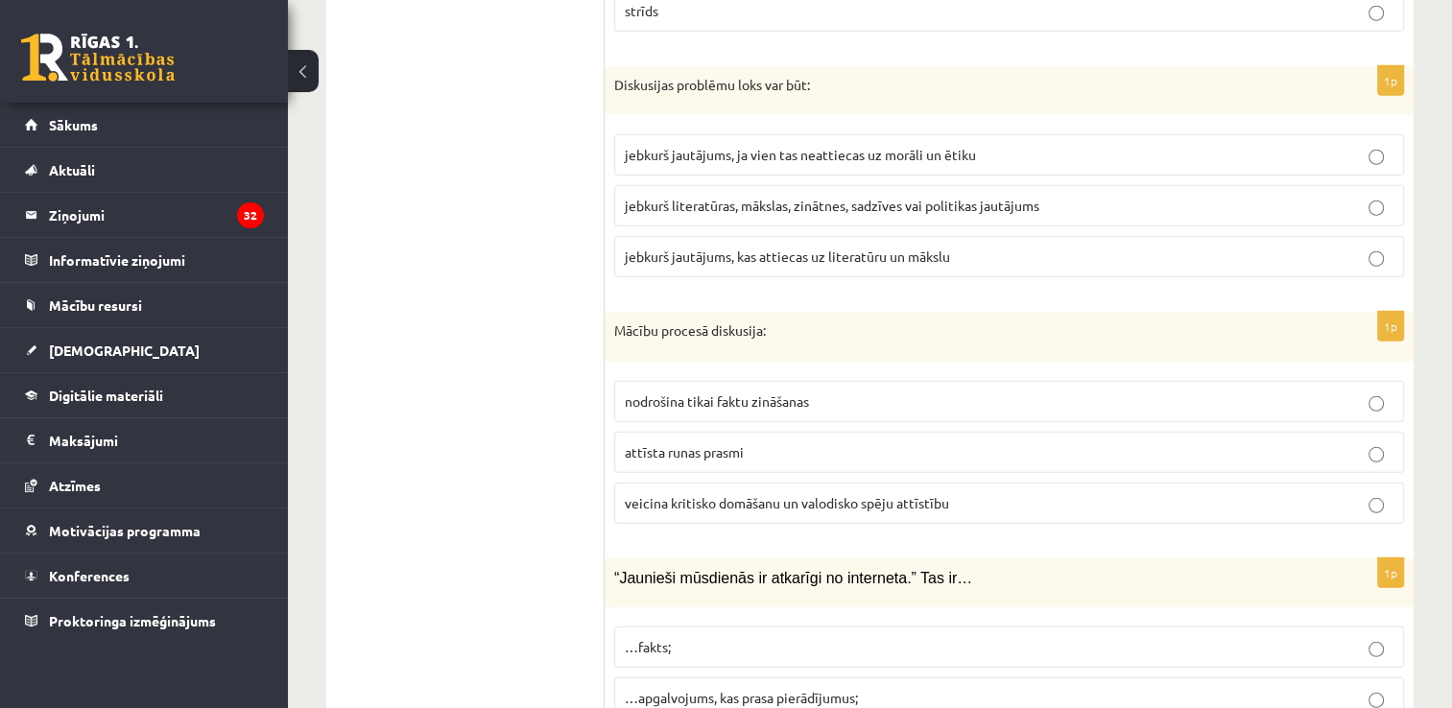
scroll to position [5464, 0]
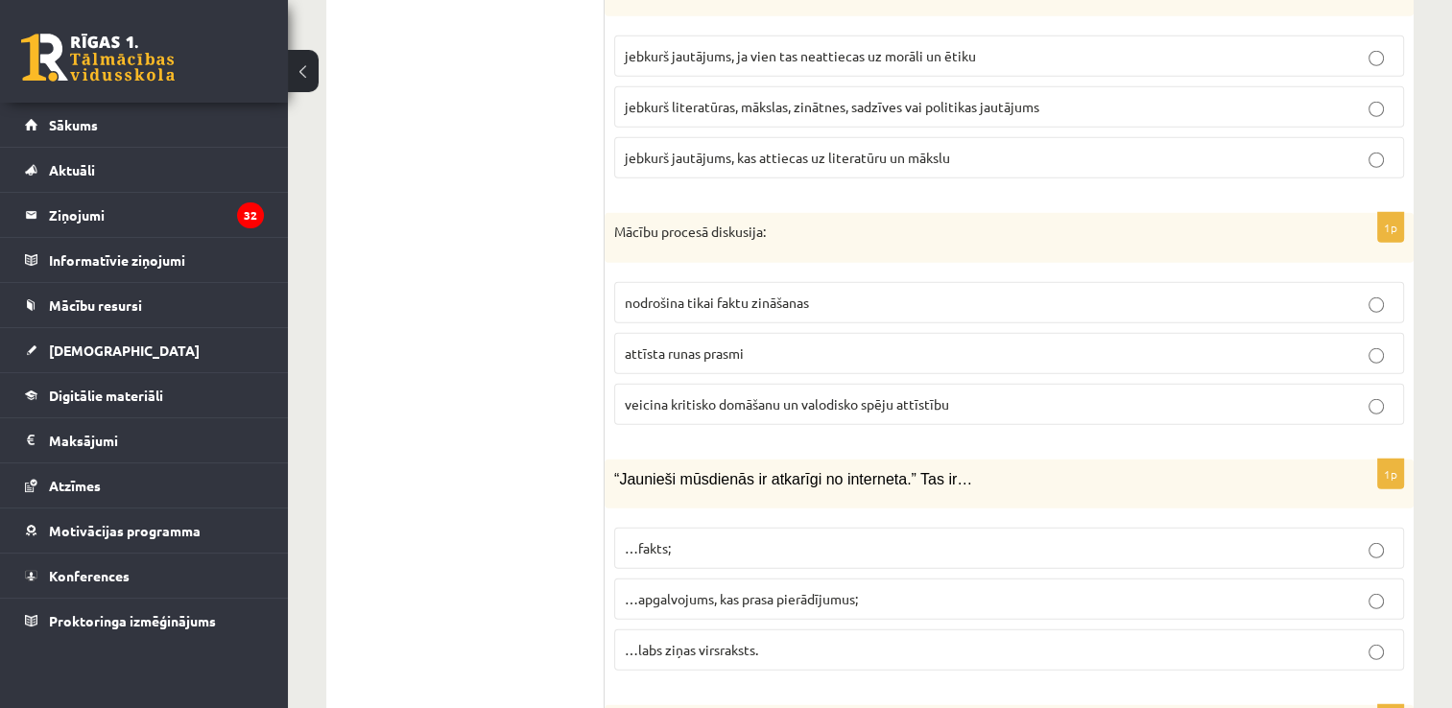
click at [672, 384] on label "veicina kritisko domāšanu un valodisko spēju attīstību" at bounding box center [1009, 404] width 790 height 41
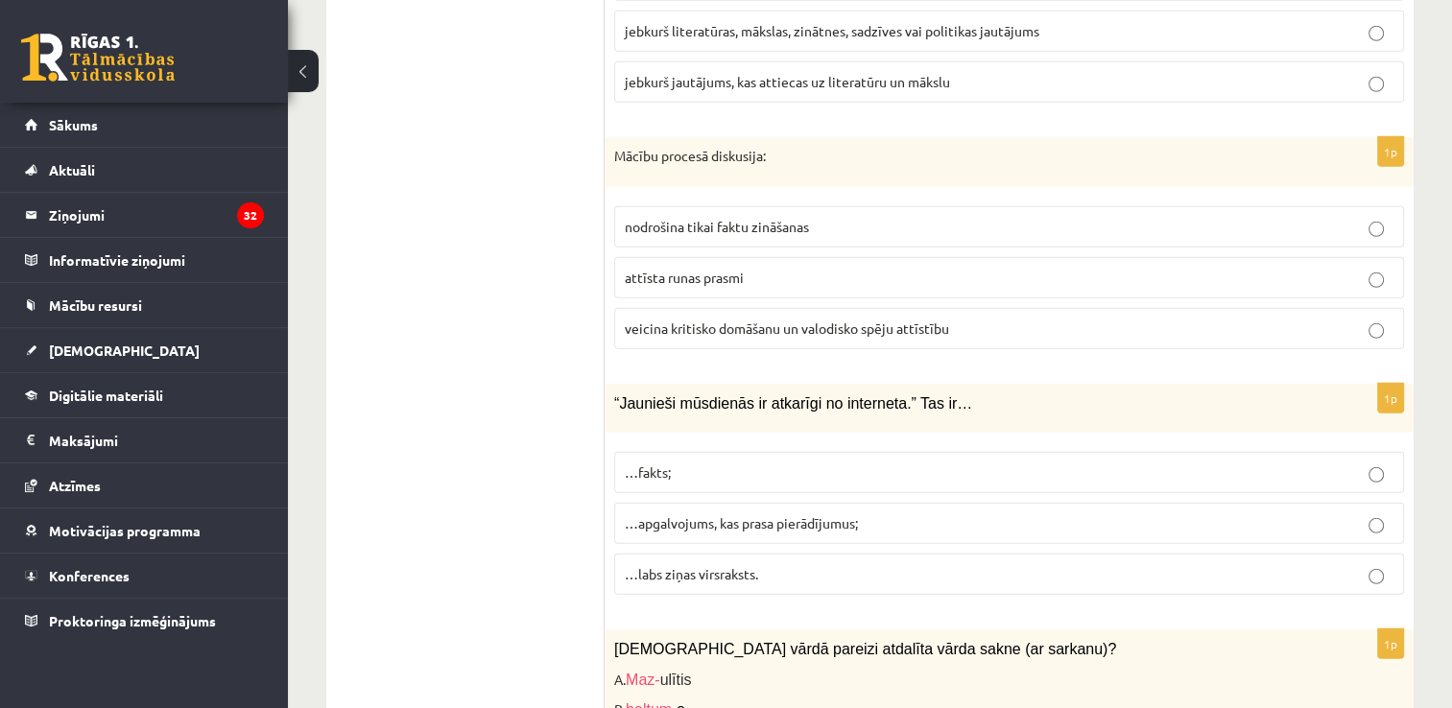
scroll to position [5656, 0]
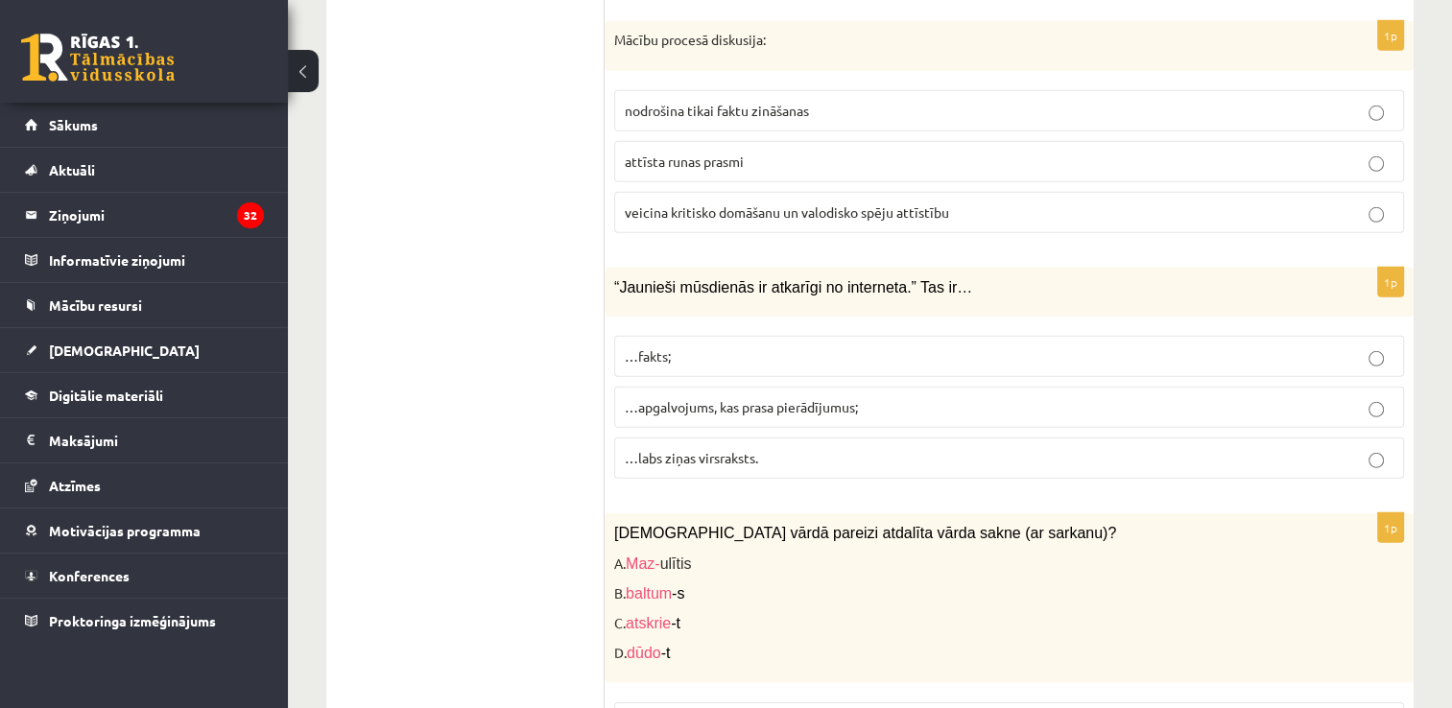
click at [714, 397] on p "…apgalvojums, kas prasa pierādījumus;" at bounding box center [1009, 407] width 769 height 20
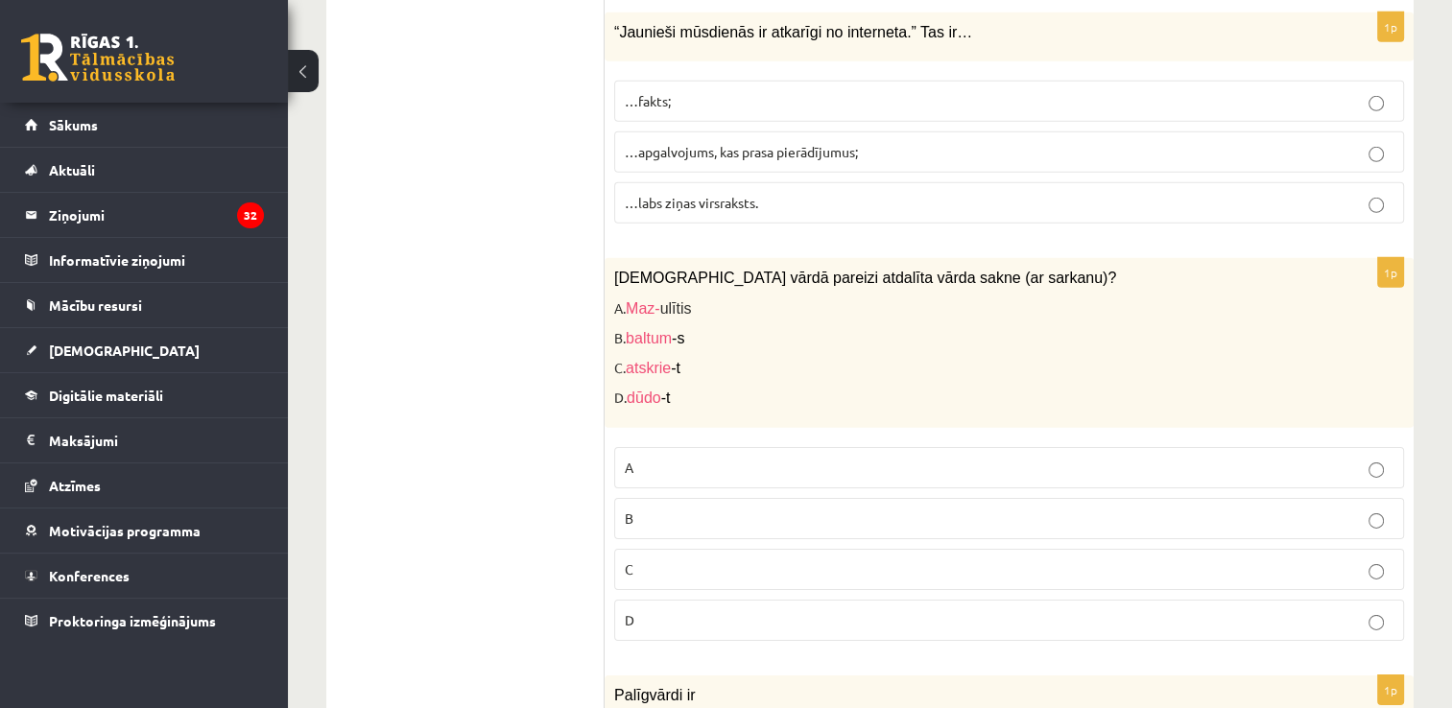
scroll to position [5944, 0]
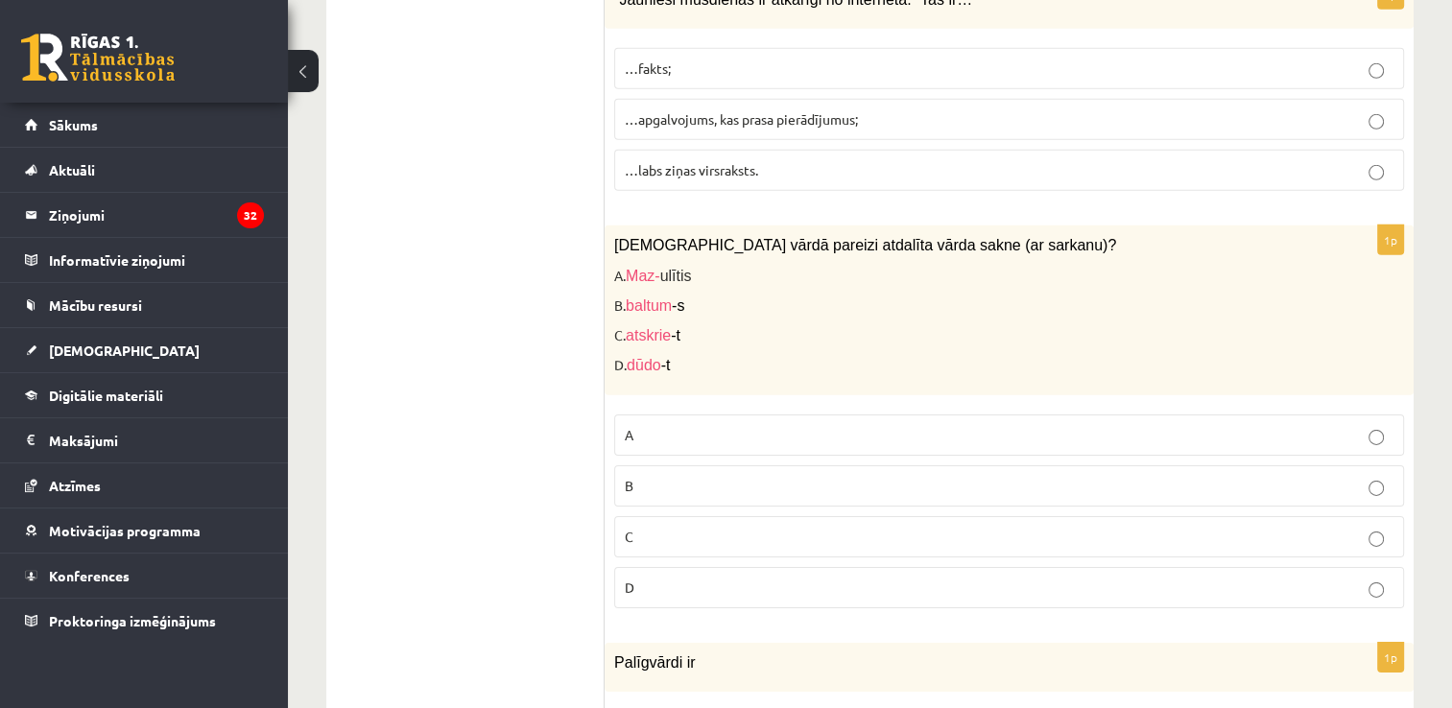
click at [791, 643] on div "Palīgvārdi ir" at bounding box center [1009, 667] width 809 height 49
click at [689, 516] on label "C" at bounding box center [1009, 536] width 790 height 41
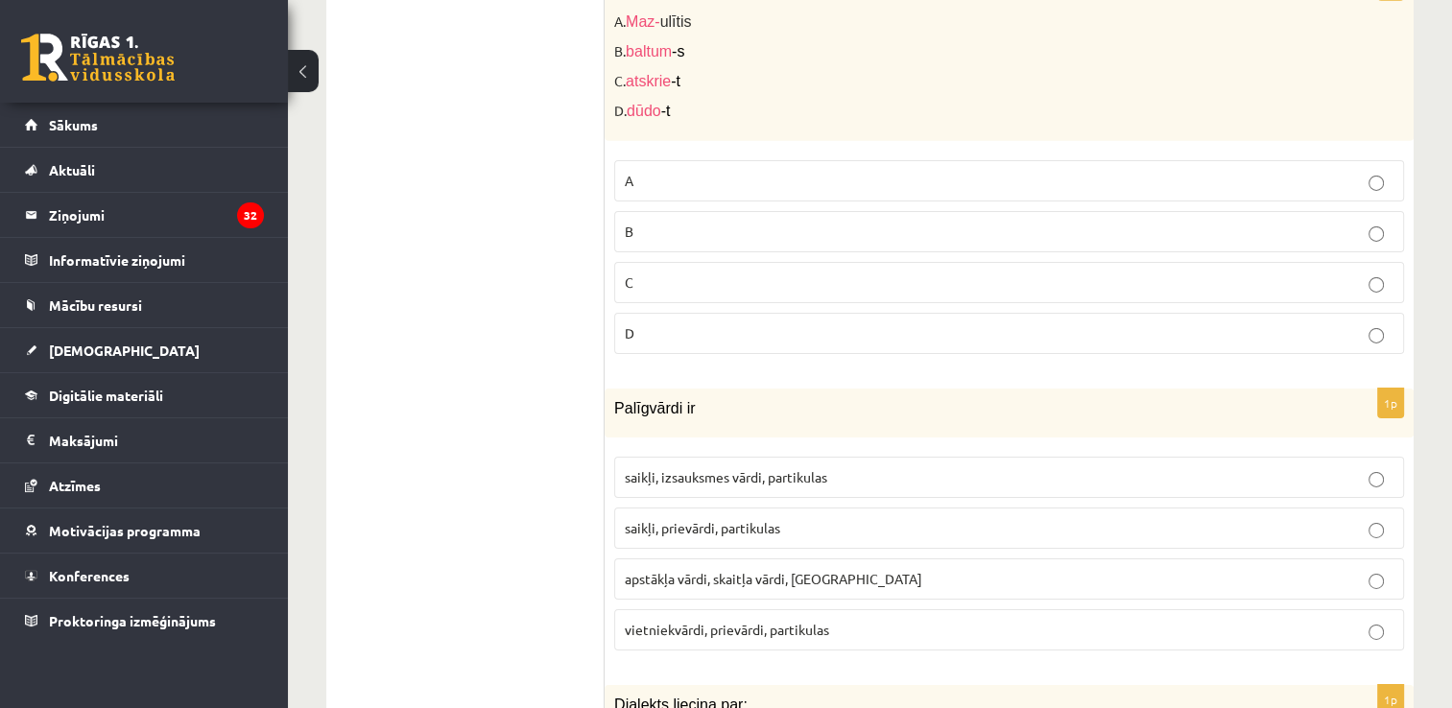
scroll to position [6232, 0]
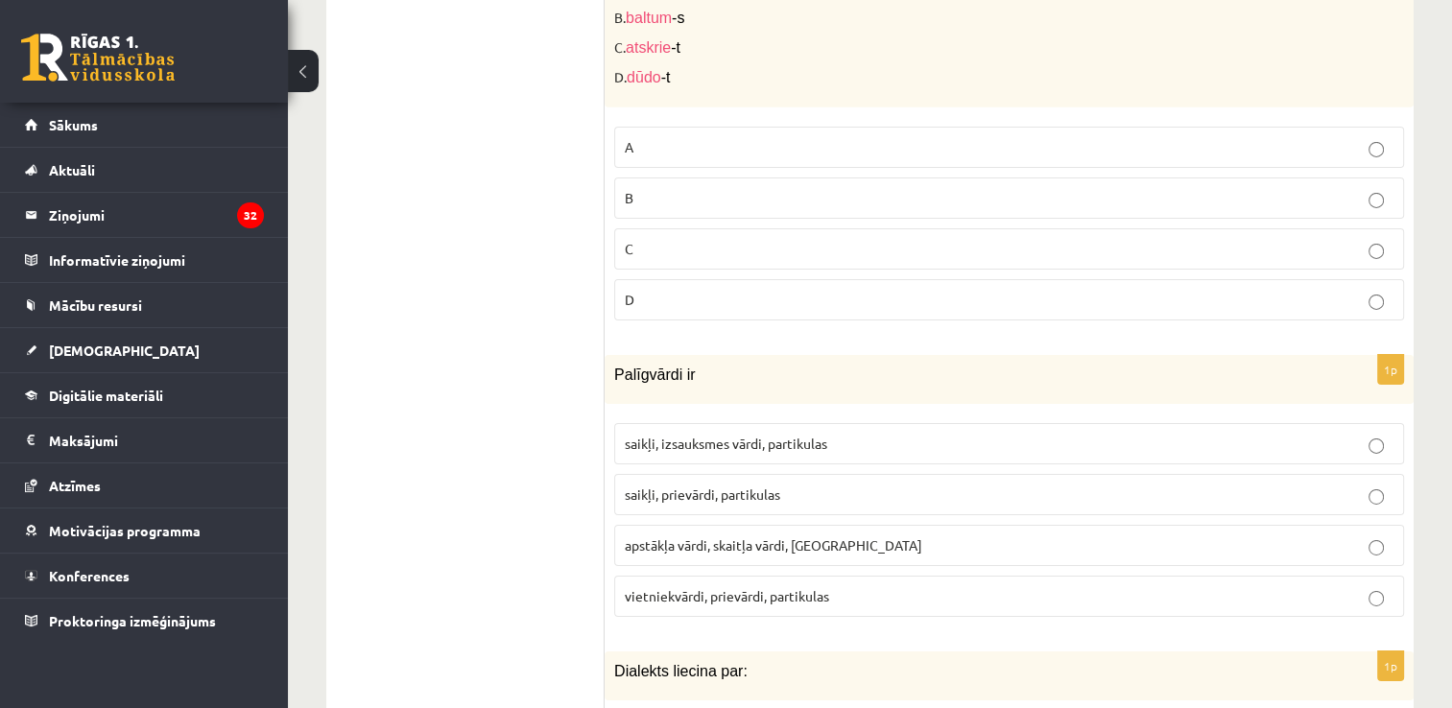
click at [724, 486] on span "saikļi, prievārdi, partikulas" at bounding box center [703, 494] width 156 height 17
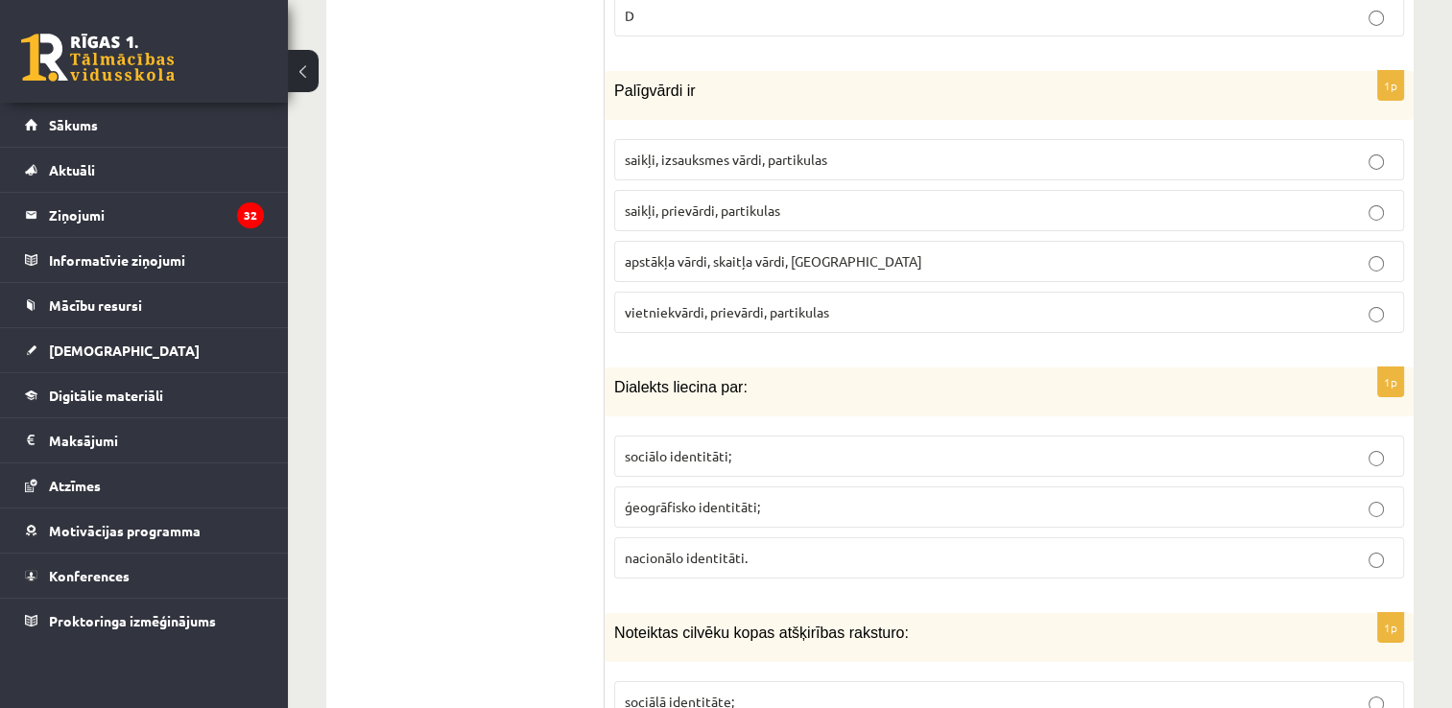
scroll to position [6520, 0]
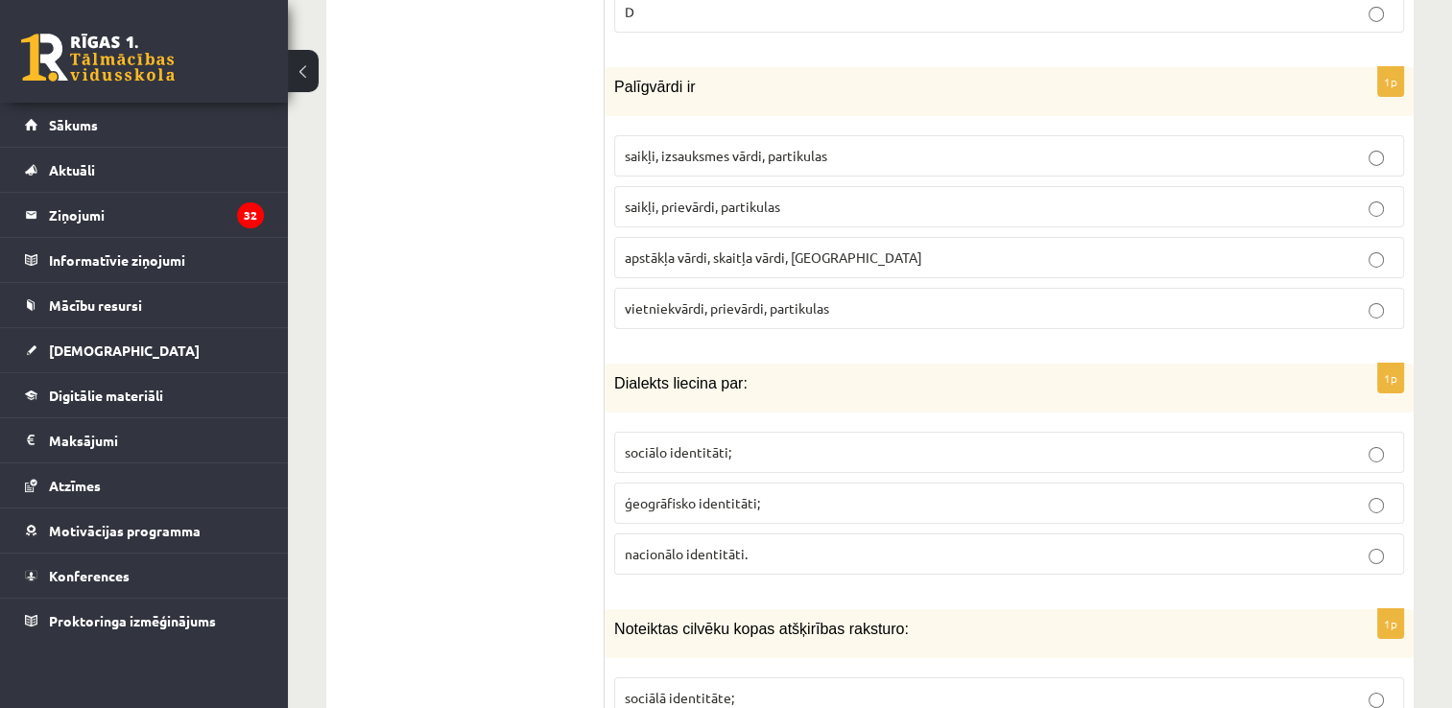
click at [686, 494] on span "ģeogrāfisko identitāti;" at bounding box center [692, 502] width 135 height 17
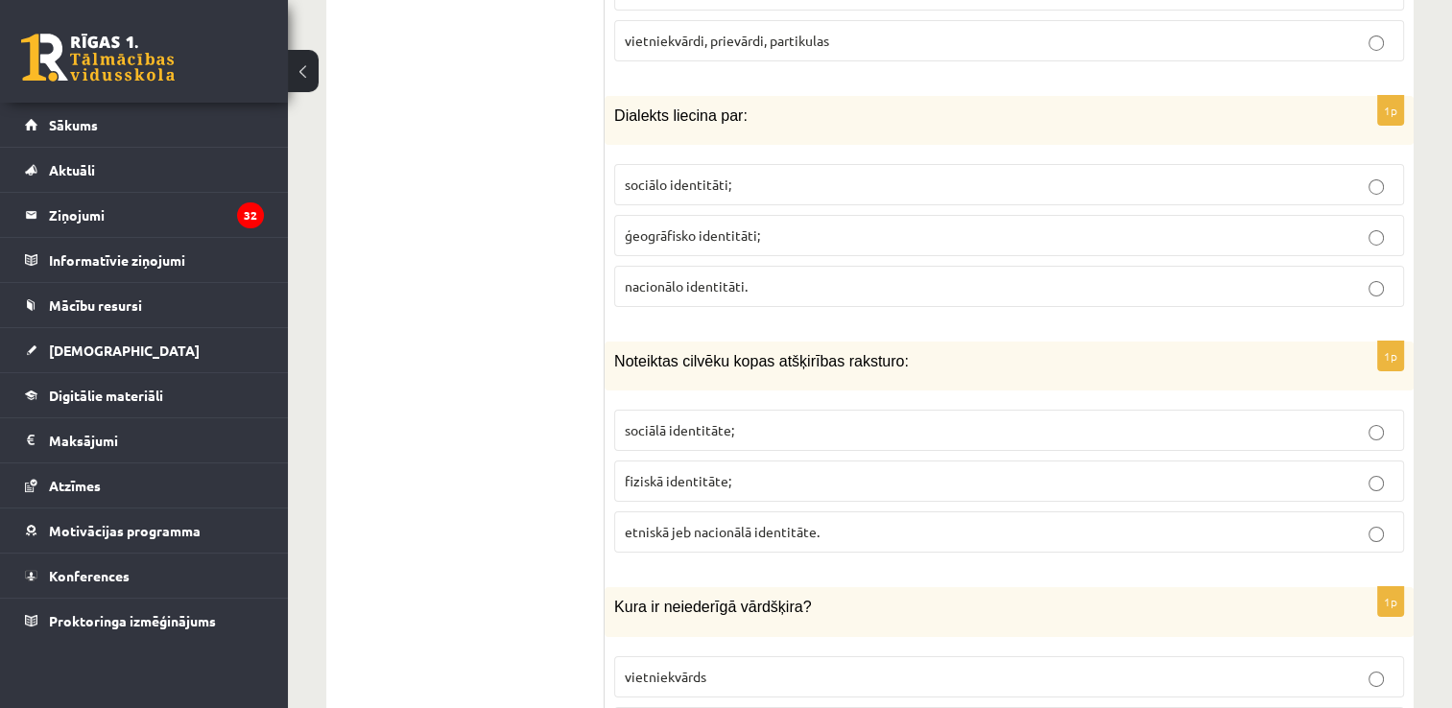
scroll to position [6808, 0]
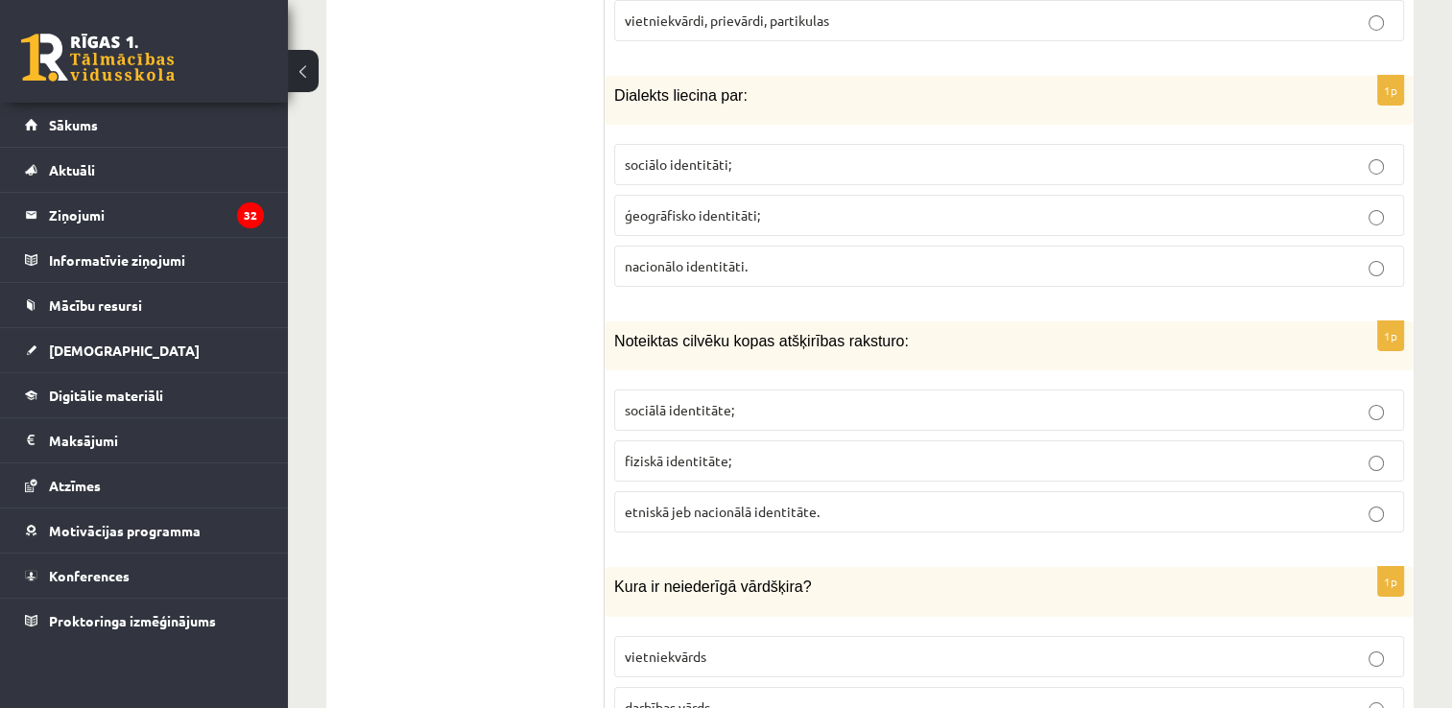
click at [671, 390] on label "sociālā identitāte;" at bounding box center [1009, 410] width 790 height 41
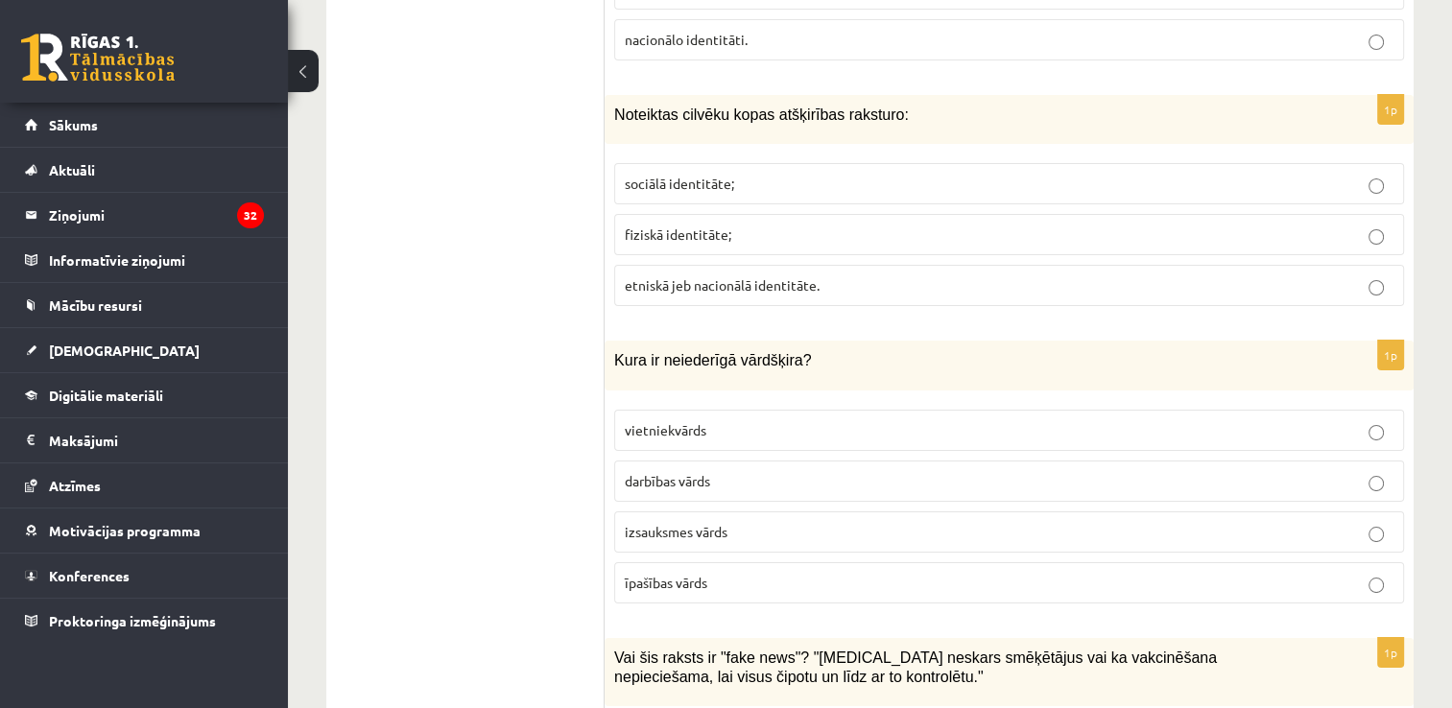
scroll to position [7096, 0]
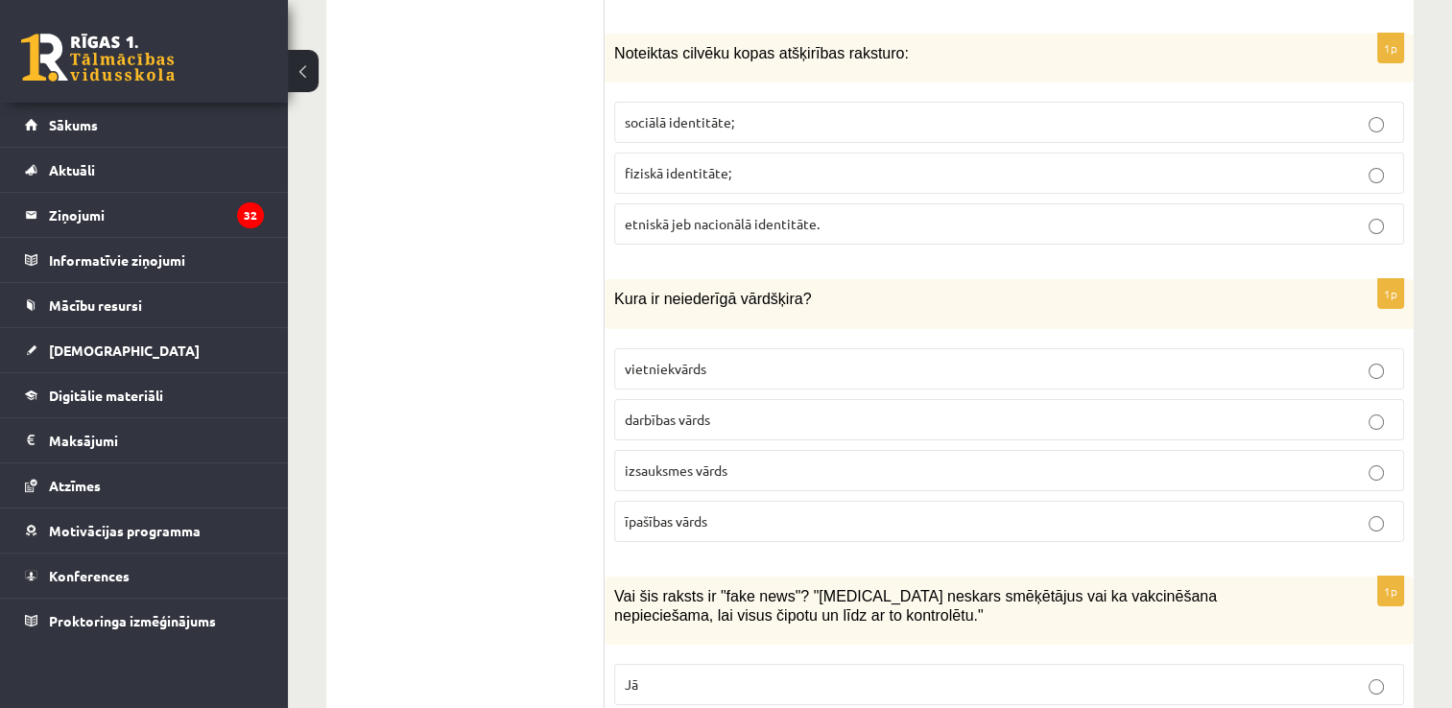
click at [733, 461] on p "izsauksmes vārds" at bounding box center [1009, 471] width 769 height 20
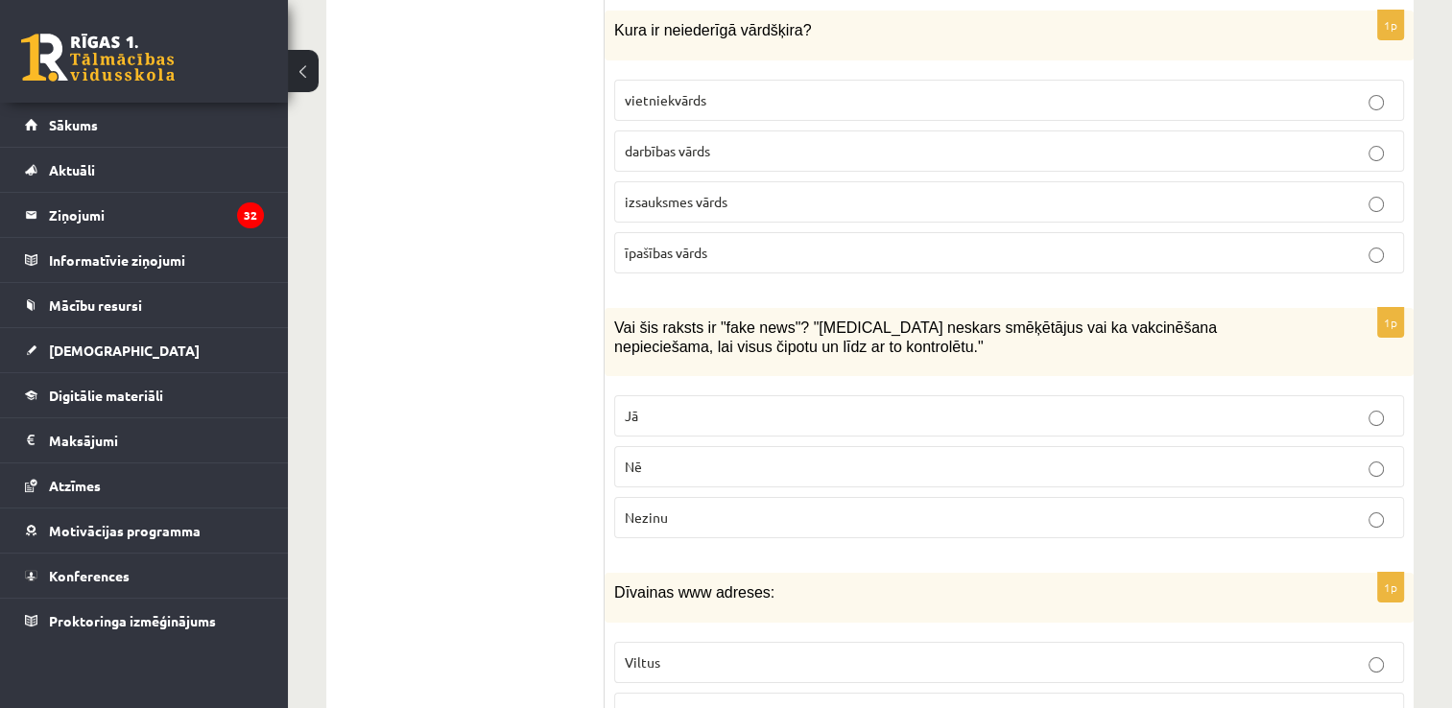
scroll to position [7384, 0]
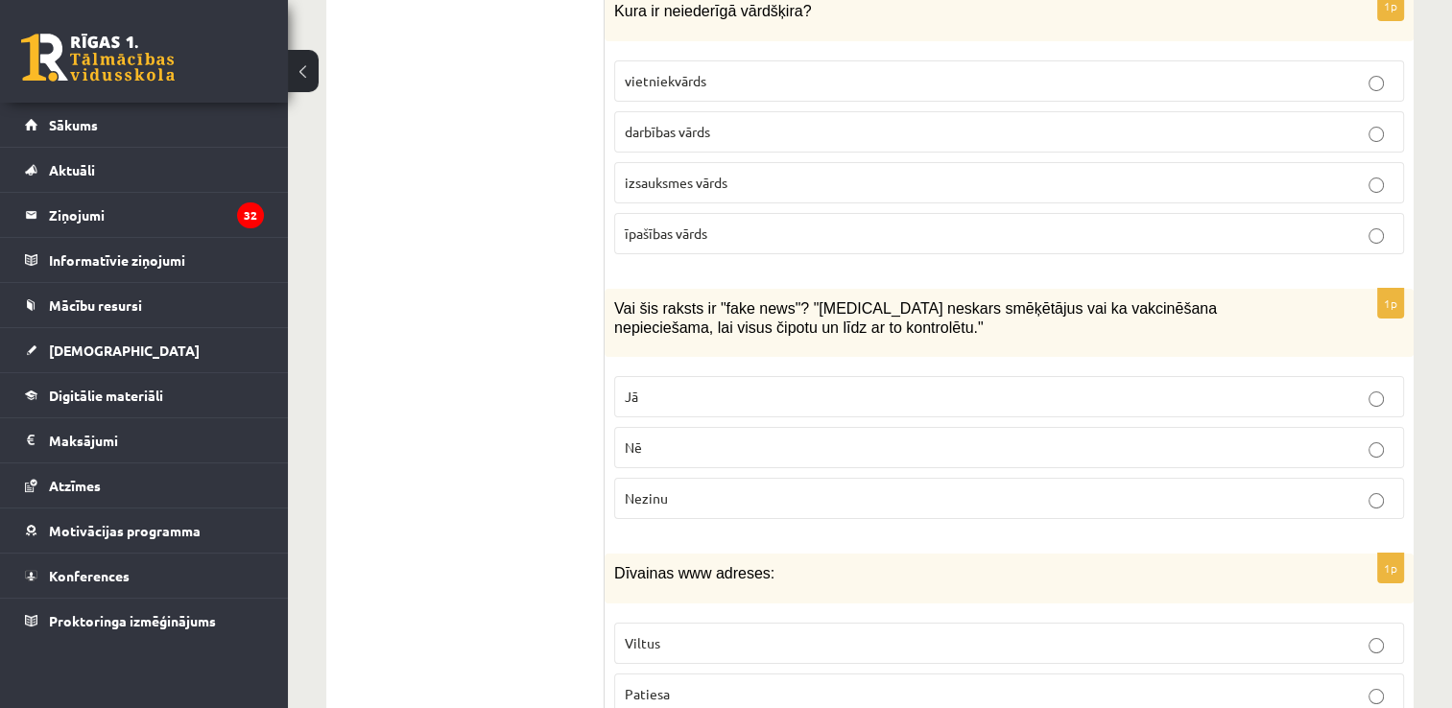
drag, startPoint x: 697, startPoint y: 347, endPoint x: 690, endPoint y: 355, distance: 10.9
click at [690, 376] on label "Jā" at bounding box center [1009, 396] width 790 height 41
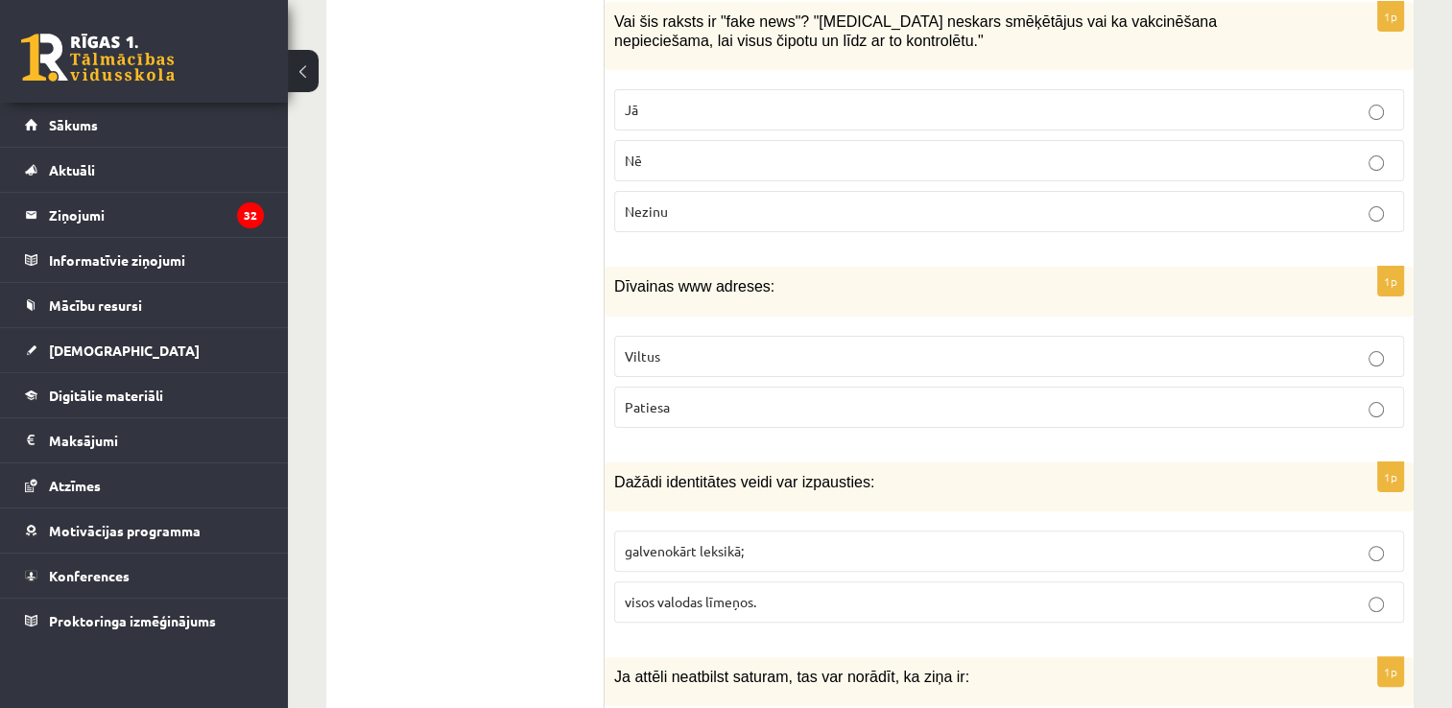
scroll to position [7672, 0]
drag, startPoint x: 669, startPoint y: 299, endPoint x: 670, endPoint y: 321, distance: 22.1
click at [675, 346] on p "Viltus" at bounding box center [1009, 356] width 769 height 20
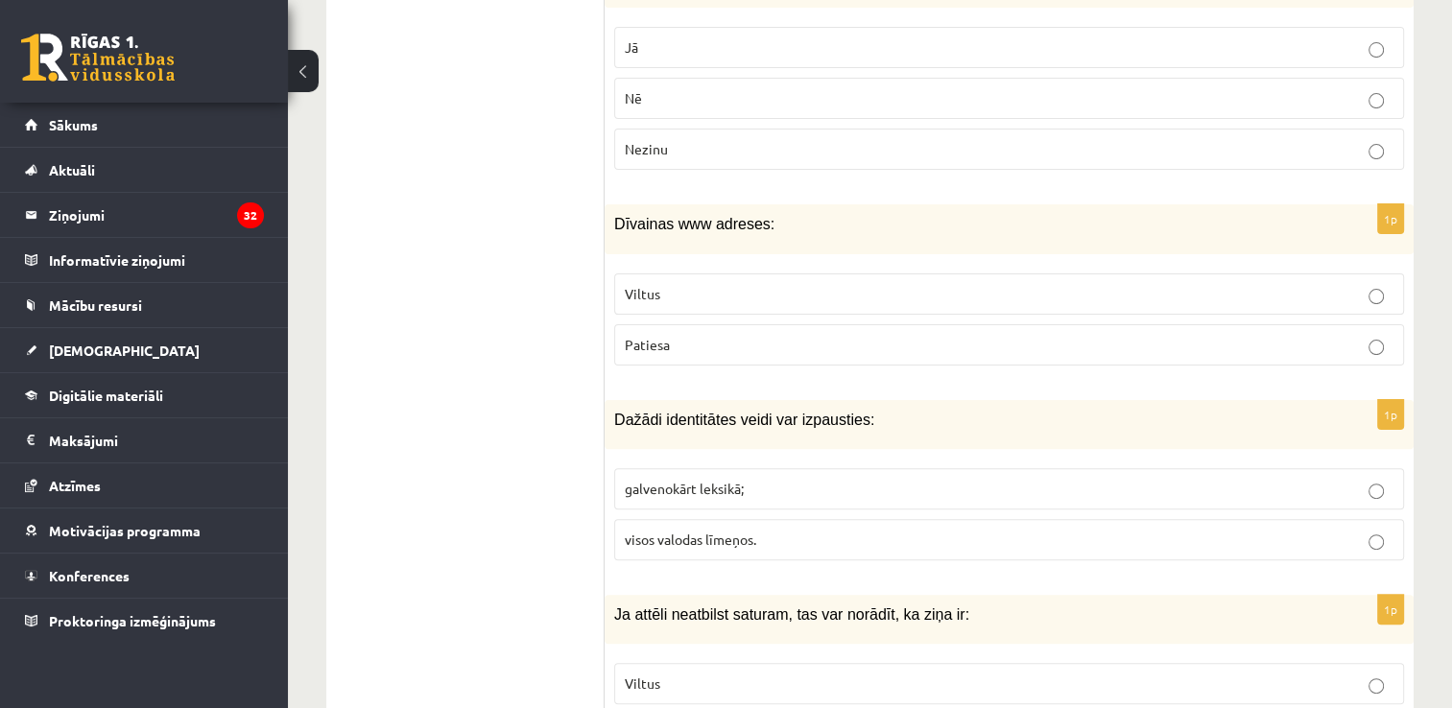
scroll to position [7768, 0]
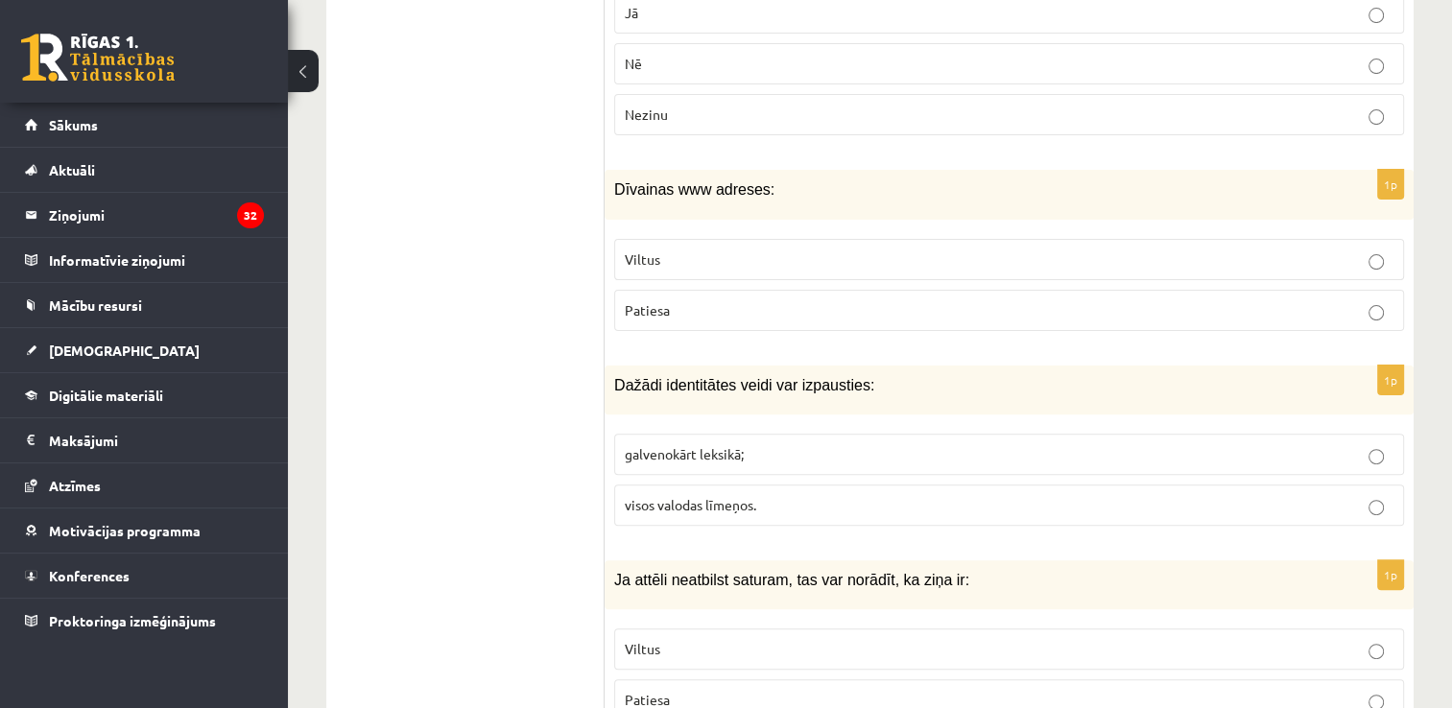
click at [704, 496] on span "visos valodas līmeņos." at bounding box center [691, 504] width 132 height 17
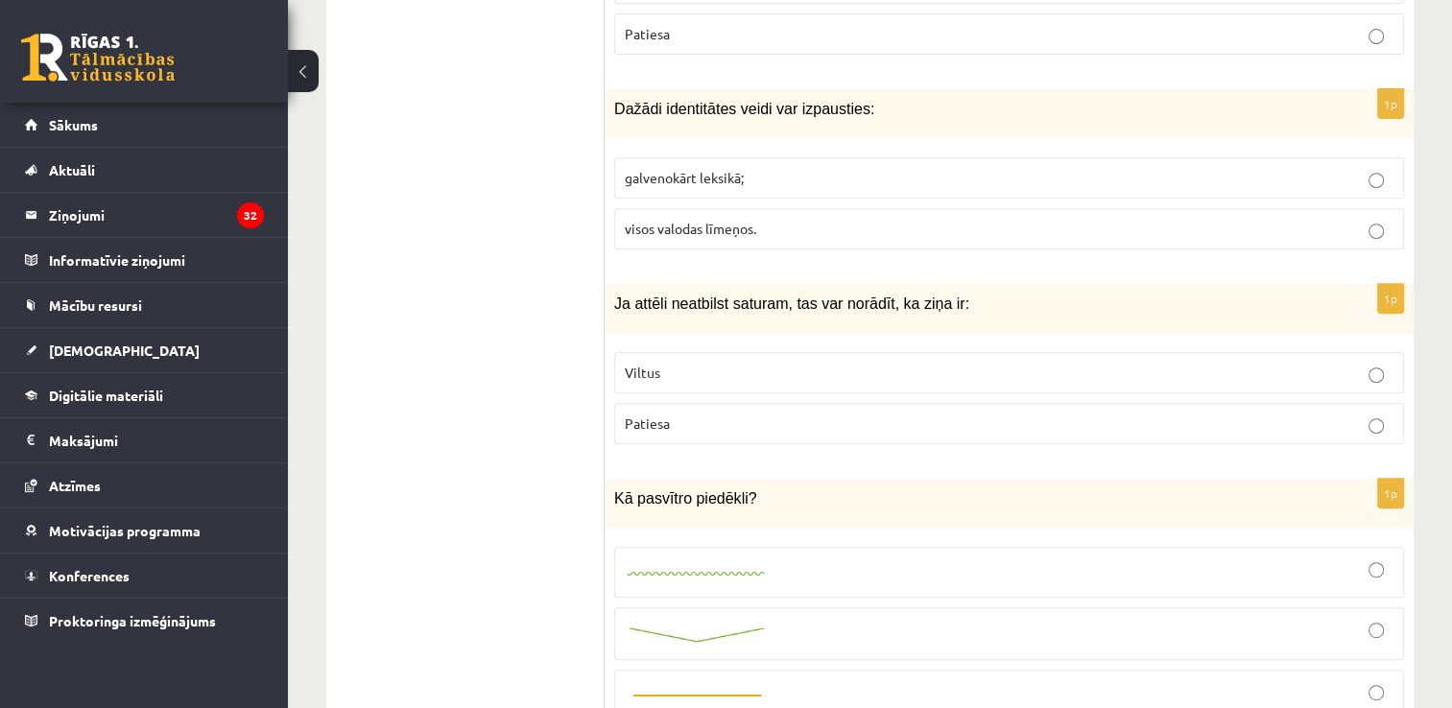
scroll to position [8056, 0]
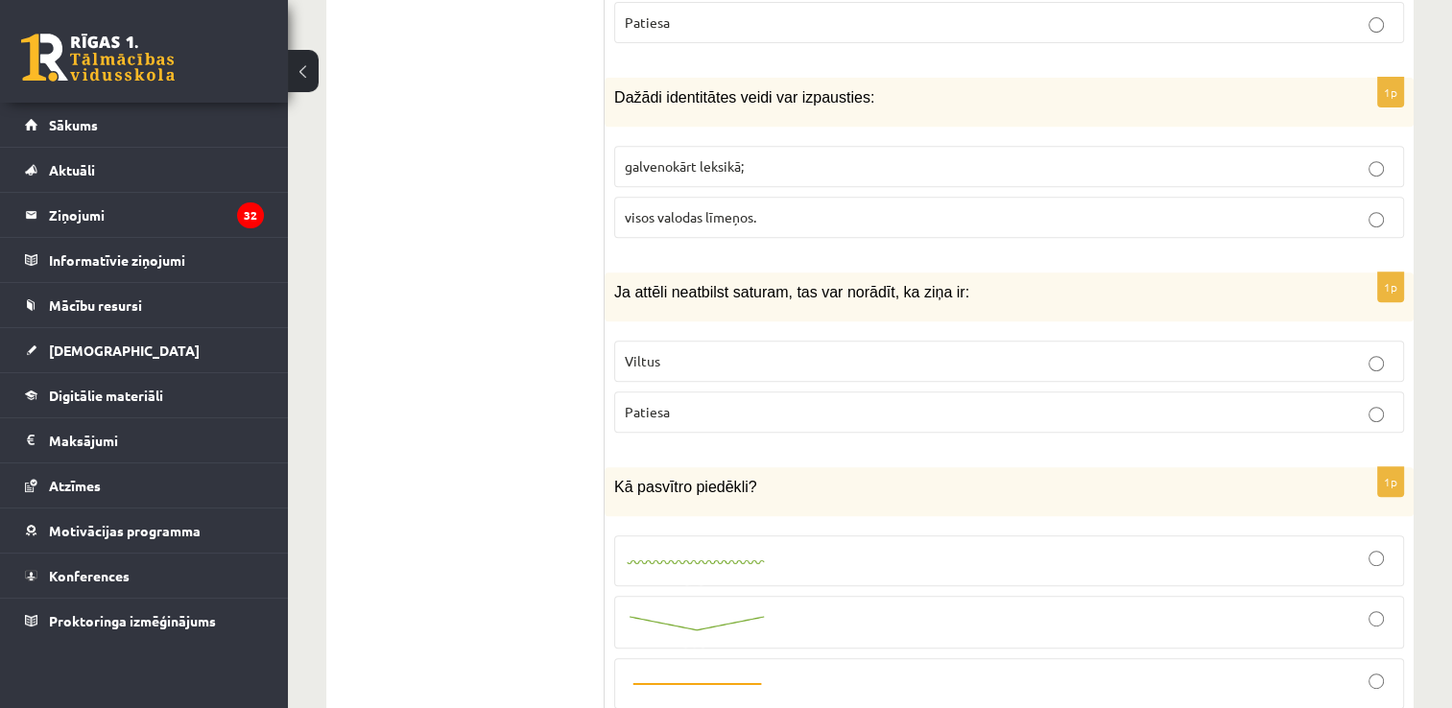
click at [668, 351] on p "Viltus" at bounding box center [1009, 361] width 769 height 20
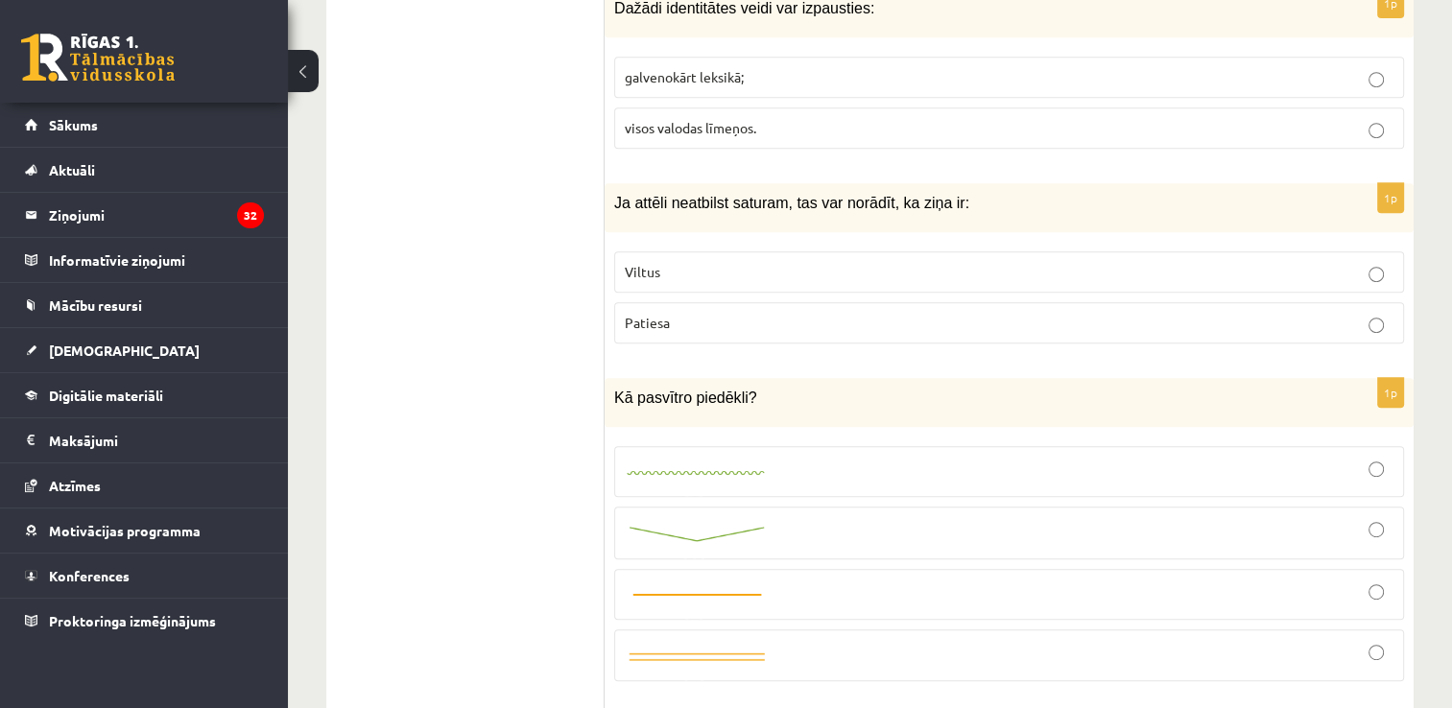
scroll to position [8248, 0]
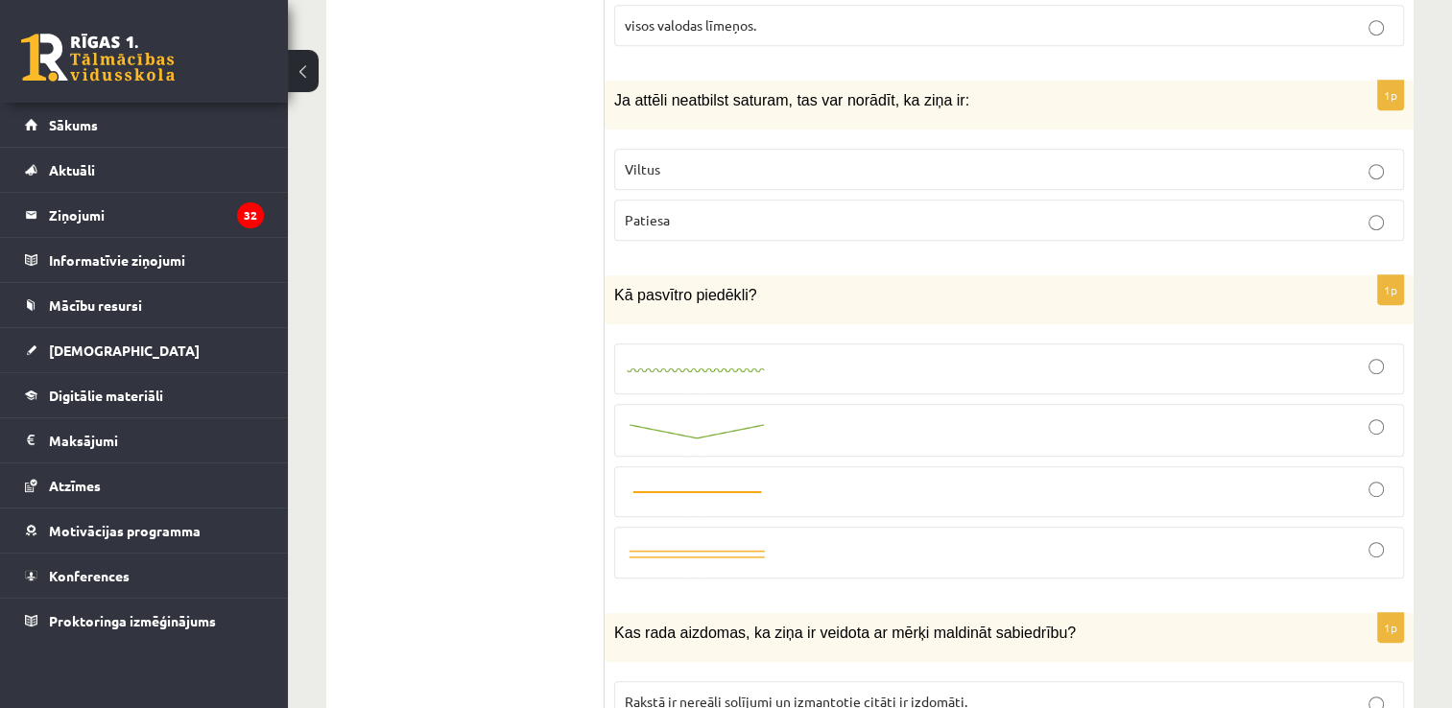
click at [767, 365] on img at bounding box center [697, 371] width 144 height 12
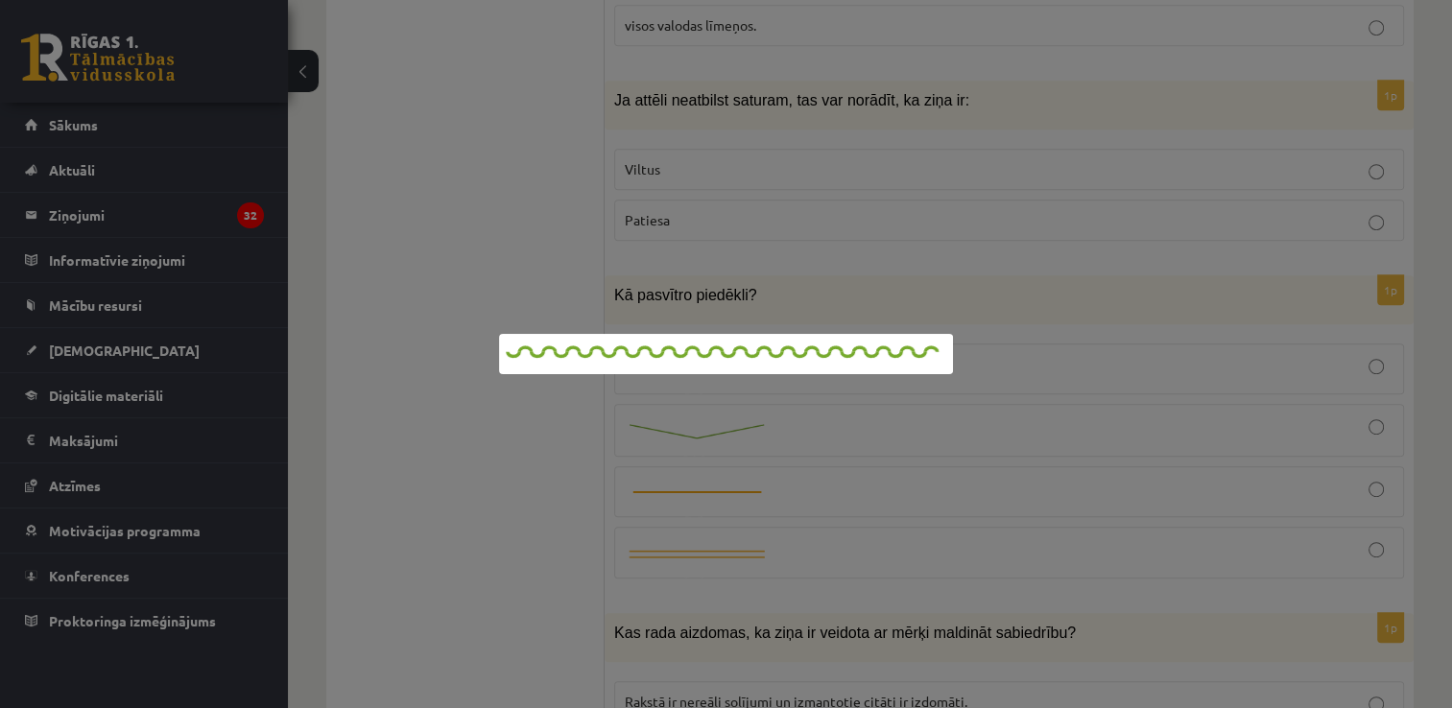
drag, startPoint x: 596, startPoint y: 435, endPoint x: 827, endPoint y: 314, distance: 260.2
click at [596, 435] on div at bounding box center [726, 354] width 1452 height 708
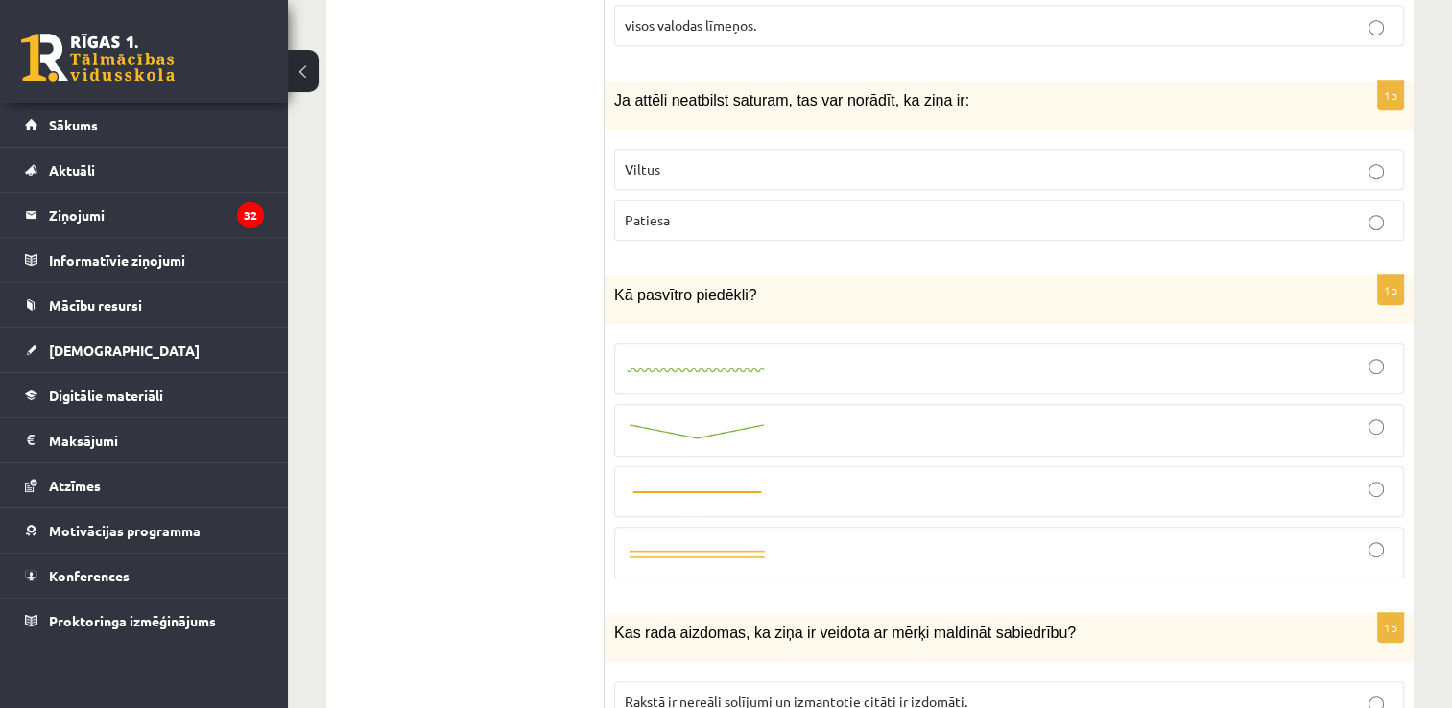
drag, startPoint x: 1368, startPoint y: 298, endPoint x: 1355, endPoint y: 293, distance: 14.3
click at [1367, 354] on div at bounding box center [1009, 369] width 769 height 30
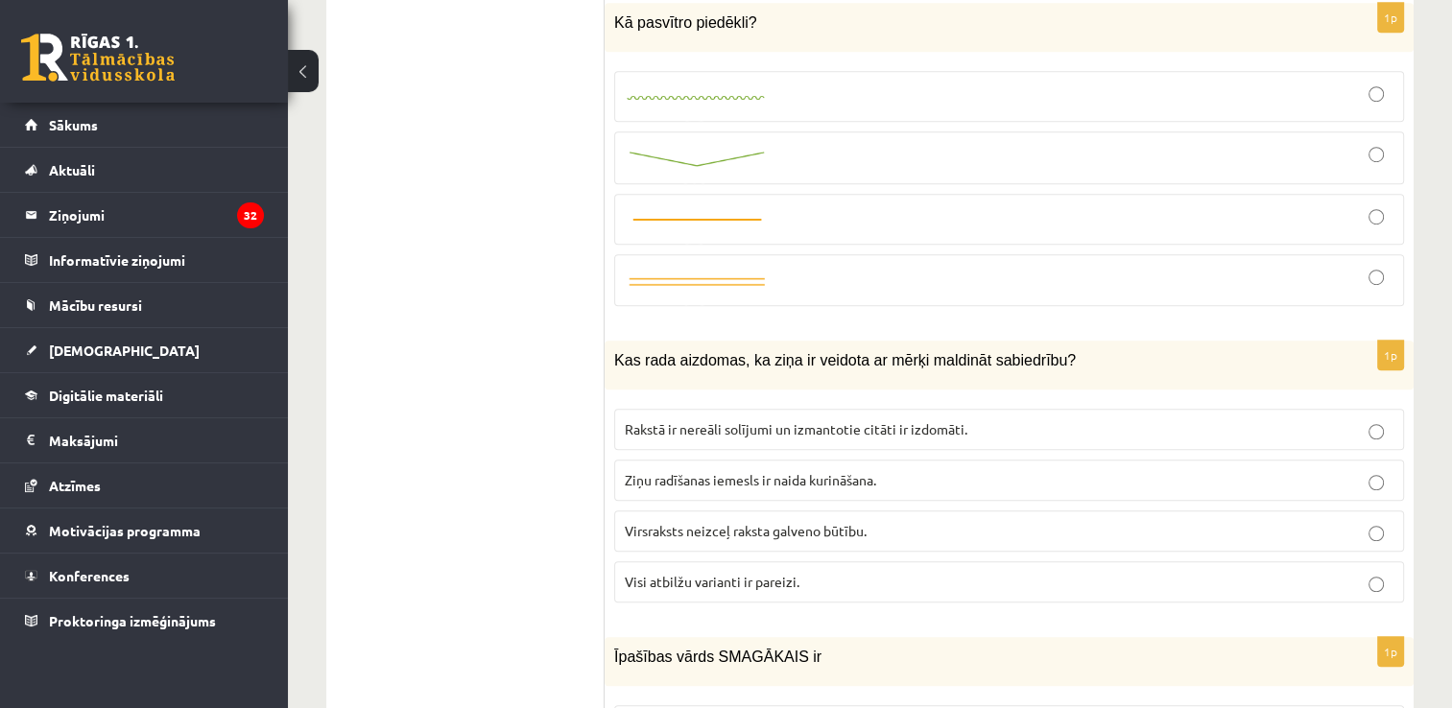
scroll to position [8536, 0]
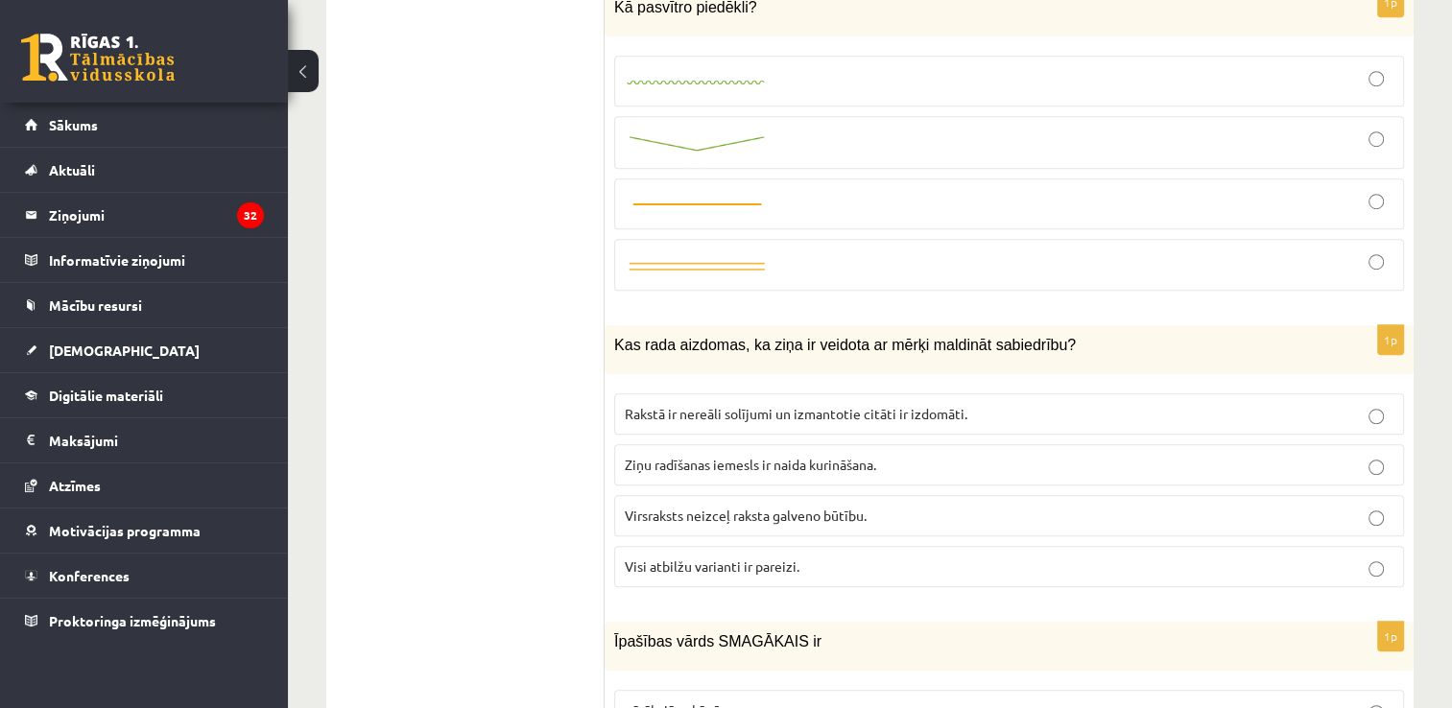
click at [675, 557] on p "Visi atbilžu varianti ir pareizi." at bounding box center [1009, 567] width 769 height 20
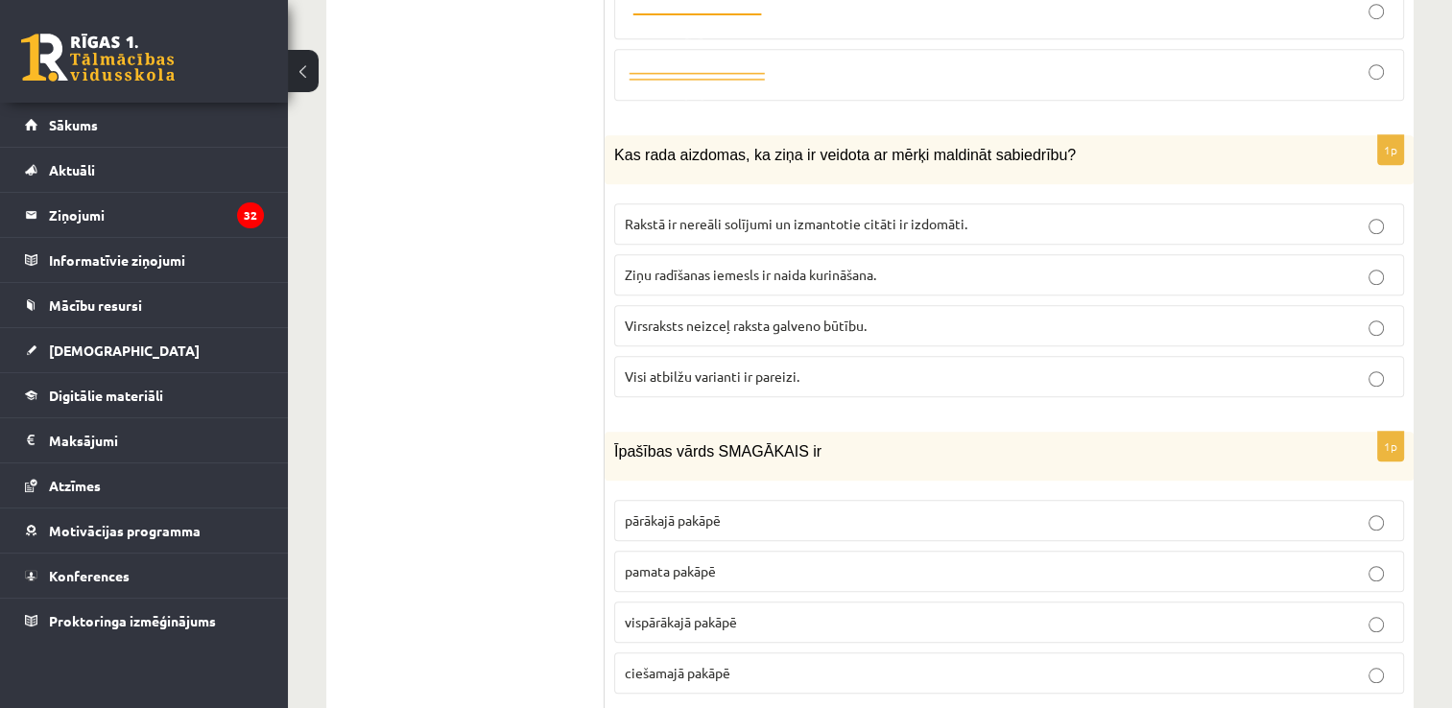
scroll to position [8728, 0]
drag, startPoint x: 733, startPoint y: 533, endPoint x: 727, endPoint y: 543, distance: 12.5
click at [731, 534] on fieldset "pārākajā pakāpē pamata pakāpē vispārākajā pakāpē ciešamajā pakāpē" at bounding box center [1009, 593] width 790 height 209
click at [719, 612] on span "vispārākajā pakāpē" at bounding box center [681, 620] width 112 height 17
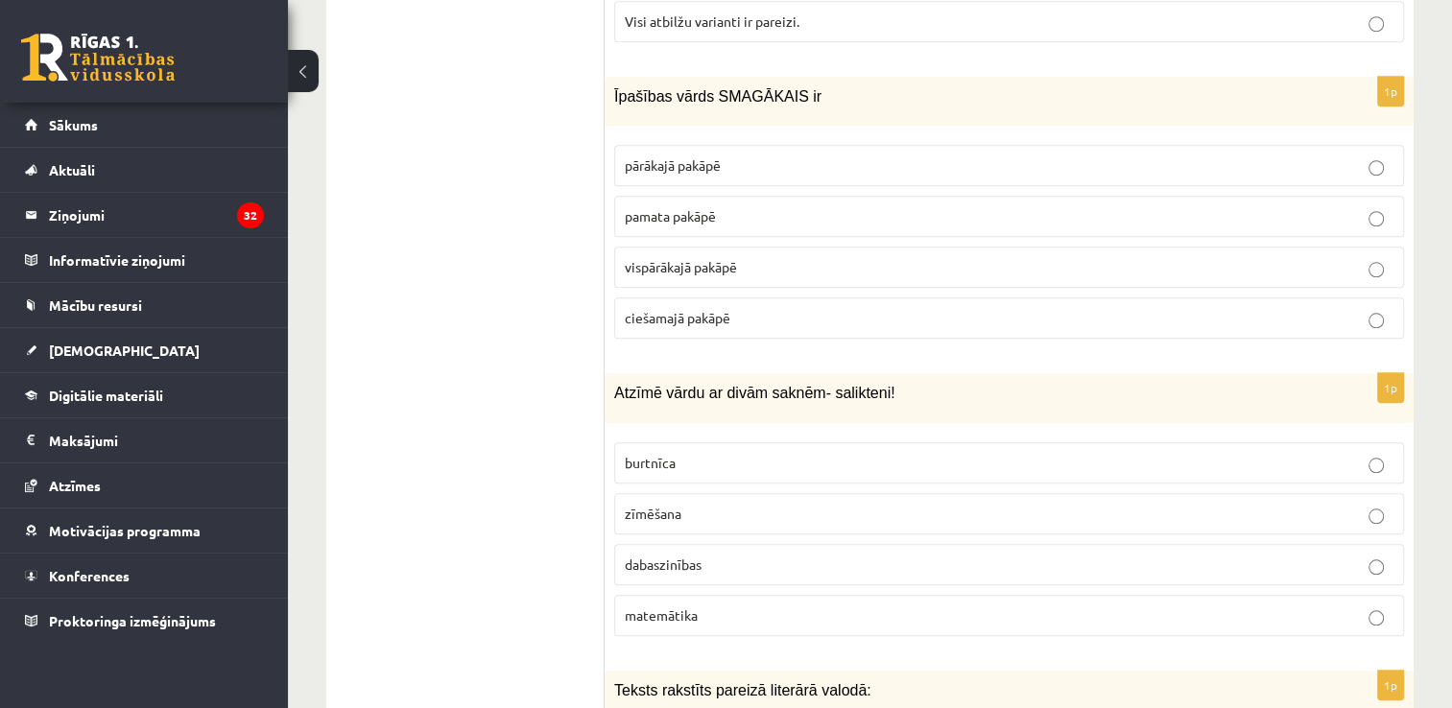
scroll to position [9112, 0]
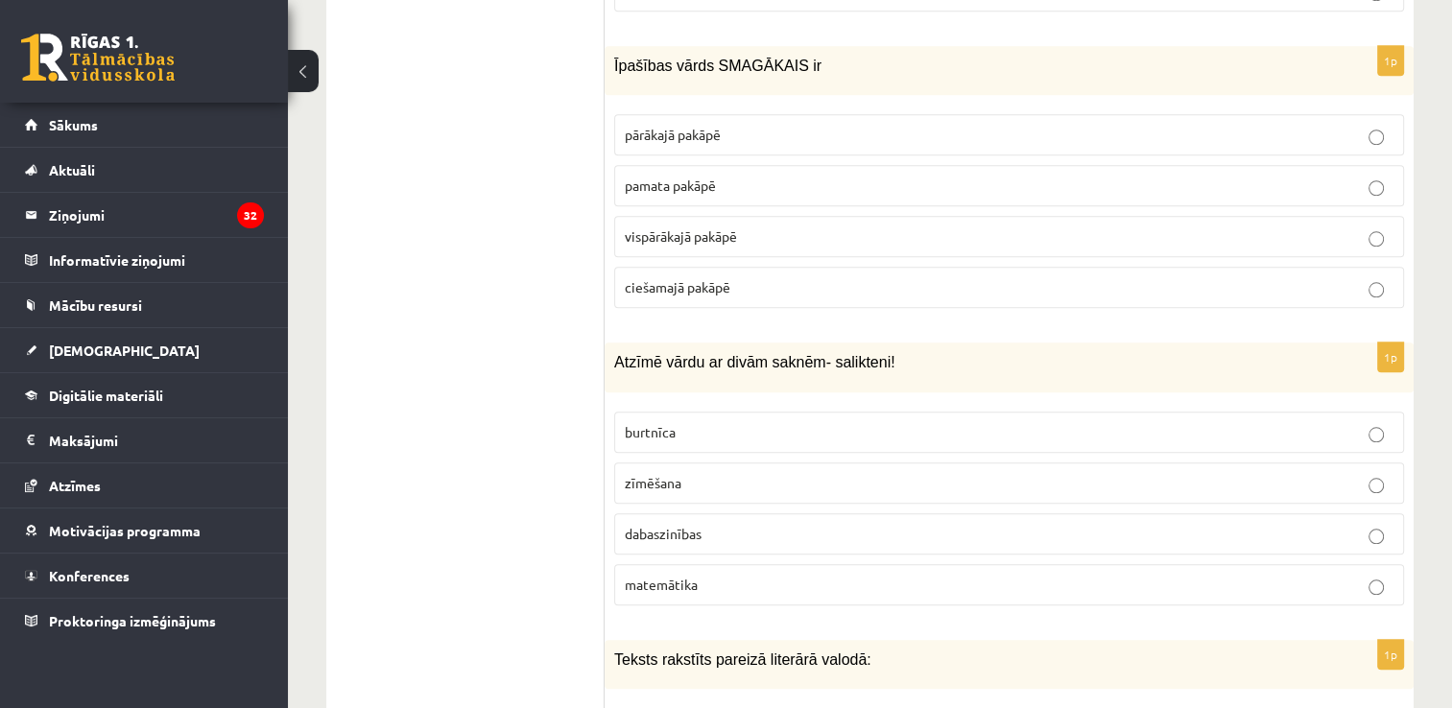
click at [750, 524] on p "dabaszinības" at bounding box center [1009, 534] width 769 height 20
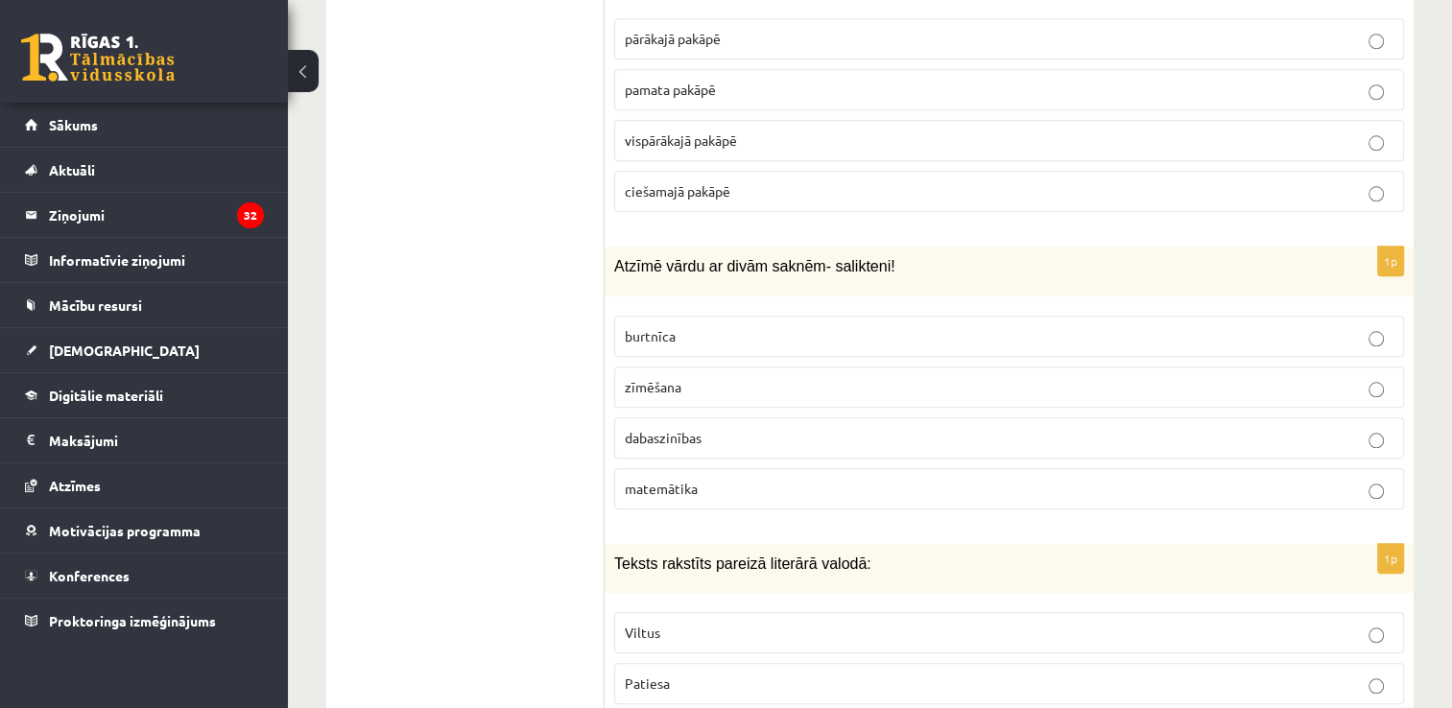
click at [799, 674] on p "Patiesa" at bounding box center [1009, 684] width 769 height 20
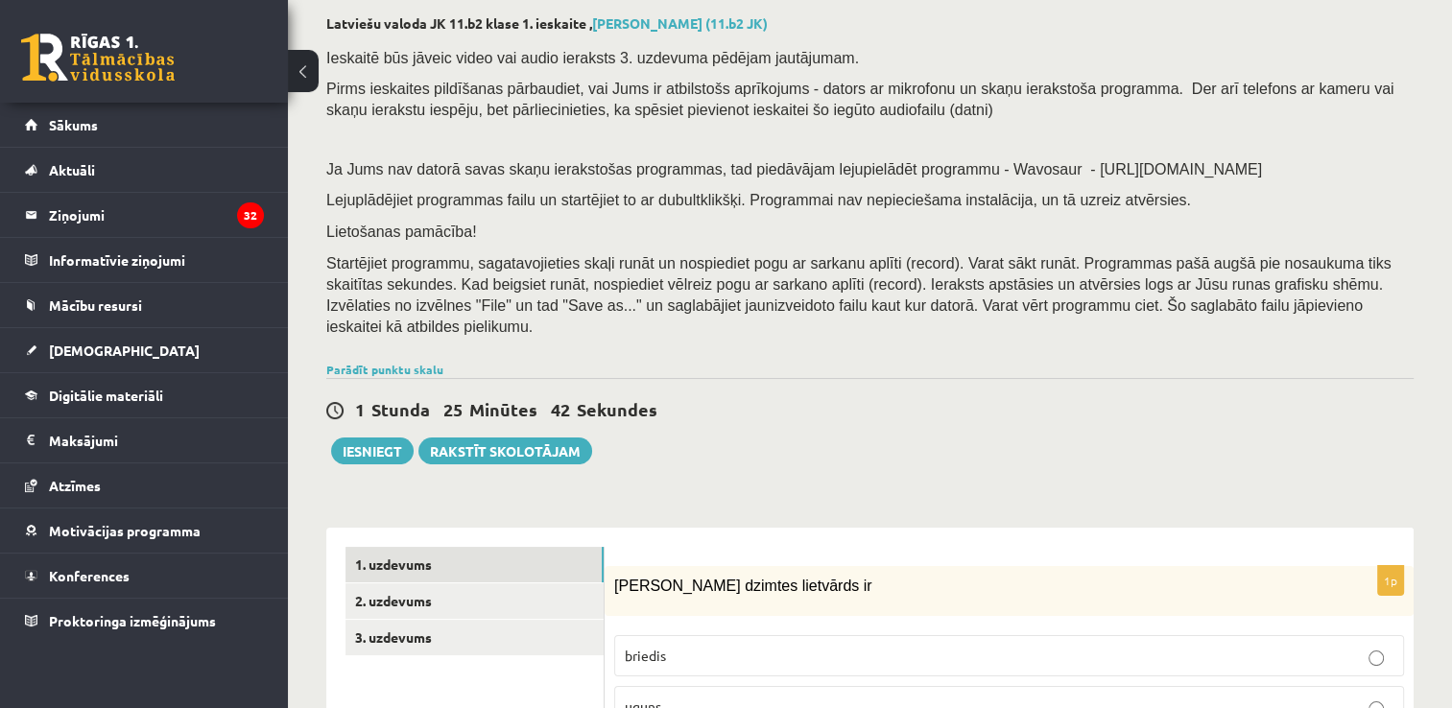
scroll to position [288, 0]
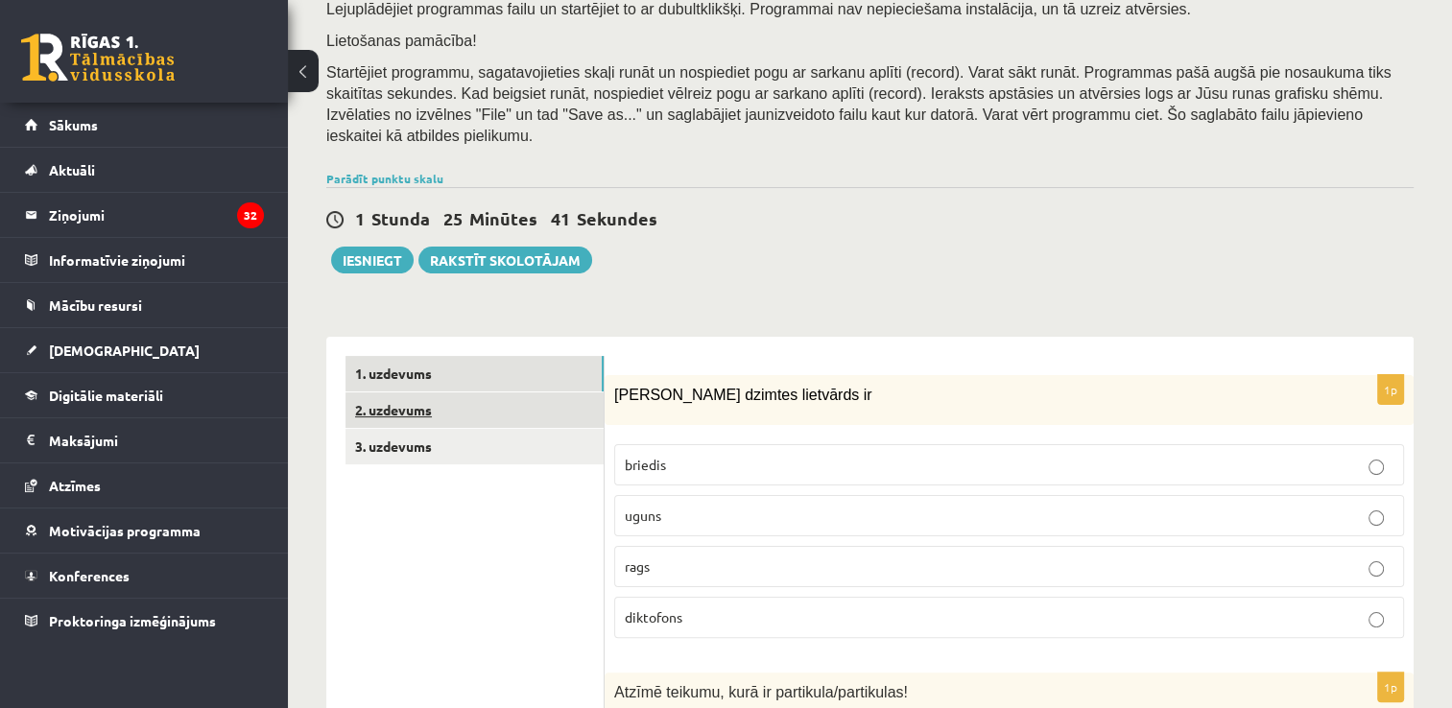
click at [565, 393] on link "2. uzdevums" at bounding box center [475, 411] width 258 height 36
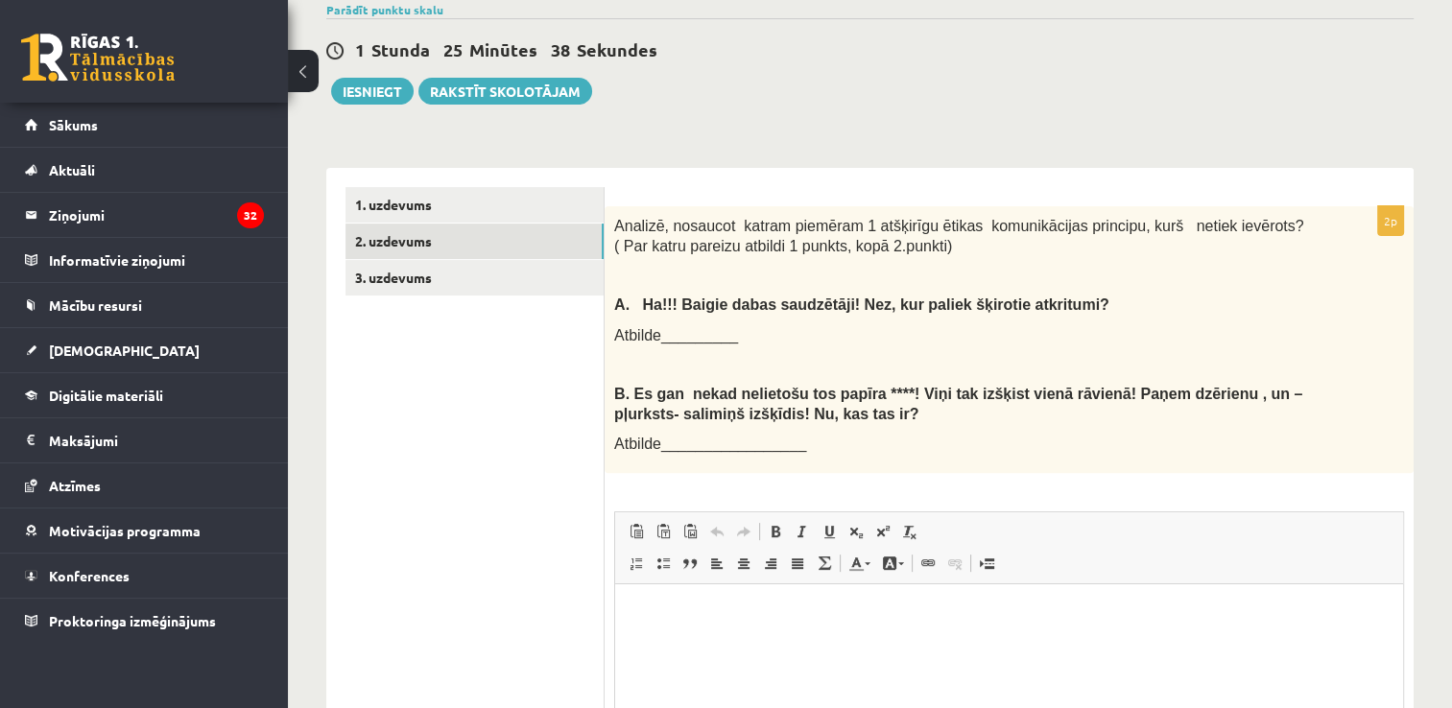
scroll to position [480, 0]
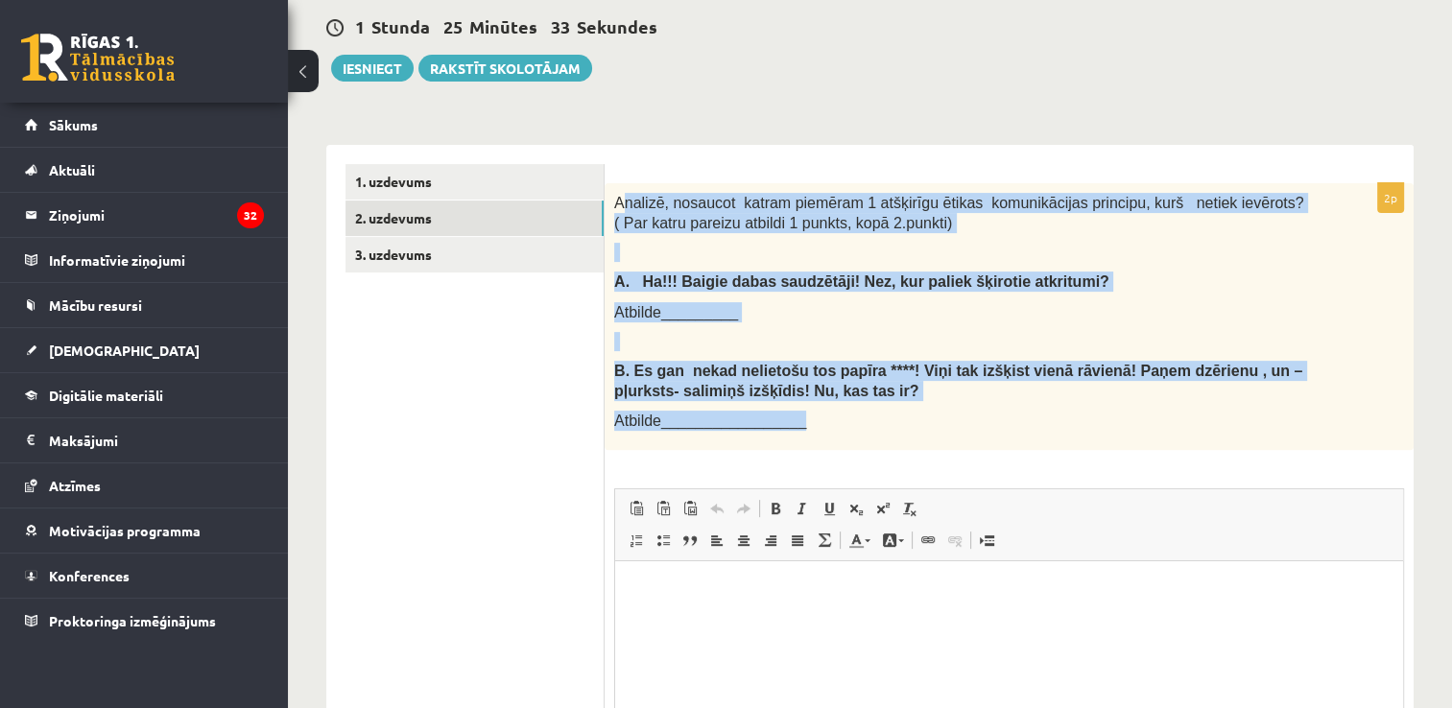
drag, startPoint x: 620, startPoint y: 163, endPoint x: 813, endPoint y: 411, distance: 314.0
click at [813, 411] on div "Analizē, nosaucot katram piemēram 1 atšķirīgu ētikas komunikācijas principu, ku…" at bounding box center [1009, 316] width 809 height 267
drag, startPoint x: 614, startPoint y: 148, endPoint x: 790, endPoint y: 411, distance: 316.3
click at [790, 411] on div "2p Analizē, nosaucot katram piemēram 1 atšķirīgu ētikas komunikācijas principu,…" at bounding box center [1009, 526] width 809 height 762
copy div "Analizē, nosaucot katram piemēram 1 atšķirīgu ētikas komunikācijas principu, ku…"
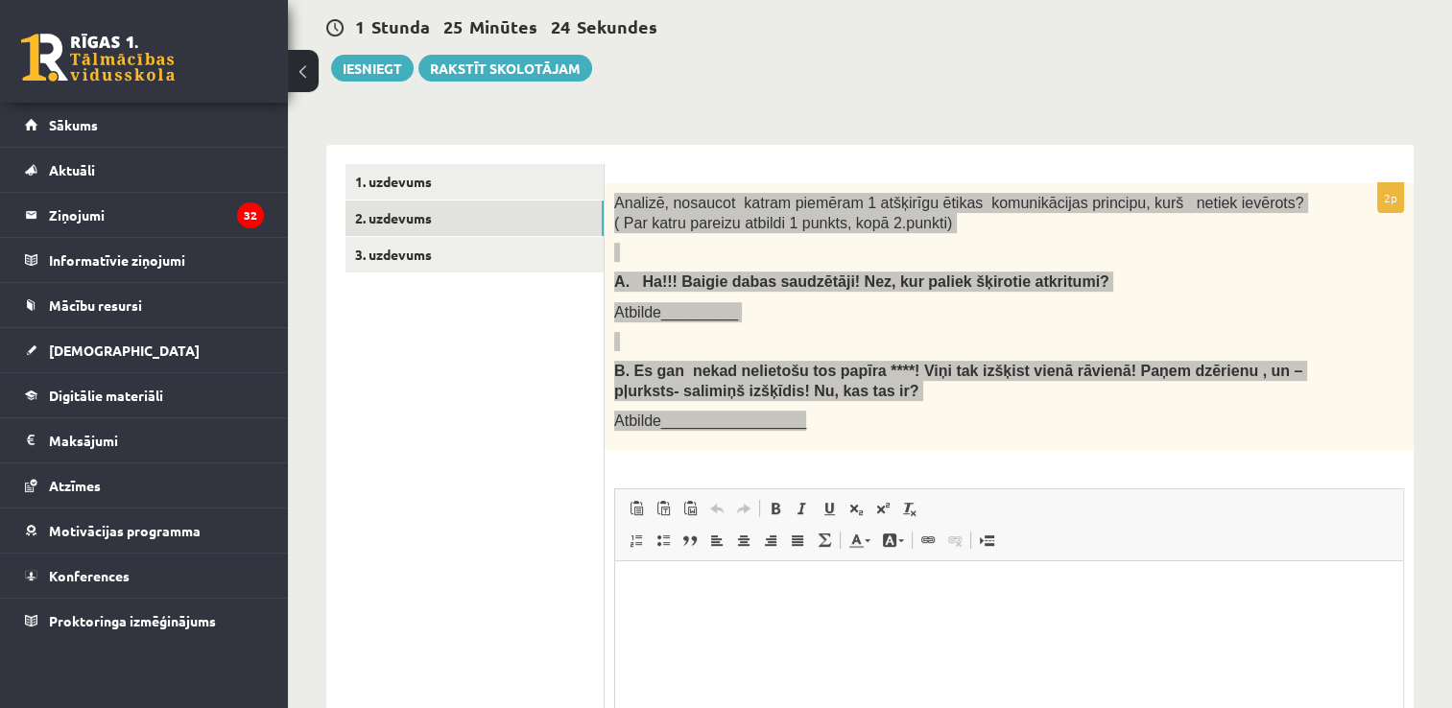
click at [1207, 610] on html at bounding box center [1009, 591] width 788 height 59
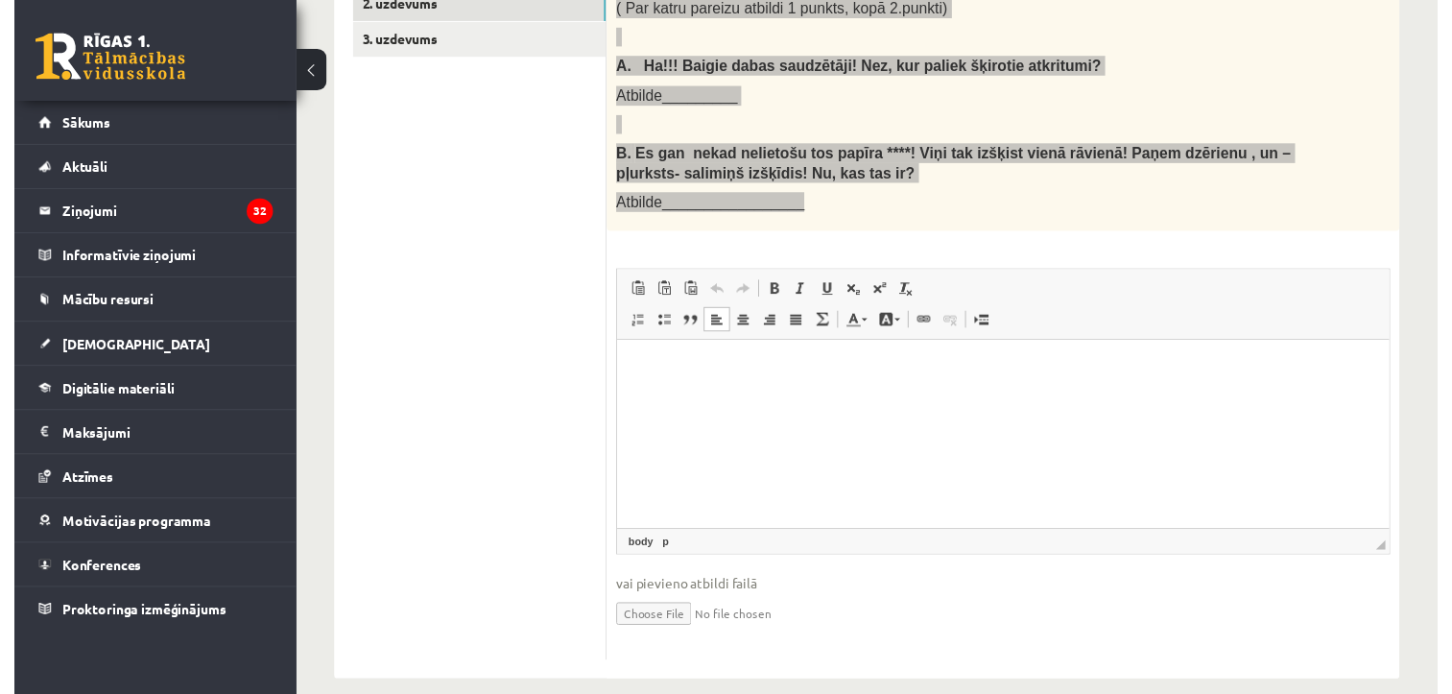
scroll to position [503, 0]
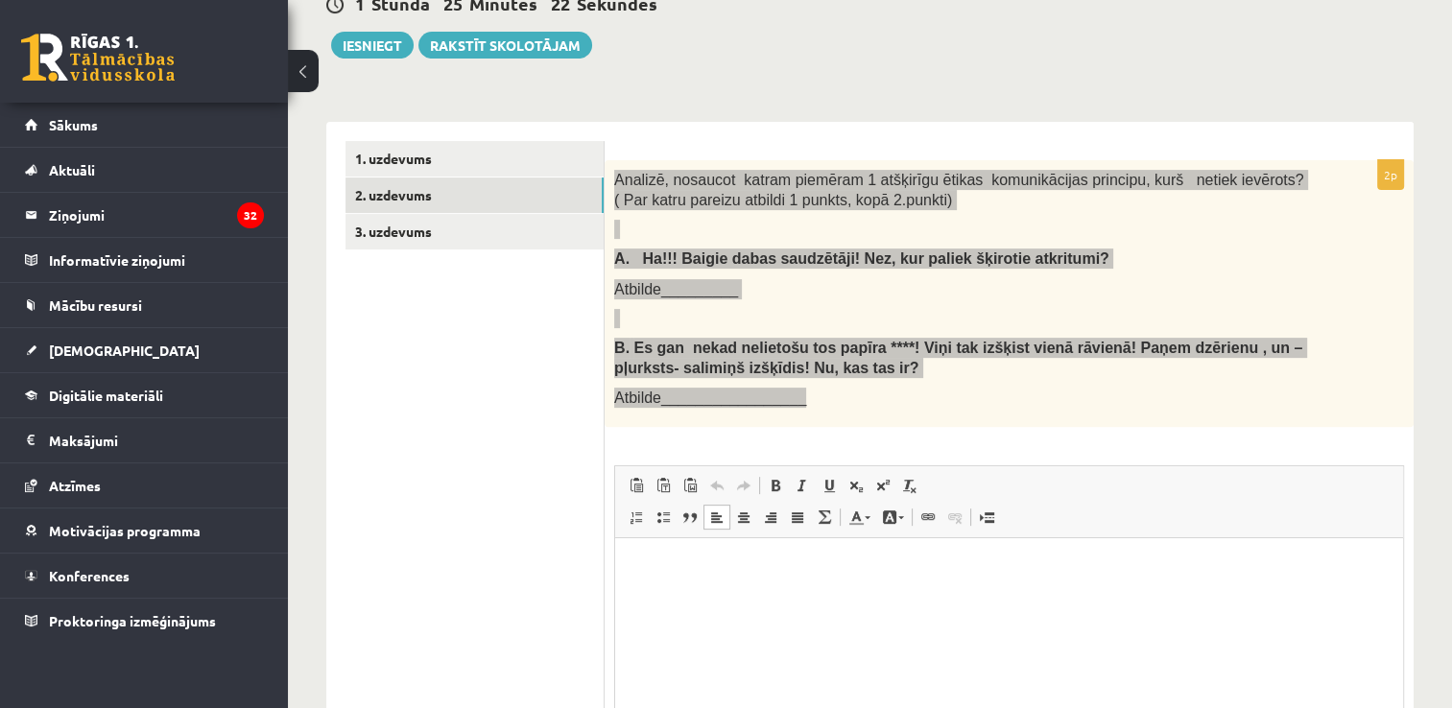
click at [683, 587] on html at bounding box center [1009, 568] width 788 height 59
click at [773, 597] on html "**" at bounding box center [1009, 568] width 788 height 59
click at [948, 573] on p "**" at bounding box center [1010, 568] width 751 height 20
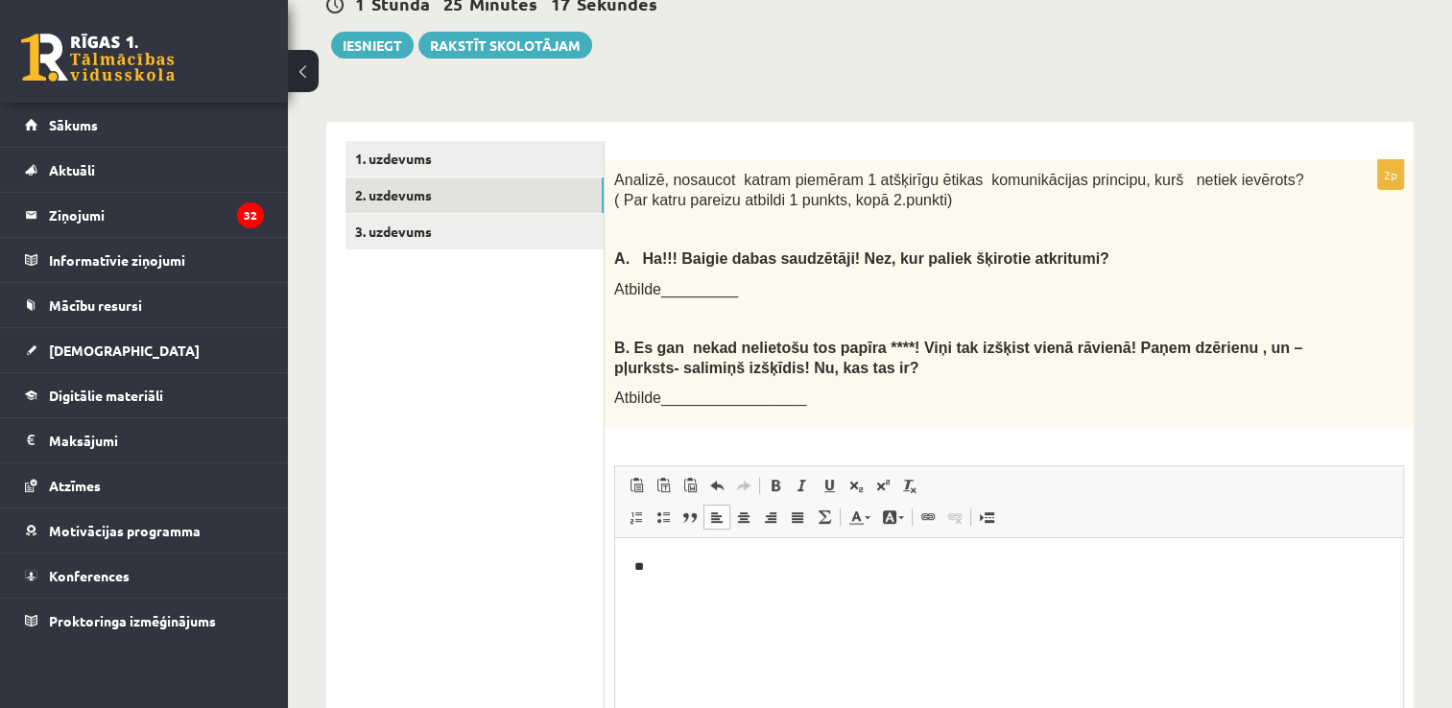
click at [1091, 417] on div "2p Analizē, nosaucot katram piemēram 1 atšķirīgu ētikas komunikācijas principu,…" at bounding box center [1009, 512] width 809 height 705
click at [961, 593] on html "**" at bounding box center [1009, 568] width 788 height 59
click at [1288, 401] on div "Analizē, nosaucot katram piemēram 1 atšķirīgu ētikas komunikācijas principu, ku…" at bounding box center [1009, 293] width 809 height 267
click at [808, 579] on html "**********" at bounding box center [1009, 568] width 788 height 59
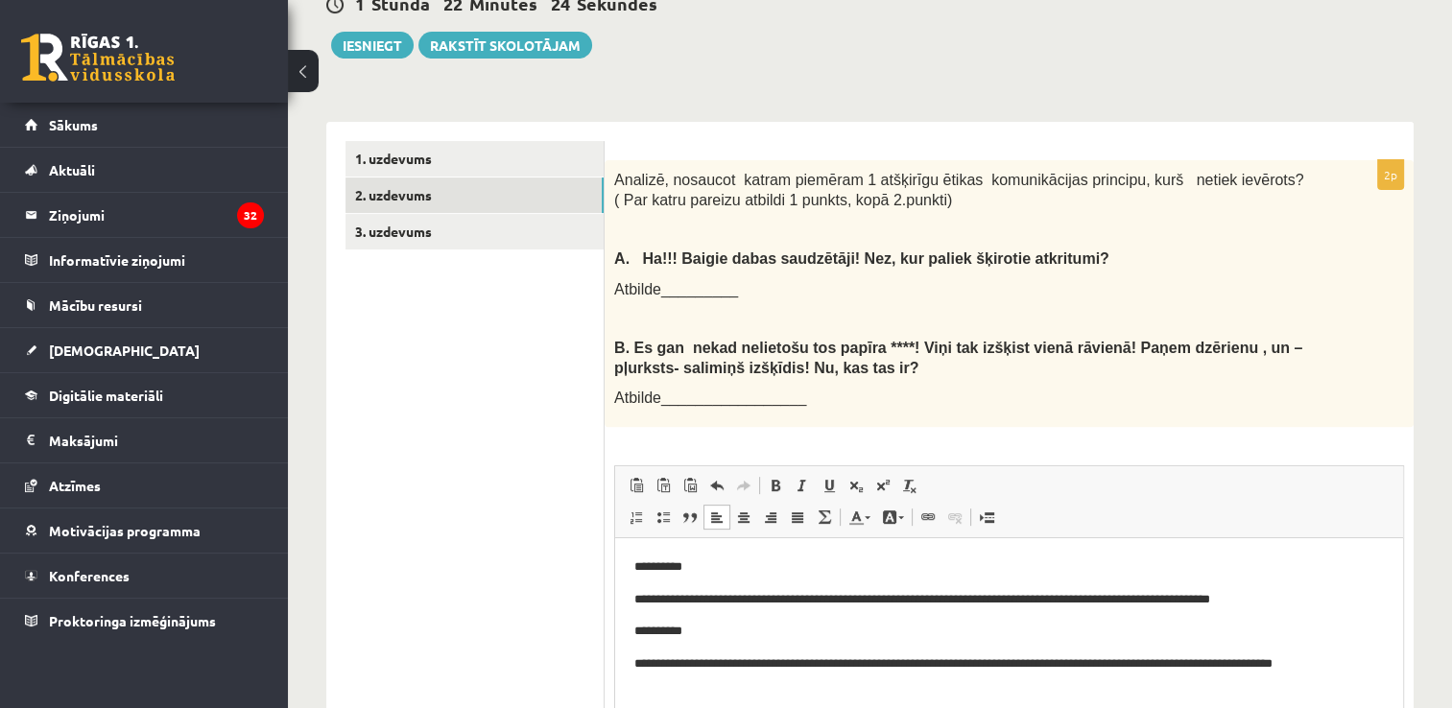
click at [862, 478] on span "Bold Keyboard shortcut Ctrl+B Italic Keyboard shortcut Ctrl+I Underline Keyboar…" at bounding box center [845, 488] width 166 height 32
click at [478, 214] on link "3. uzdevums" at bounding box center [475, 232] width 258 height 36
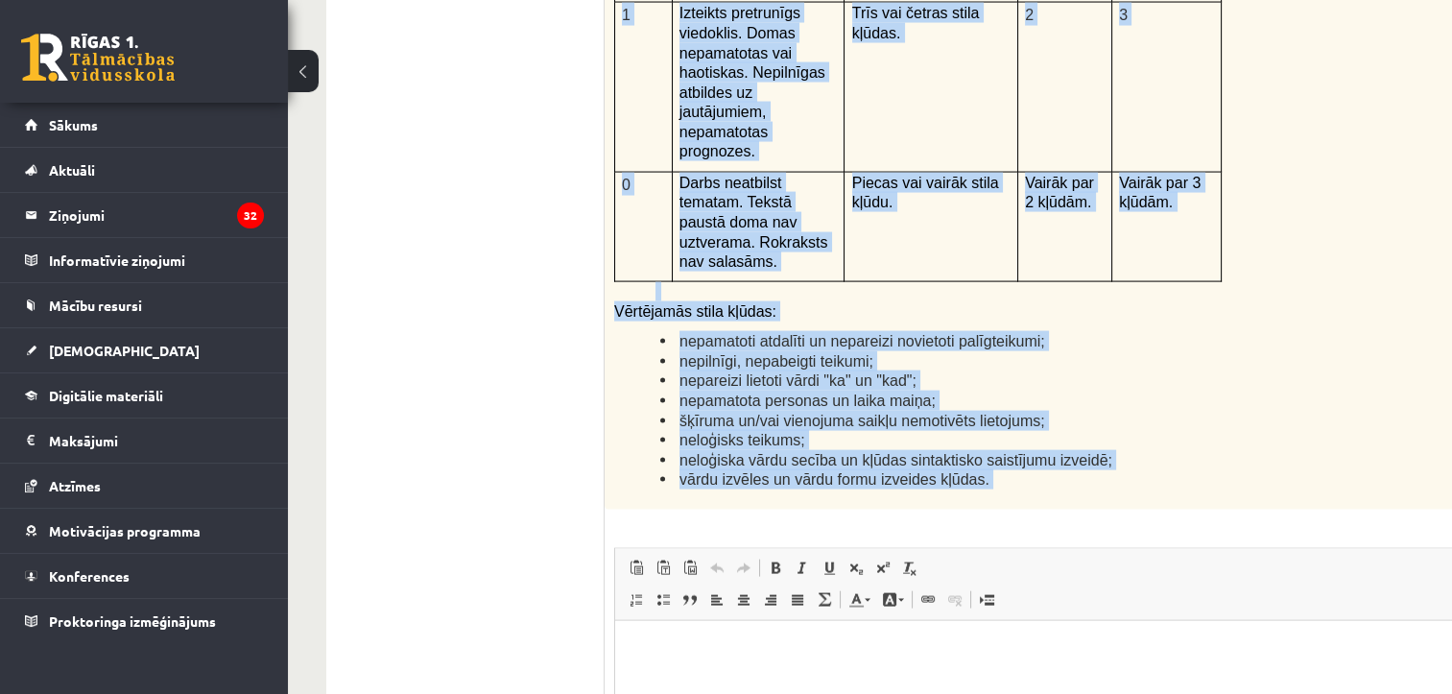
scroll to position [4497, 0]
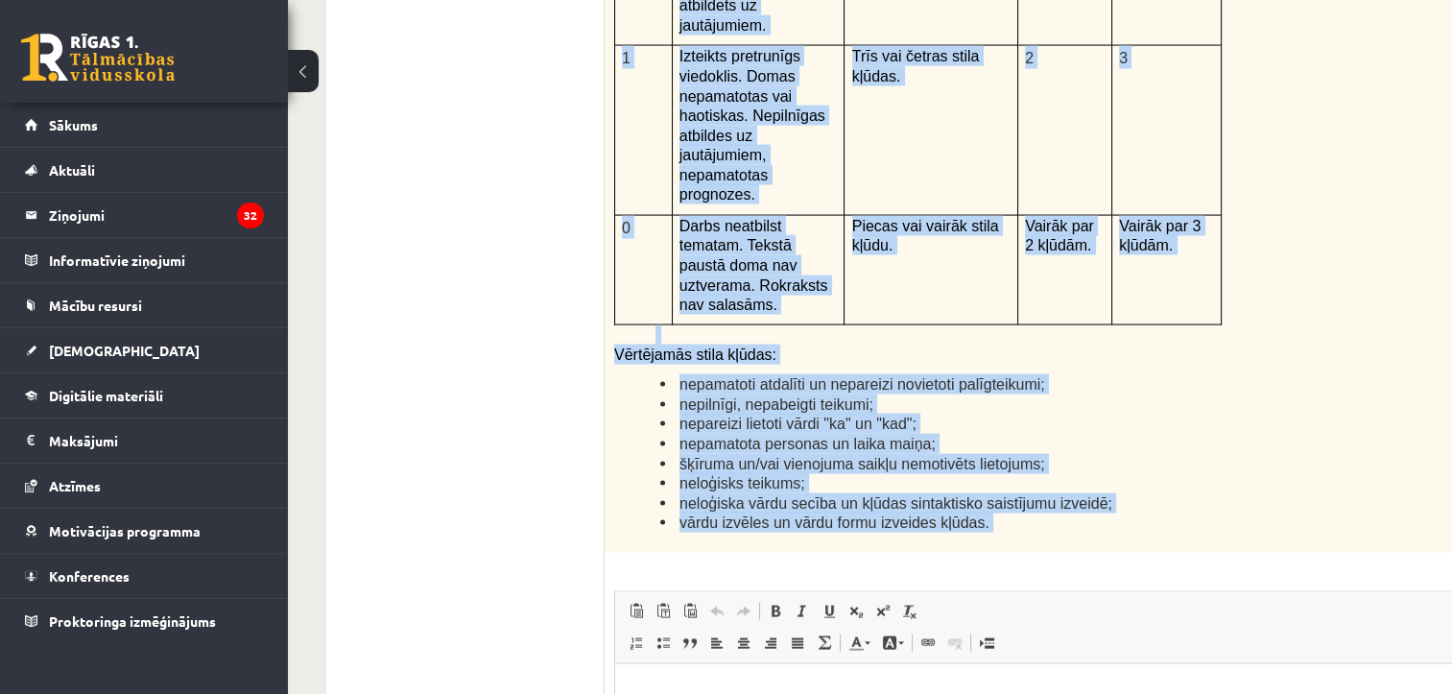
drag, startPoint x: 1221, startPoint y: 996, endPoint x: 842, endPoint y: 709, distance: 475.6
copy form "Izlasi tekstu! Atbildi uz dotajiem jautājumiem! Kopā 51 punkts 0p Fragments no …"
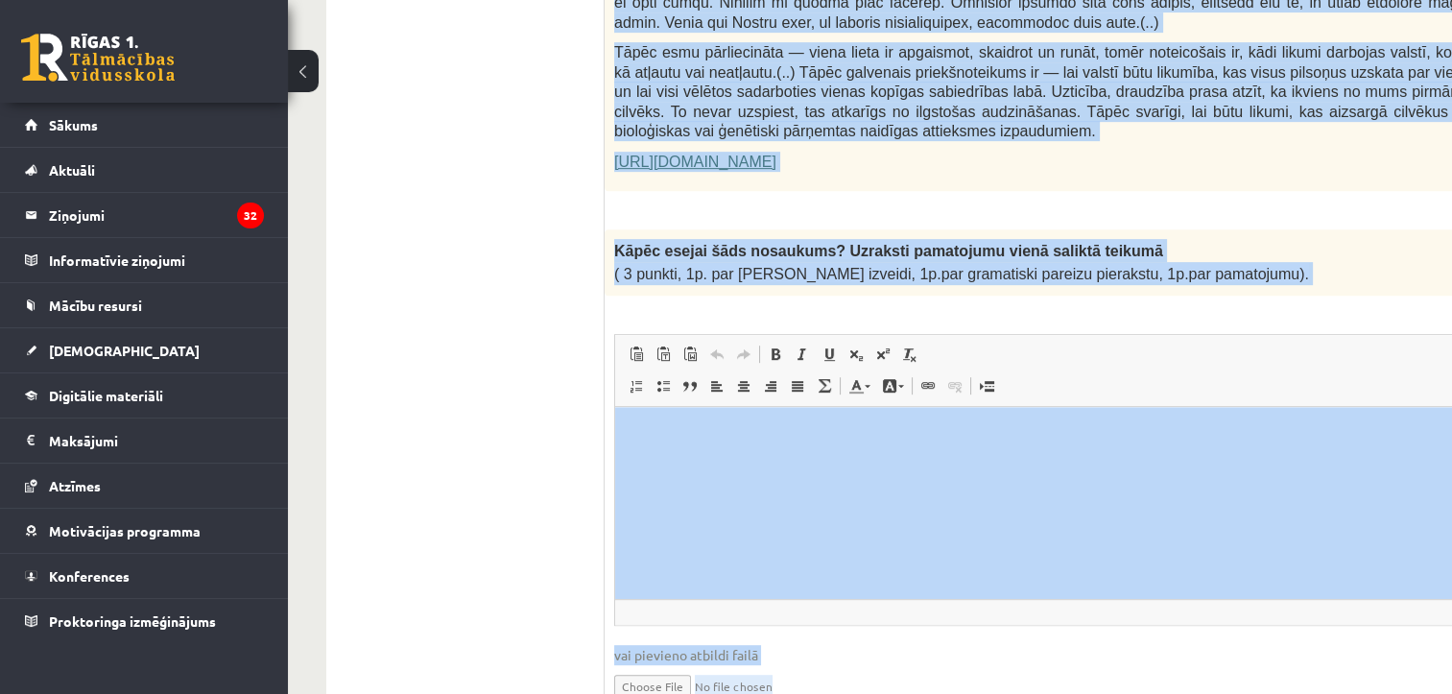
scroll to position [1426, 0]
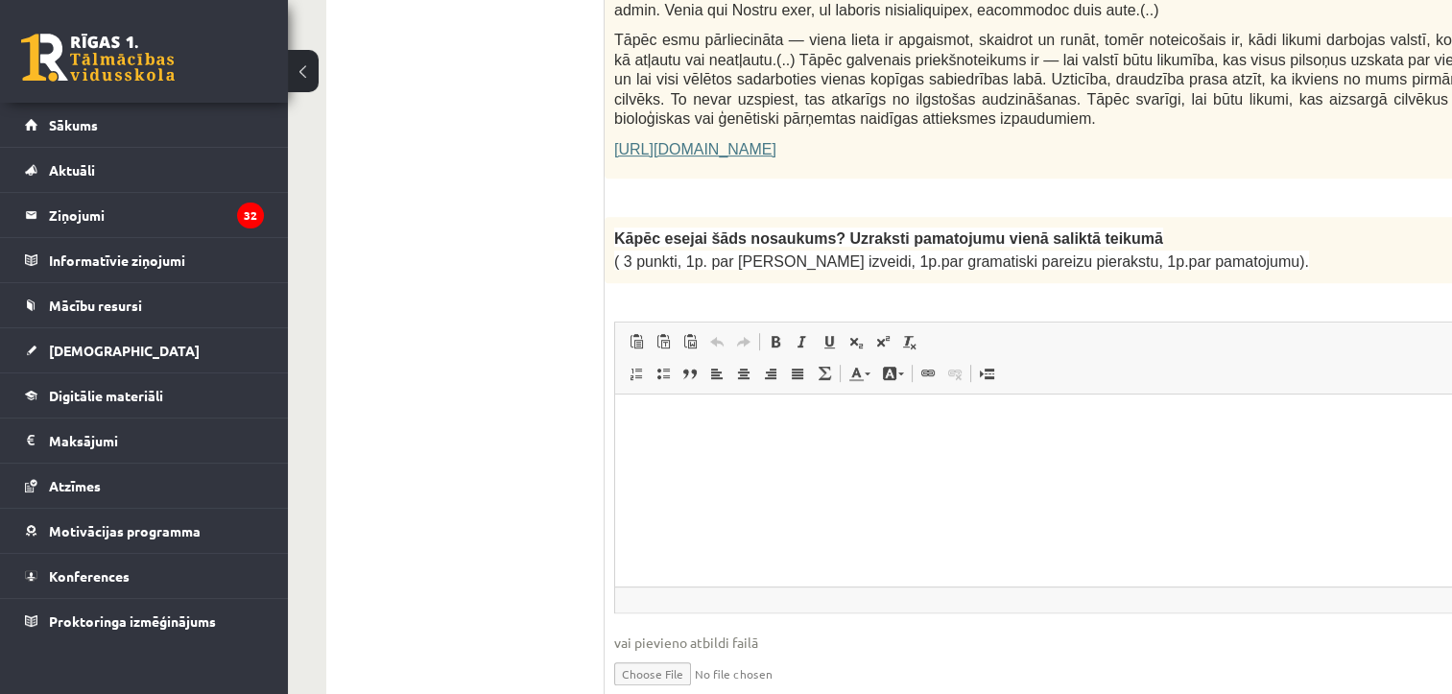
click at [923, 452] on html at bounding box center [1119, 423] width 1008 height 59
click at [1419, 409] on html at bounding box center [1119, 423] width 1008 height 59
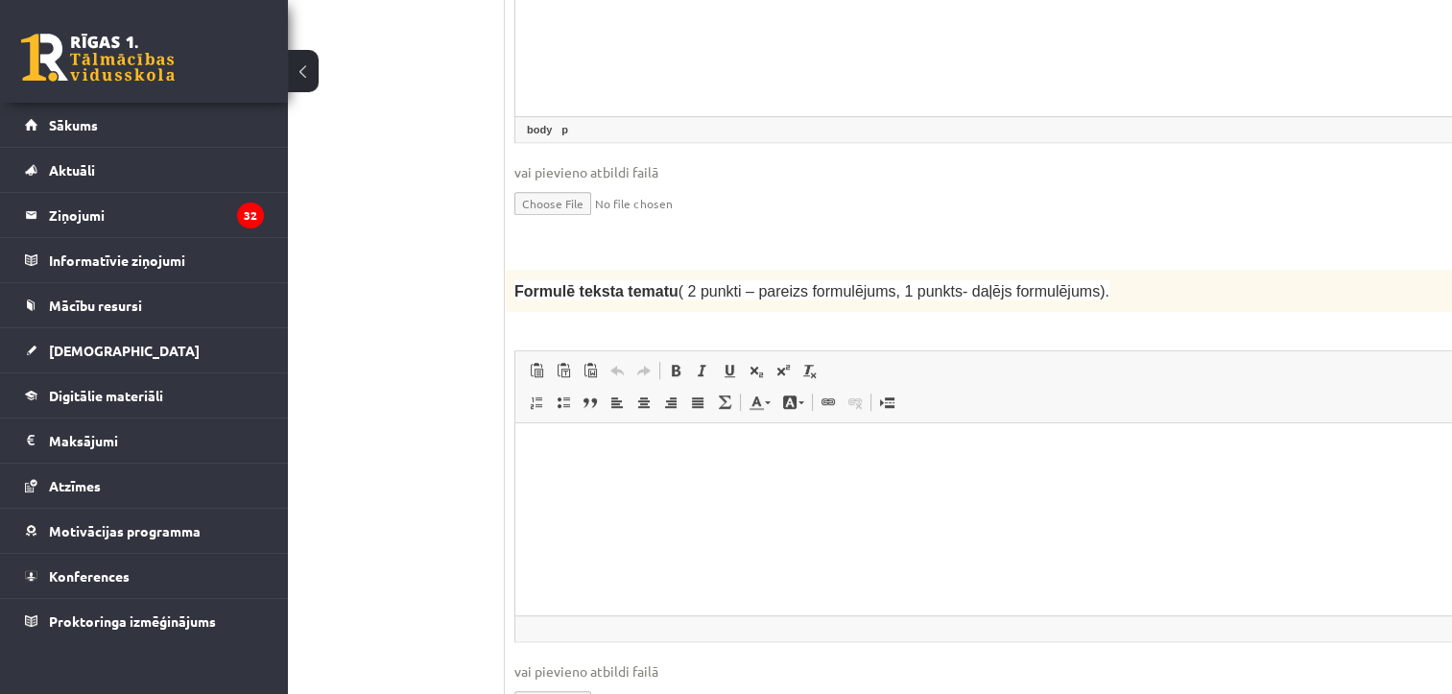
scroll to position [1906, 100]
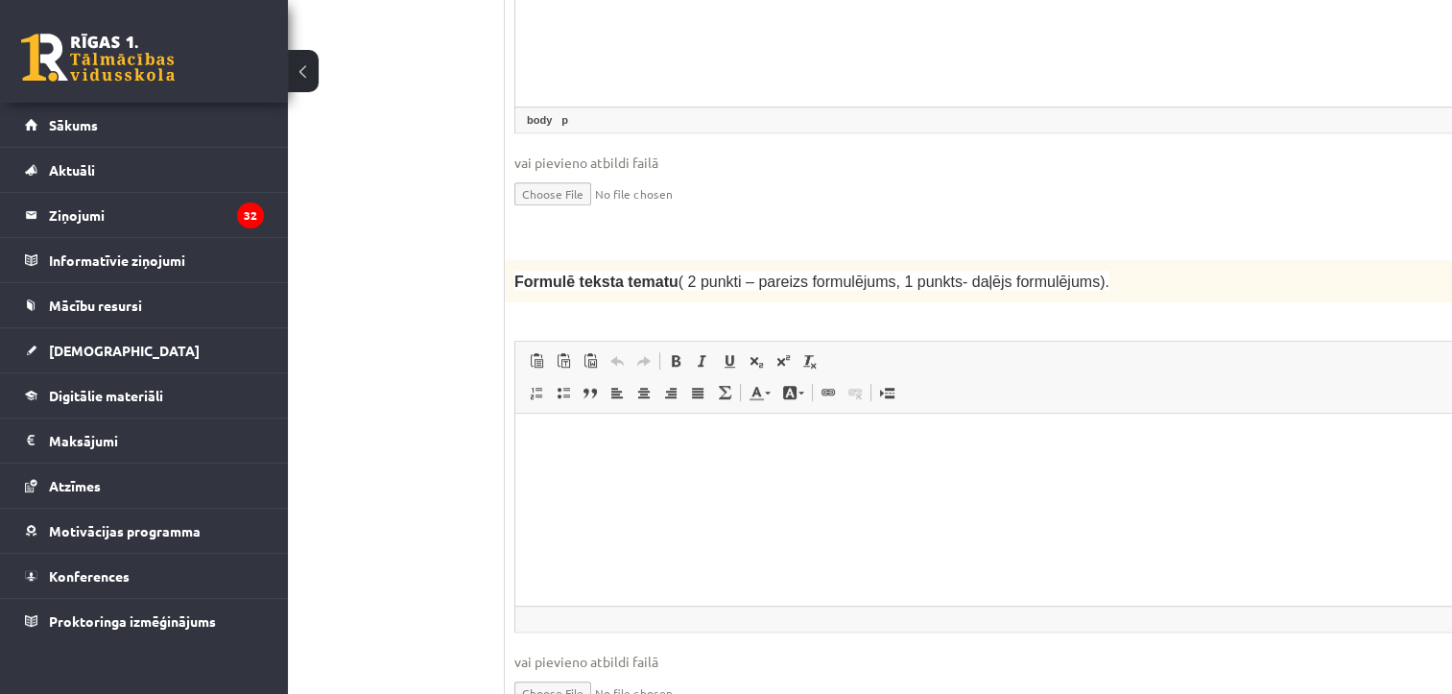
click at [830, 472] on html at bounding box center [1020, 443] width 1008 height 59
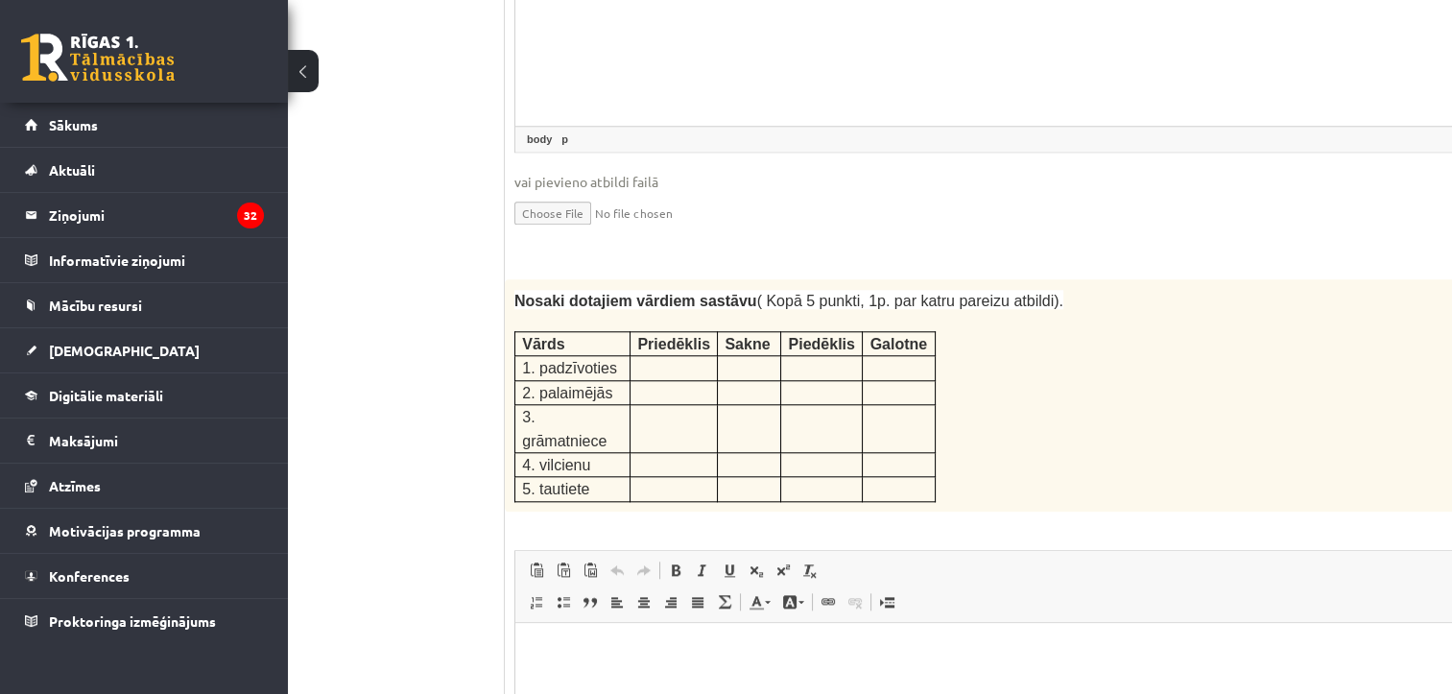
scroll to position [2482, 100]
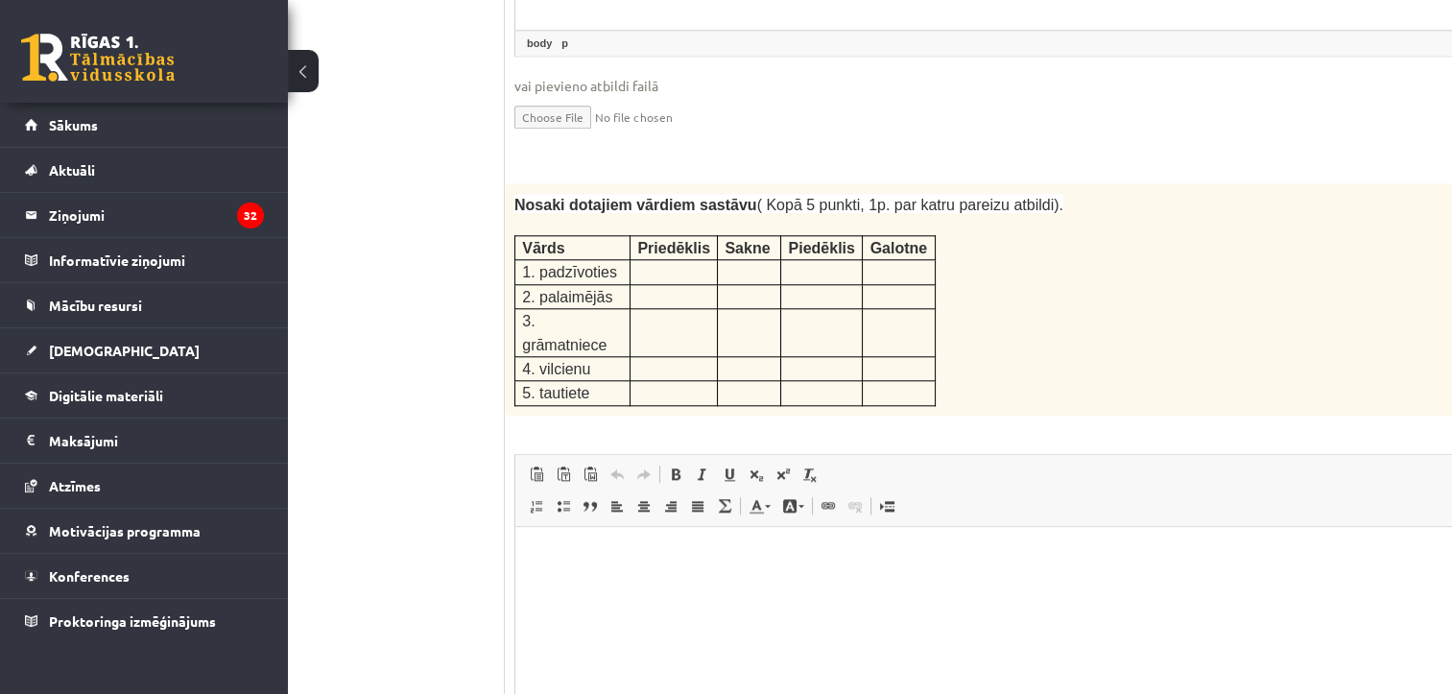
click at [1327, 221] on div "Nosaki dotajiem vārdiem sastāvu ( Kopā 5 punkti, 1p. par katru pareizu atbildi)…" at bounding box center [1019, 299] width 1029 height 232
click at [587, 554] on p "Editor, wiswyg-editor-user-answer-47433849016260" at bounding box center [1020, 555] width 970 height 20
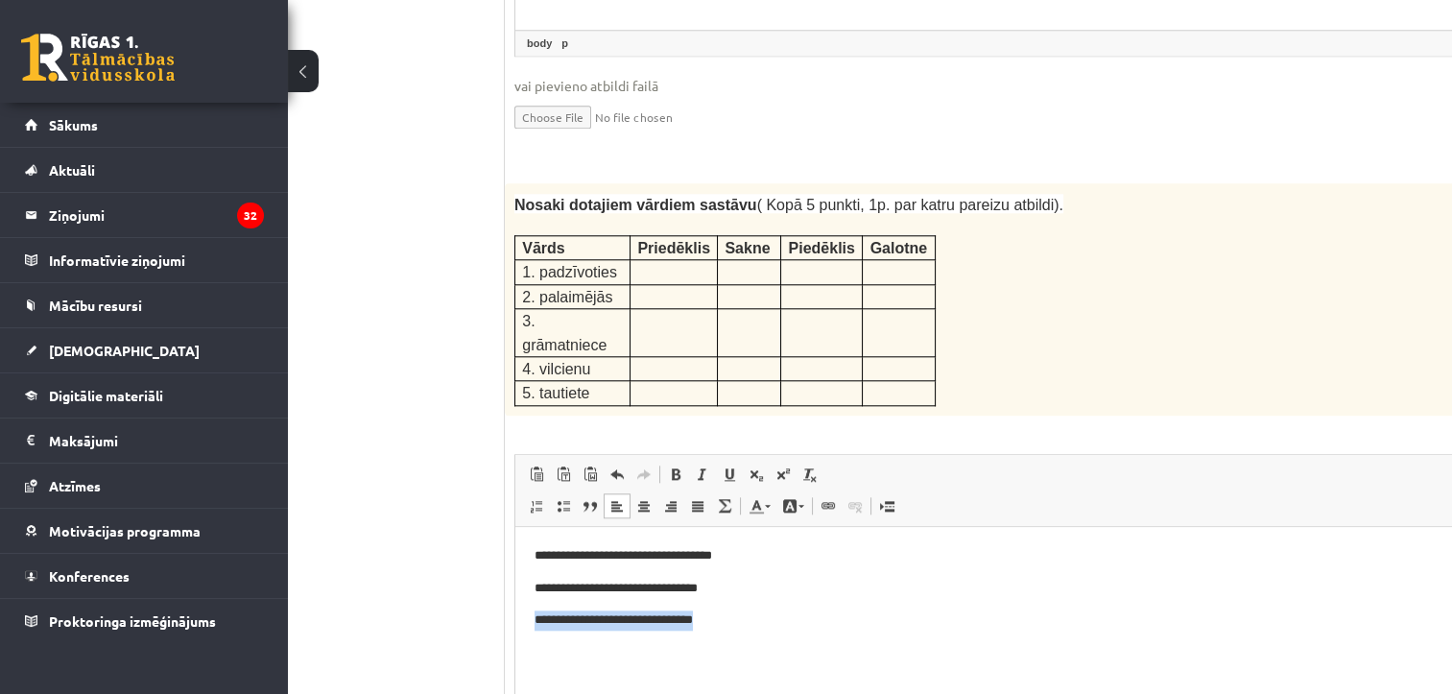
drag, startPoint x: 700, startPoint y: 594, endPoint x: 704, endPoint y: 616, distance: 22.4
click at [704, 616] on body "**********" at bounding box center [1020, 587] width 970 height 84
click at [704, 616] on p "**********" at bounding box center [994, 620] width 919 height 20
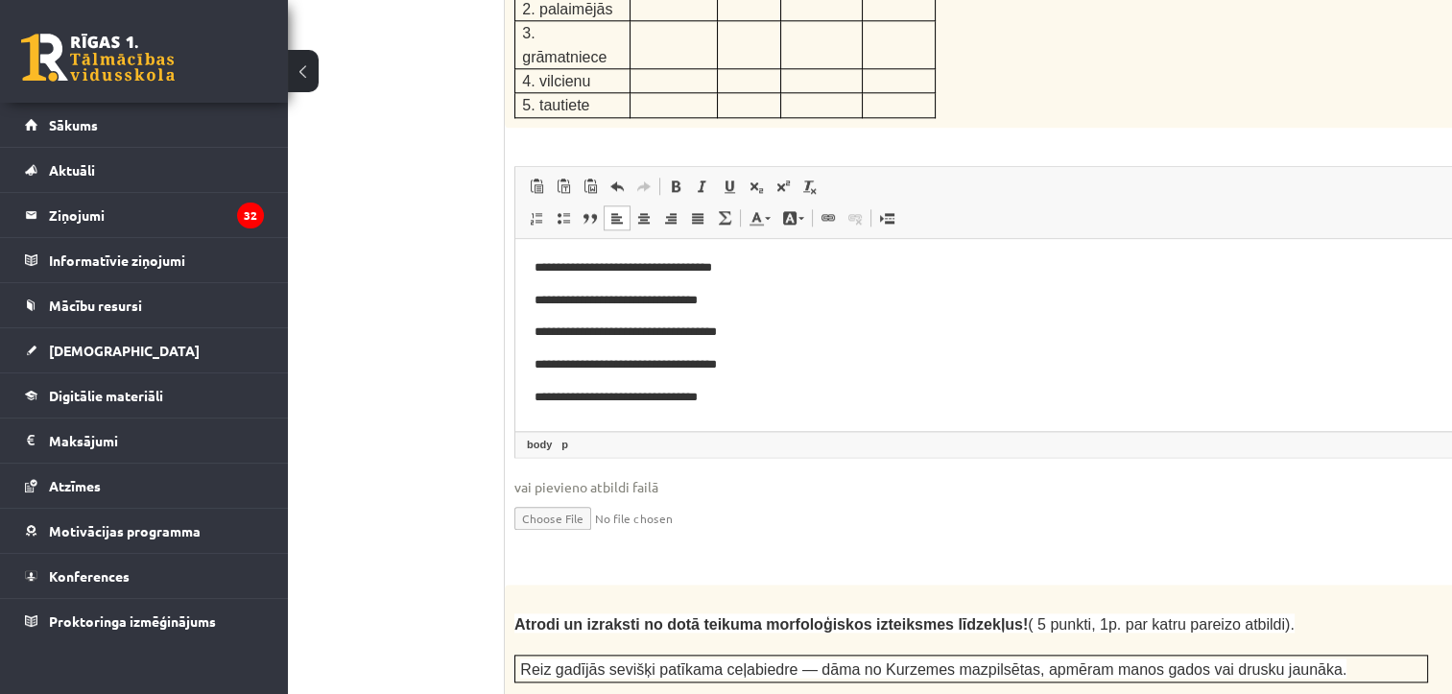
scroll to position [3058, 100]
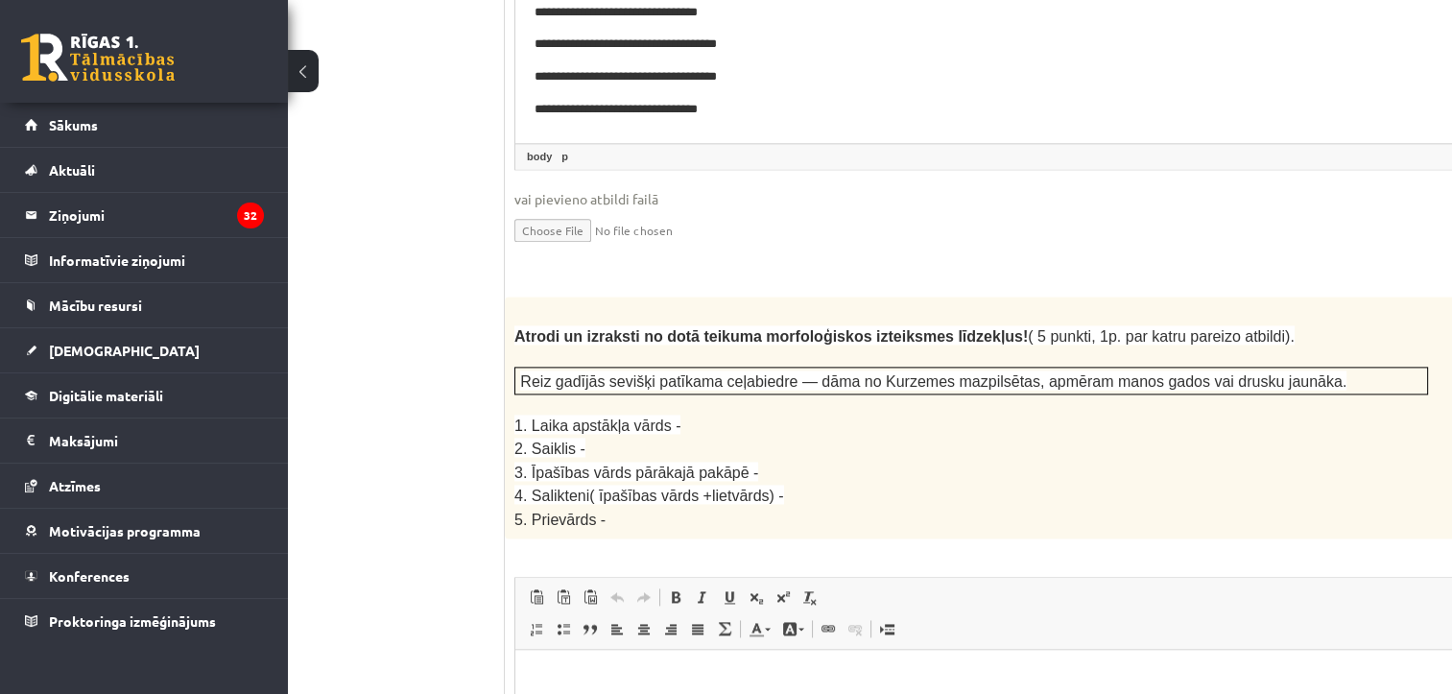
click at [1091, 414] on p "1. Laika apstākļa vārds -" at bounding box center [972, 425] width 914 height 23
click at [1336, 461] on p "3. Īpašības vārds pārākajā pakāpē -" at bounding box center [972, 472] width 914 height 23
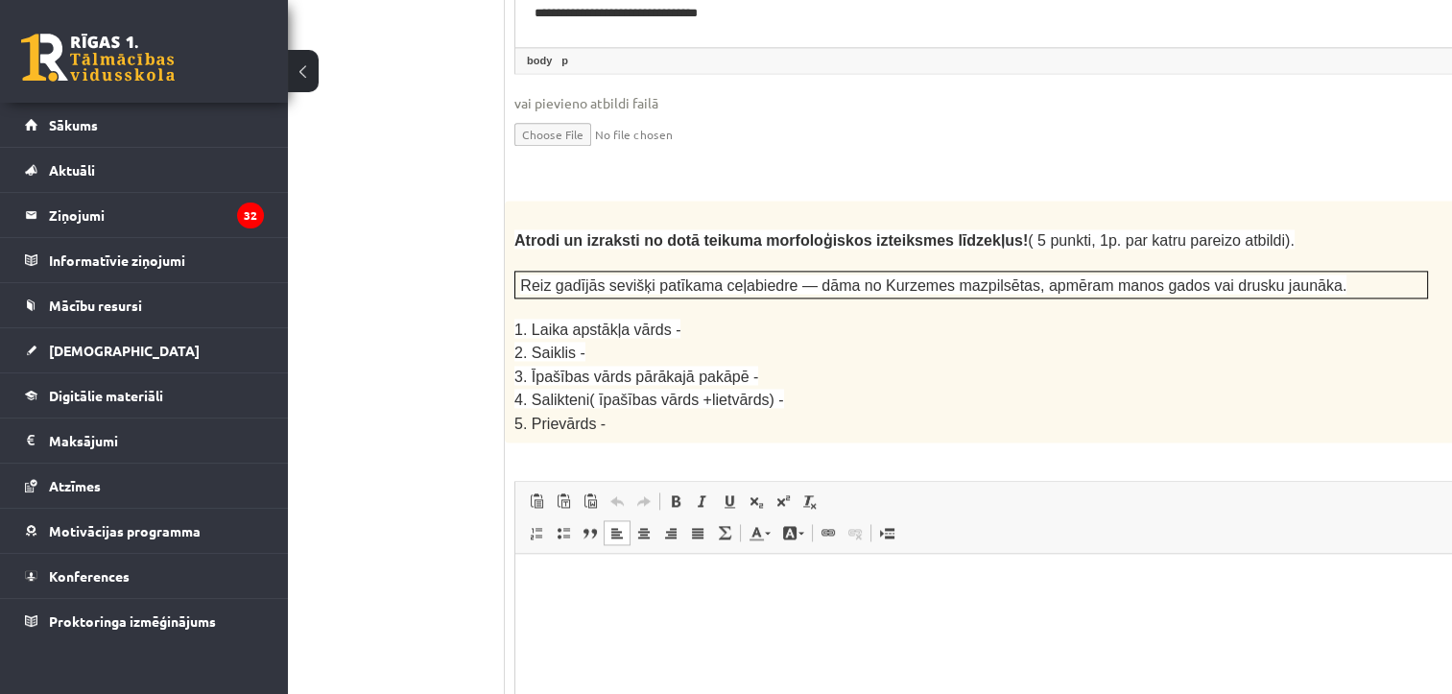
click at [683, 580] on p "Editor, wiswyg-editor-user-answer-47433848851920" at bounding box center [1020, 583] width 970 height 20
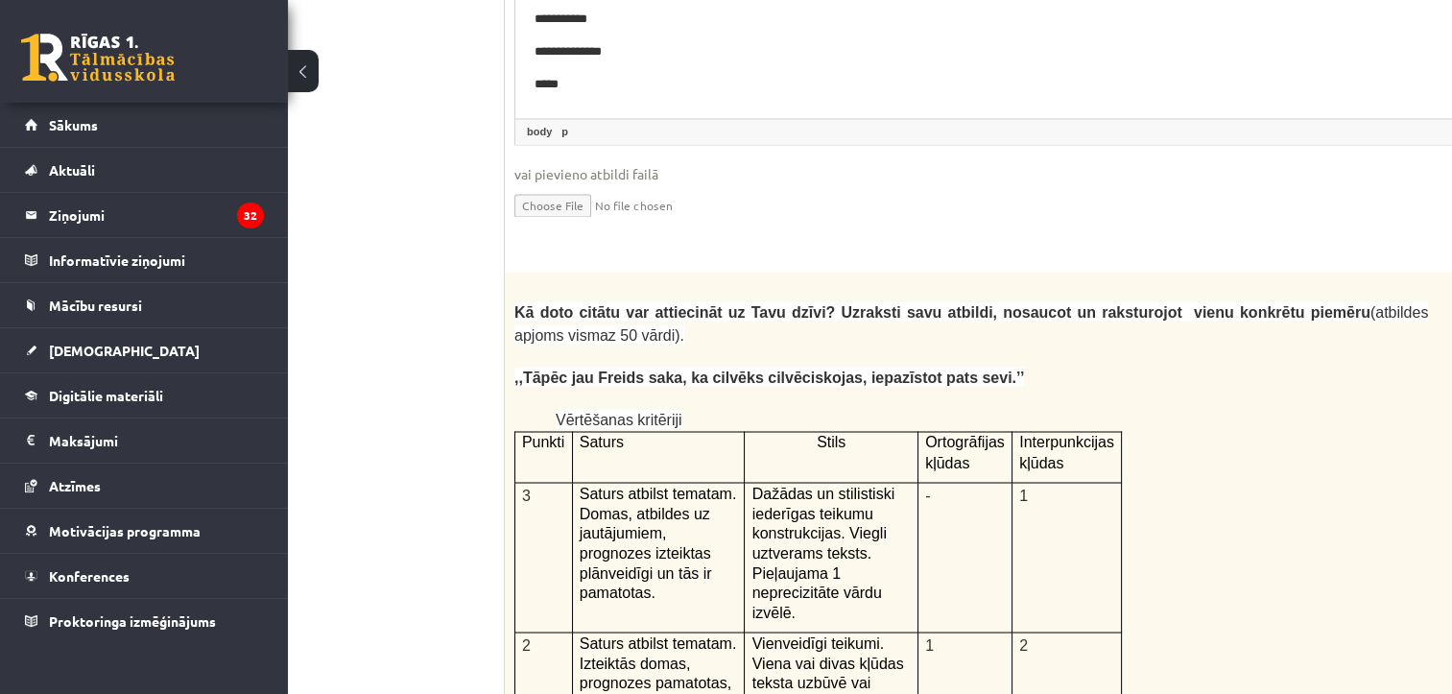
scroll to position [3825, 100]
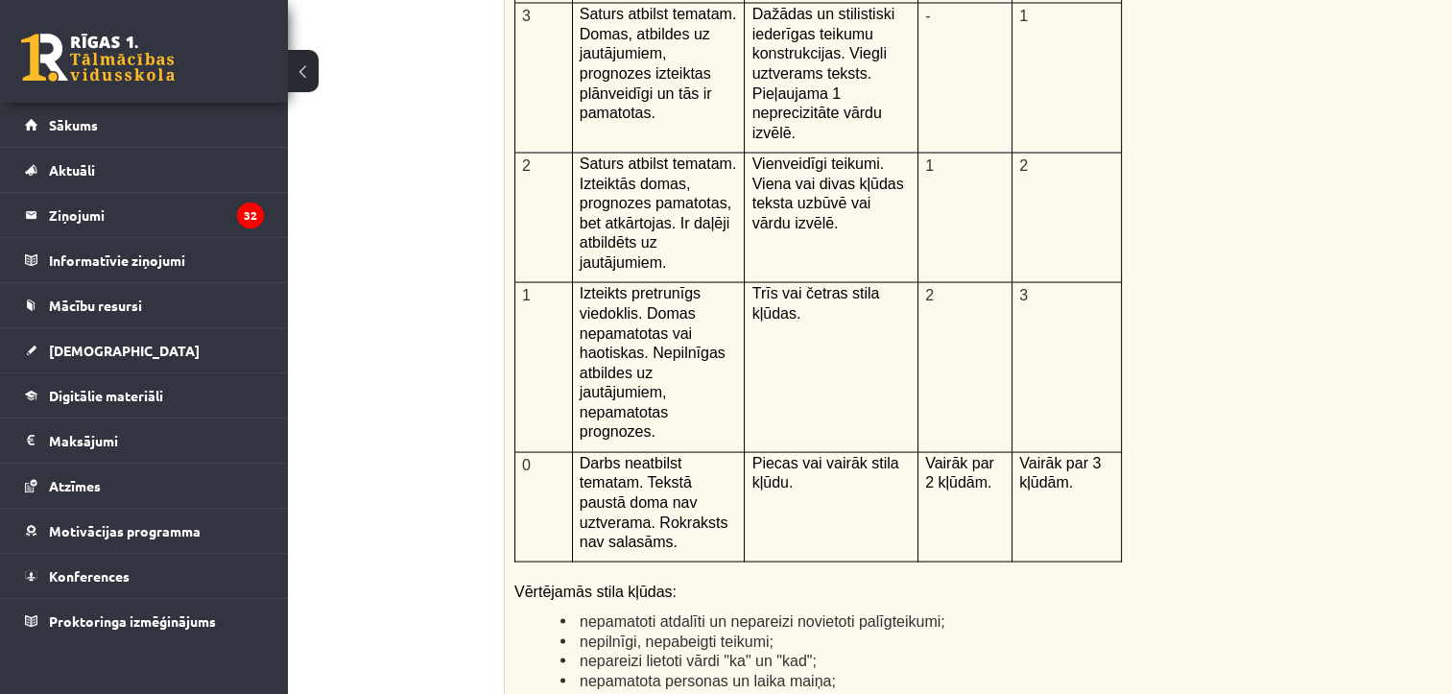
scroll to position [4305, 100]
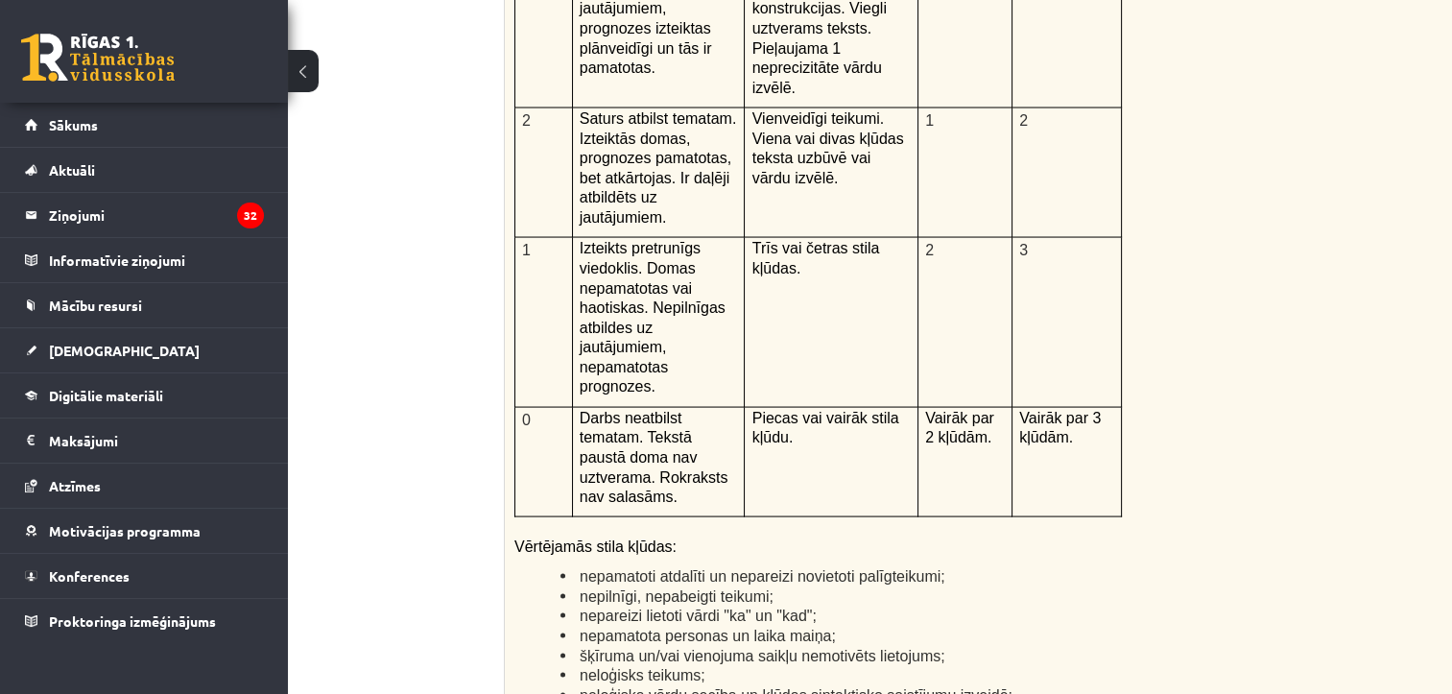
click at [1199, 646] on li "šķīruma un/vai vienojuma saikļu nemotivēts lietojums;" at bounding box center [995, 656] width 868 height 20
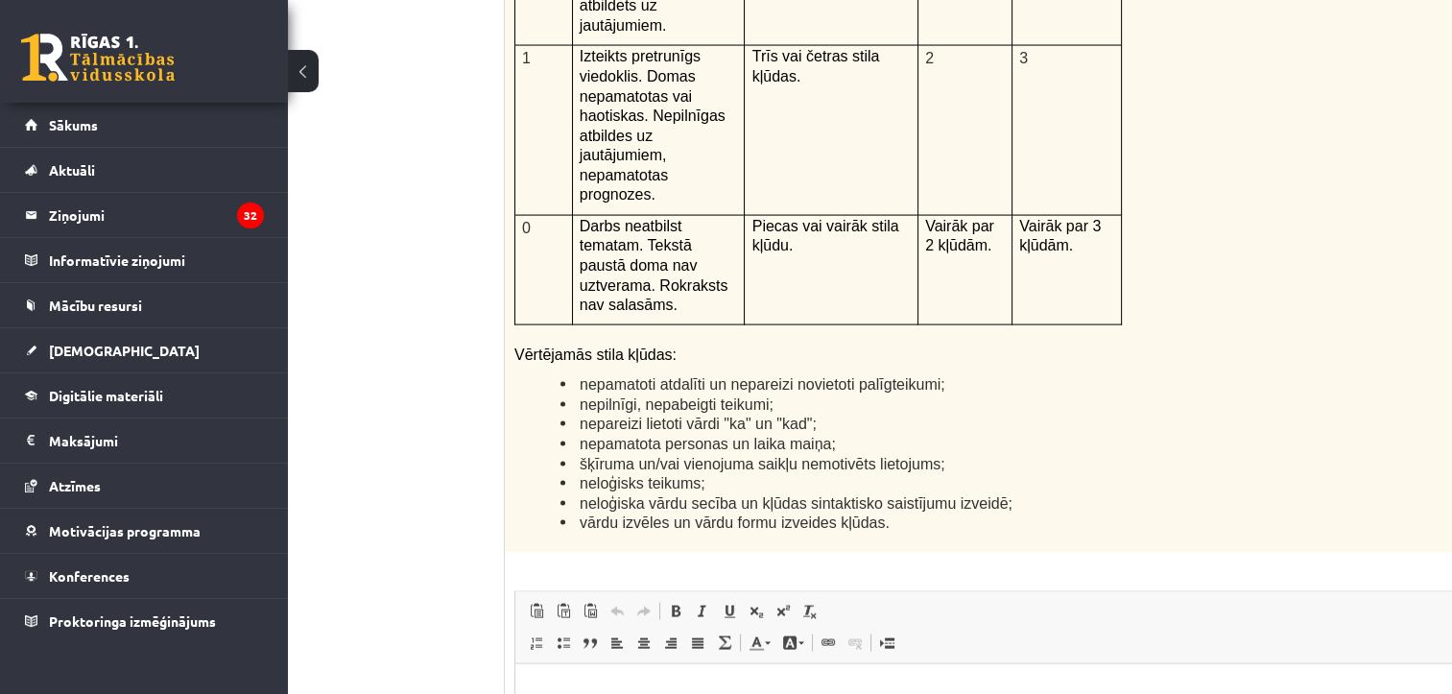
scroll to position [4593, 100]
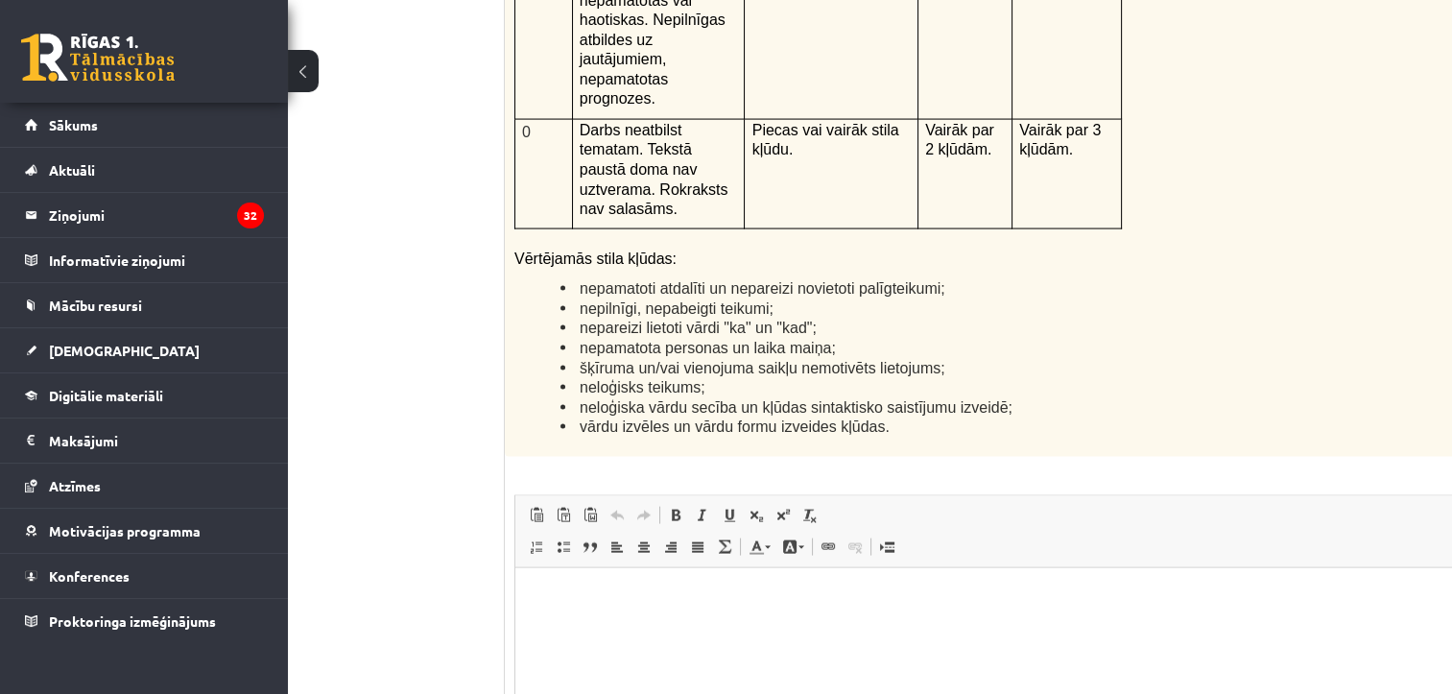
click at [558, 595] on p "Editor, wiswyg-editor-user-answer-47433848605660" at bounding box center [1020, 597] width 970 height 20
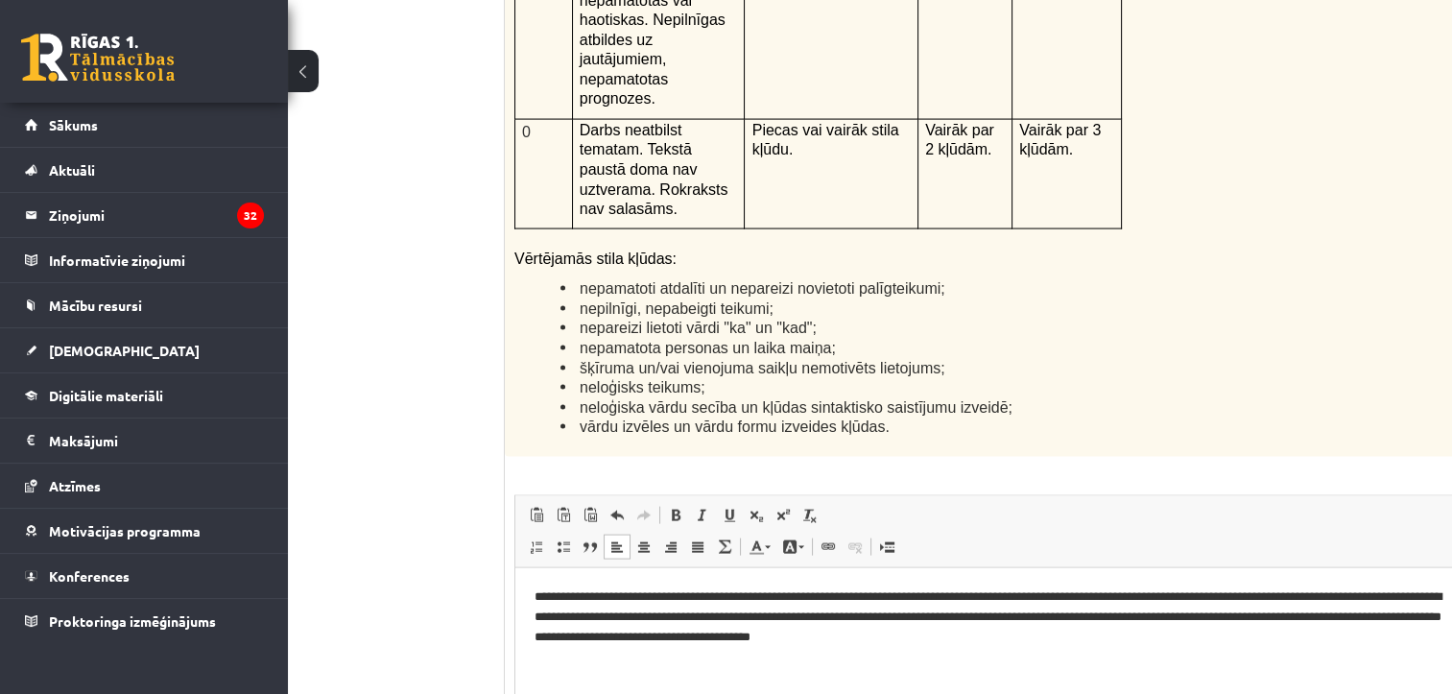
click at [1046, 636] on p "**********" at bounding box center [994, 617] width 919 height 60
click at [1107, 635] on p "**********" at bounding box center [994, 617] width 919 height 60
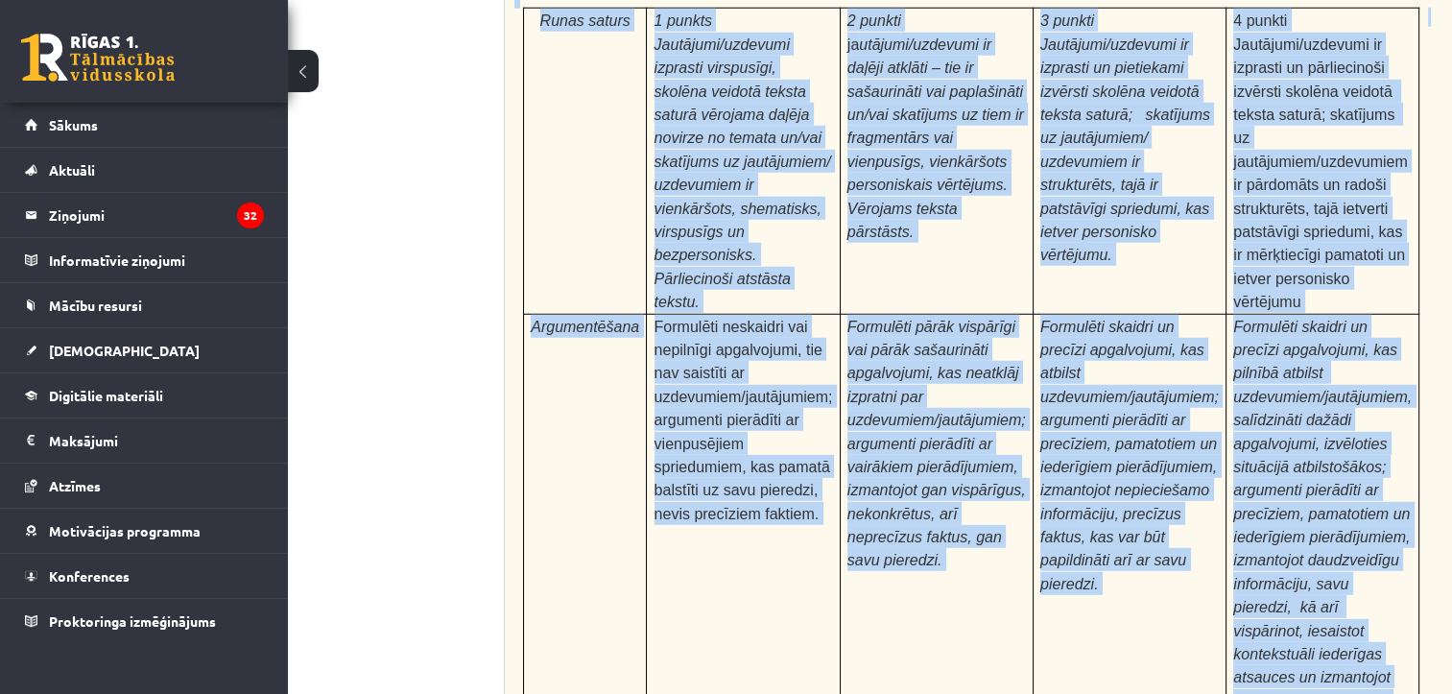
scroll to position [5937, 100]
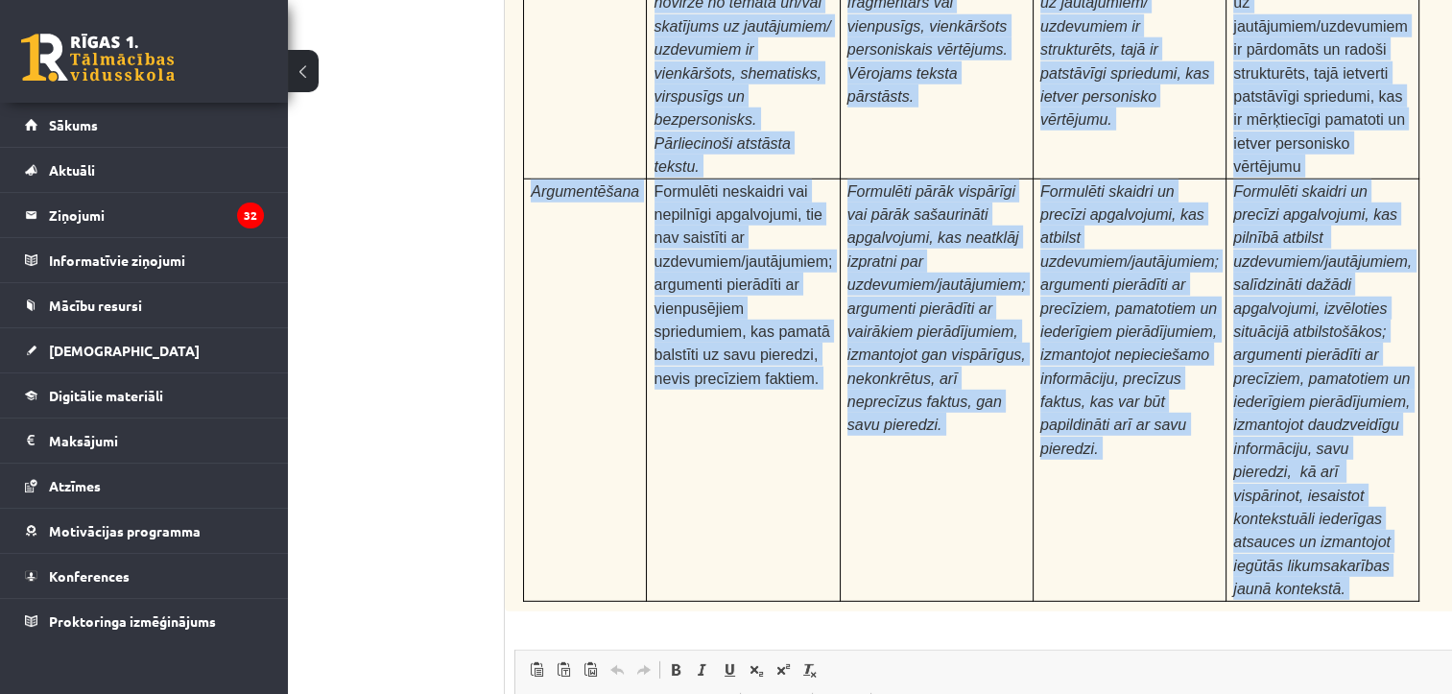
drag, startPoint x: 505, startPoint y: 327, endPoint x: 1176, endPoint y: 324, distance: 671.0
click at [1176, 324] on div "24p Pamatojoties uz izlasīto tekstu, izsaki viedokli par izlasīto, atbildot uz …" at bounding box center [1019, 309] width 1029 height 1479
copy div "Pamatojoties uz izlasīto tekstu, izsaki viedokli par izlasīto, atbildot uz jaut…"
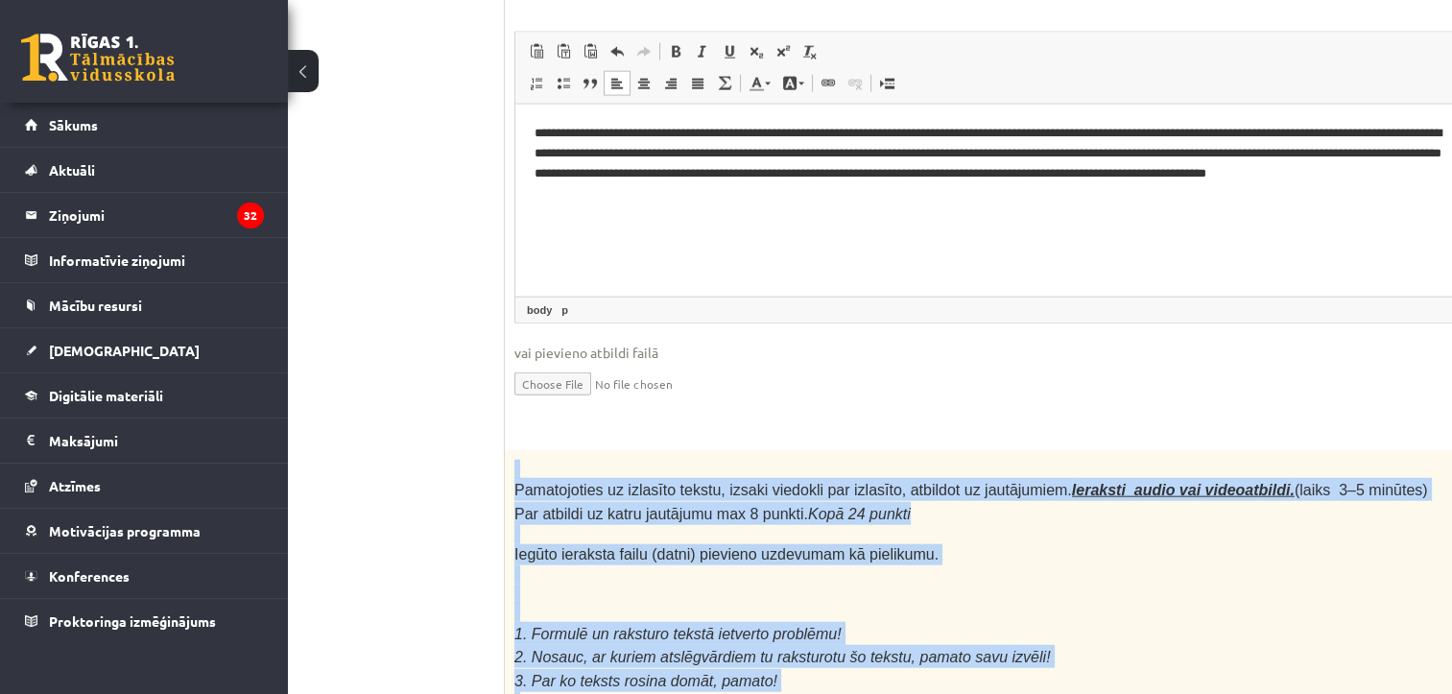
scroll to position [4977, 100]
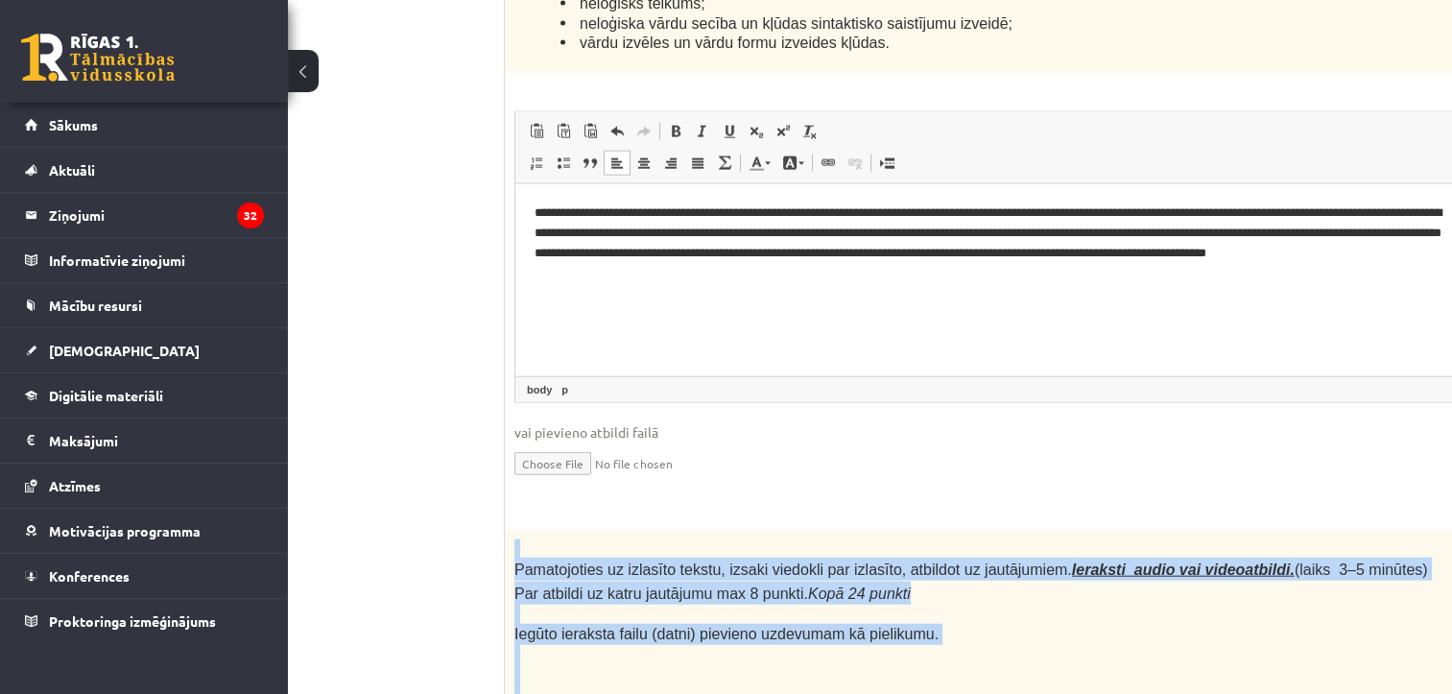
click at [1055, 683] on p at bounding box center [972, 692] width 914 height 19
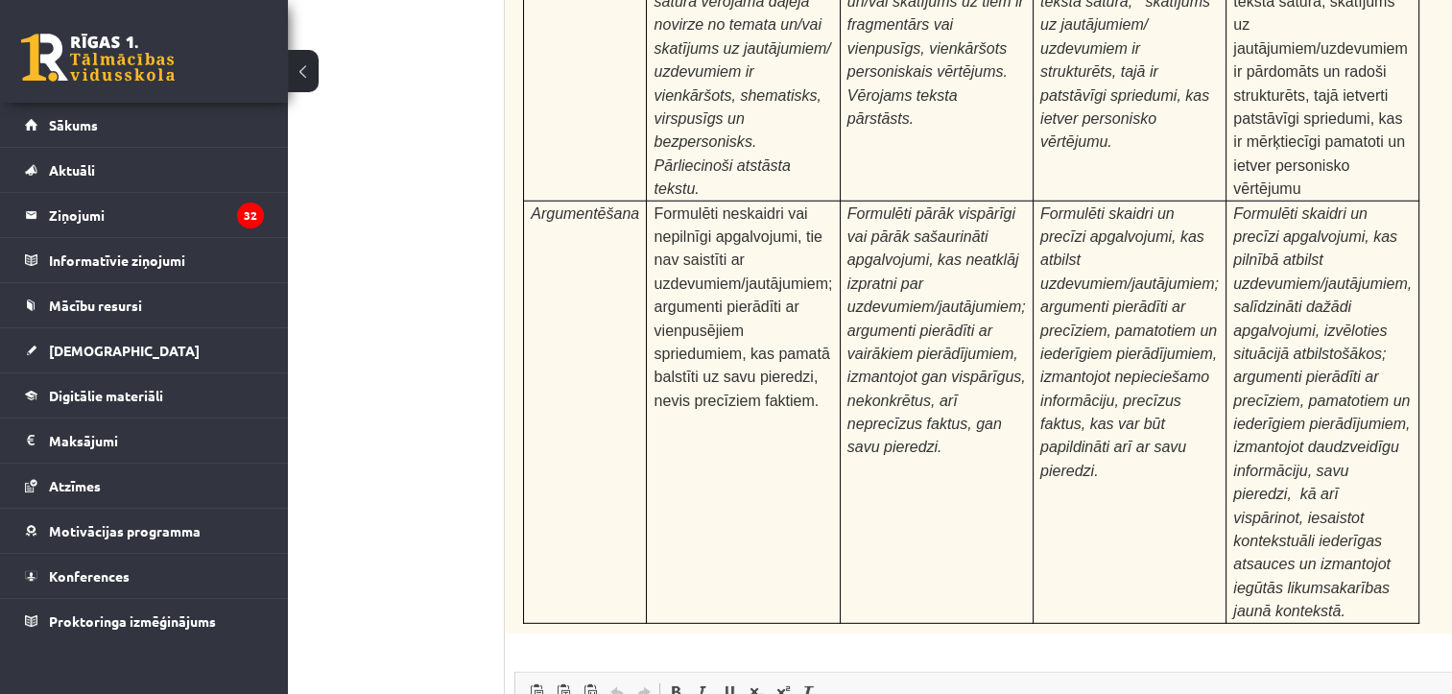
scroll to position [5941, 100]
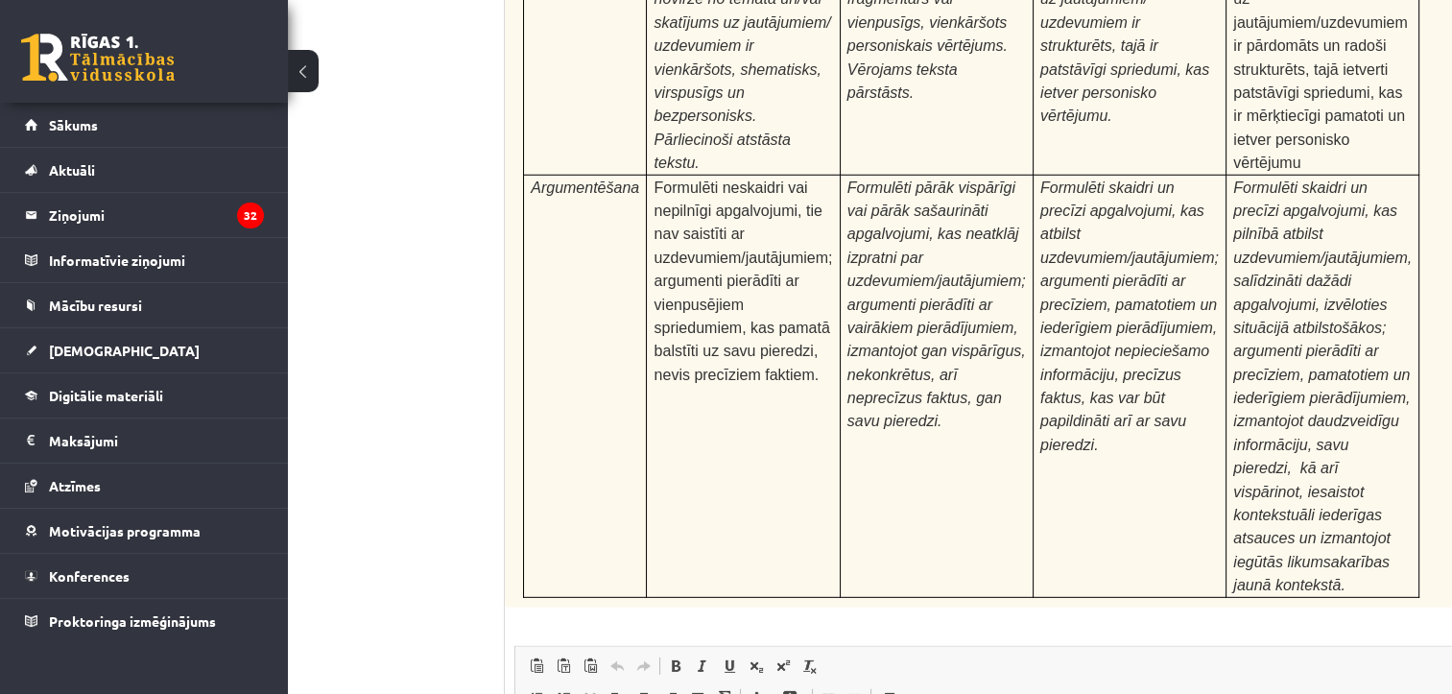
type input "**********"
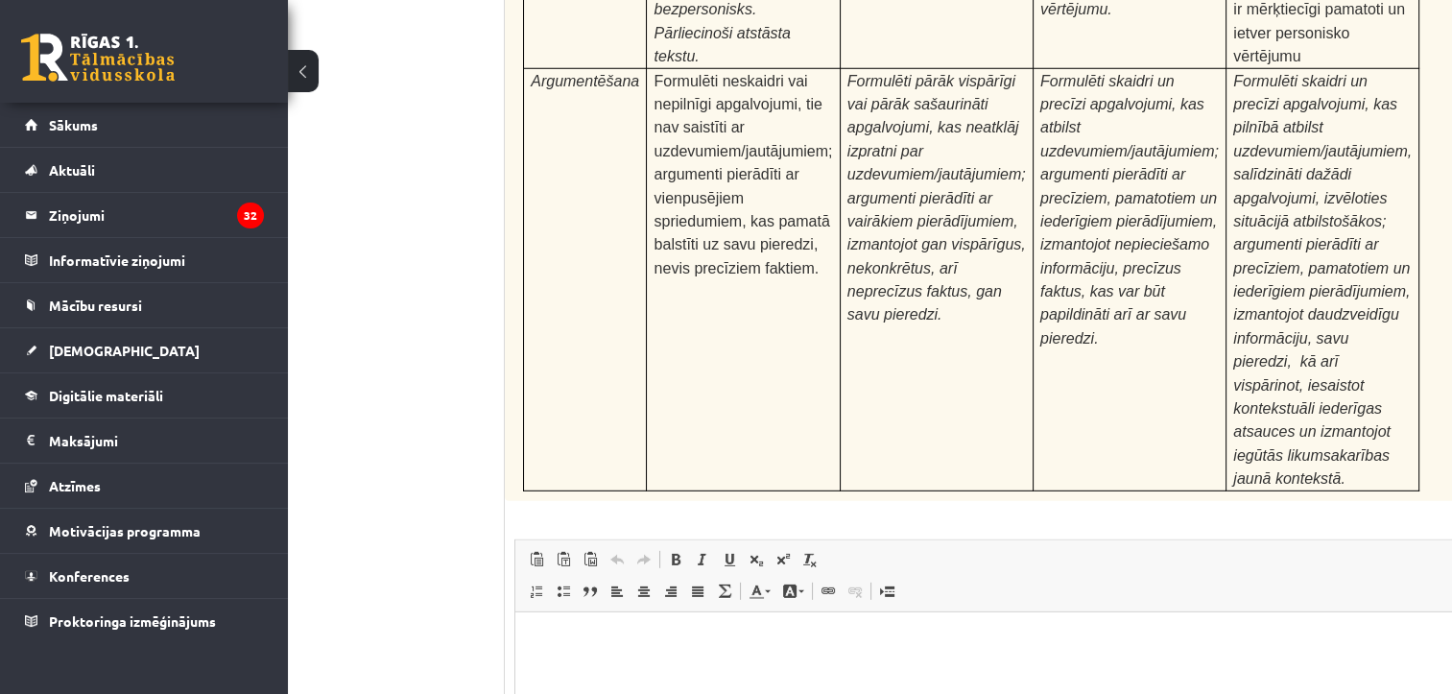
scroll to position [6054, 100]
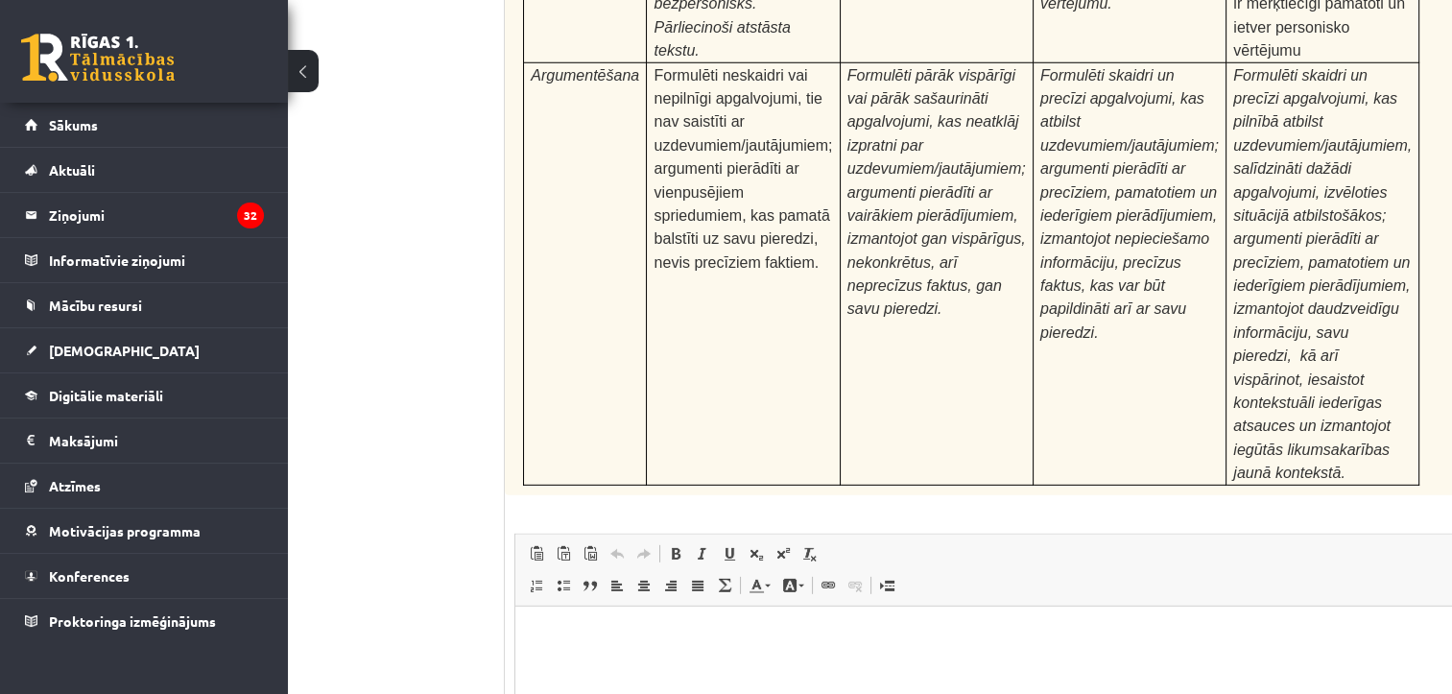
type input "**********"
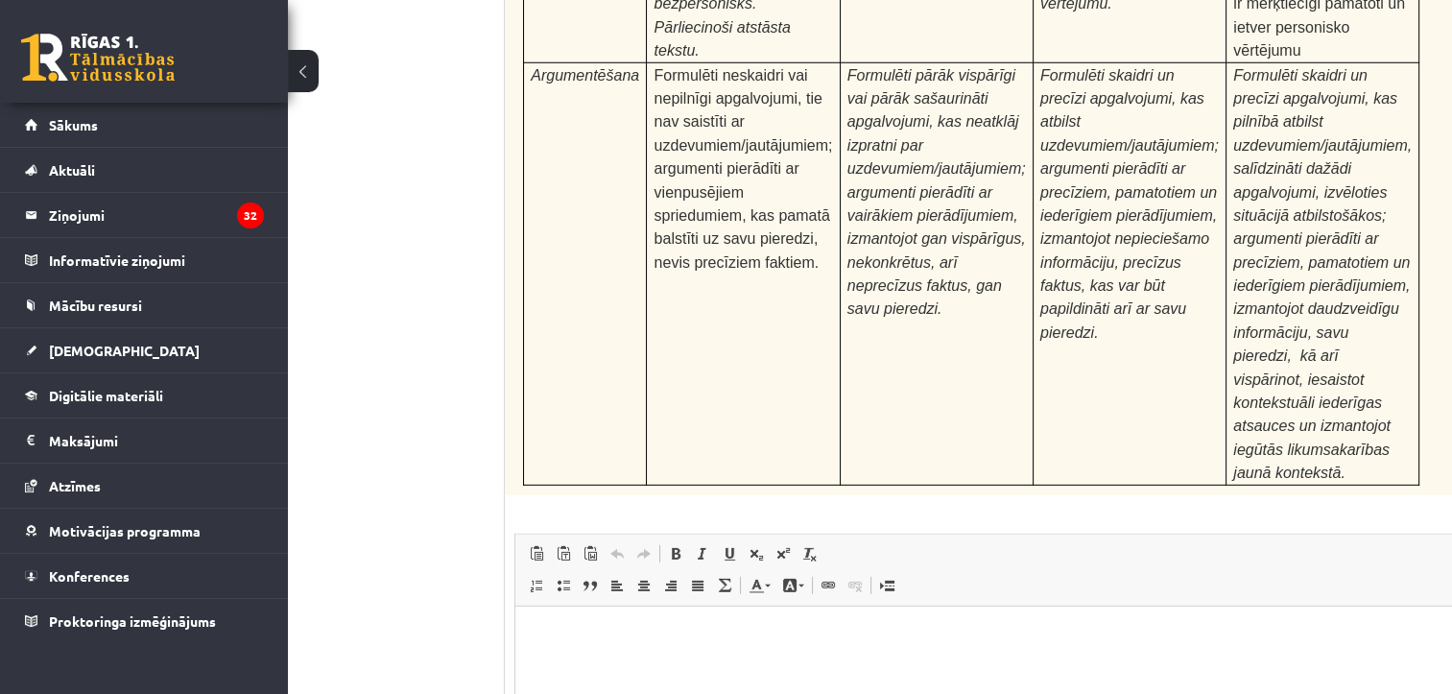
type input "**********"
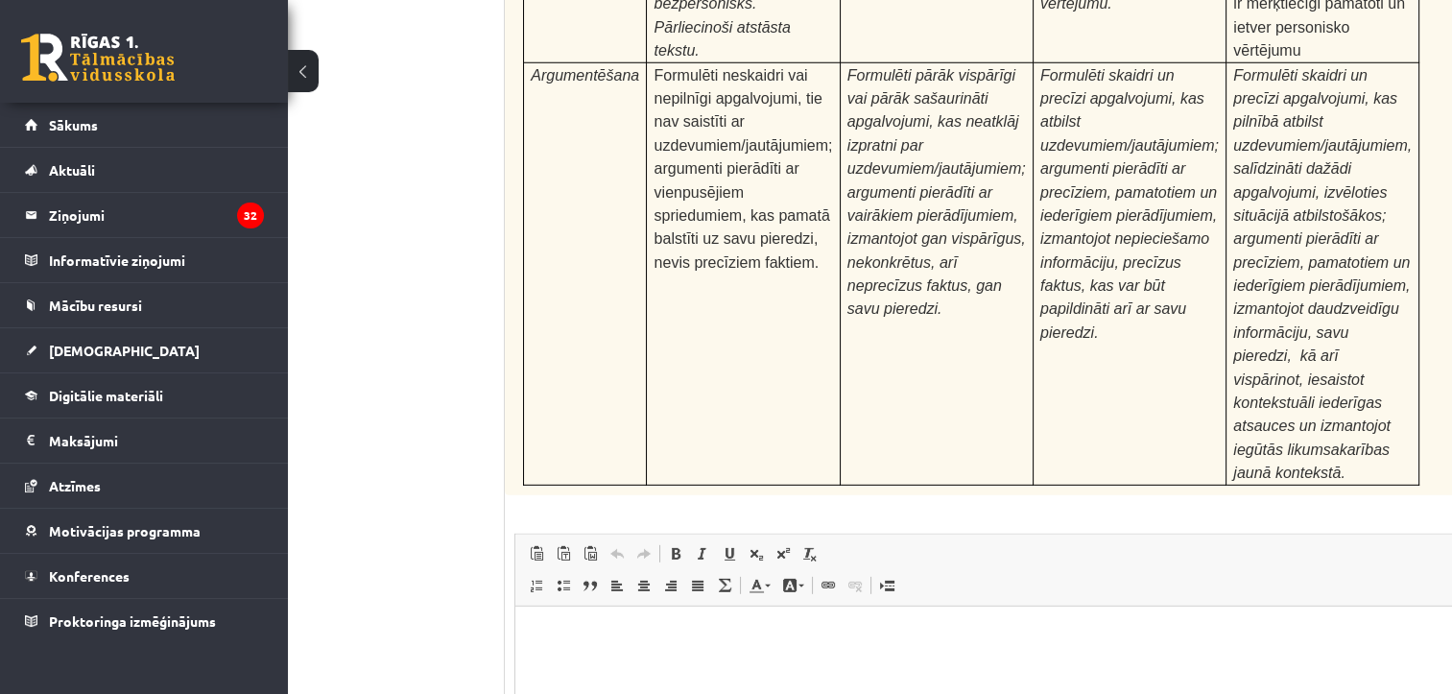
type input "**********"
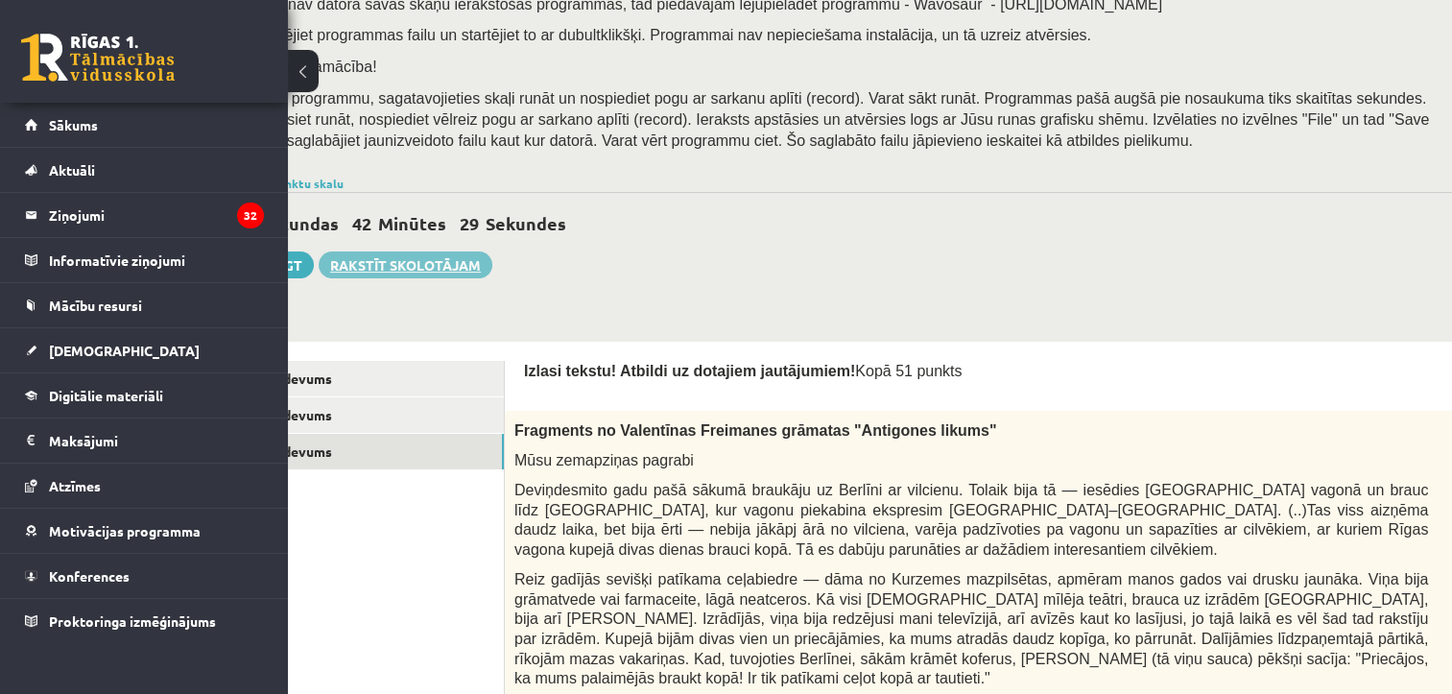
scroll to position [198, 100]
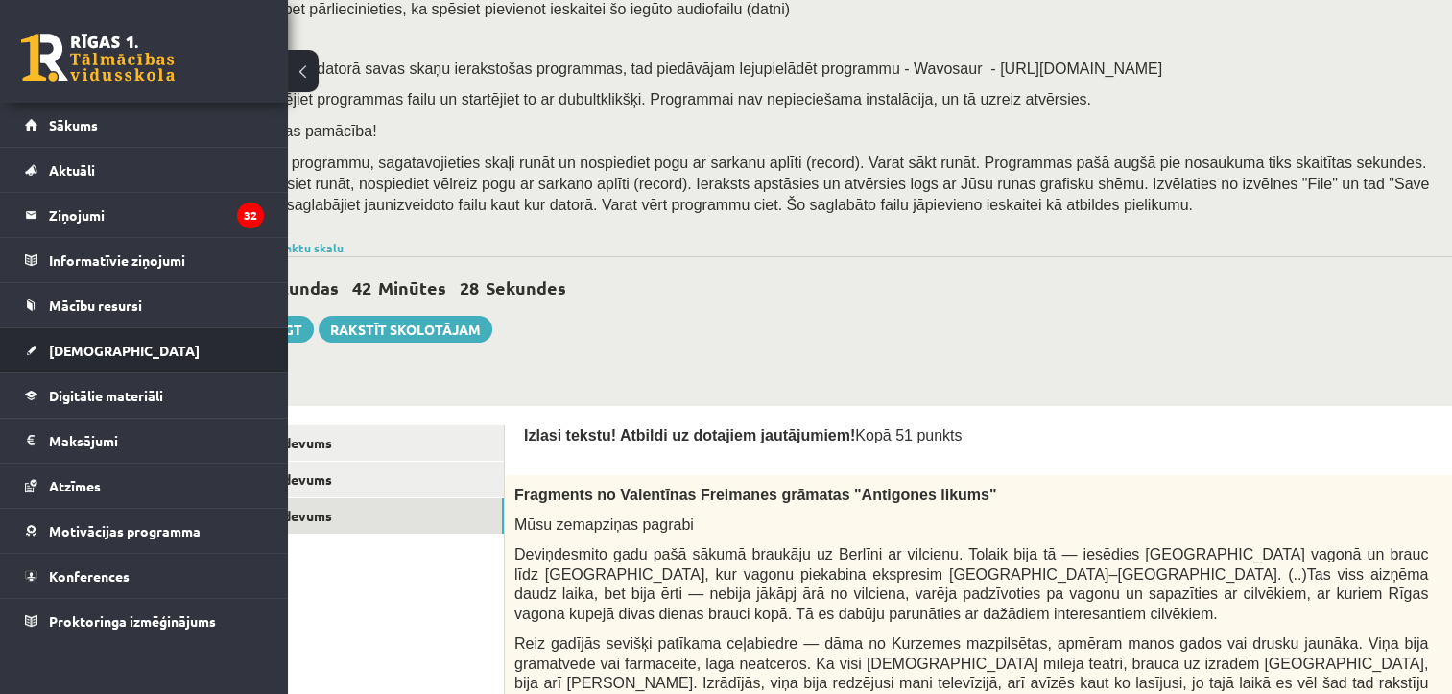
click at [285, 327] on li "Ieskaites Neizpildītās Izlabotās" at bounding box center [144, 350] width 288 height 46
click at [304, 319] on button "Iesniegt" at bounding box center [272, 329] width 83 height 27
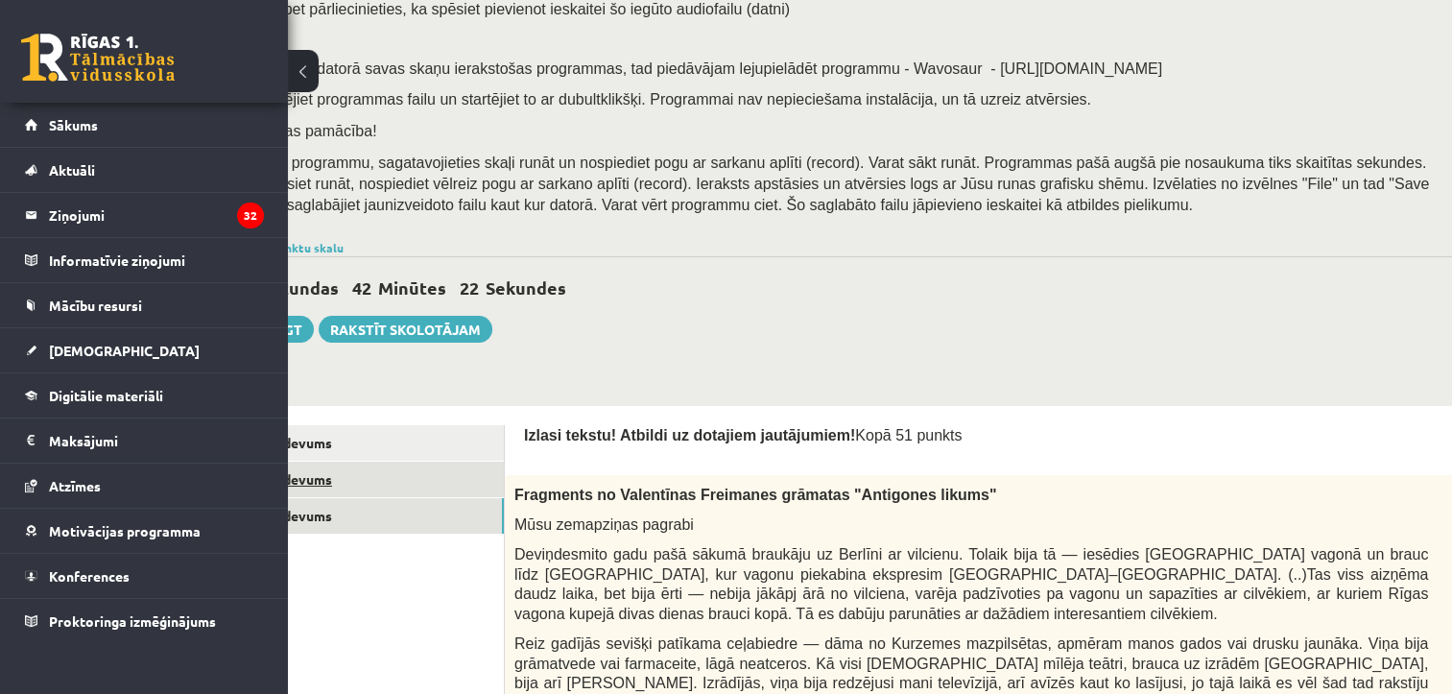
click at [403, 469] on link "2. uzdevums" at bounding box center [375, 480] width 258 height 36
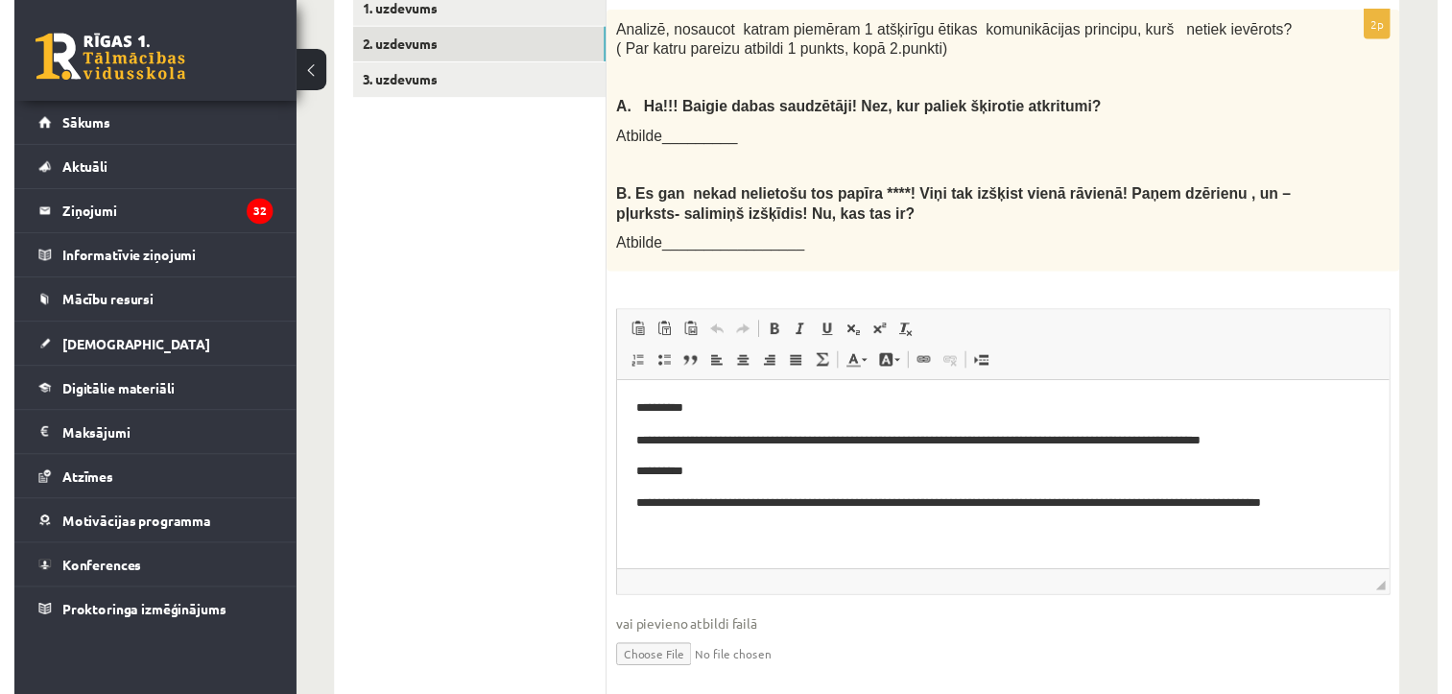
scroll to position [678, 0]
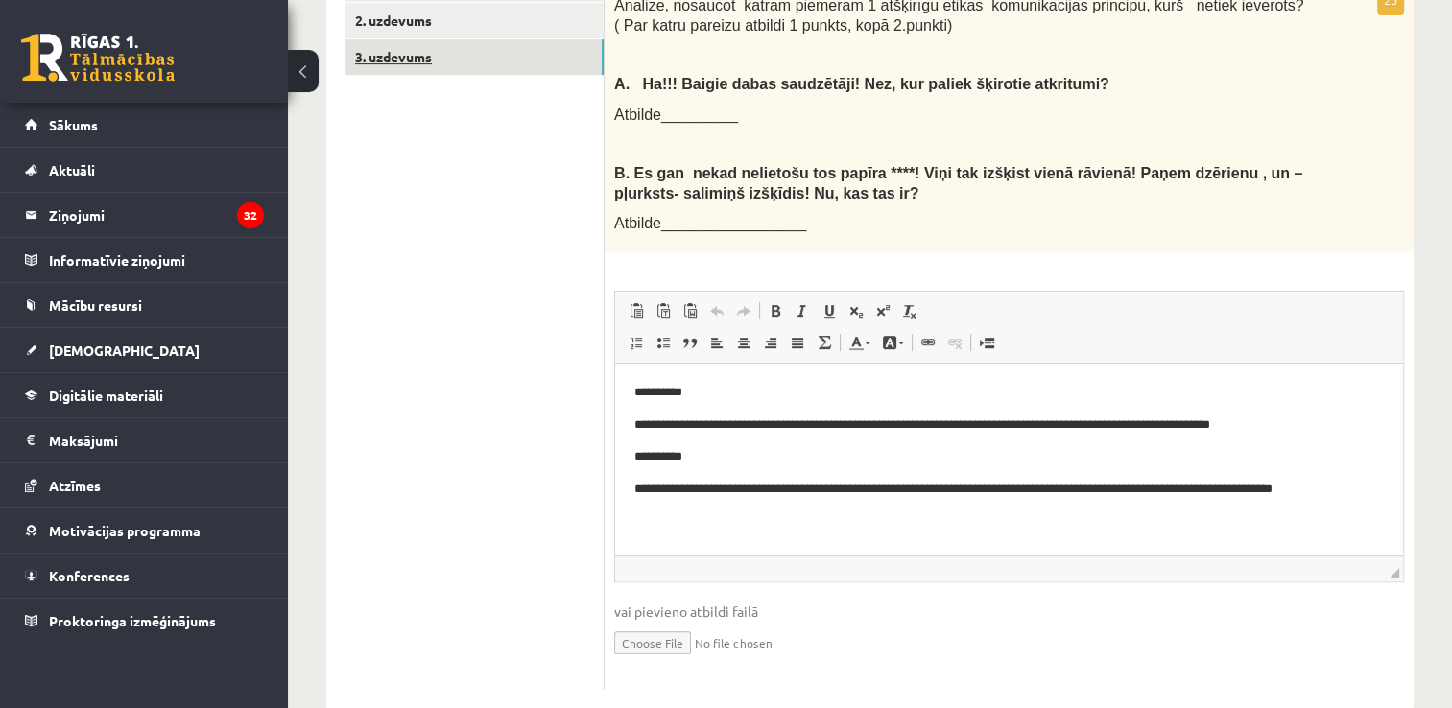
click at [522, 48] on link "3. uzdevums" at bounding box center [475, 57] width 258 height 36
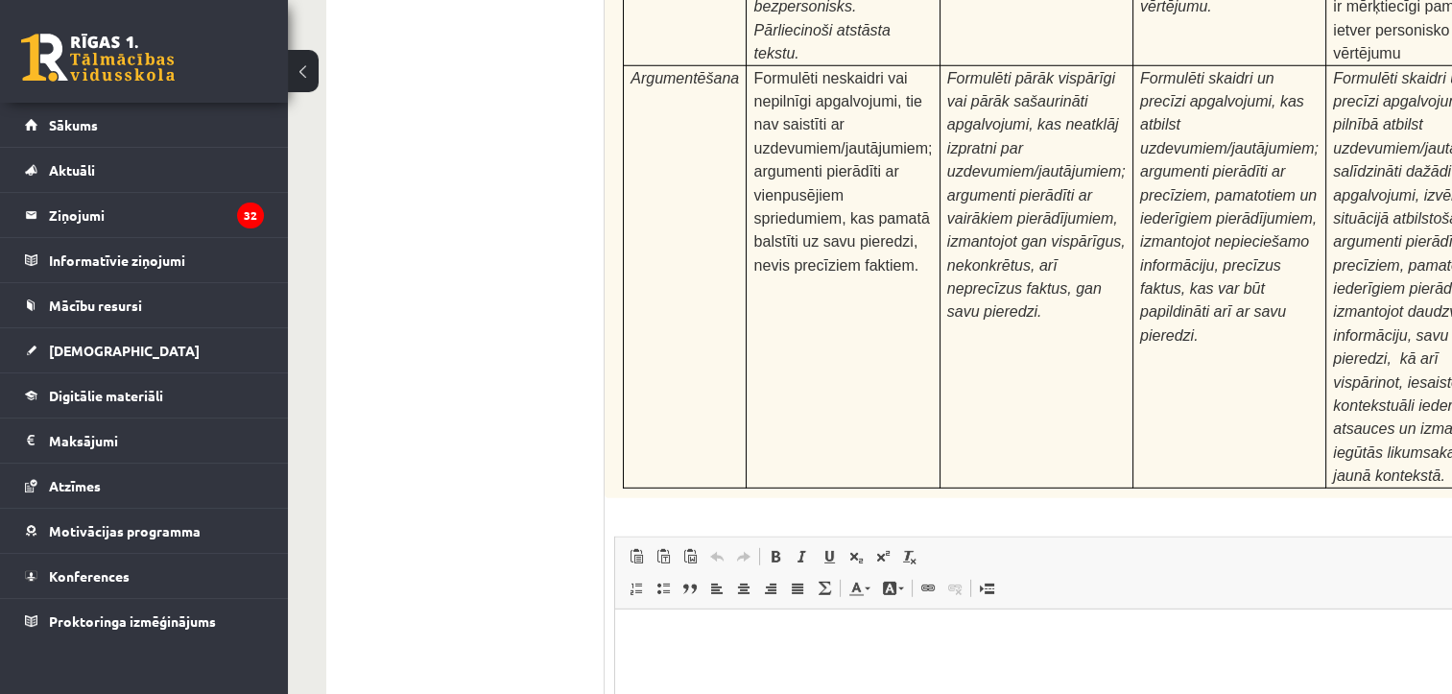
scroll to position [6054, 0]
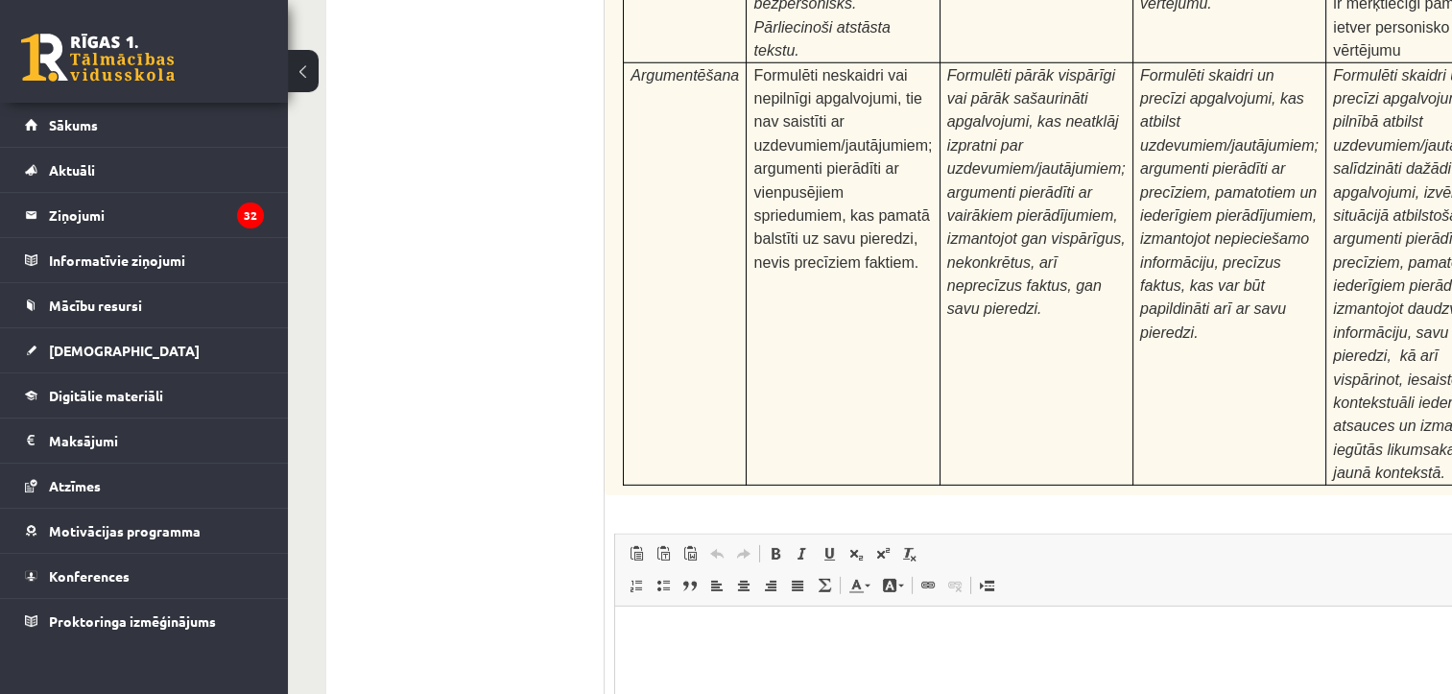
type input "**********"
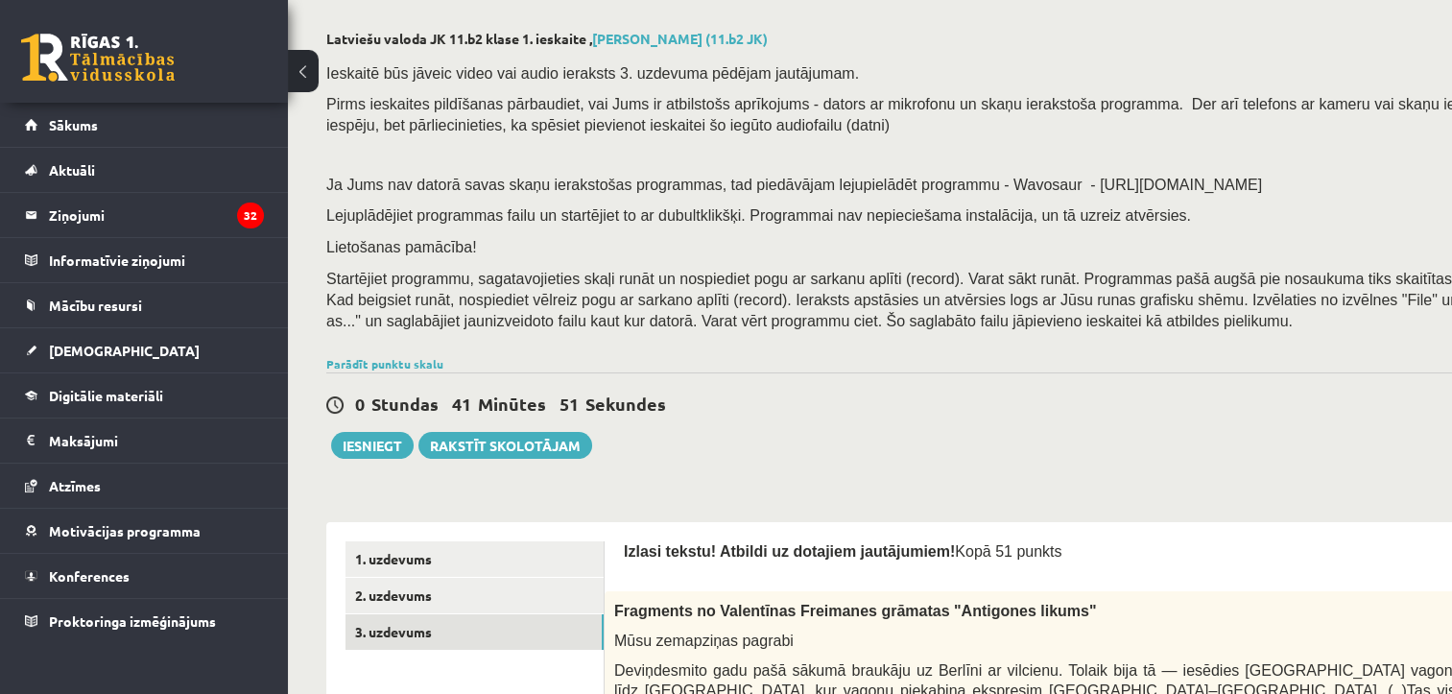
scroll to position [0, 0]
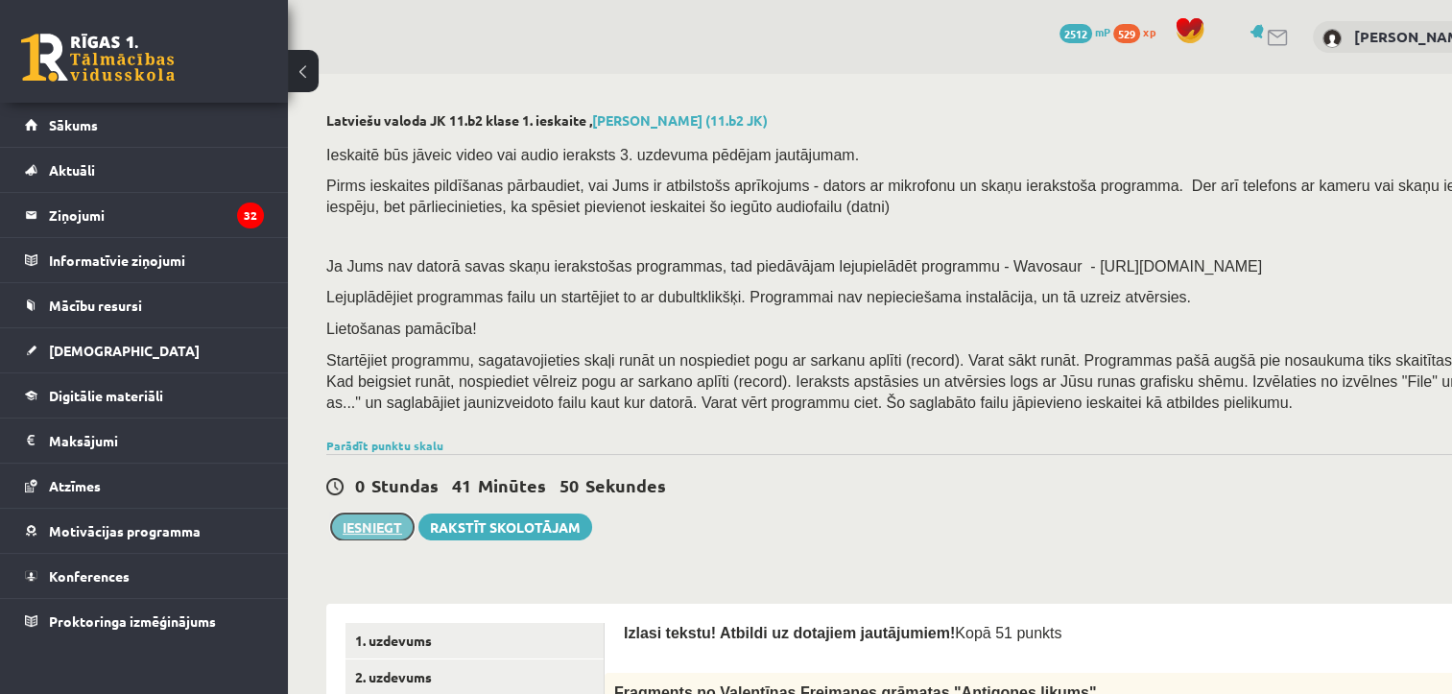
click at [386, 530] on button "Iesniegt" at bounding box center [372, 527] width 83 height 27
click at [375, 519] on button "Iesniegt" at bounding box center [372, 527] width 83 height 27
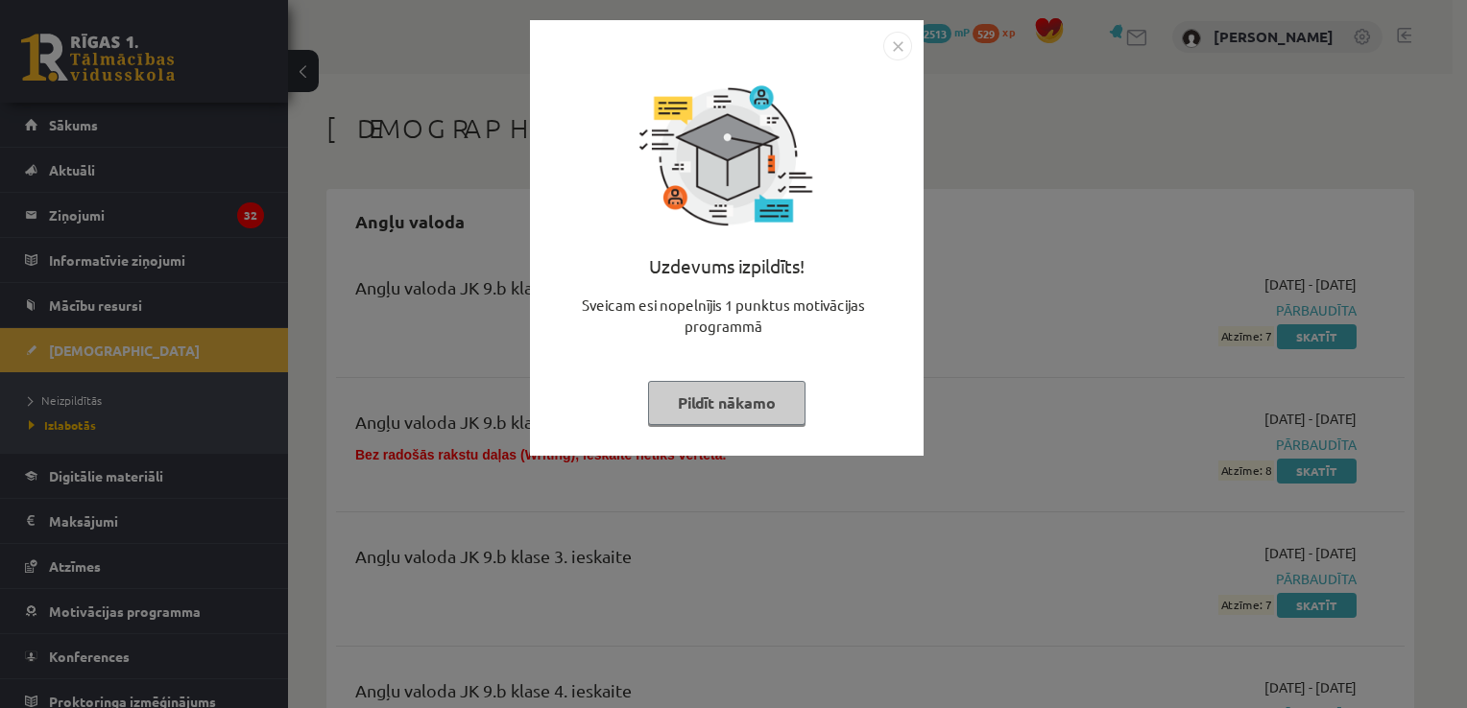
click at [998, 319] on div "Uzdevums izpildīts! Sveicam esi nopelnījis 1 punktus motivācijas programmā Pild…" at bounding box center [733, 354] width 1467 height 708
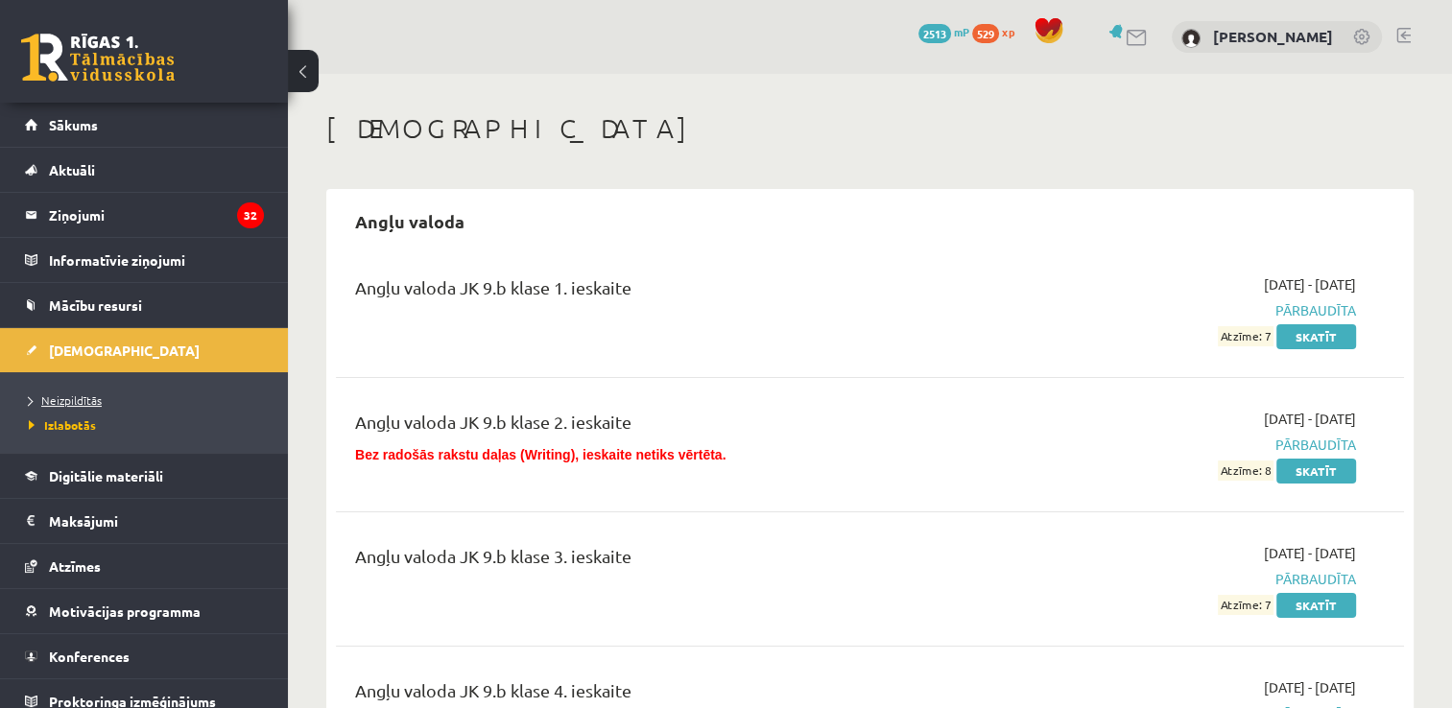
click at [81, 394] on span "Neizpildītās" at bounding box center [65, 400] width 73 height 15
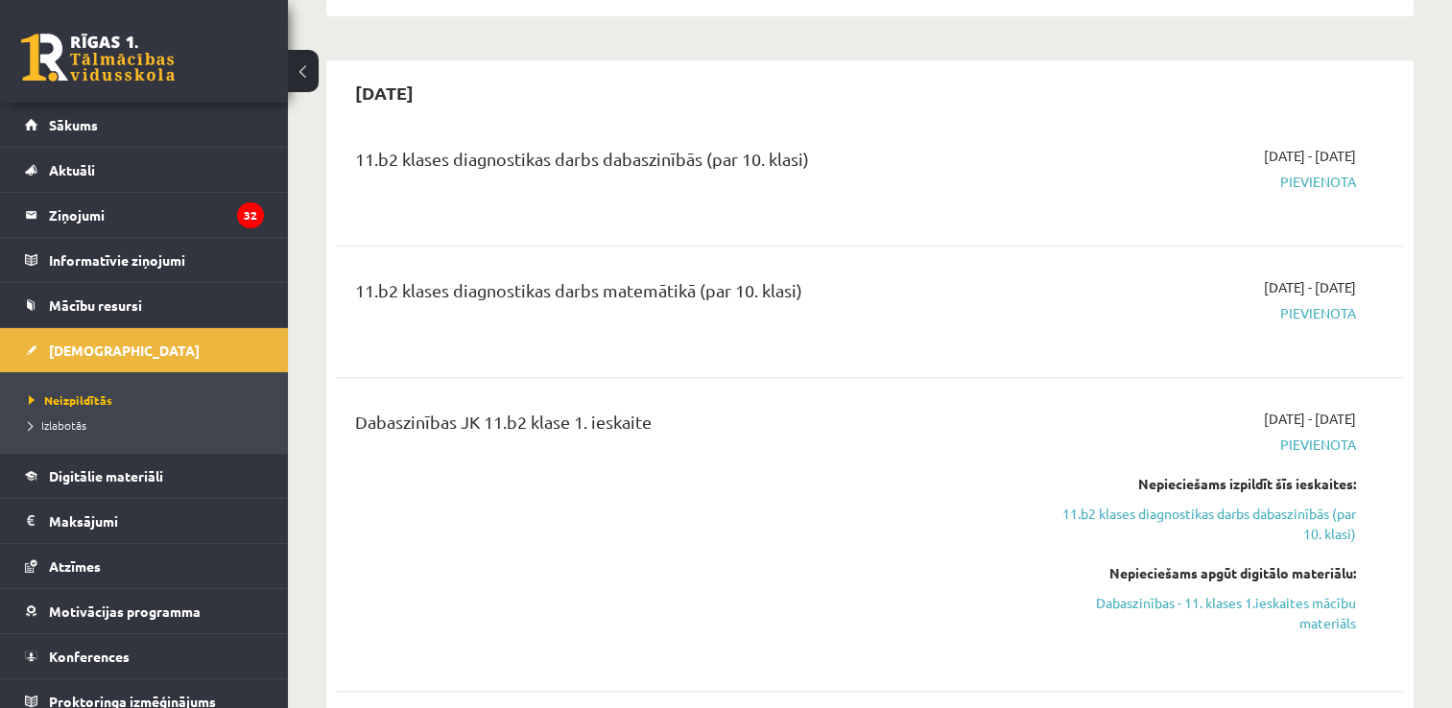
scroll to position [768, 0]
